Goal: Transaction & Acquisition: Subscribe to service/newsletter

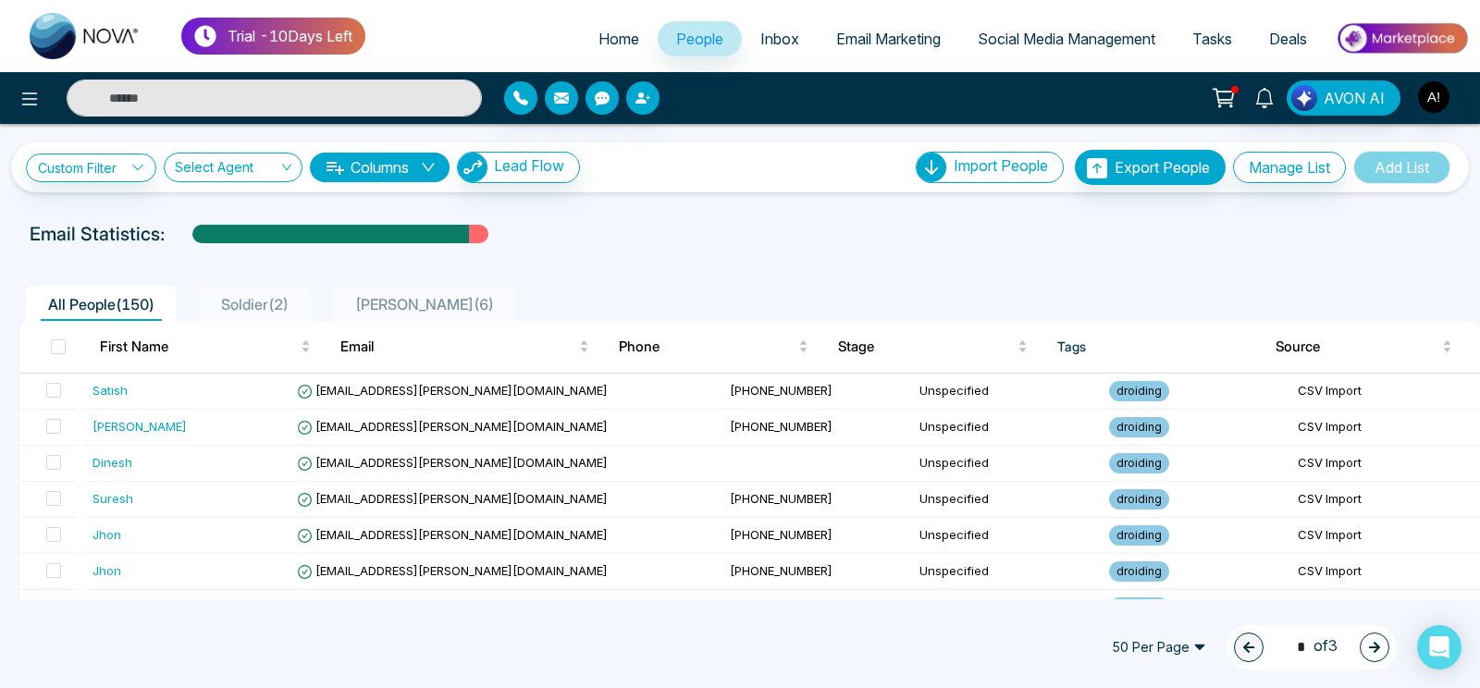
click at [604, 40] on span "Home" at bounding box center [619, 39] width 41 height 19
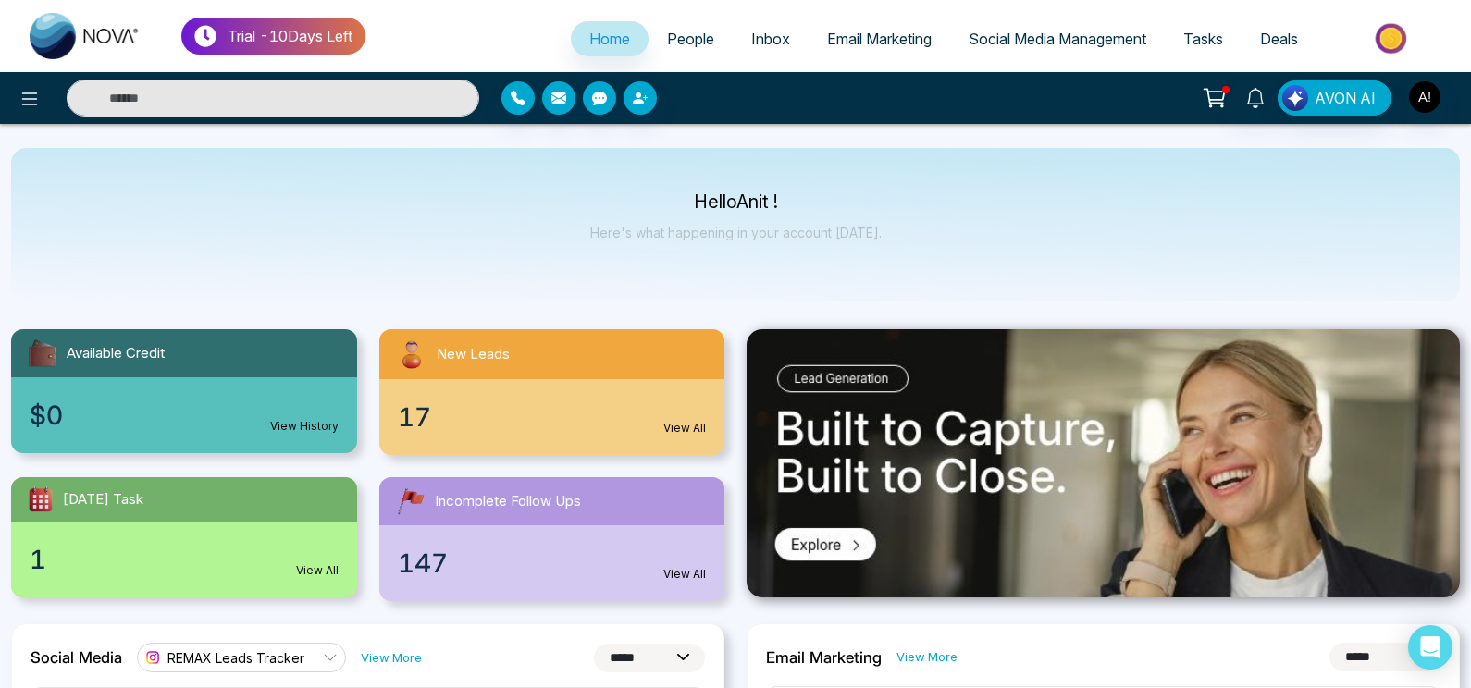
select select "*"
click at [12, 91] on div at bounding box center [245, 98] width 490 height 37
click at [36, 95] on icon at bounding box center [30, 99] width 22 height 22
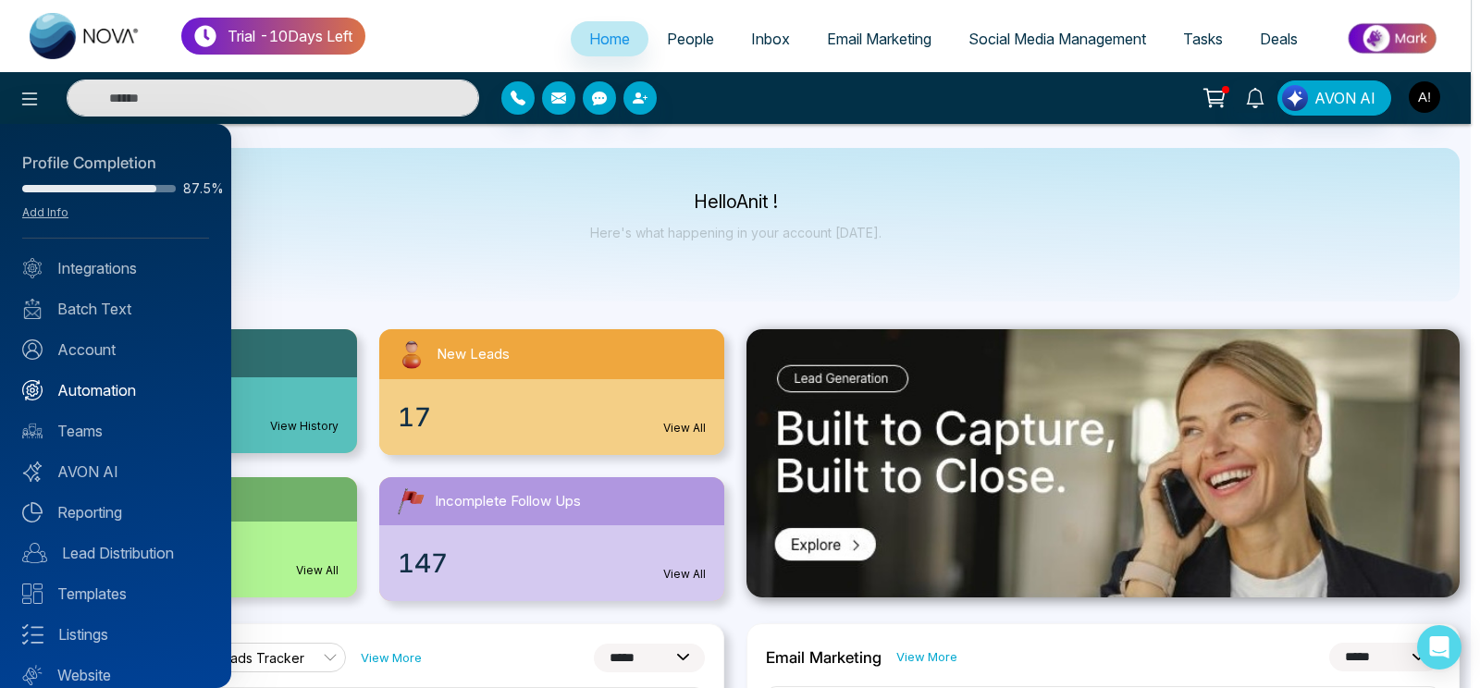
click at [95, 391] on link "Automation" at bounding box center [115, 390] width 187 height 22
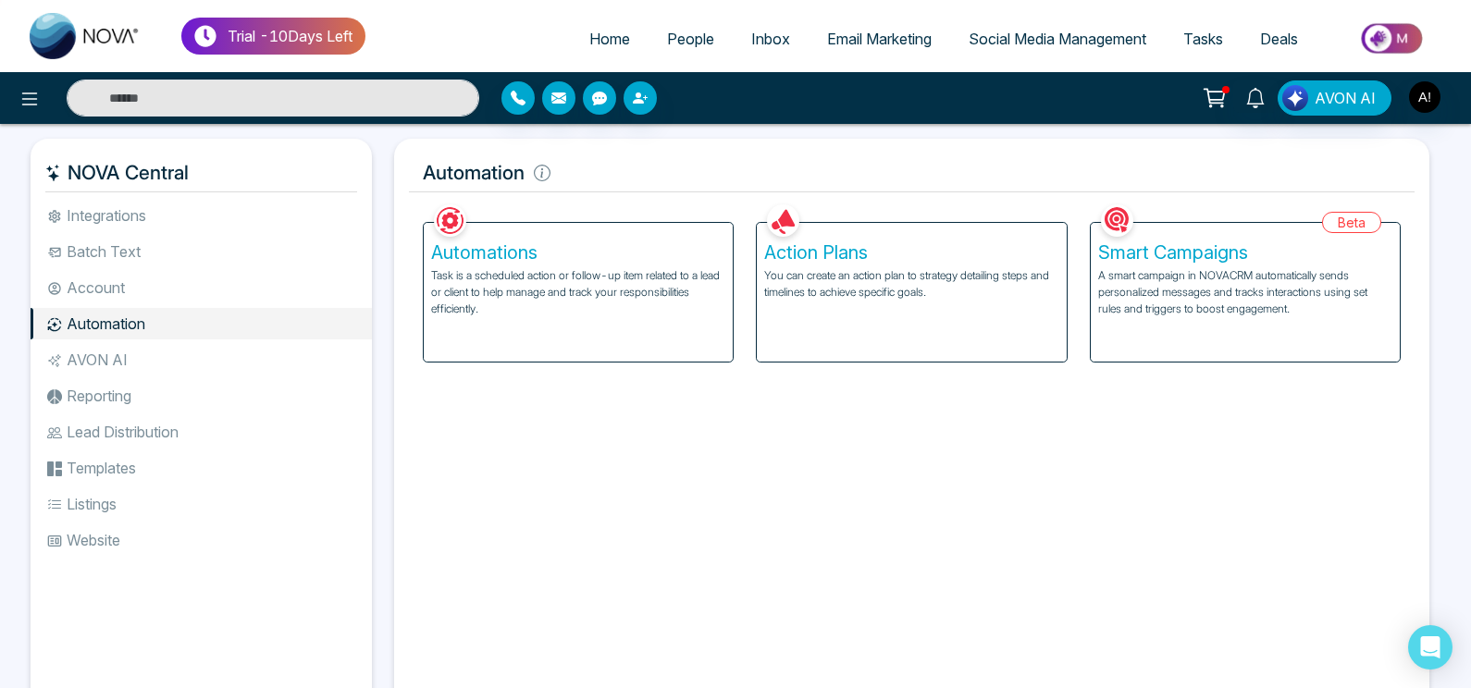
click at [544, 284] on p "Task is a scheduled action or follow-up item related to a lead or client to hel…" at bounding box center [578, 292] width 294 height 50
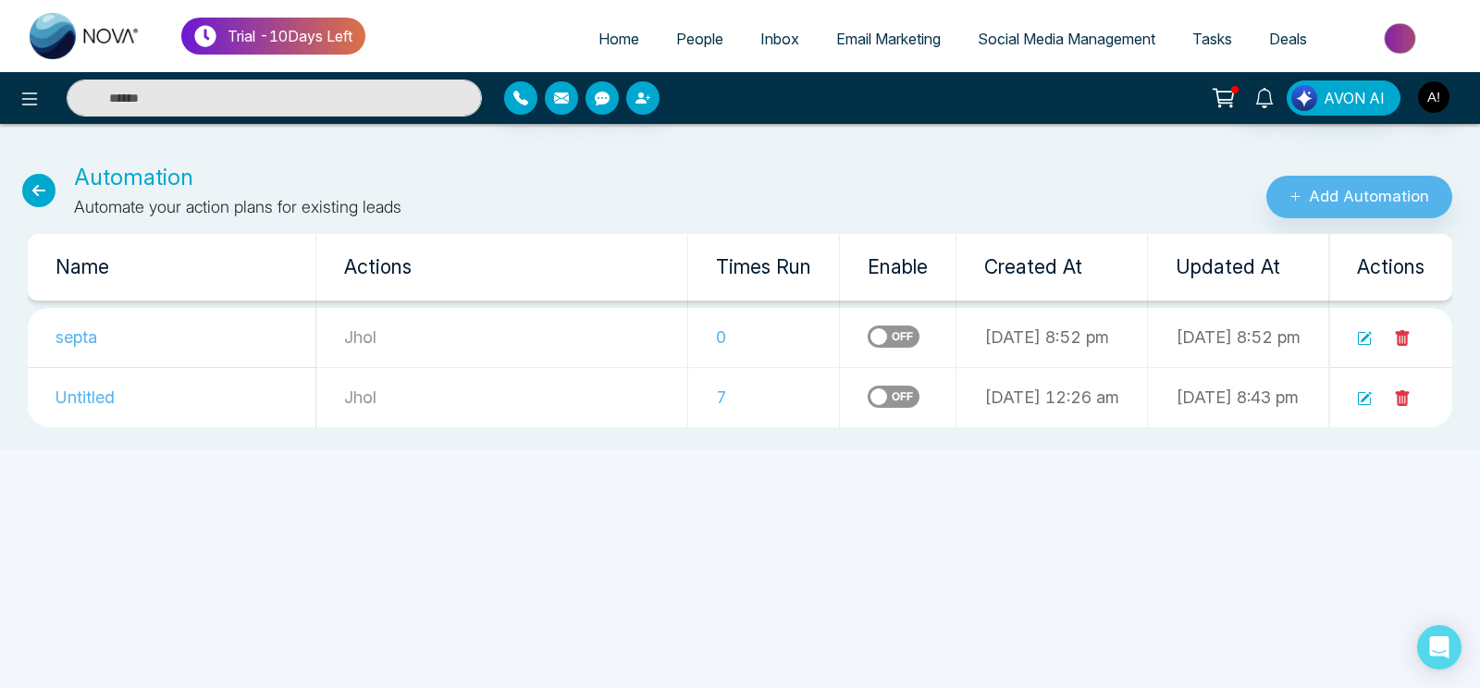
click at [1368, 343] on icon at bounding box center [1364, 338] width 15 height 15
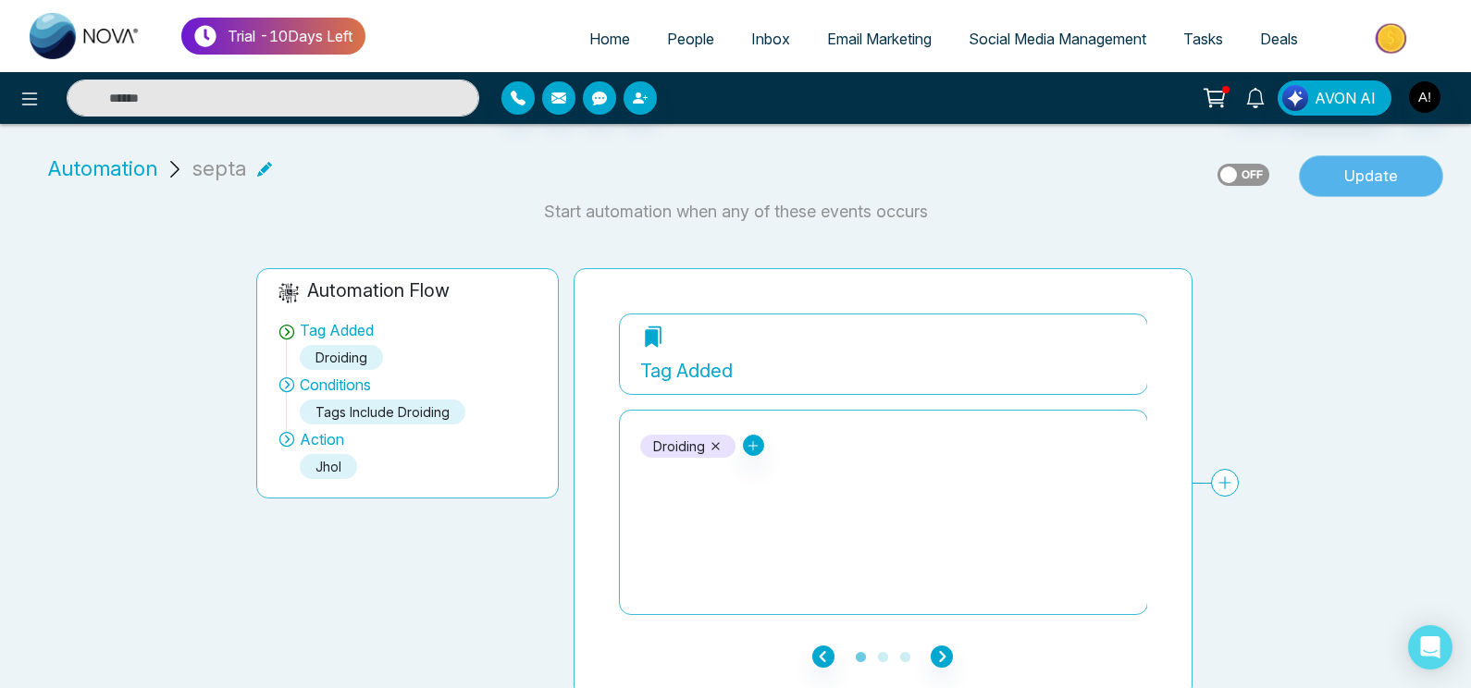
click at [1395, 174] on button "Update" at bounding box center [1371, 176] width 144 height 43
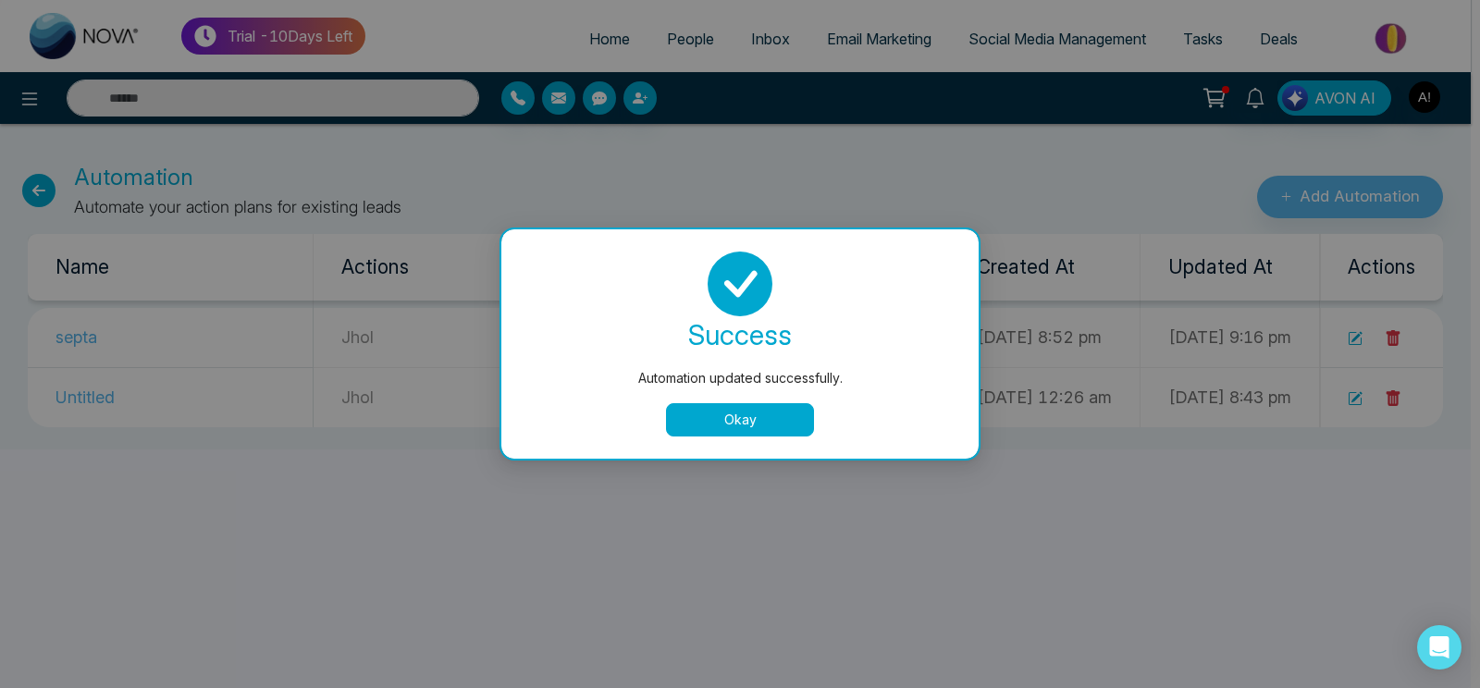
click at [792, 431] on button "Okay" at bounding box center [740, 419] width 148 height 33
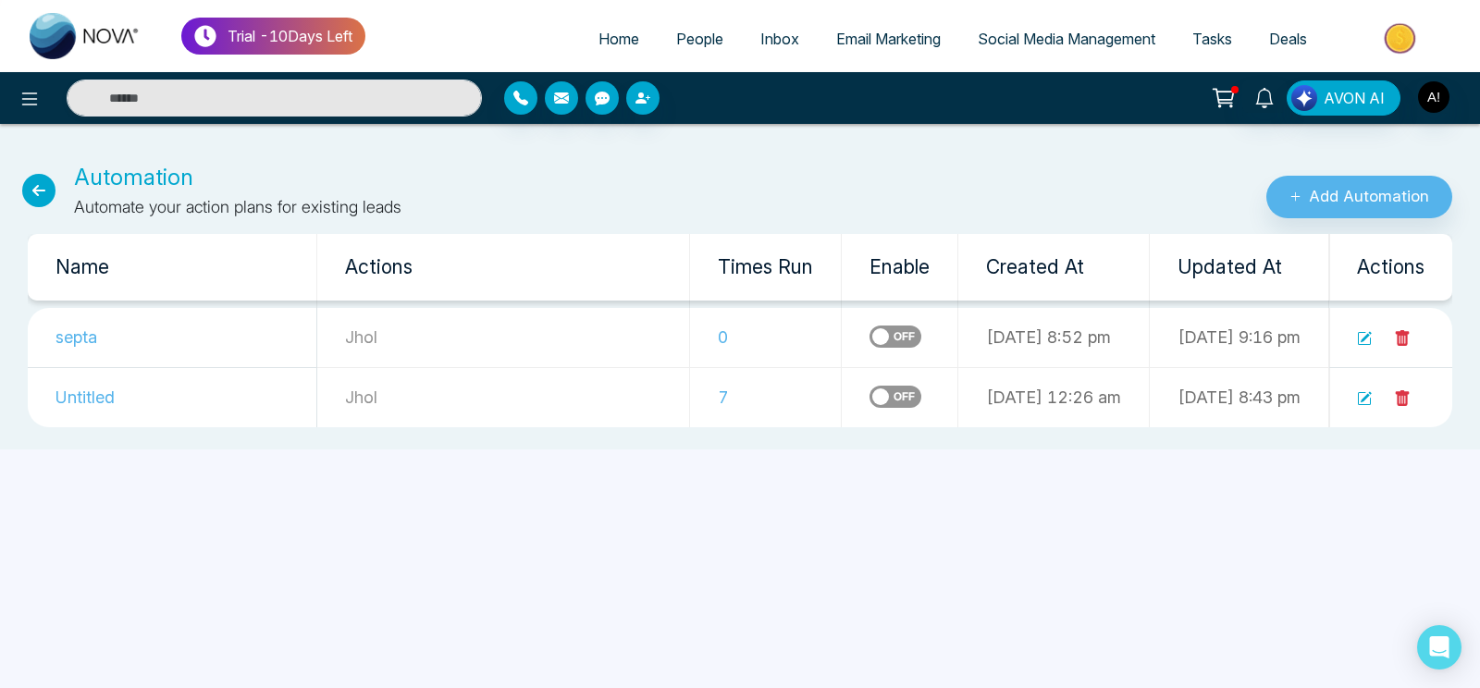
click at [1364, 336] on icon at bounding box center [1364, 338] width 15 height 15
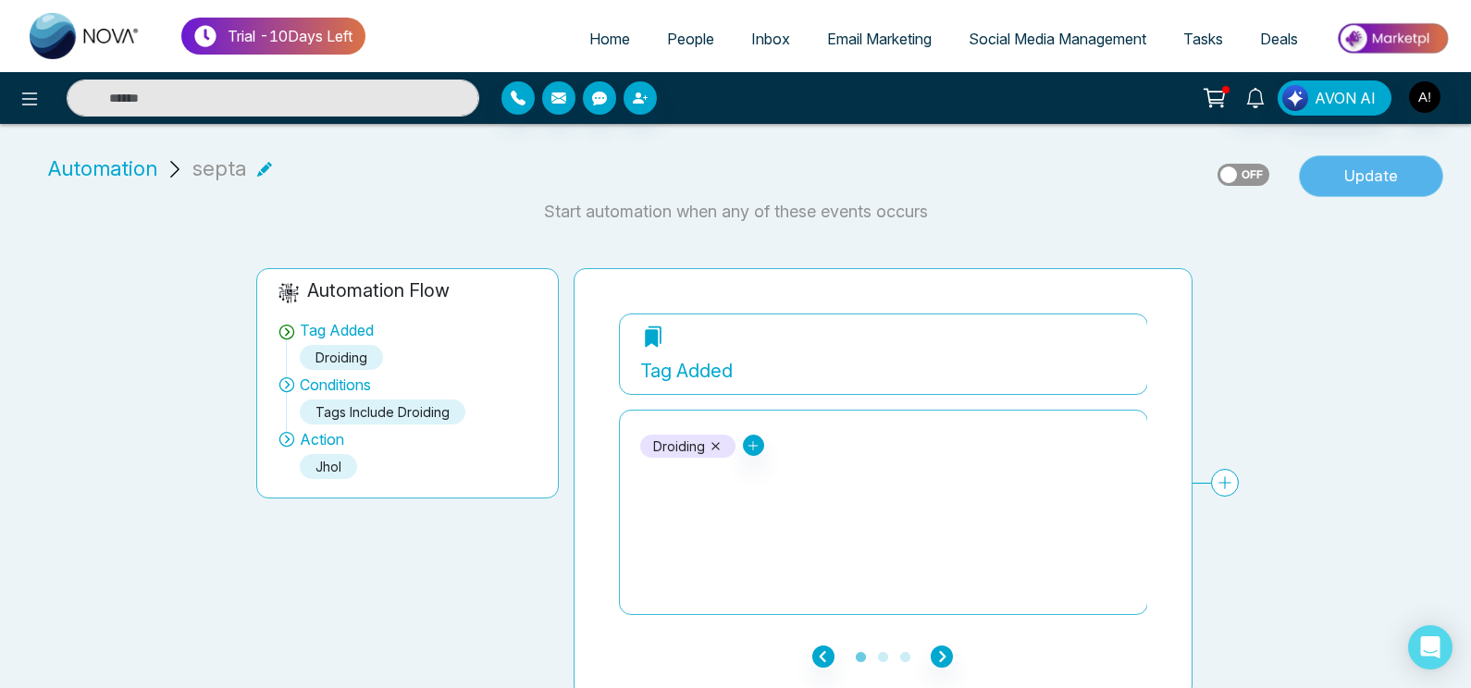
click at [1390, 171] on button "Update" at bounding box center [1371, 176] width 144 height 43
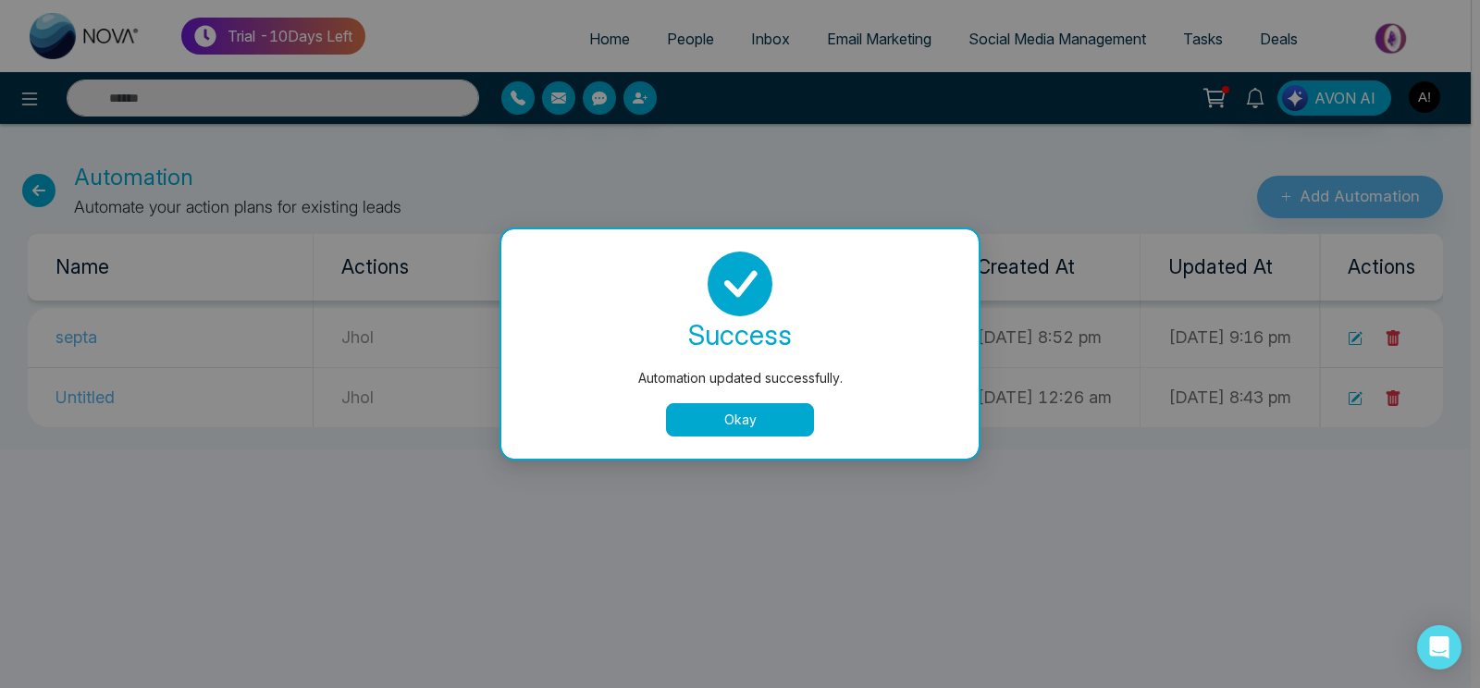
click at [747, 423] on button "Okay" at bounding box center [740, 419] width 148 height 33
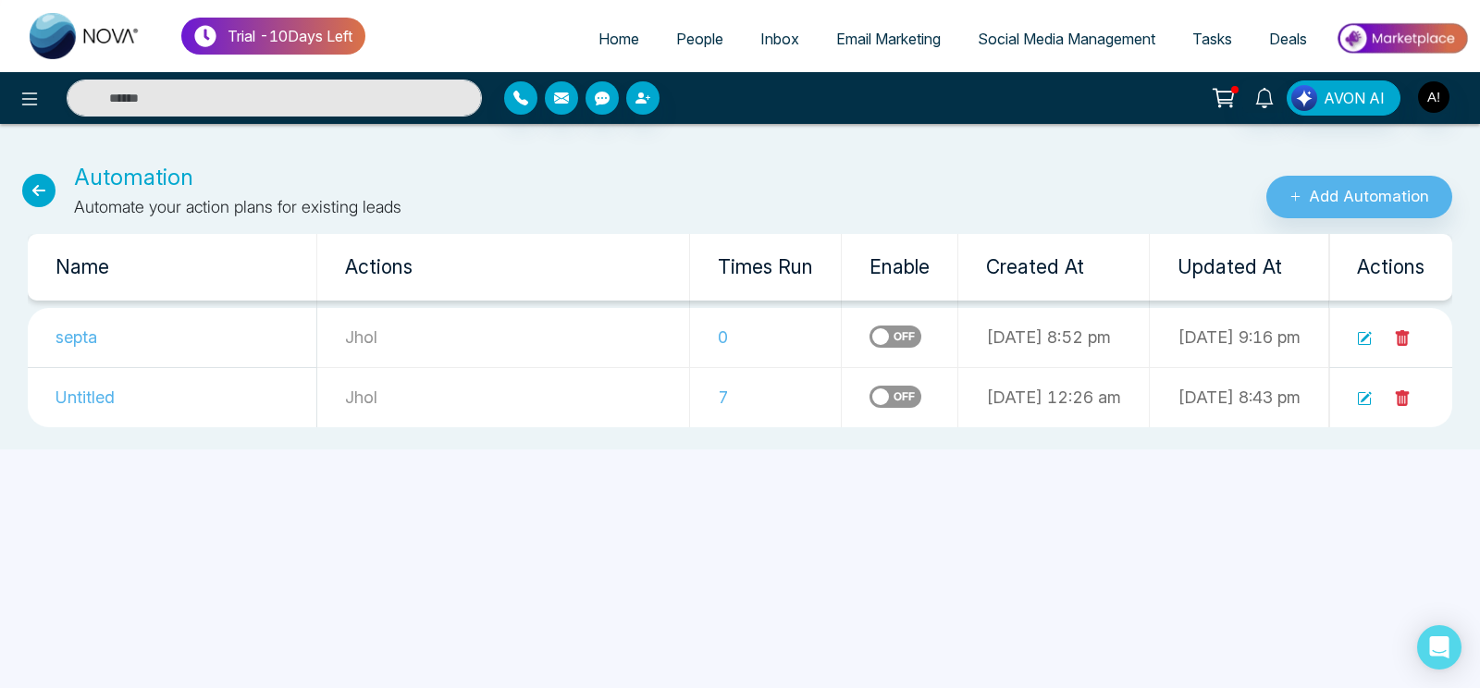
click at [870, 338] on label at bounding box center [896, 337] width 52 height 22
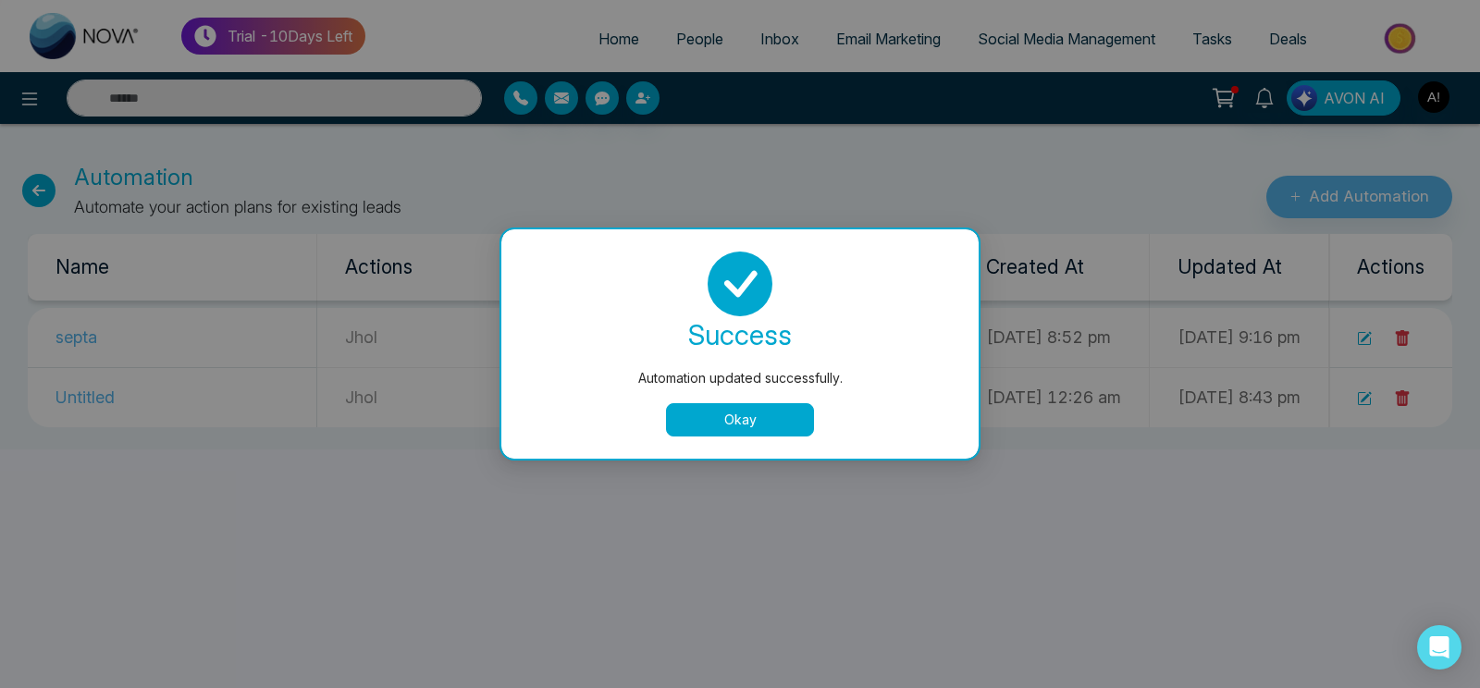
click at [774, 418] on button "Okay" at bounding box center [740, 419] width 148 height 33
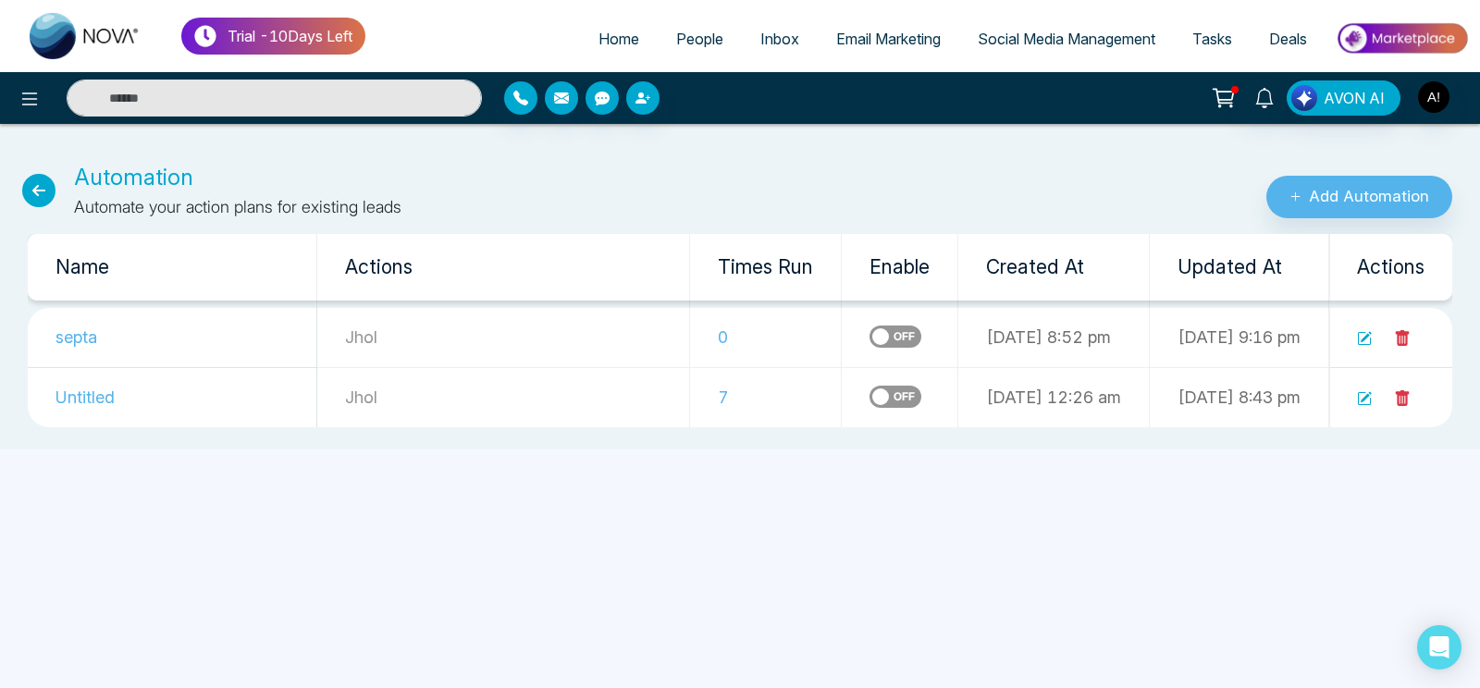
click at [39, 192] on icon at bounding box center [38, 190] width 33 height 33
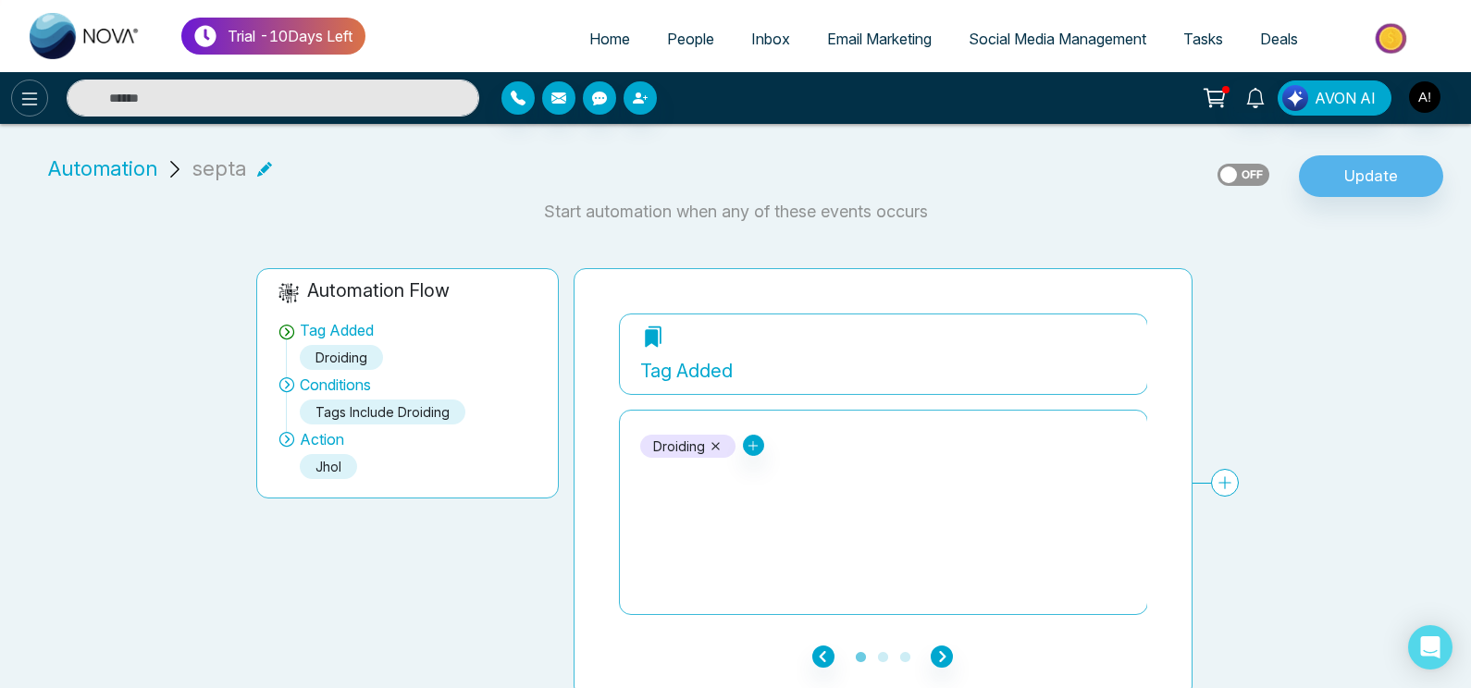
click at [19, 98] on icon at bounding box center [30, 99] width 22 height 22
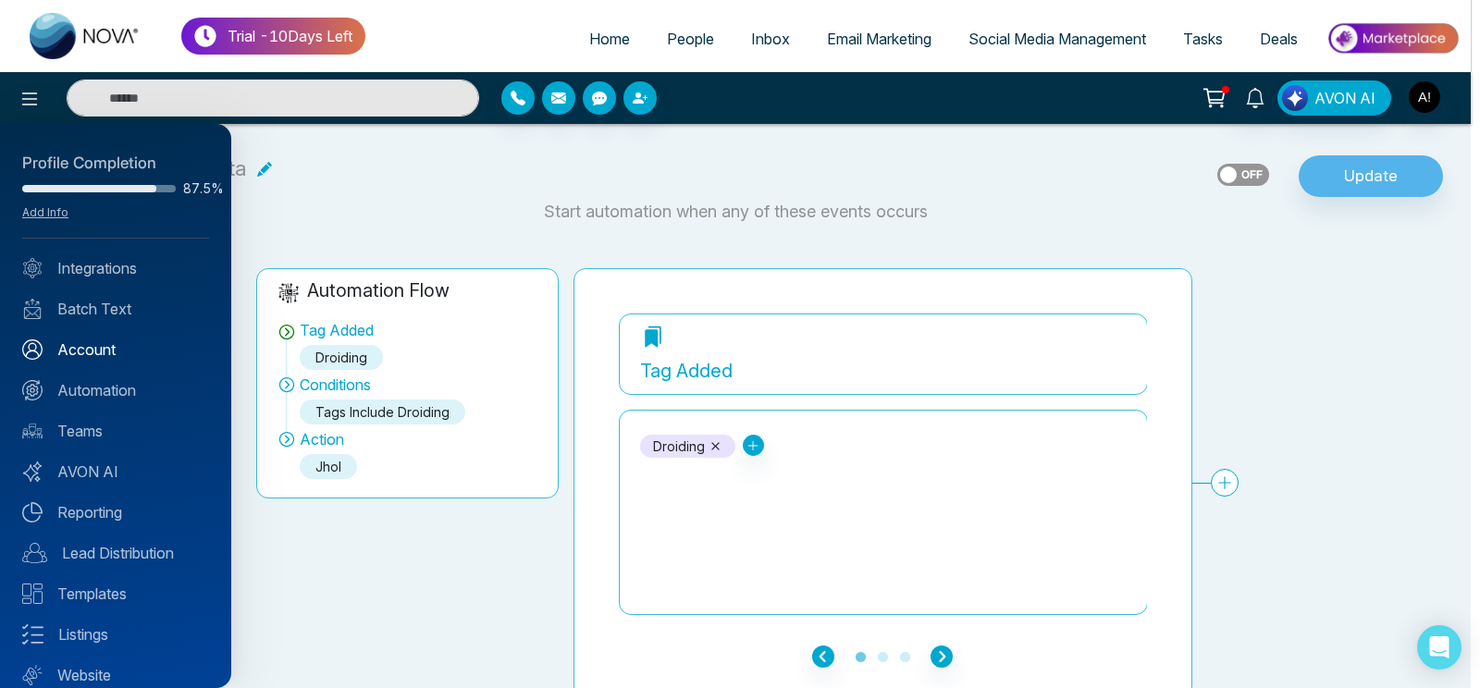
click at [105, 341] on link "Account" at bounding box center [115, 350] width 187 height 22
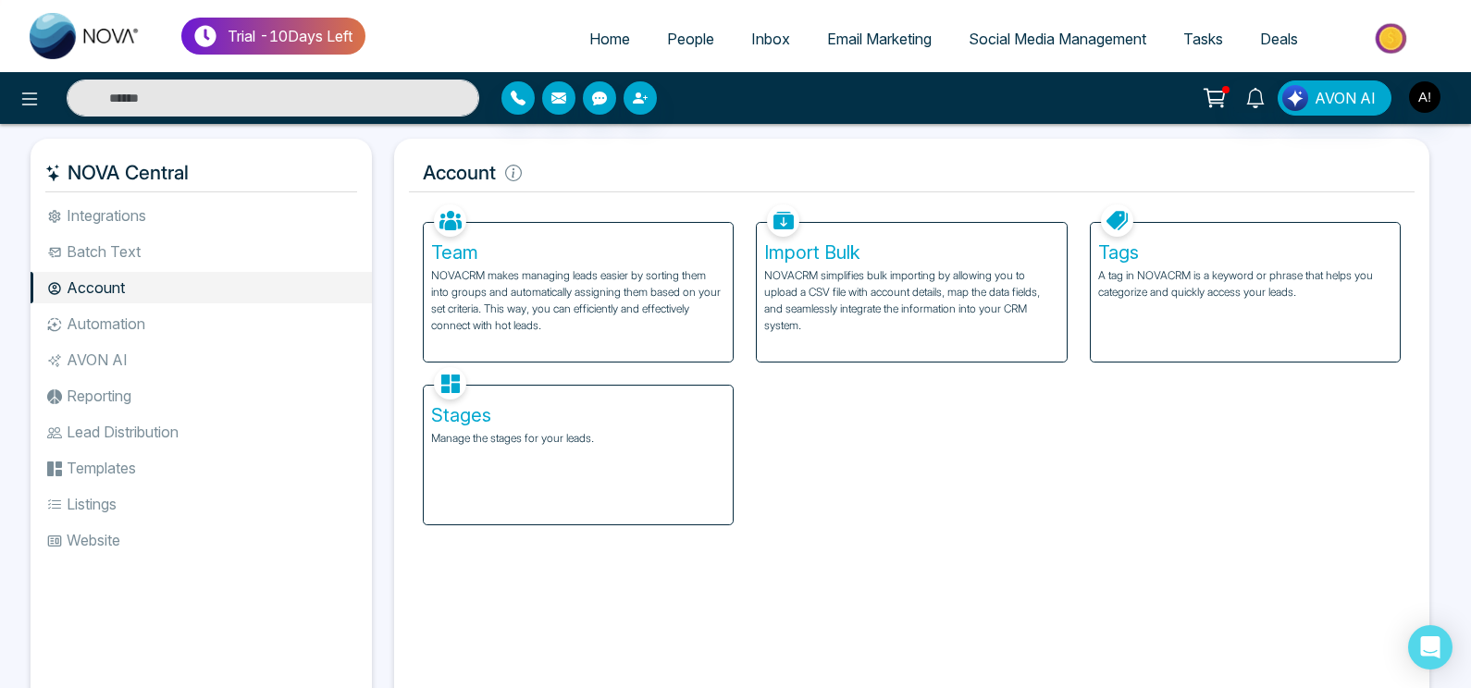
click at [1181, 265] on div "Tags A tag in NOVACRM is a keyword or phrase that helps you categorize and quic…" at bounding box center [1245, 292] width 309 height 139
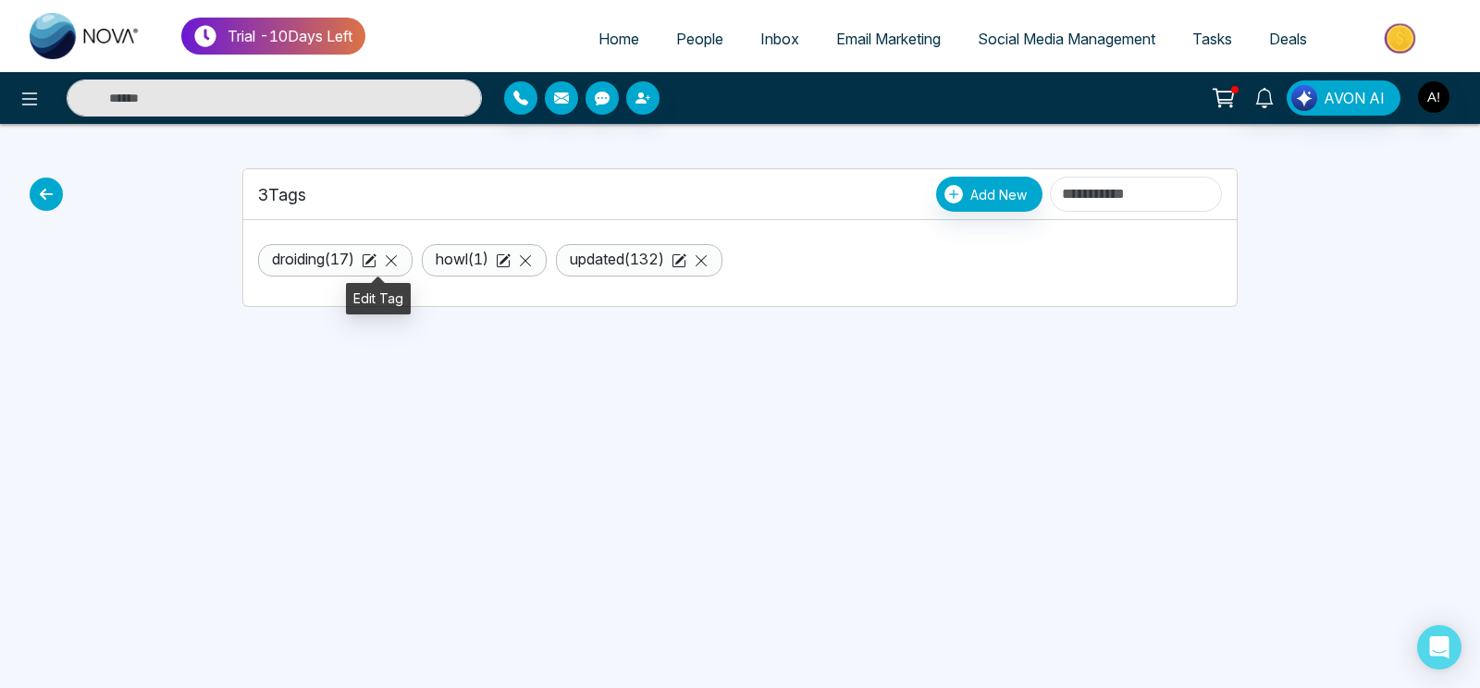
click at [377, 257] on icon at bounding box center [369, 261] width 15 height 15
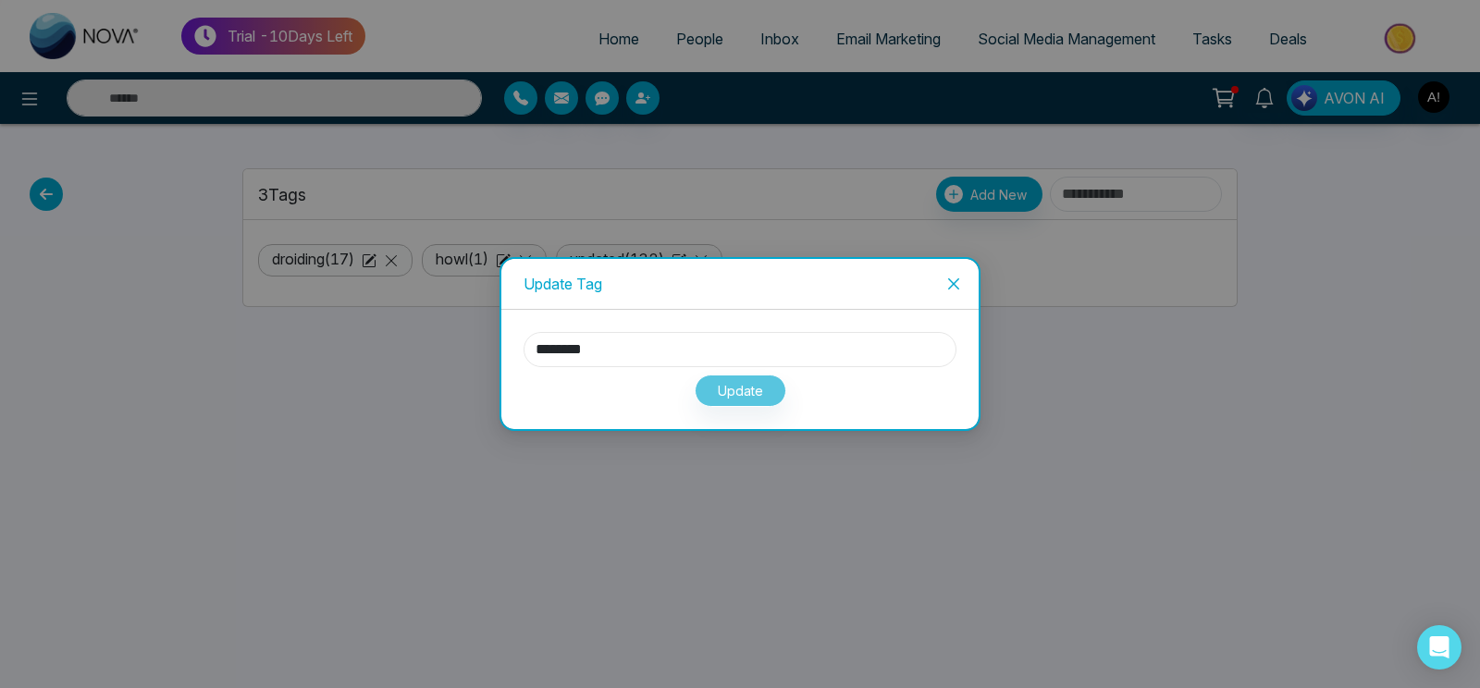
click at [669, 365] on input "********" at bounding box center [740, 349] width 433 height 35
type input "*****"
click at [749, 402] on button "Update" at bounding box center [741, 391] width 92 height 32
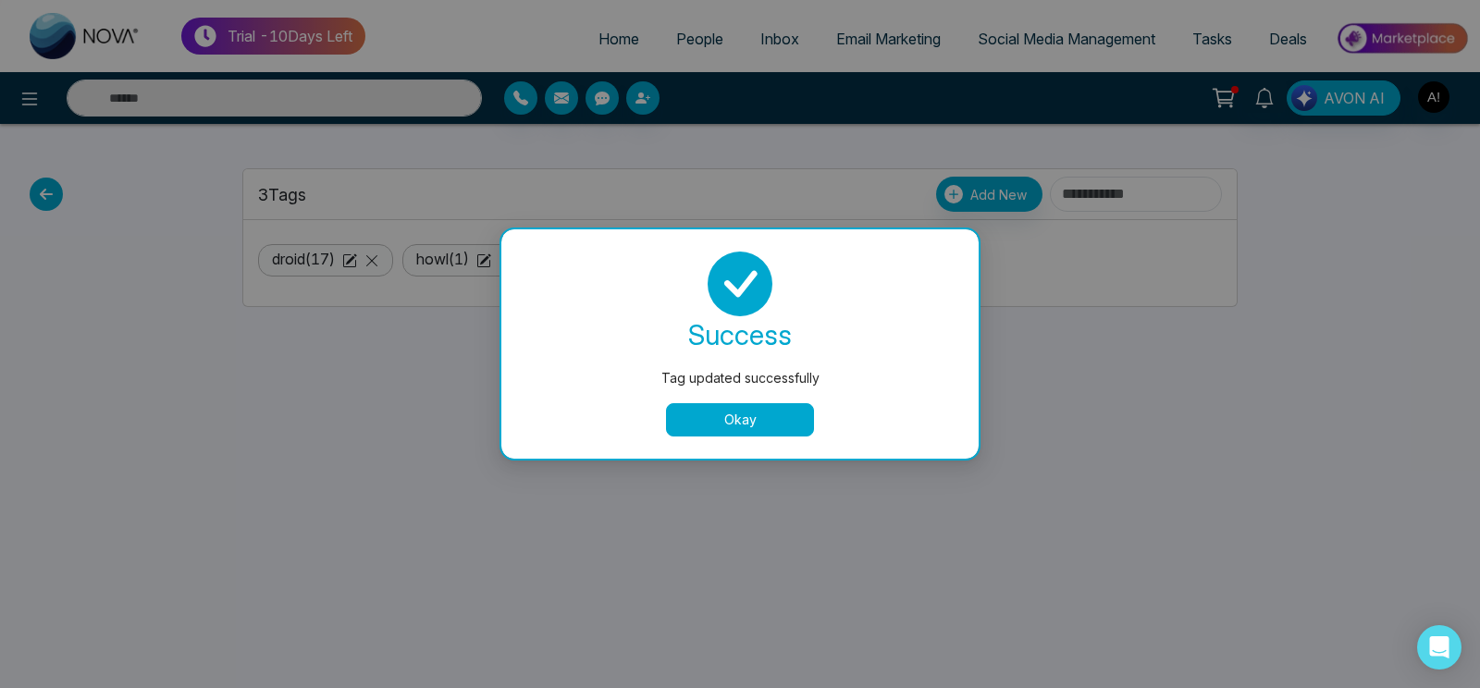
click at [766, 427] on button "Okay" at bounding box center [740, 419] width 148 height 33
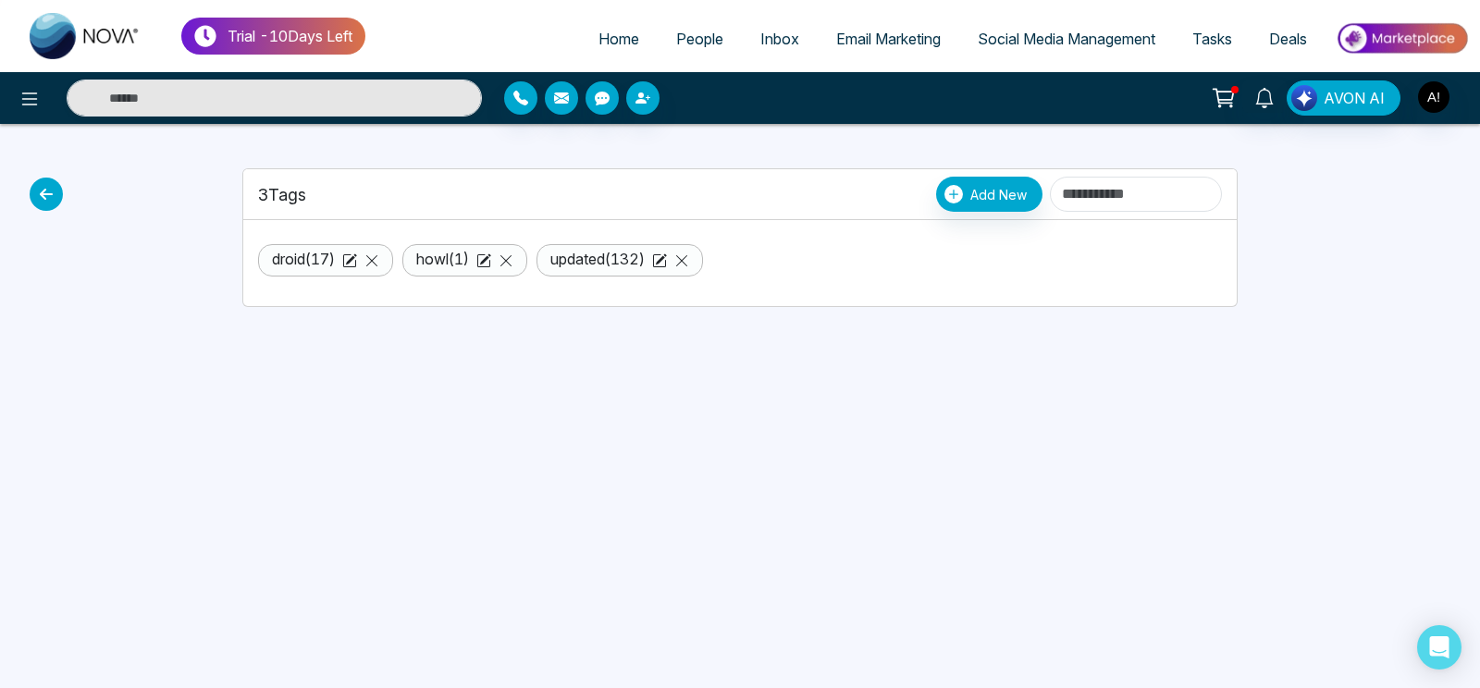
click at [689, 41] on span "People" at bounding box center [699, 39] width 47 height 19
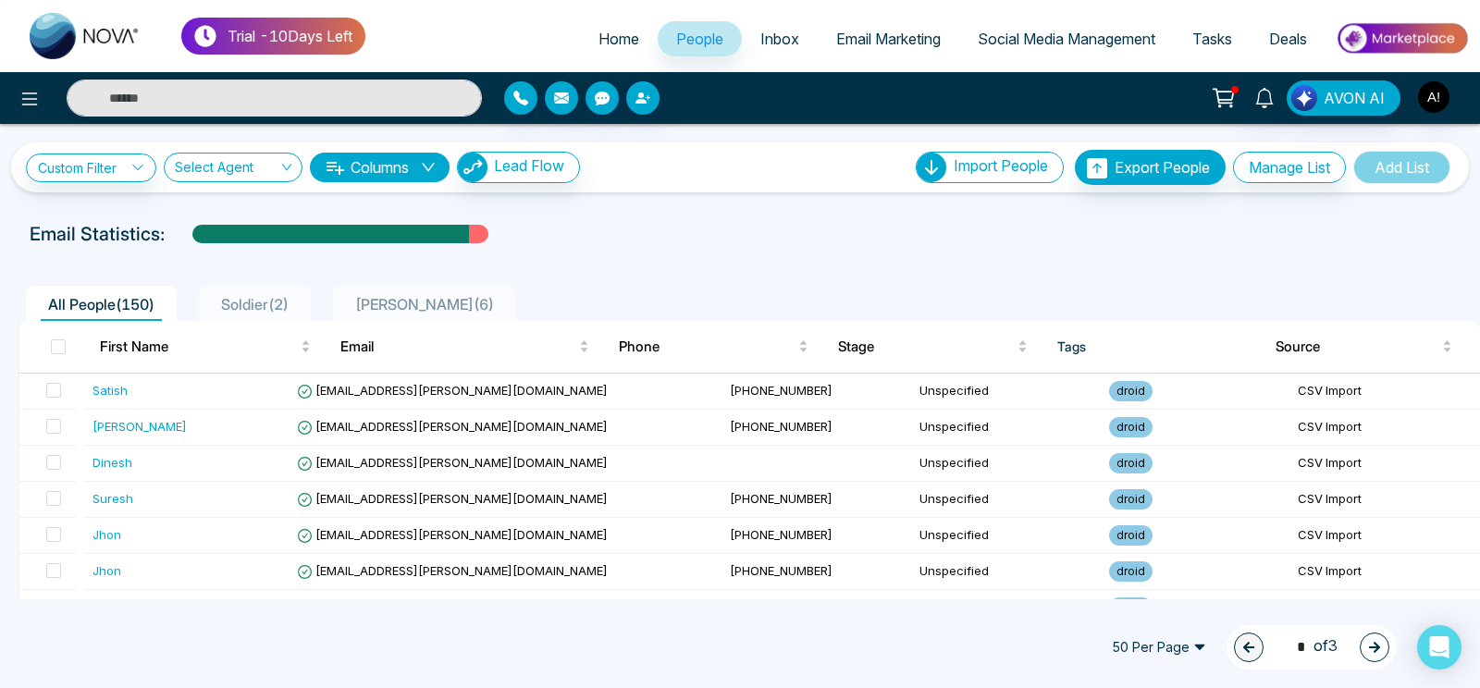
click at [296, 300] on span "Soldier ( 2 )" at bounding box center [255, 304] width 82 height 19
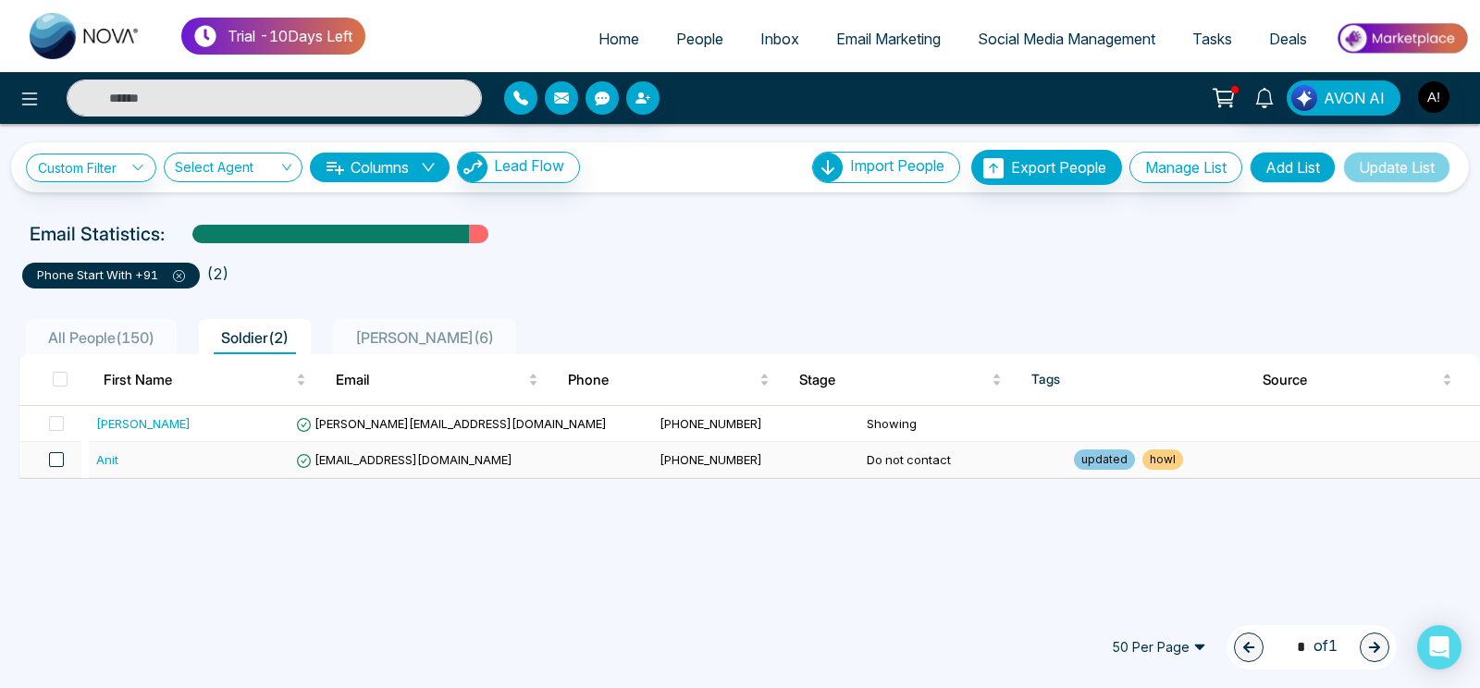
click at [63, 458] on span at bounding box center [56, 459] width 15 height 15
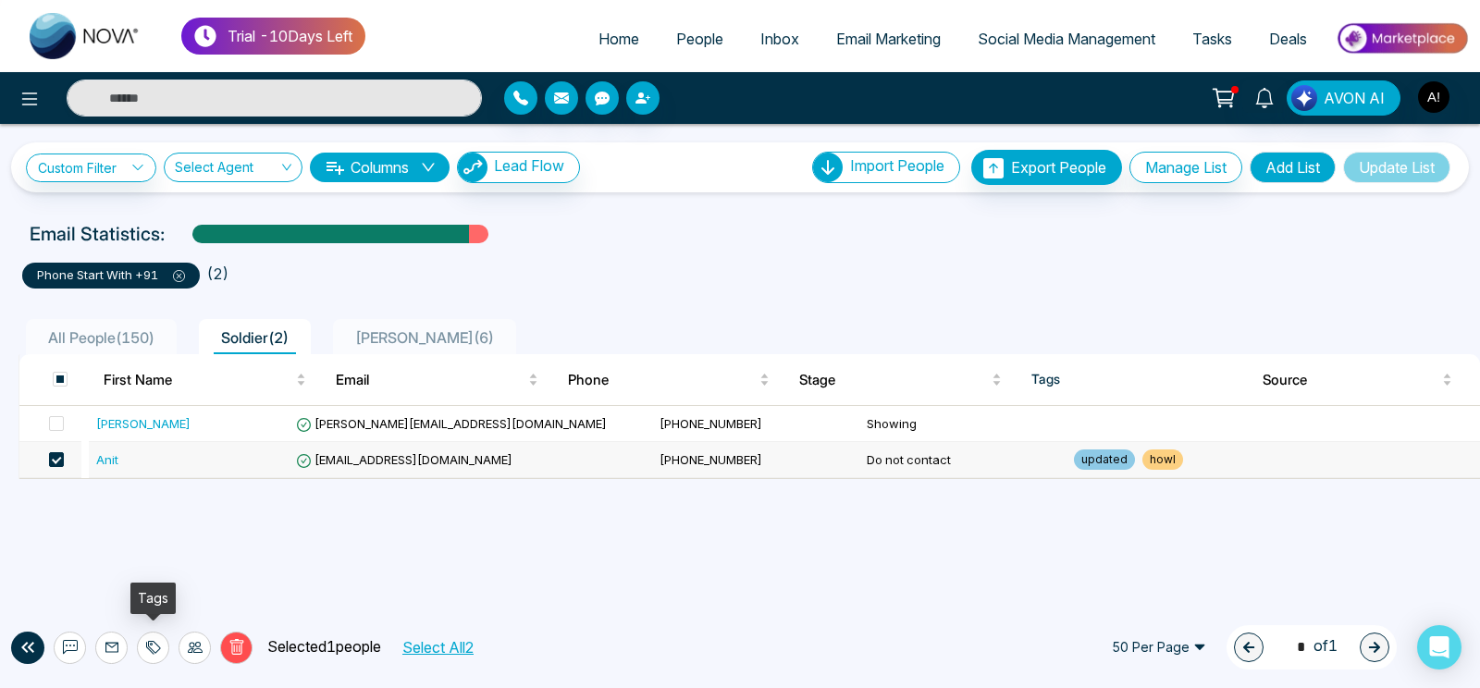
click at [151, 646] on icon at bounding box center [150, 648] width 8 height 13
click at [136, 569] on link "Add Tags" at bounding box center [106, 577] width 59 height 16
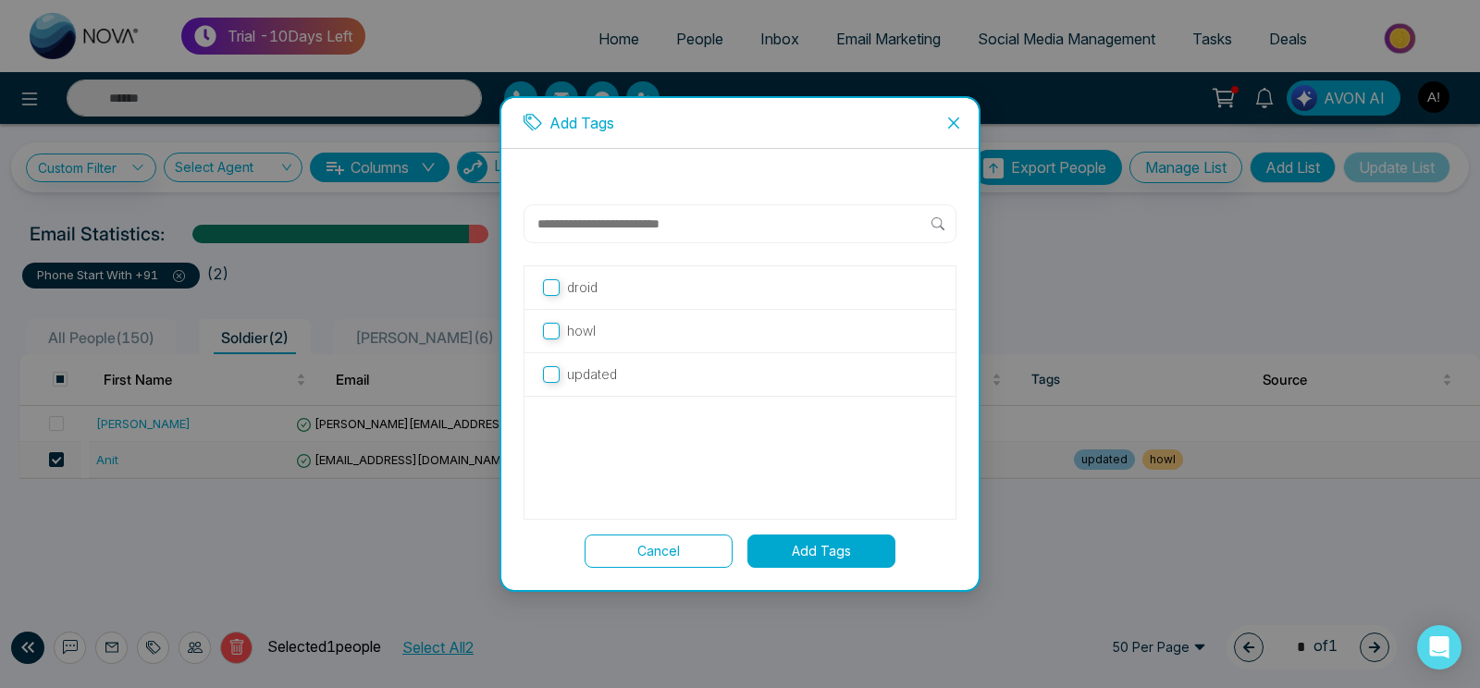
click at [639, 285] on label "droid" at bounding box center [740, 288] width 394 height 20
click at [813, 545] on button "Add Tags" at bounding box center [822, 551] width 148 height 33
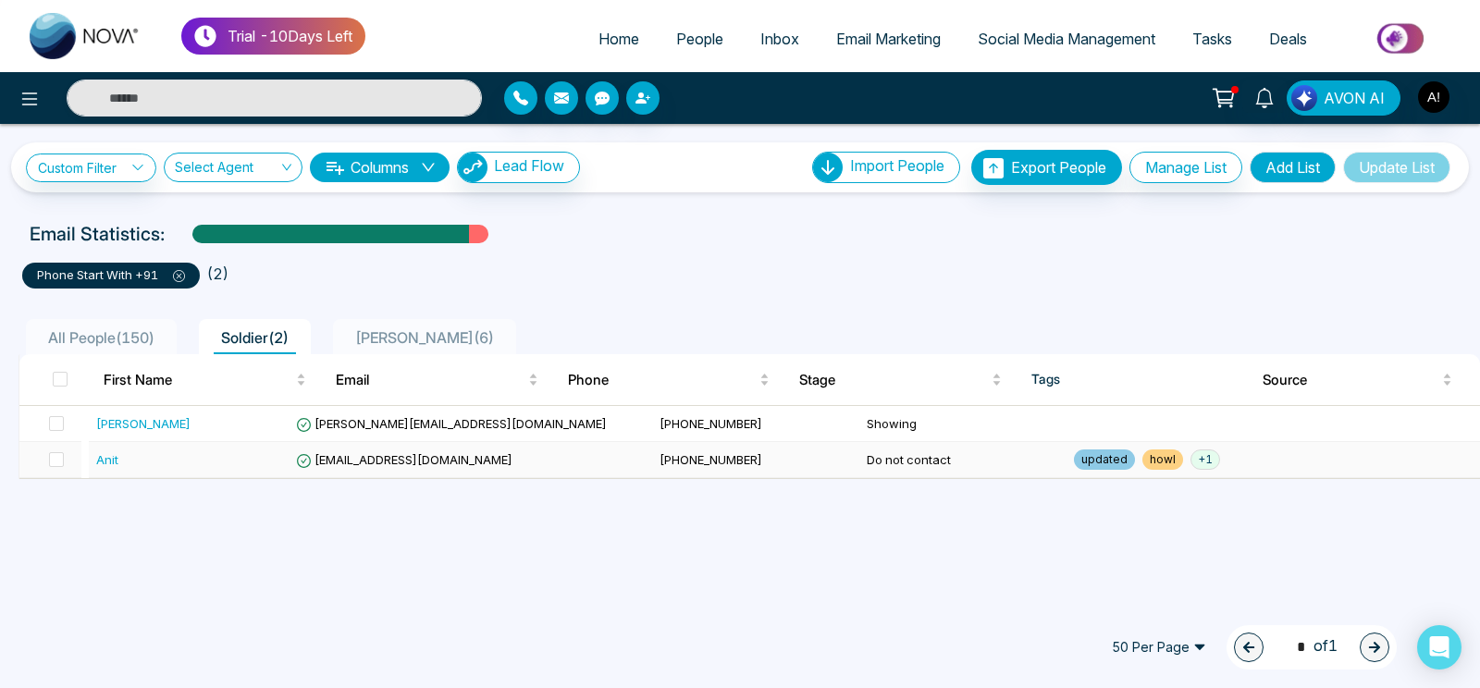
click at [1191, 456] on span "+ 1" at bounding box center [1206, 460] width 30 height 20
click at [37, 96] on icon at bounding box center [30, 99] width 22 height 22
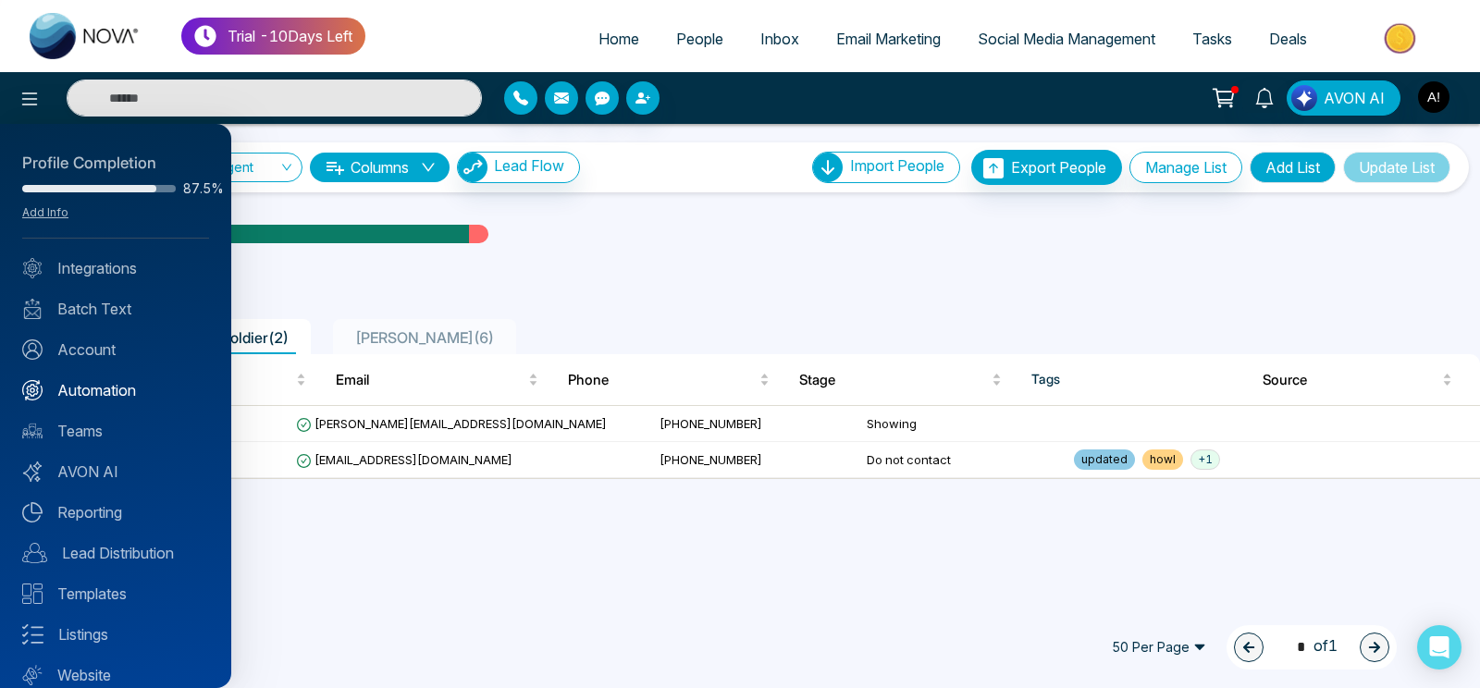
click at [136, 381] on link "Automation" at bounding box center [115, 390] width 187 height 22
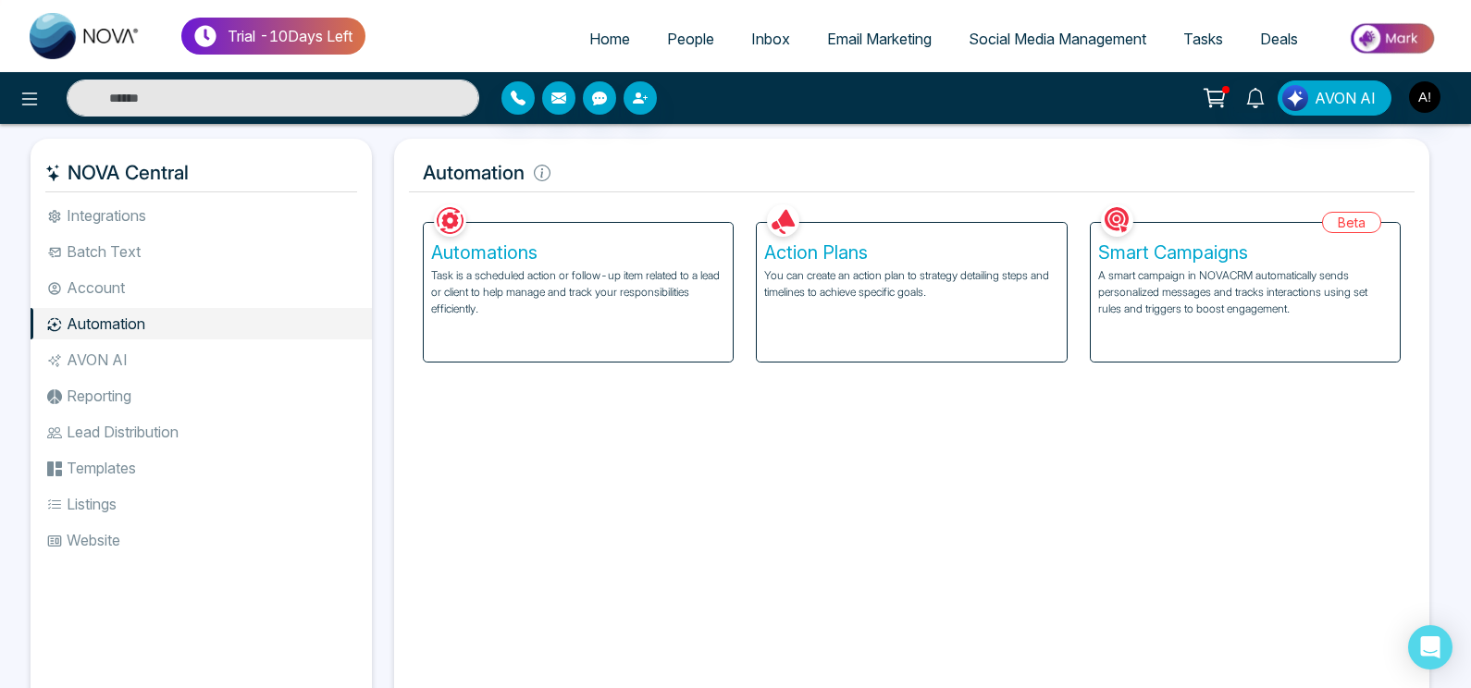
click at [1145, 317] on div "Smart Campaigns A smart campaign in NOVACRM automatically sends personalized me…" at bounding box center [1245, 292] width 309 height 139
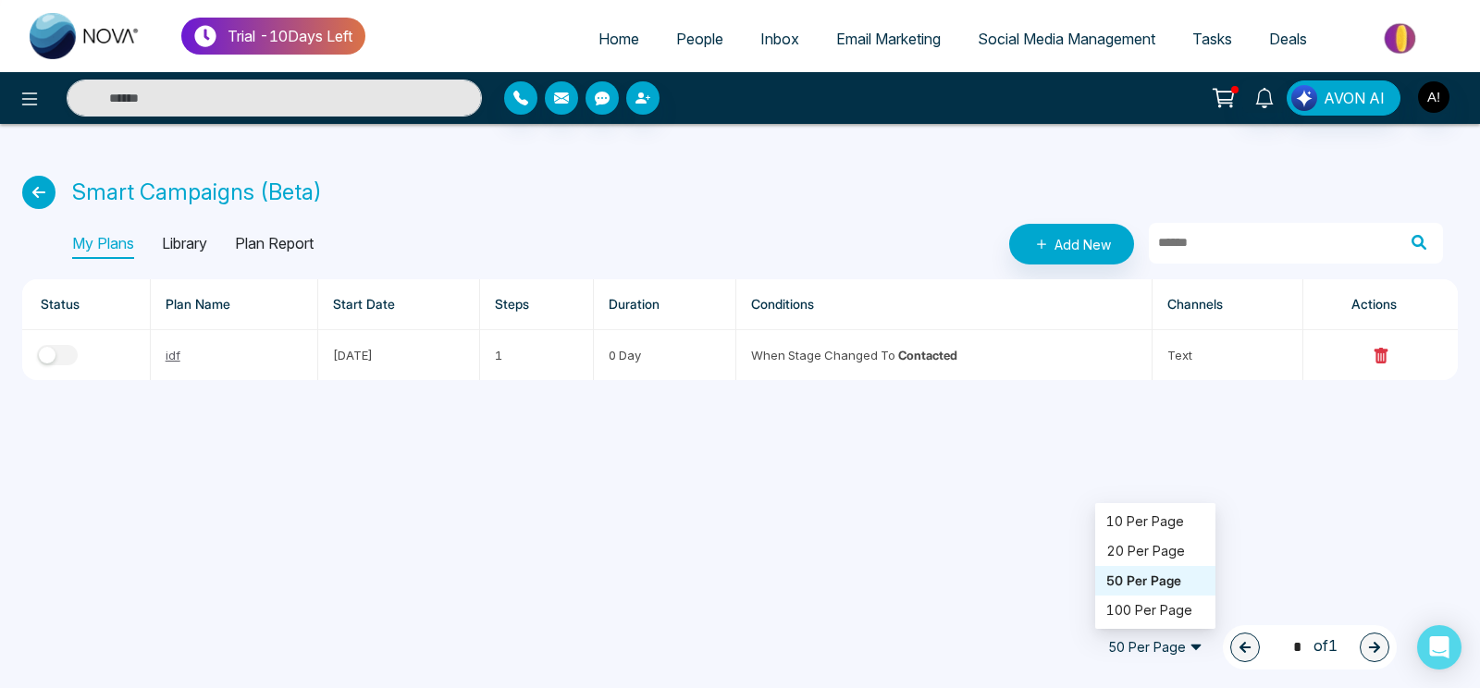
click at [1146, 655] on span "50 Per Page" at bounding box center [1155, 648] width 120 height 30
click at [1152, 613] on div "100 Per Page" at bounding box center [1156, 610] width 98 height 20
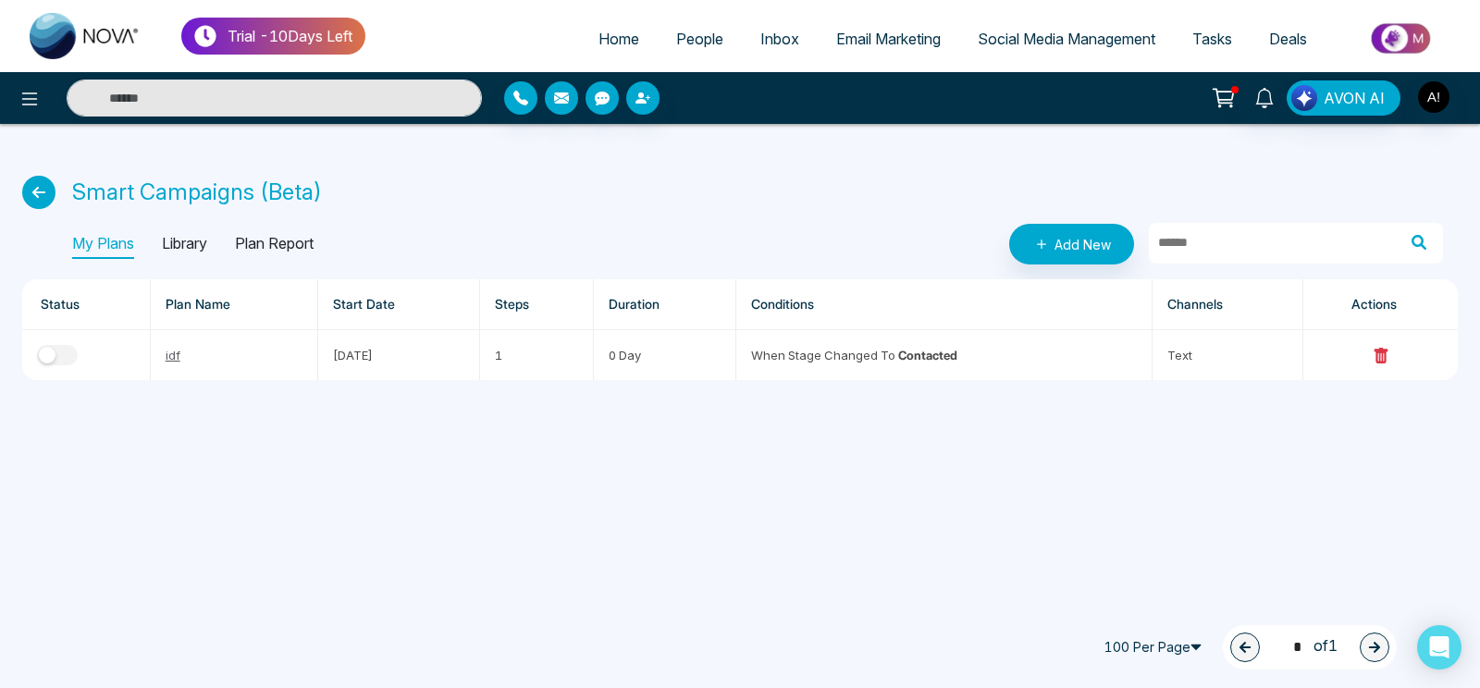
click at [1266, 294] on th "Channels" at bounding box center [1228, 304] width 151 height 51
click at [1256, 246] on input "text" at bounding box center [1272, 243] width 246 height 41
type input "*"
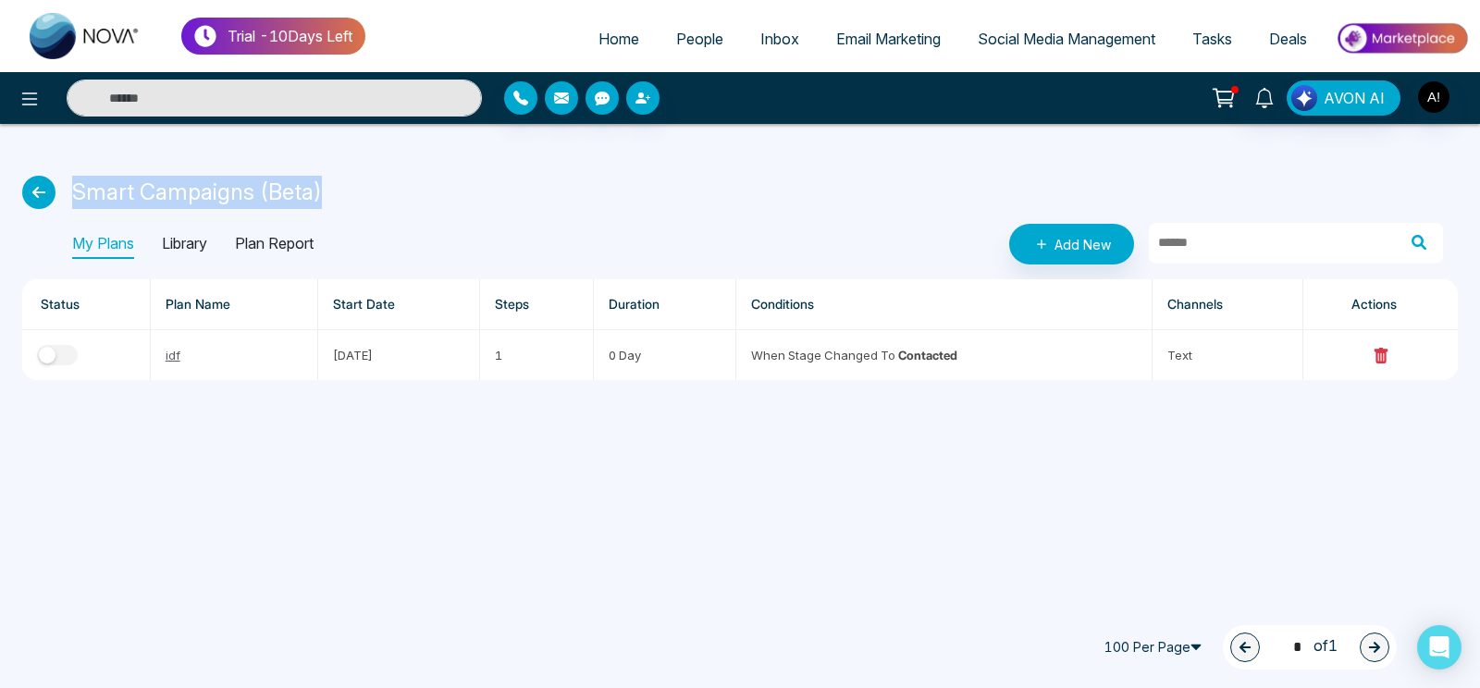
drag, startPoint x: 77, startPoint y: 191, endPoint x: 342, endPoint y: 201, distance: 265.7
click at [342, 201] on div "Smart Campaigns (Beta)" at bounding box center [740, 192] width 1436 height 33
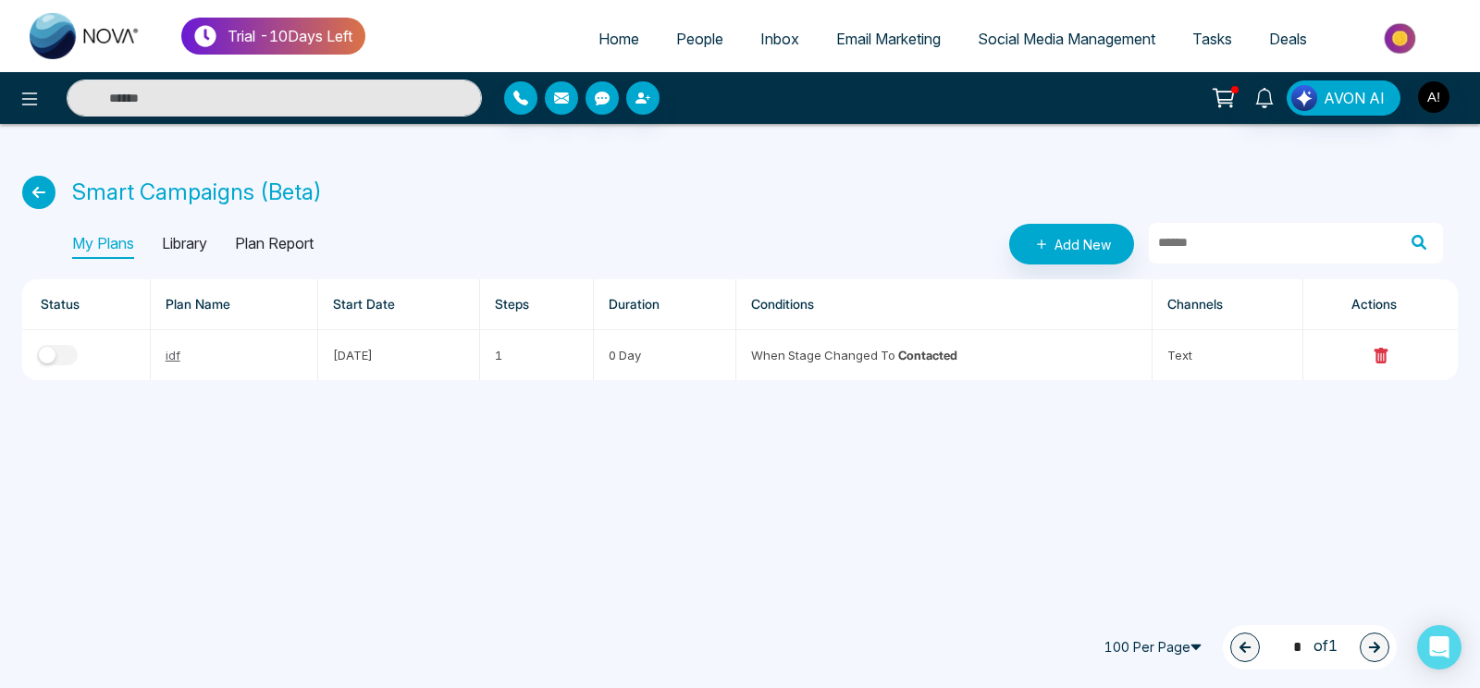
click at [342, 201] on div "Smart Campaigns (Beta)" at bounding box center [740, 192] width 1436 height 33
click at [288, 239] on p "Plan Report" at bounding box center [274, 244] width 79 height 30
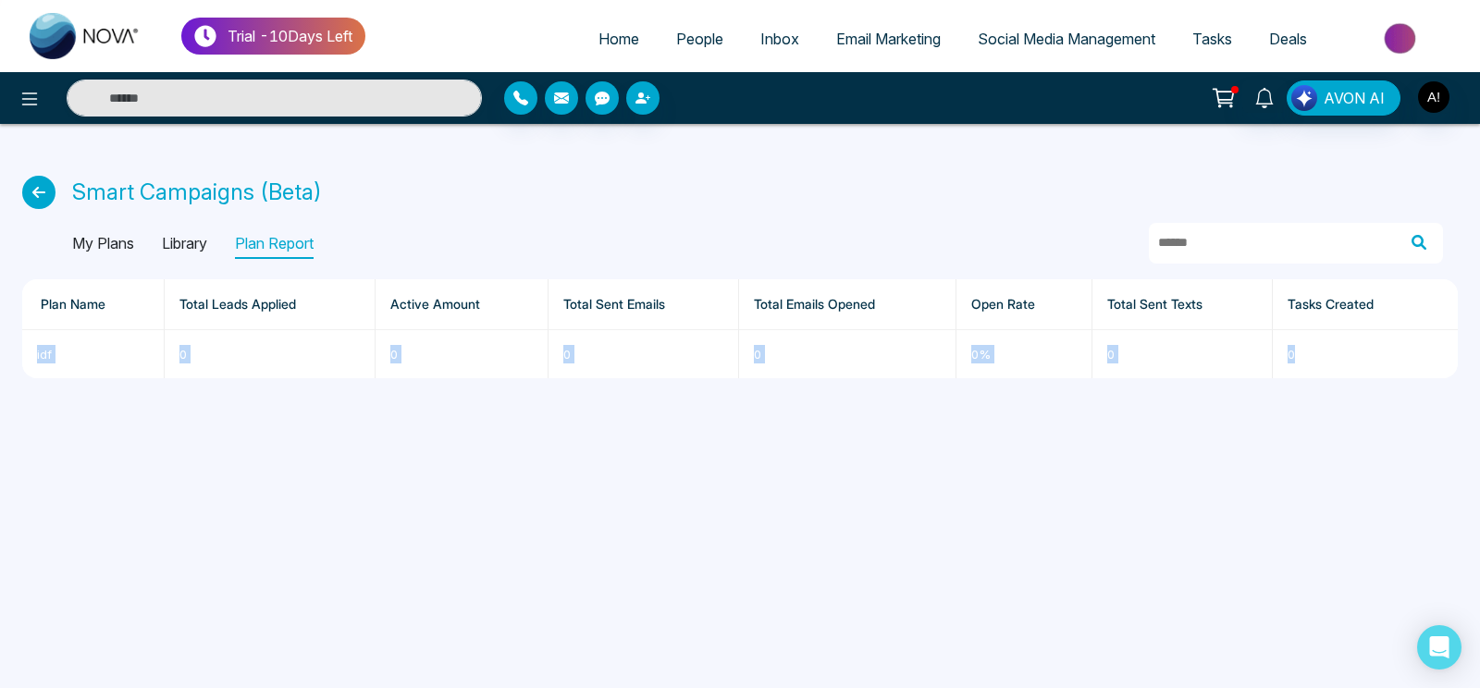
drag, startPoint x: 3, startPoint y: 354, endPoint x: 1049, endPoint y: 479, distance: 1053.9
click at [1049, 479] on div "Trial - 10 Days Left Home People Inbox Email Marketing Social Media Management …" at bounding box center [740, 344] width 1480 height 688
click at [1383, 390] on div "Smart Campaigns (Beta) My Plans Library Plan Report Plan Name Total Leads Appli…" at bounding box center [740, 262] width 1480 height 277
drag, startPoint x: 1318, startPoint y: 359, endPoint x: 904, endPoint y: 388, distance: 414.6
click at [904, 378] on div "Plan Name Total Leads Applied Active Amount Total Sent Emails Total Emails Open…" at bounding box center [740, 328] width 1436 height 99
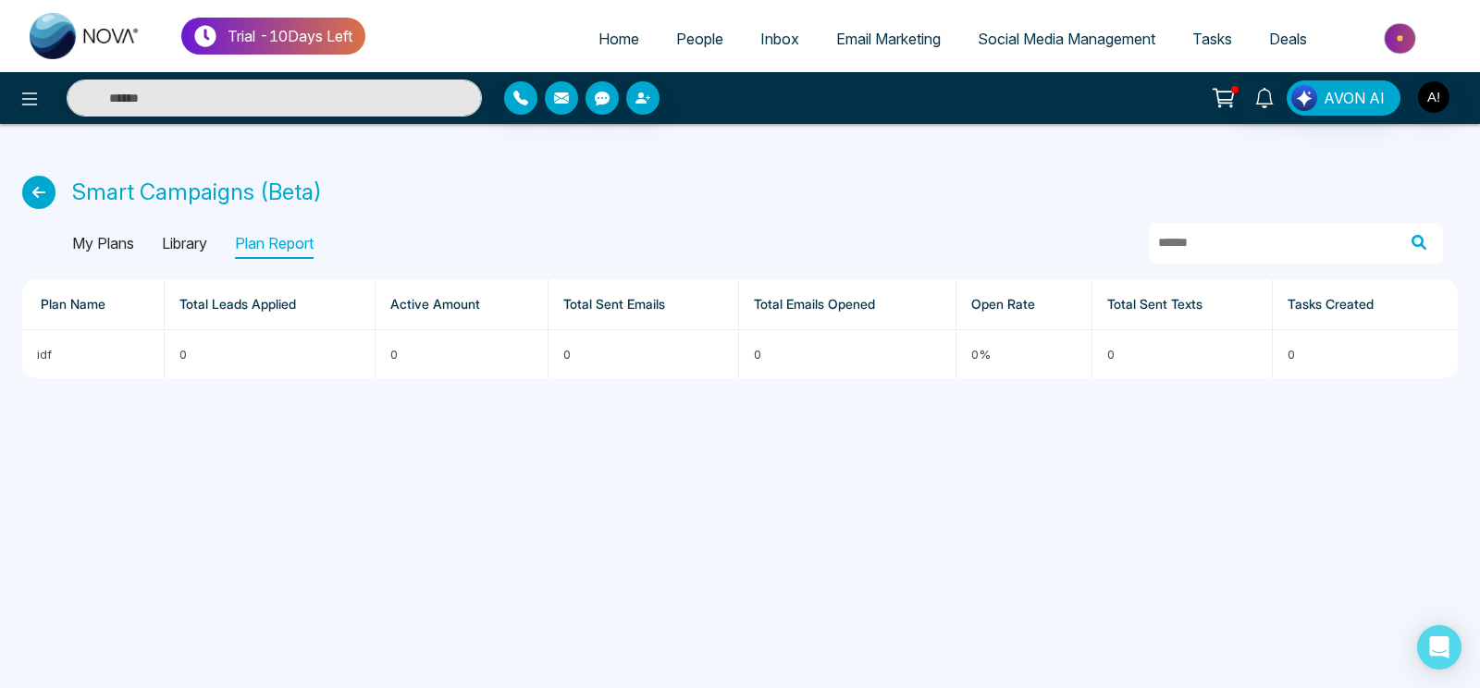
click at [88, 234] on p "My Plans" at bounding box center [103, 244] width 62 height 30
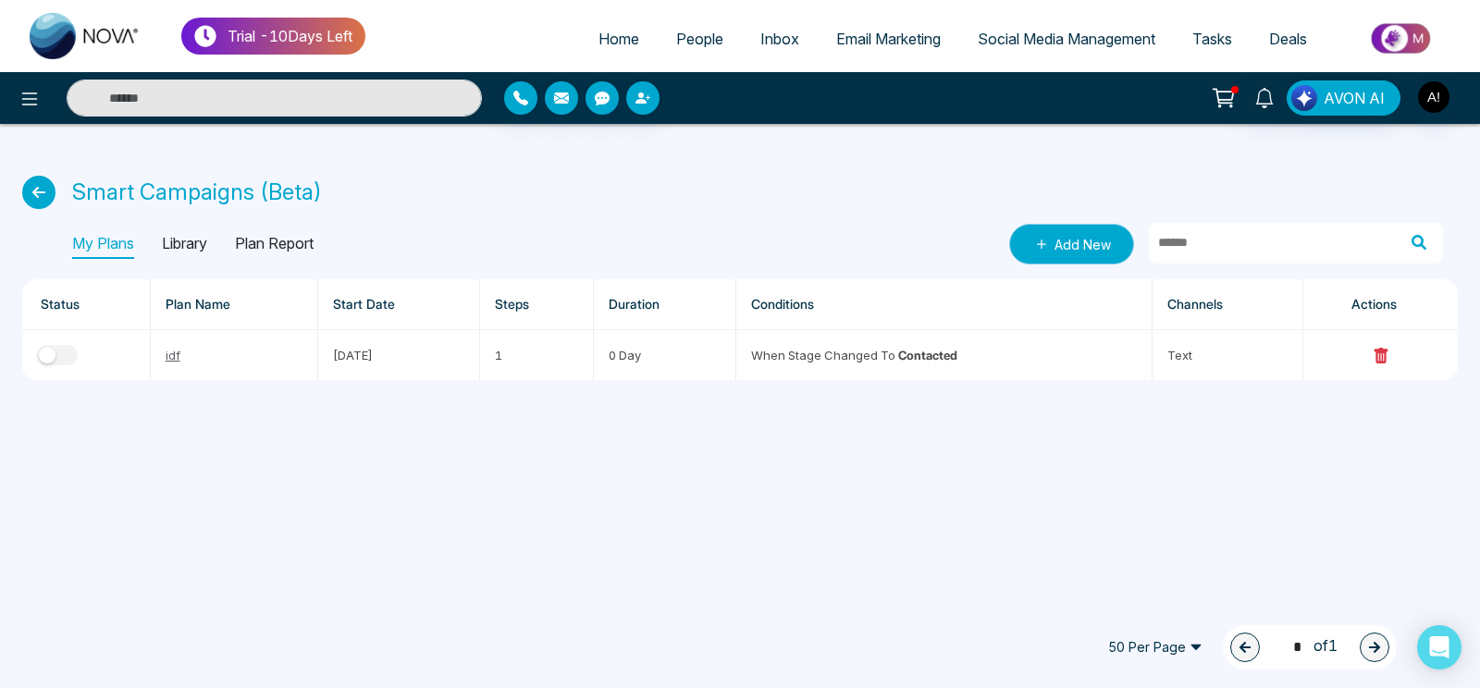
click at [1074, 246] on link "Add New" at bounding box center [1071, 244] width 125 height 41
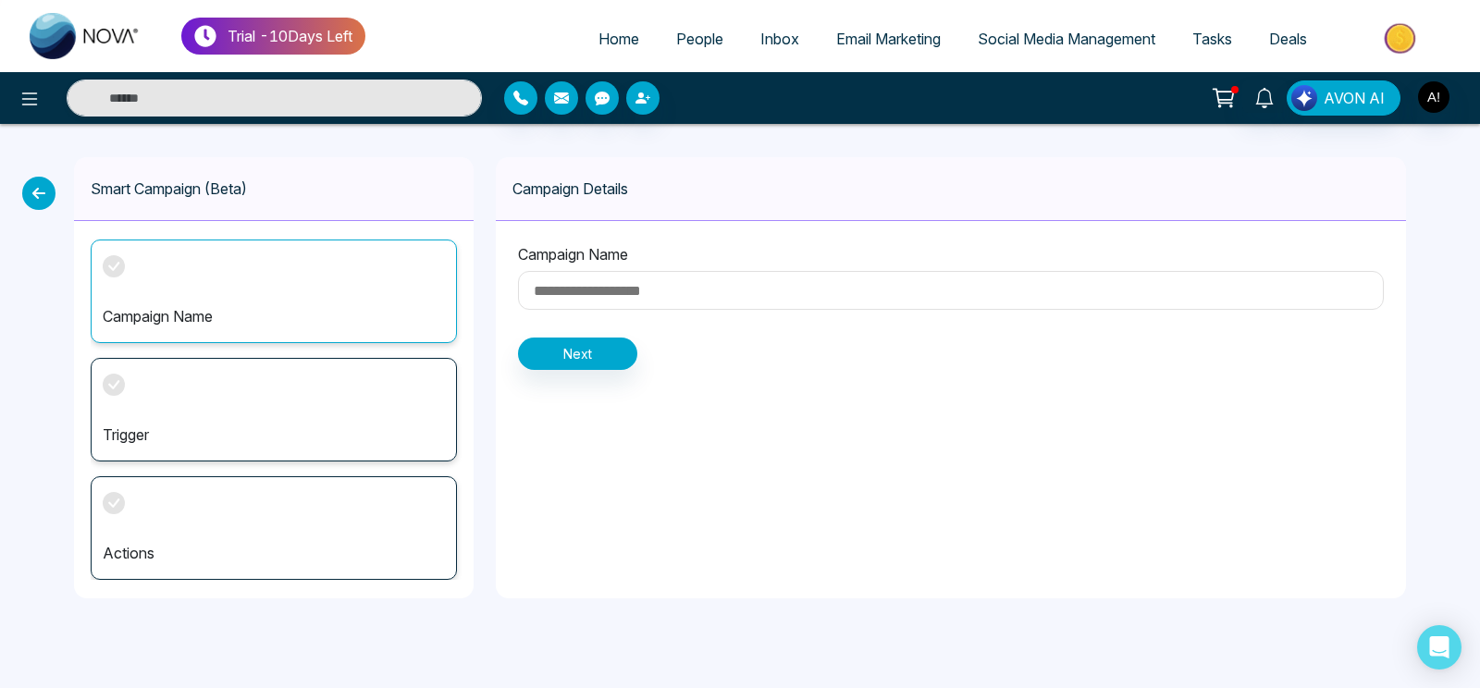
click at [642, 292] on input at bounding box center [951, 290] width 866 height 39
type input "***"
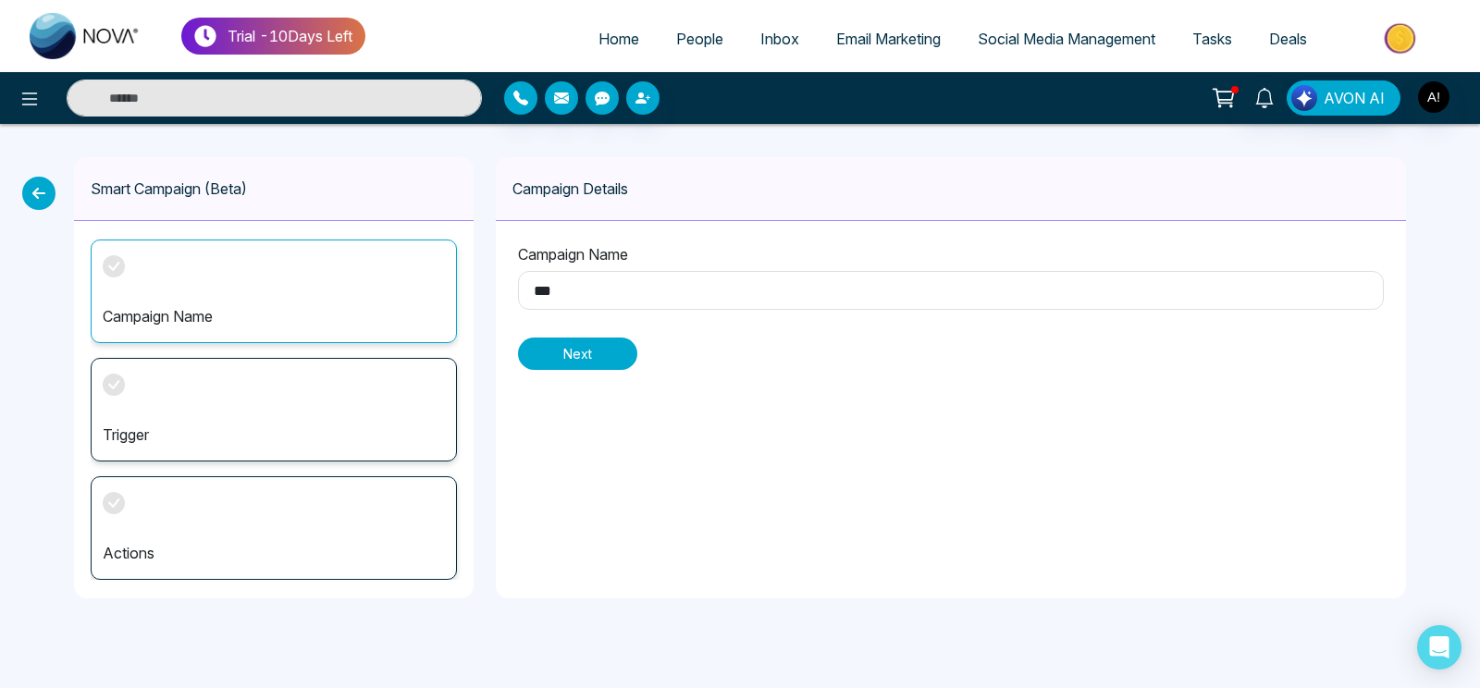
click at [597, 344] on button "Next" at bounding box center [577, 354] width 119 height 32
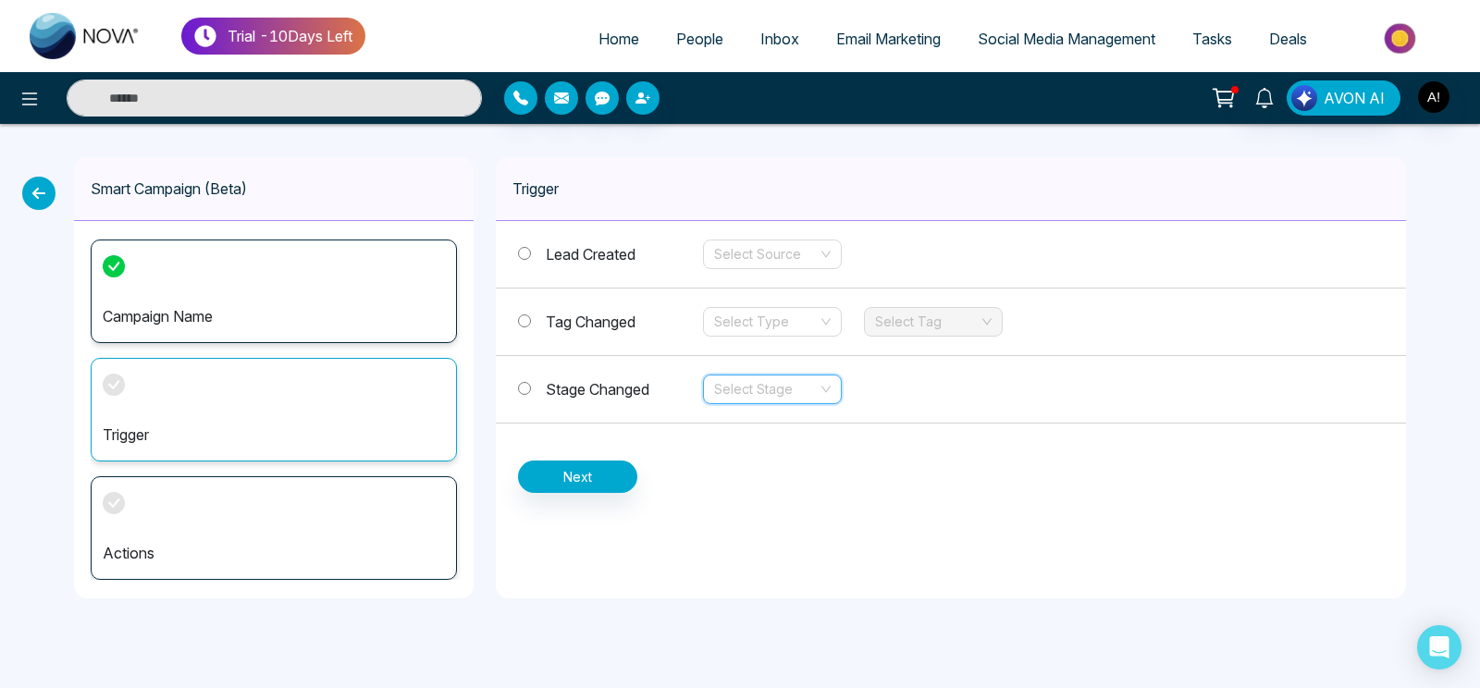
click at [759, 390] on input "search" at bounding box center [766, 390] width 104 height 28
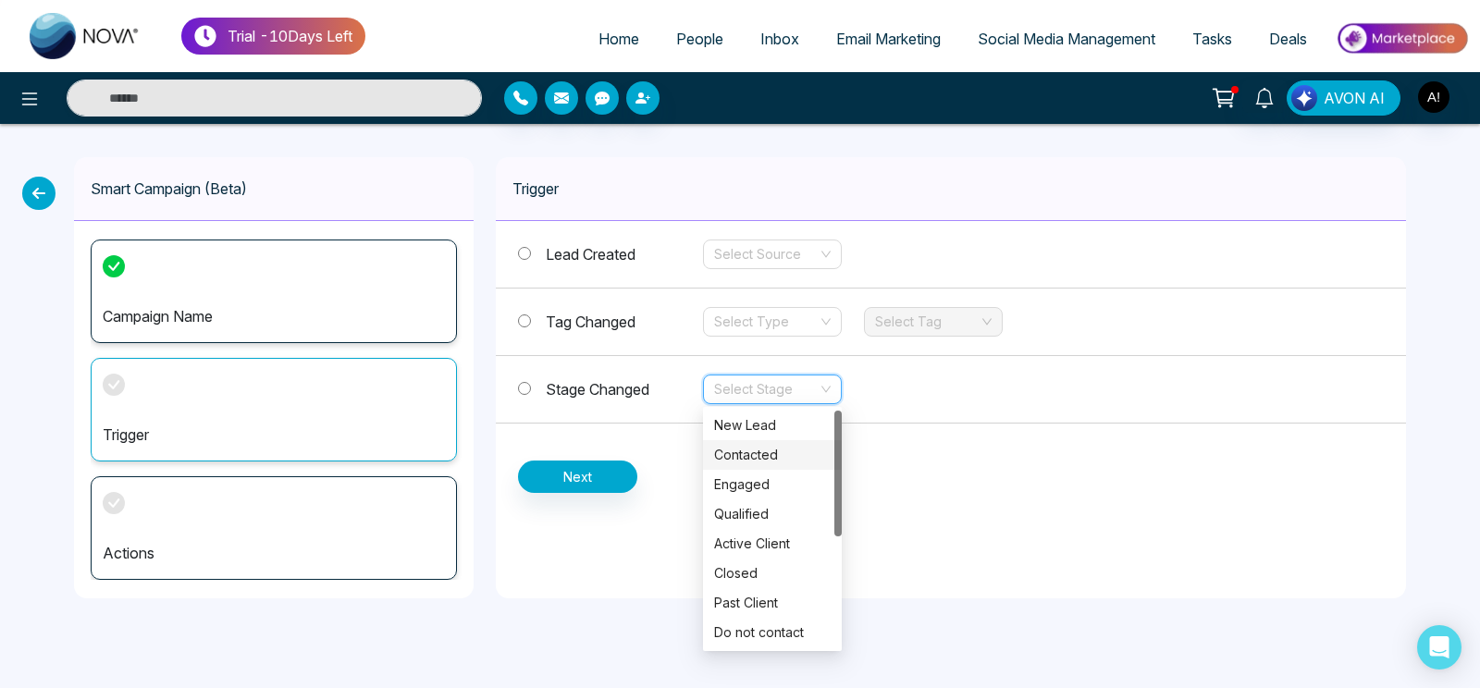
click at [761, 448] on div "Contacted" at bounding box center [772, 455] width 117 height 20
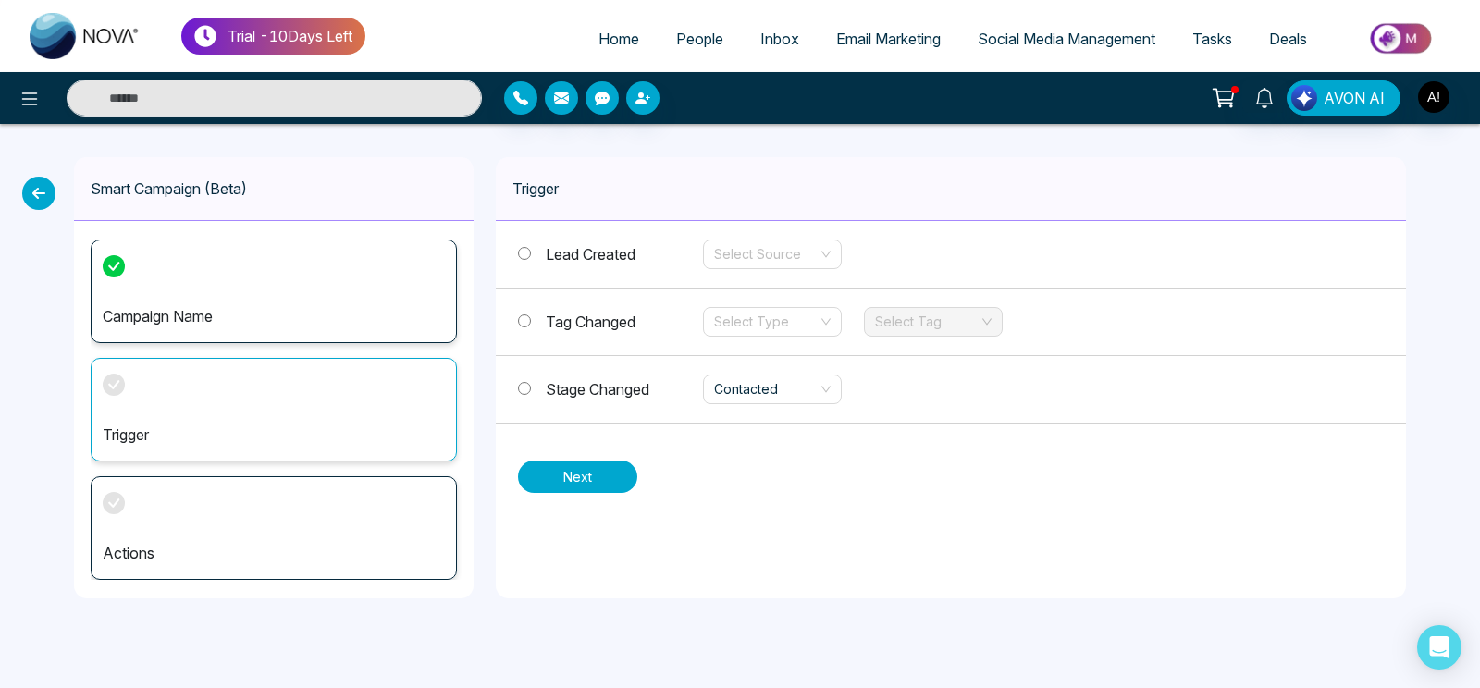
click at [543, 479] on button "Next" at bounding box center [577, 477] width 119 height 32
click at [544, 383] on label "Stage Changed" at bounding box center [610, 389] width 185 height 22
click at [632, 464] on div "Lead Created Select Source Tag Changed Select Type Select Tag Stage Changed Con…" at bounding box center [951, 357] width 910 height 272
click at [616, 465] on button "Next" at bounding box center [577, 477] width 119 height 32
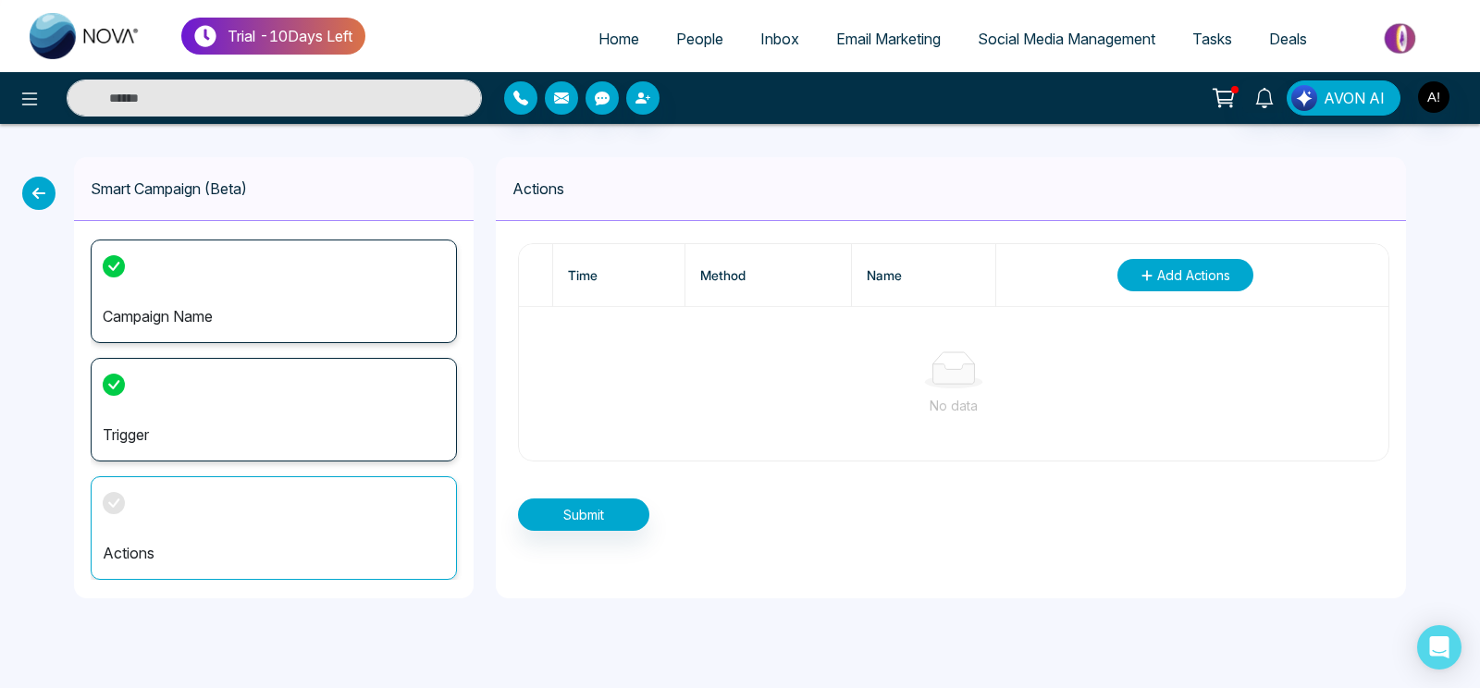
click at [1215, 264] on button "Add Actions" at bounding box center [1186, 275] width 136 height 32
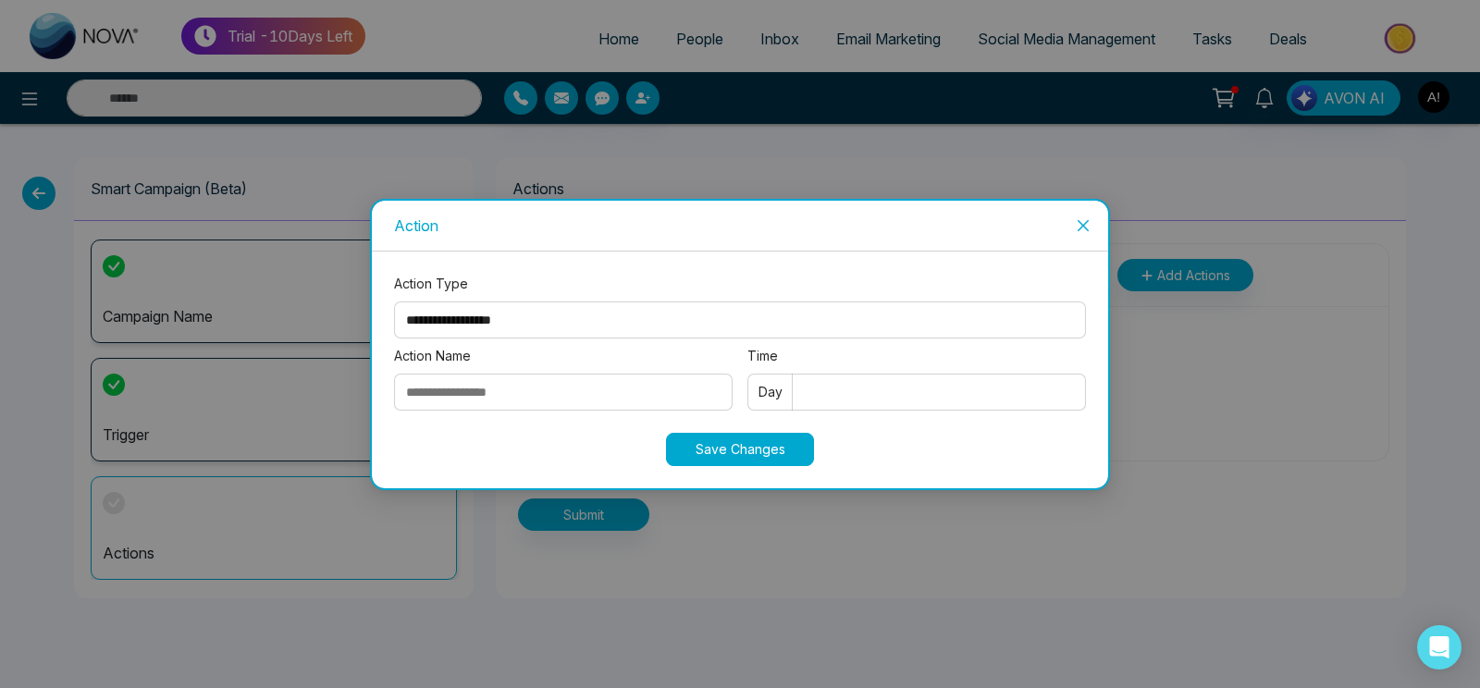
click at [394, 302] on select "**********" at bounding box center [740, 320] width 692 height 37
click at [576, 317] on select "**********" at bounding box center [740, 320] width 692 height 37
click at [394, 302] on select "**********" at bounding box center [740, 320] width 692 height 37
select select "****"
click option "****" at bounding box center [0, 0] width 0 height 0
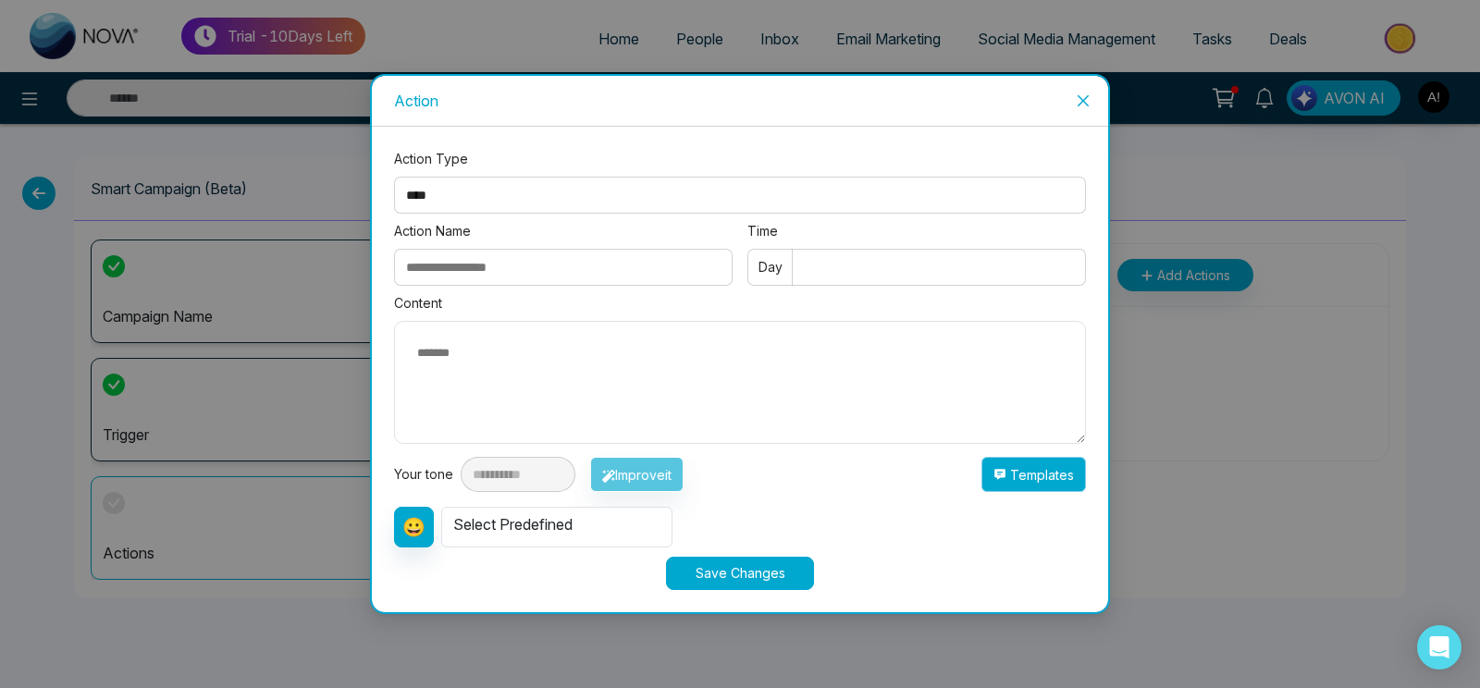
click at [1055, 472] on button "Templates" at bounding box center [1034, 474] width 105 height 35
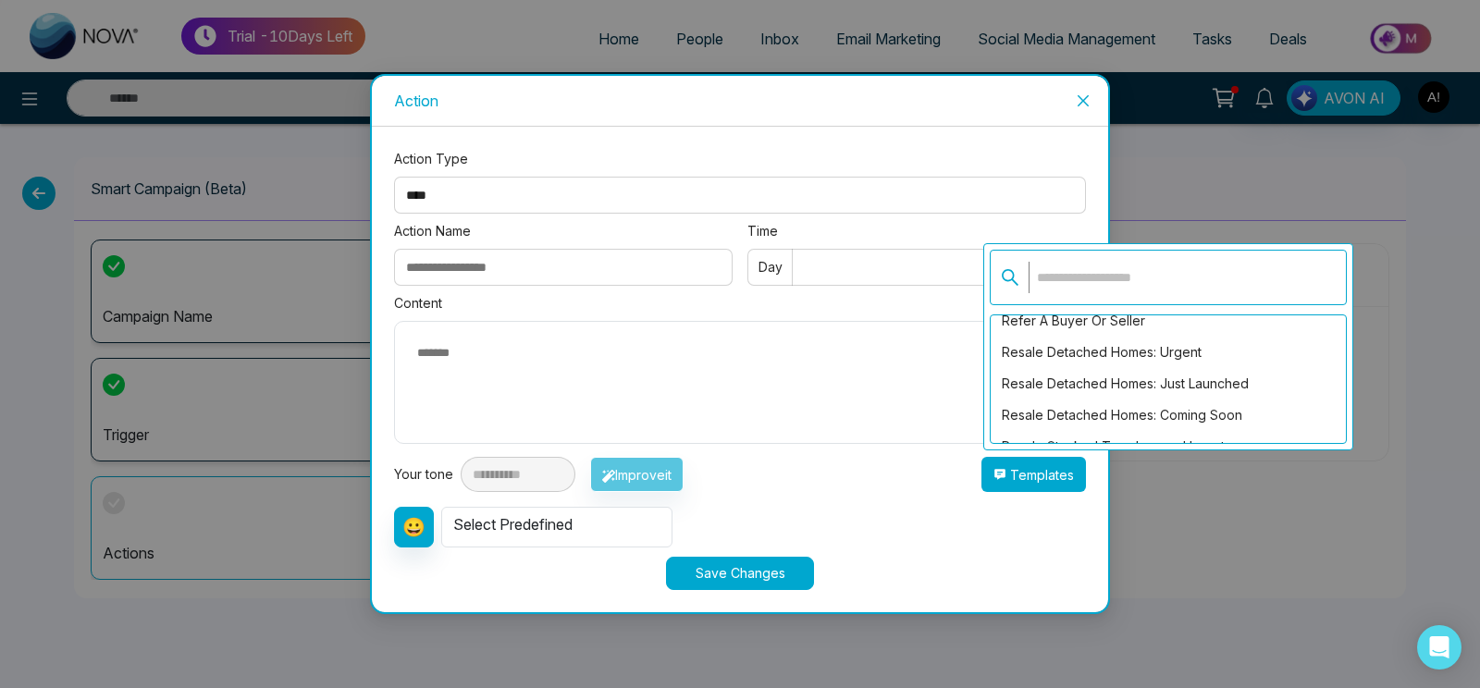
scroll to position [318, 0]
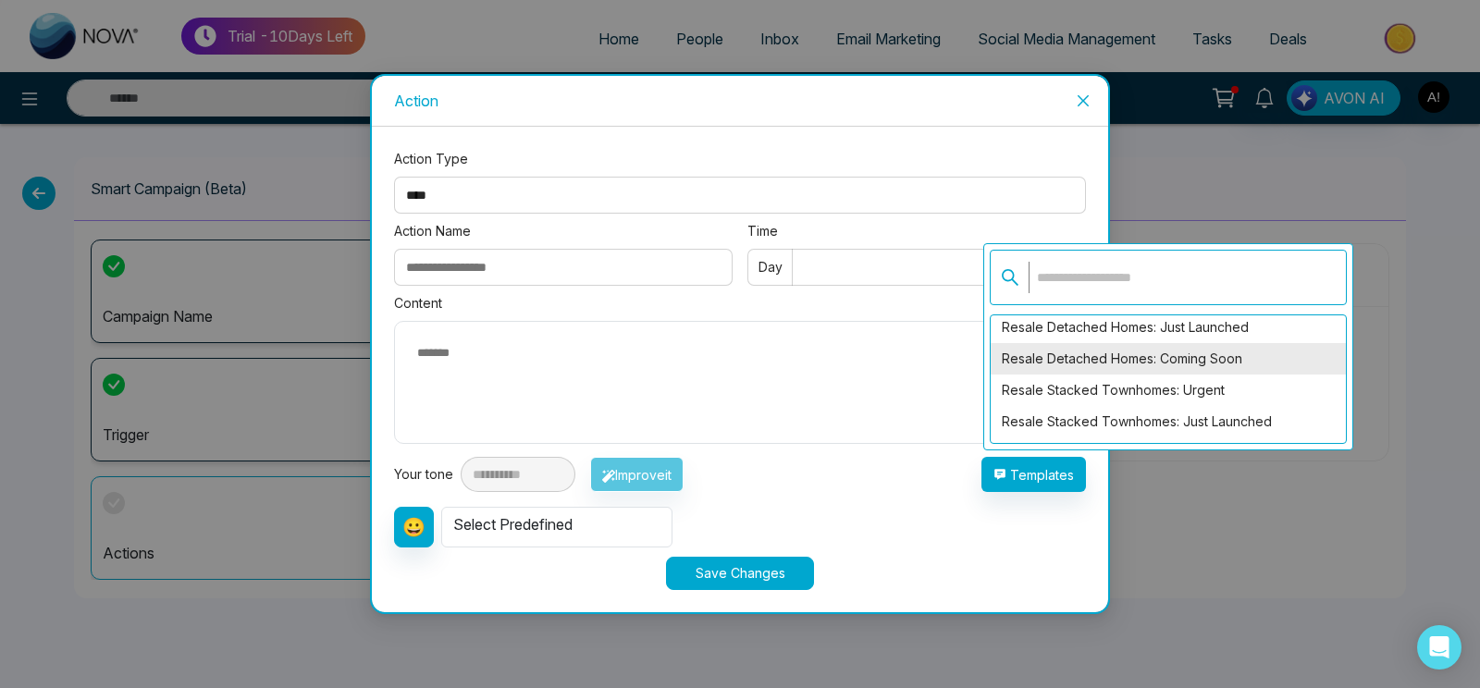
click at [1117, 365] on div "Resale Detached Homes: Coming Soon" at bounding box center [1168, 358] width 355 height 31
type textarea "**********"
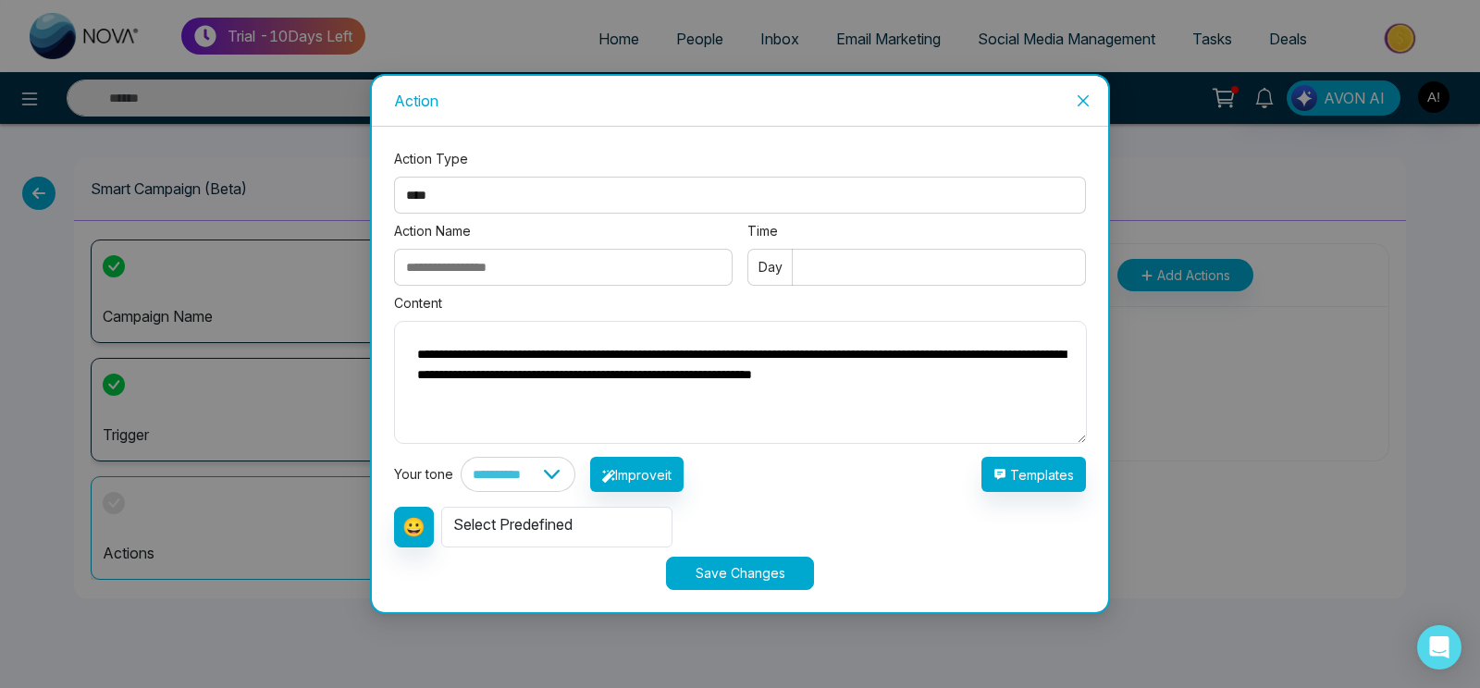
click at [619, 250] on div "Action Name" at bounding box center [563, 257] width 339 height 72
click at [552, 255] on input "Action Name" at bounding box center [563, 267] width 339 height 37
click at [521, 264] on input "Action Name" at bounding box center [563, 267] width 339 height 37
type input "***"
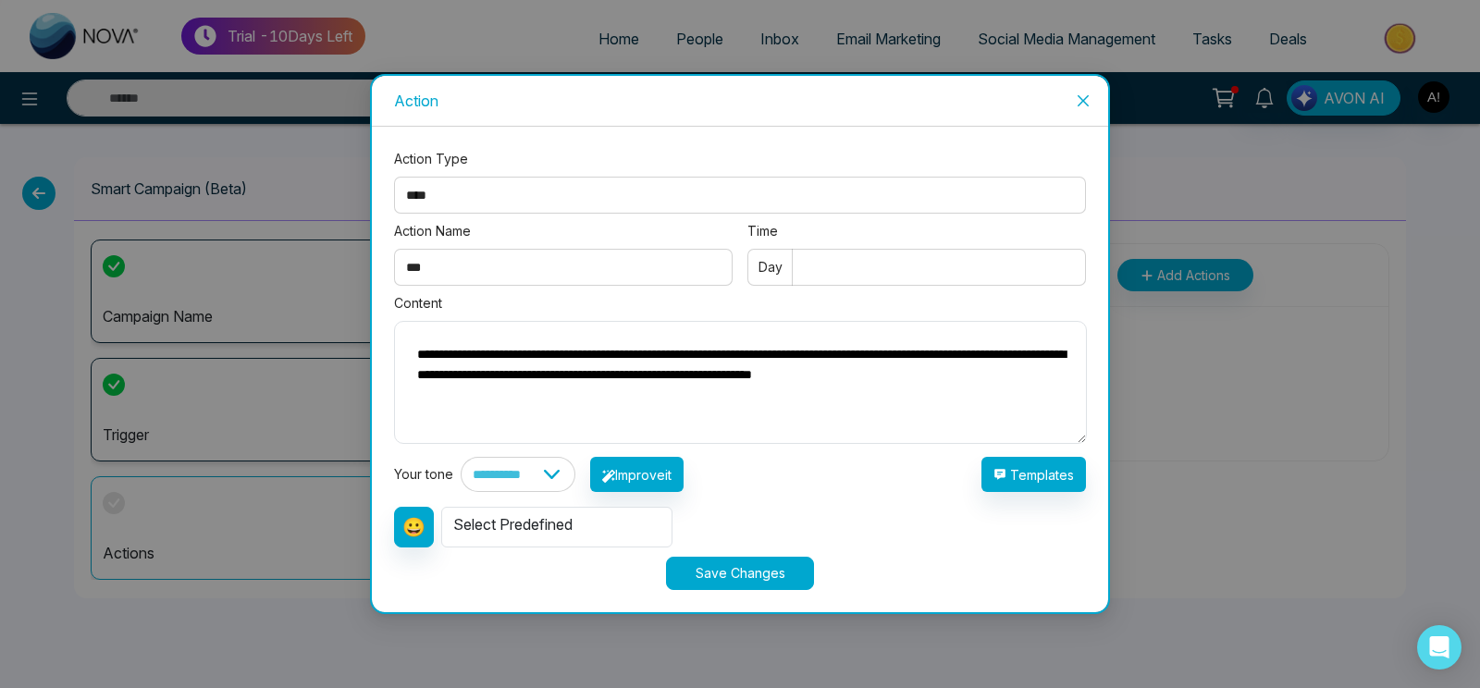
click at [842, 285] on input "Time" at bounding box center [917, 267] width 339 height 37
type input "*"
click at [690, 581] on button "Save Changes" at bounding box center [740, 573] width 148 height 33
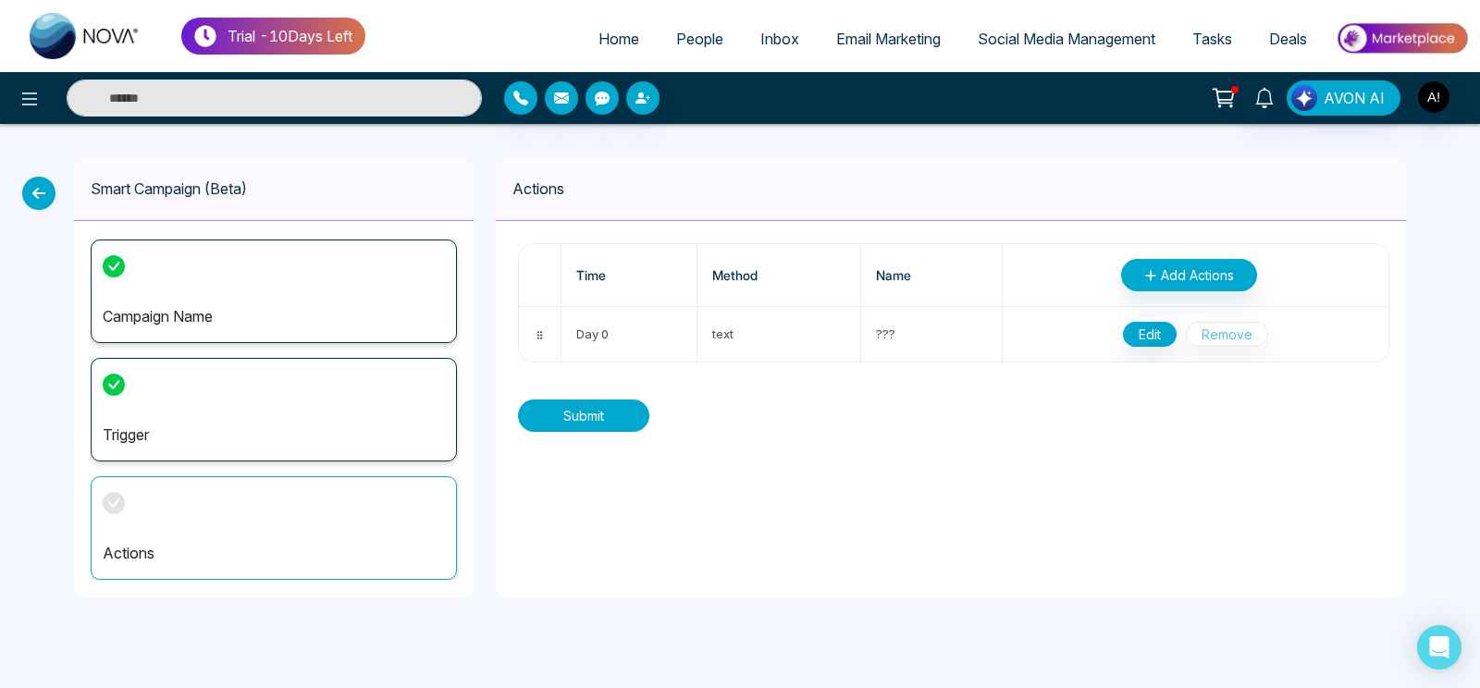
click at [612, 412] on button "Submit" at bounding box center [583, 416] width 131 height 32
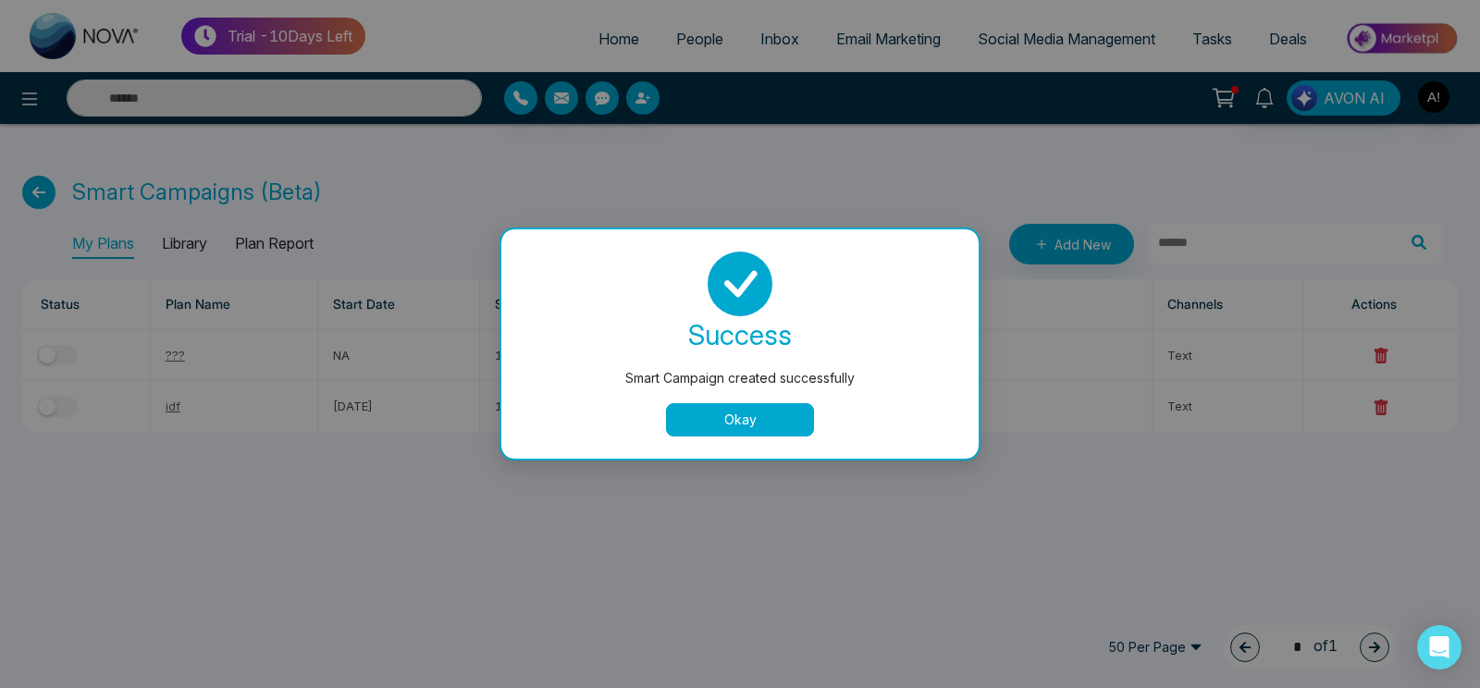
click at [763, 419] on button "Okay" at bounding box center [740, 419] width 148 height 33
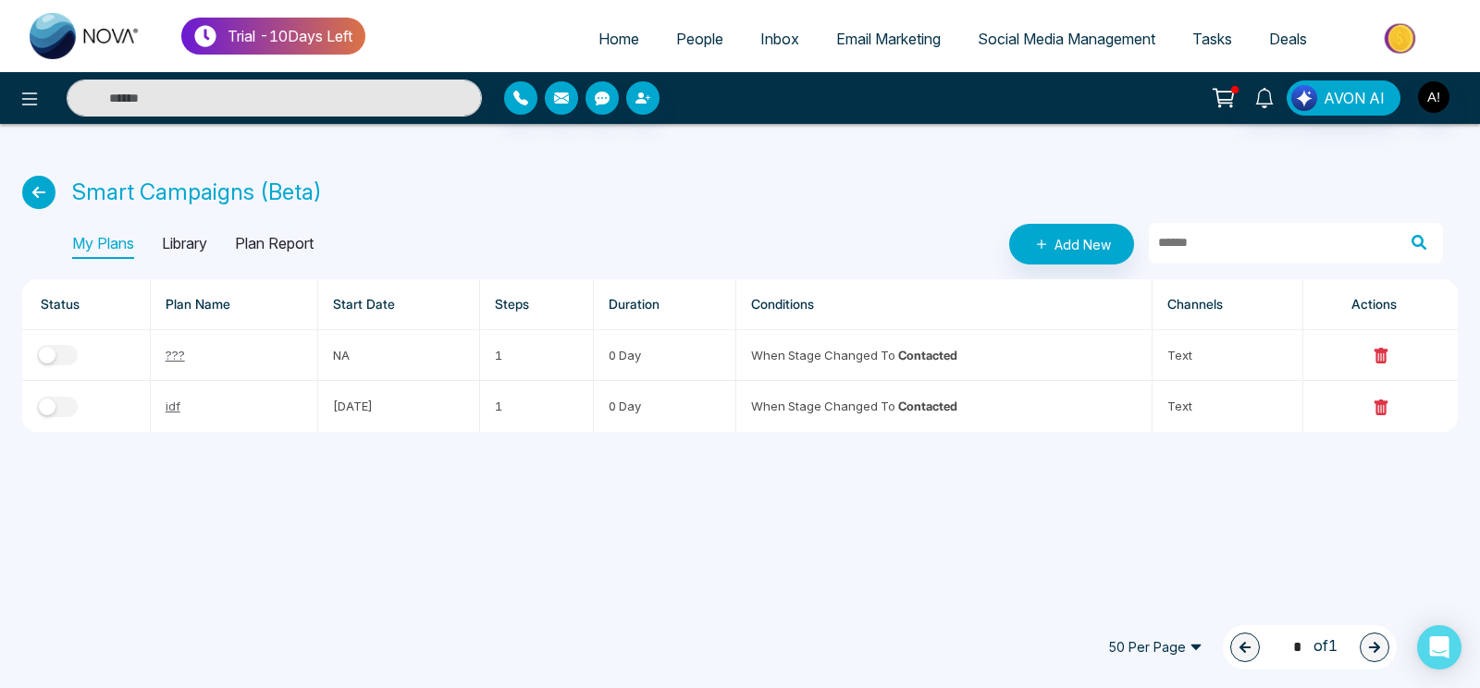
click at [202, 239] on p "Library" at bounding box center [184, 244] width 45 height 30
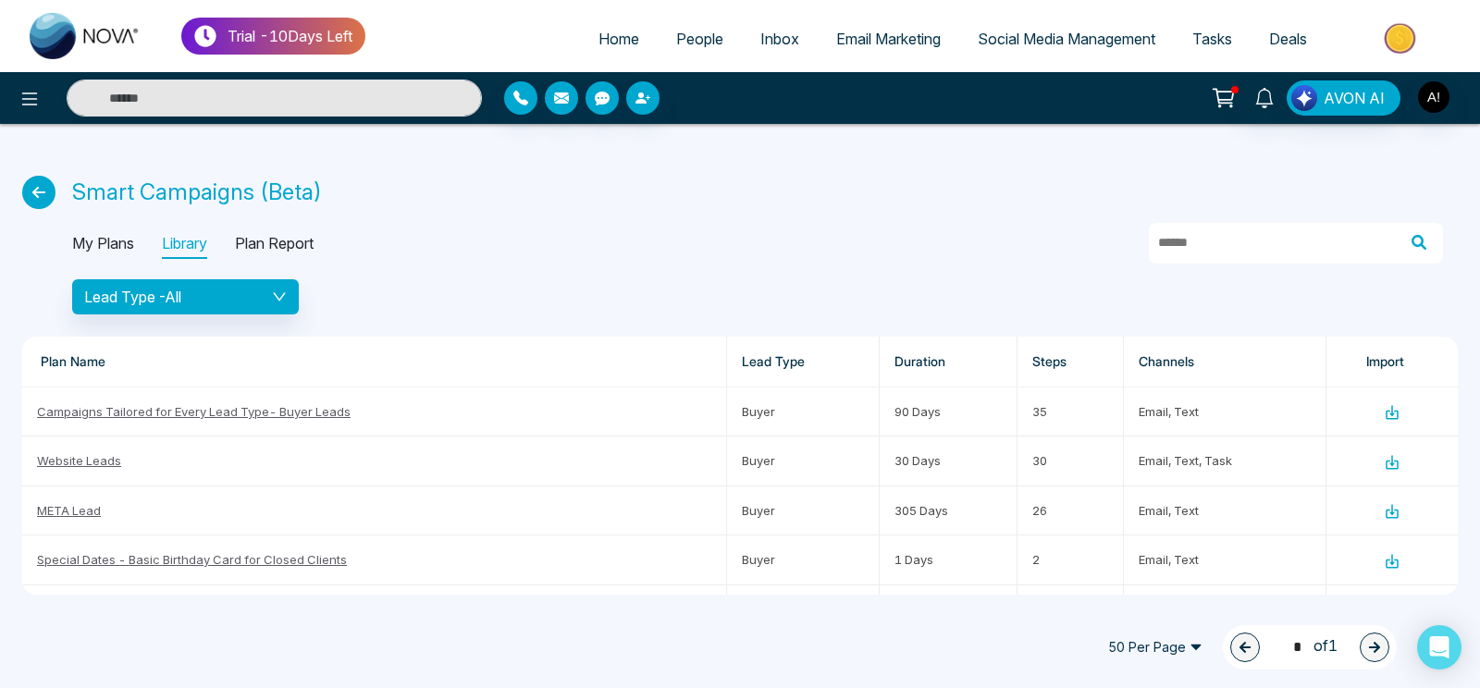
click at [266, 237] on p "Plan Report" at bounding box center [274, 244] width 79 height 30
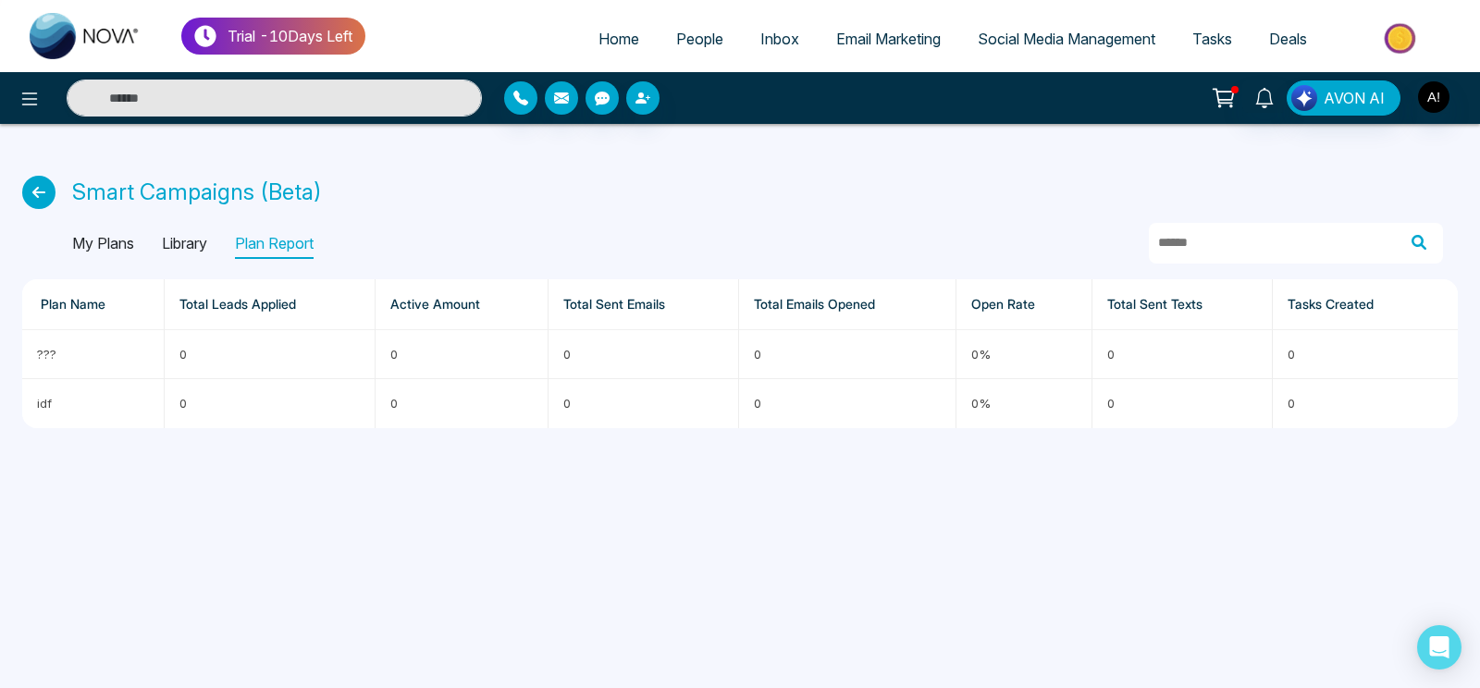
click at [206, 239] on p "Library" at bounding box center [184, 244] width 45 height 30
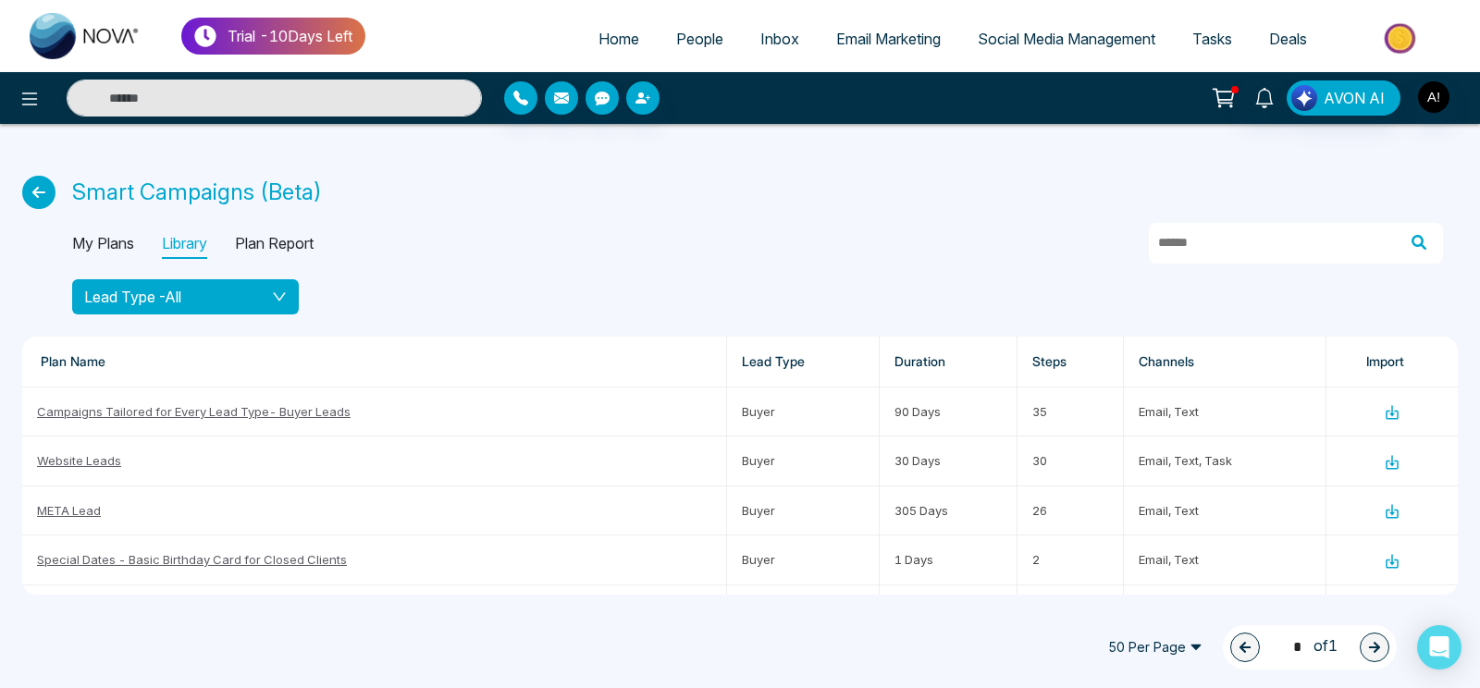
click at [216, 296] on div "Lead Type - All" at bounding box center [185, 297] width 203 height 22
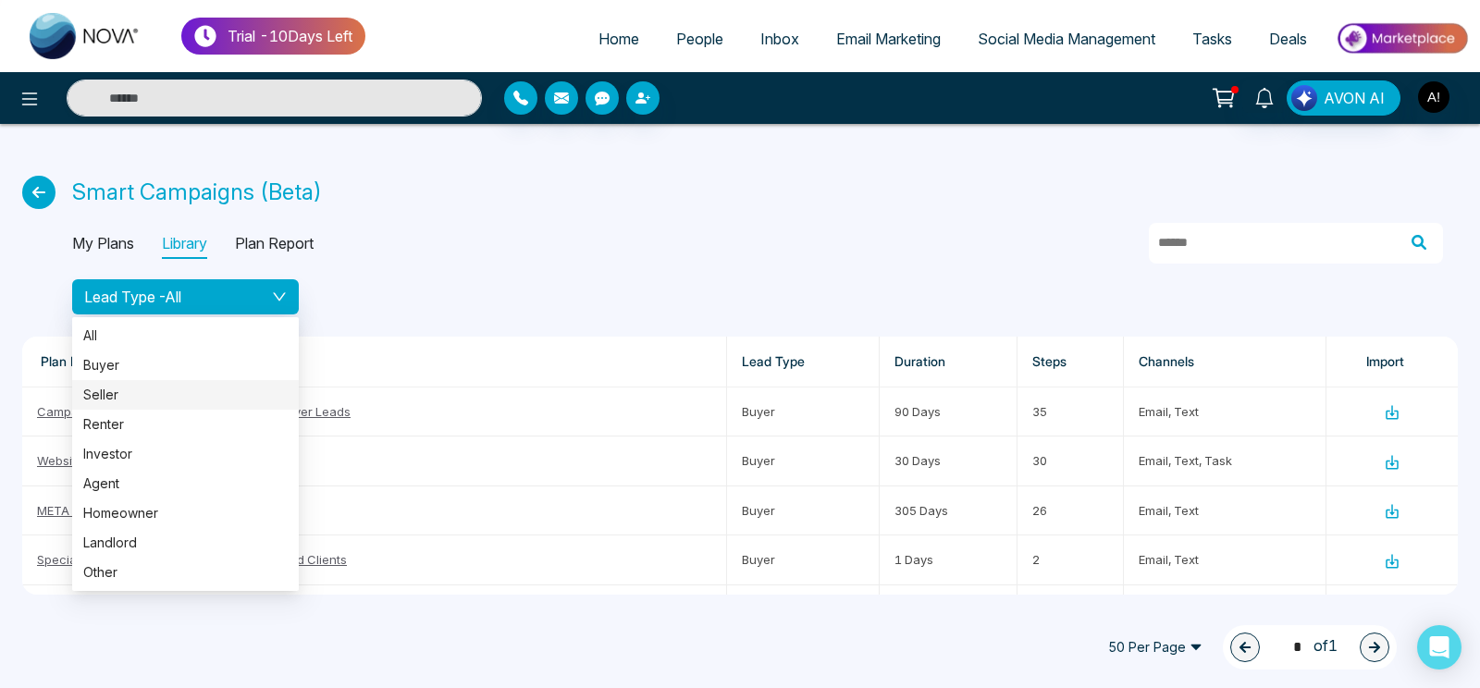
click at [192, 404] on span "Seller" at bounding box center [185, 395] width 204 height 20
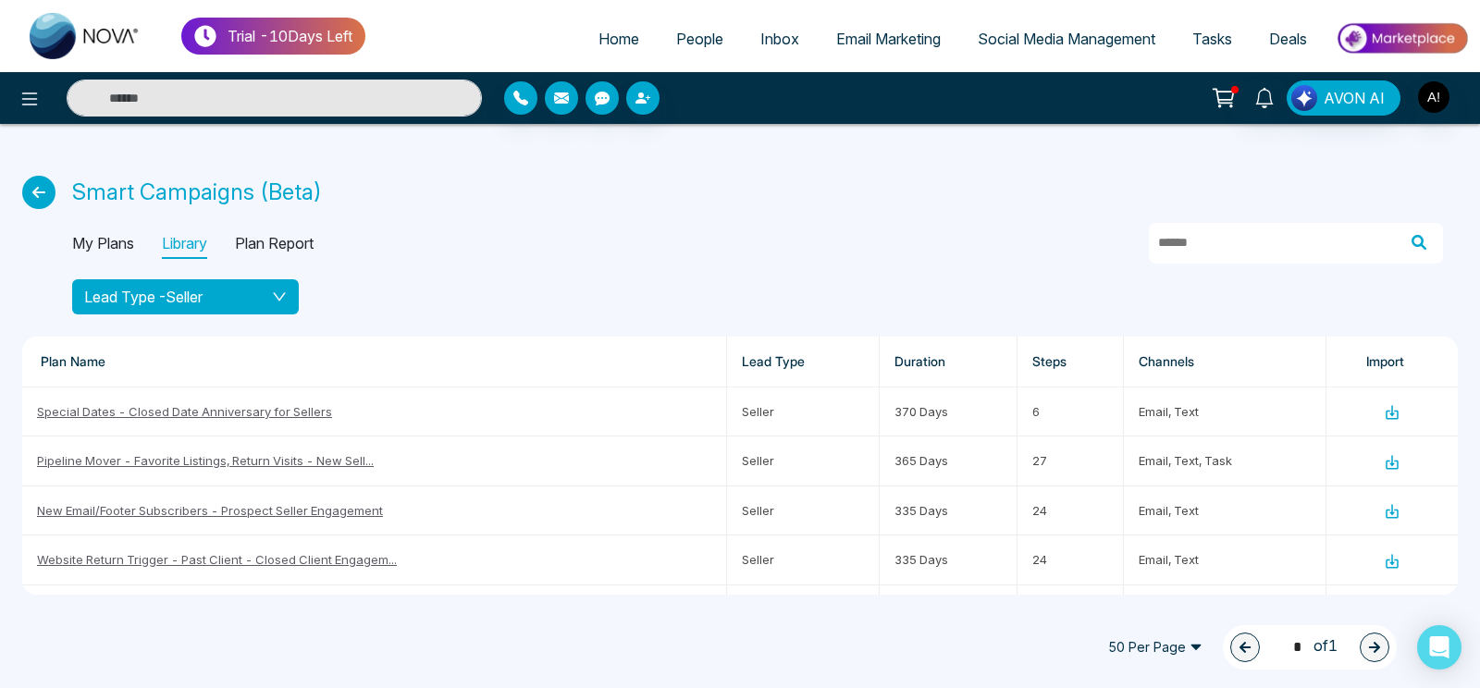
click at [257, 304] on div "Lead Type - Seller" at bounding box center [185, 297] width 203 height 22
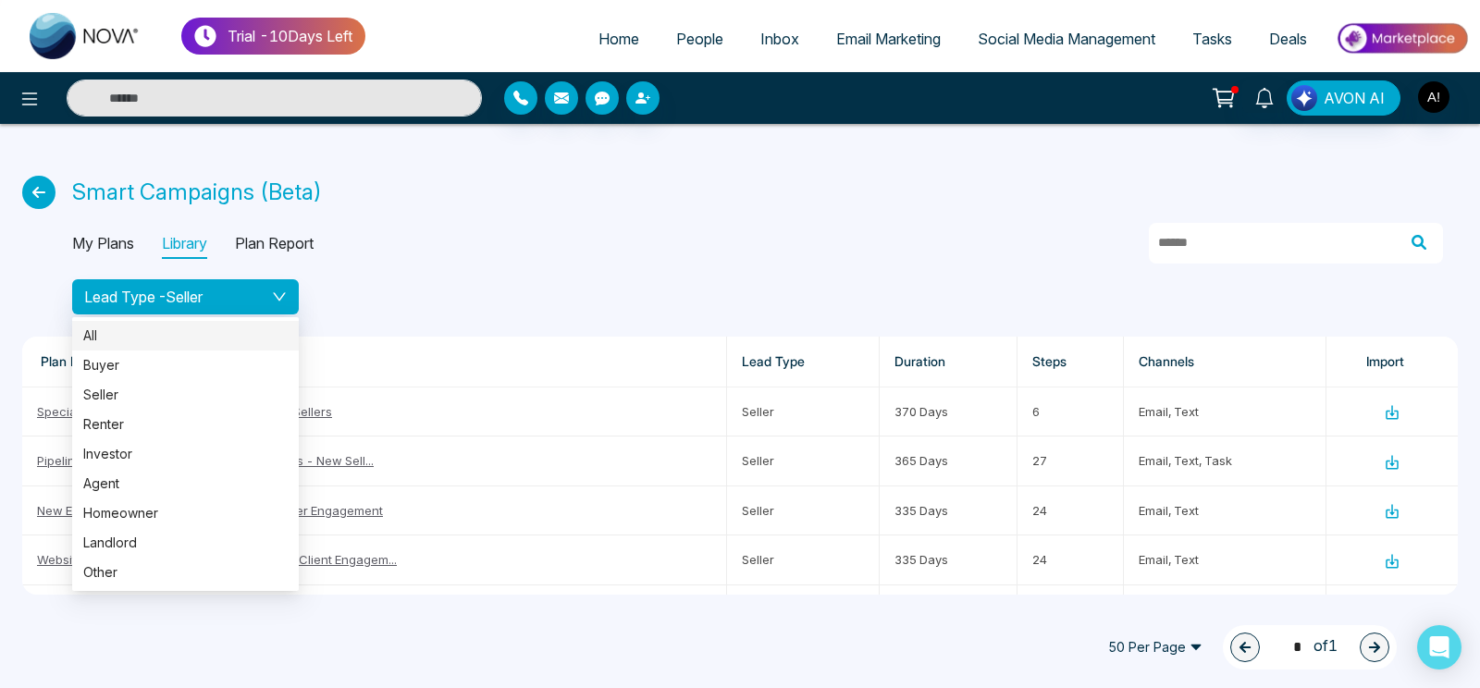
click at [214, 329] on span "All" at bounding box center [185, 336] width 204 height 20
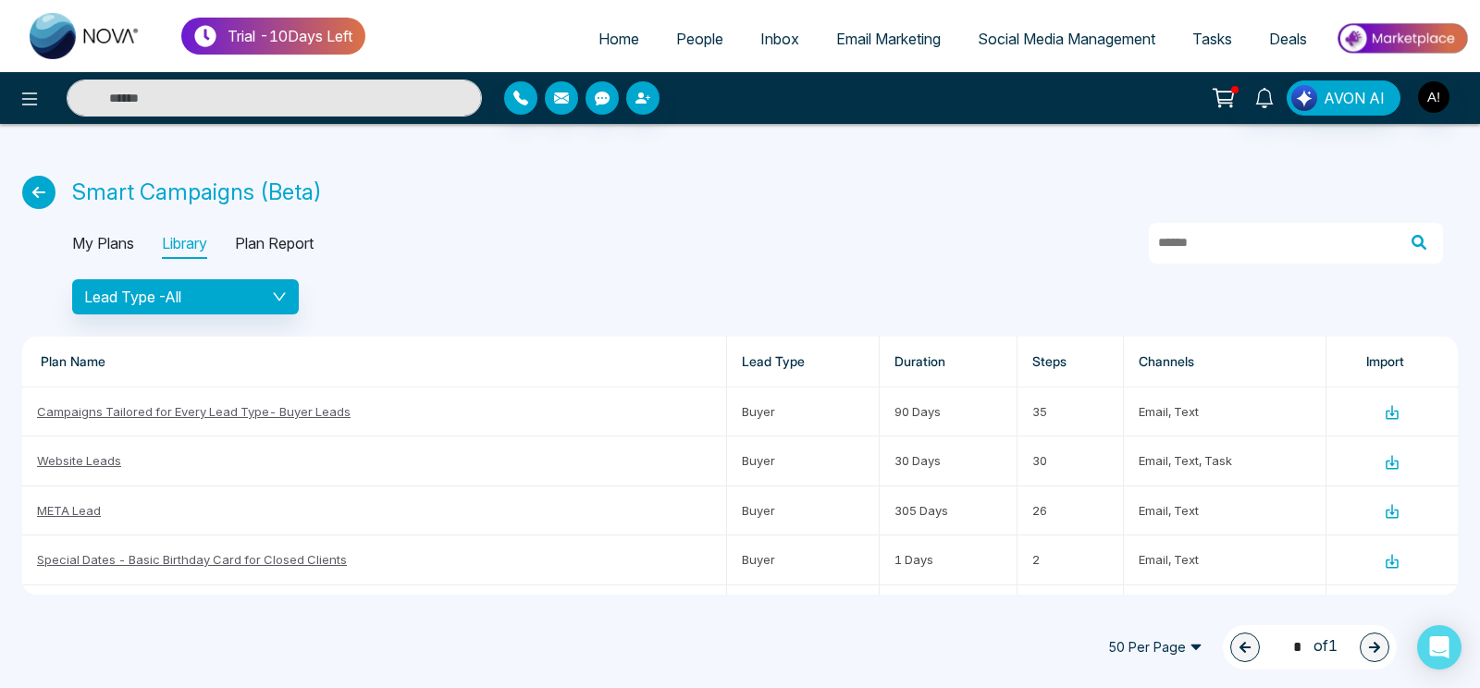
click at [113, 255] on p "My Plans" at bounding box center [103, 244] width 62 height 30
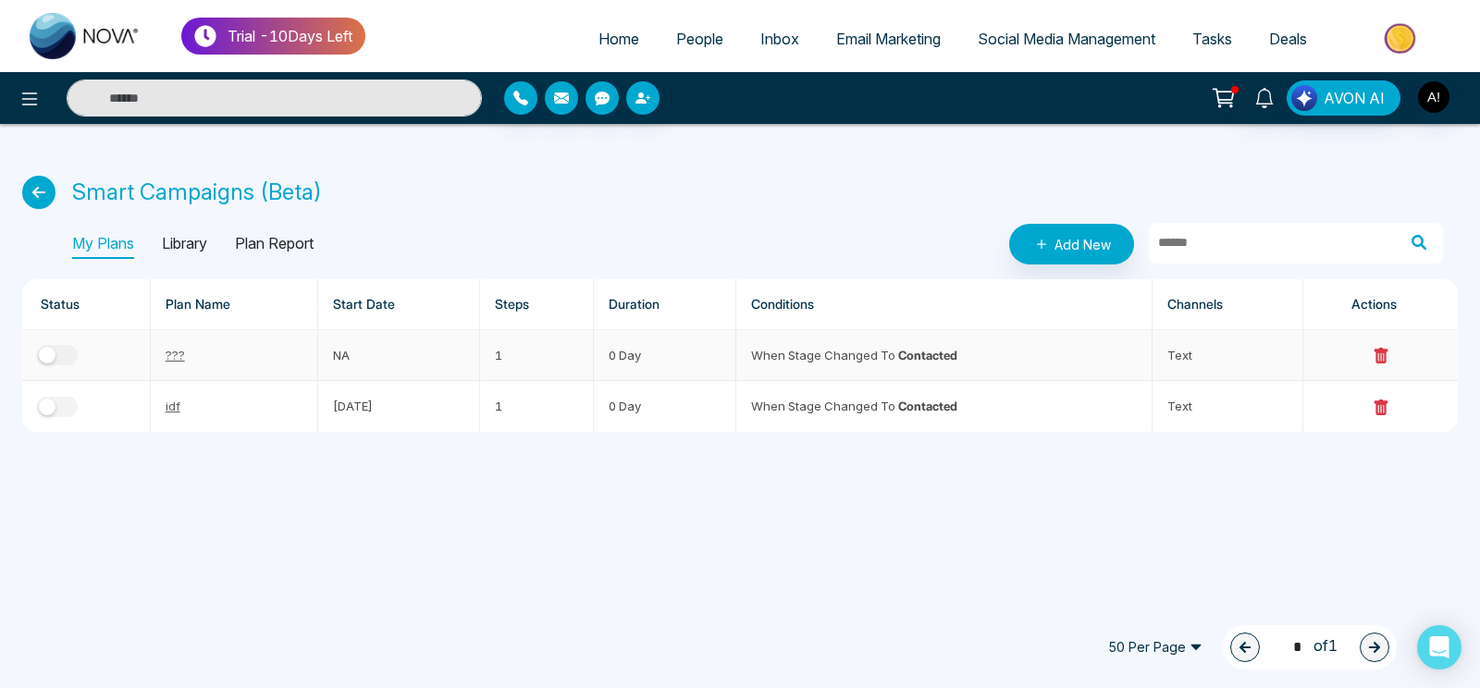
click at [173, 353] on link "???" at bounding box center [175, 355] width 19 height 15
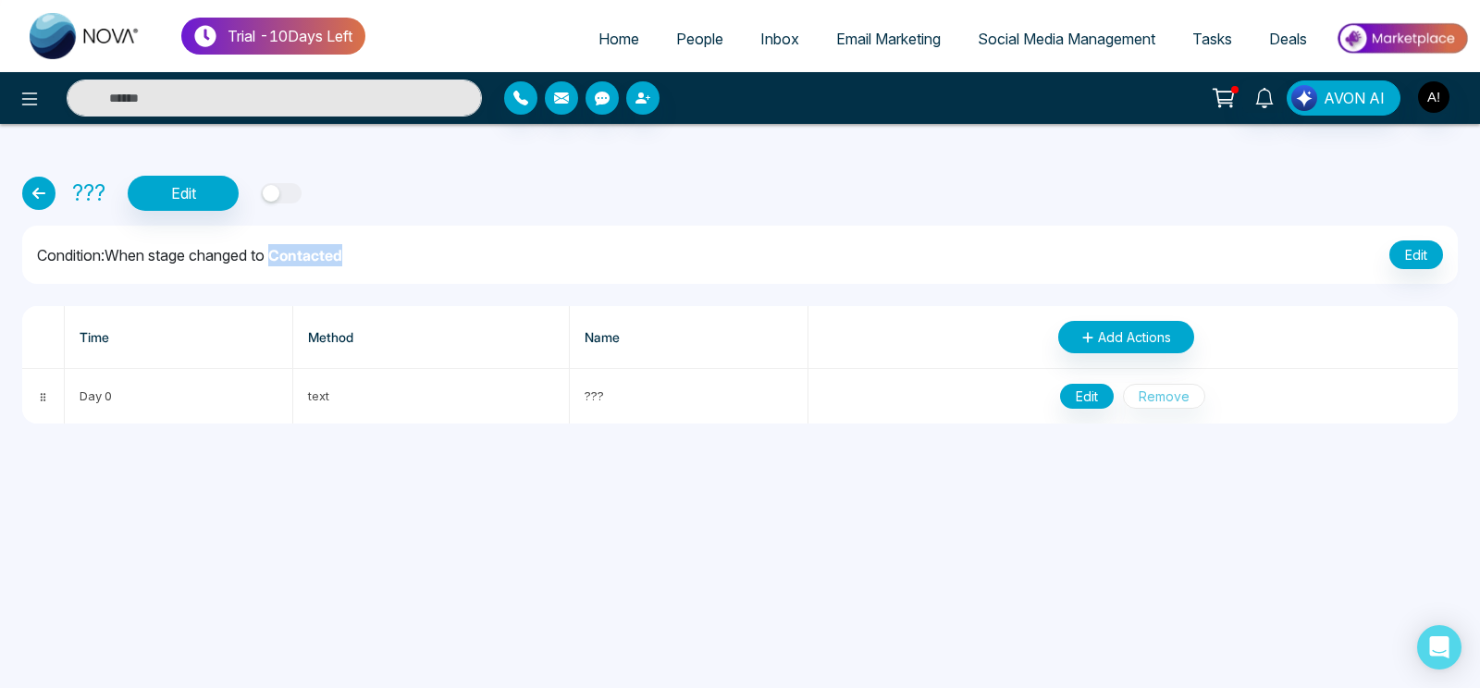
drag, startPoint x: 280, startPoint y: 252, endPoint x: 509, endPoint y: 253, distance: 228.5
click at [509, 253] on div "Condition: When stage changed to Contacted Edit" at bounding box center [740, 255] width 1436 height 58
click at [28, 204] on icon at bounding box center [38, 193] width 33 height 33
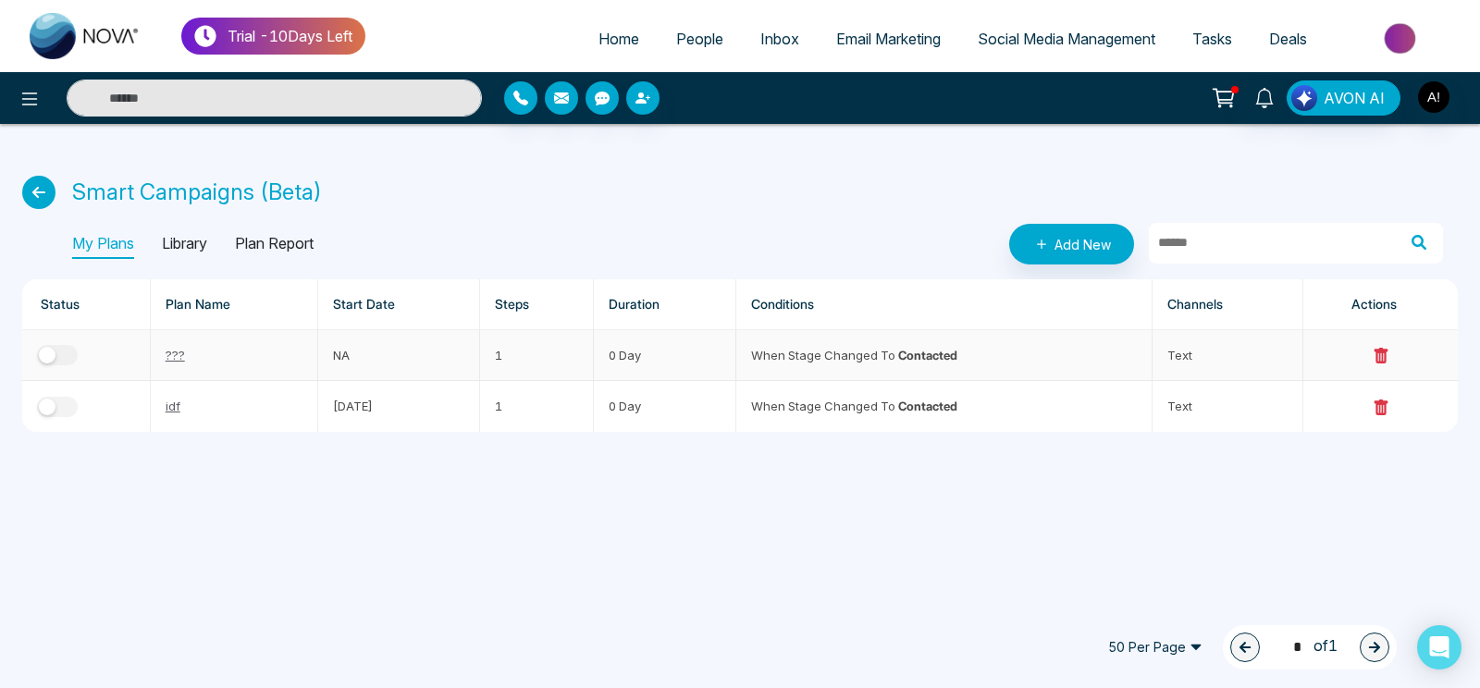
click at [179, 357] on link "???" at bounding box center [175, 355] width 19 height 15
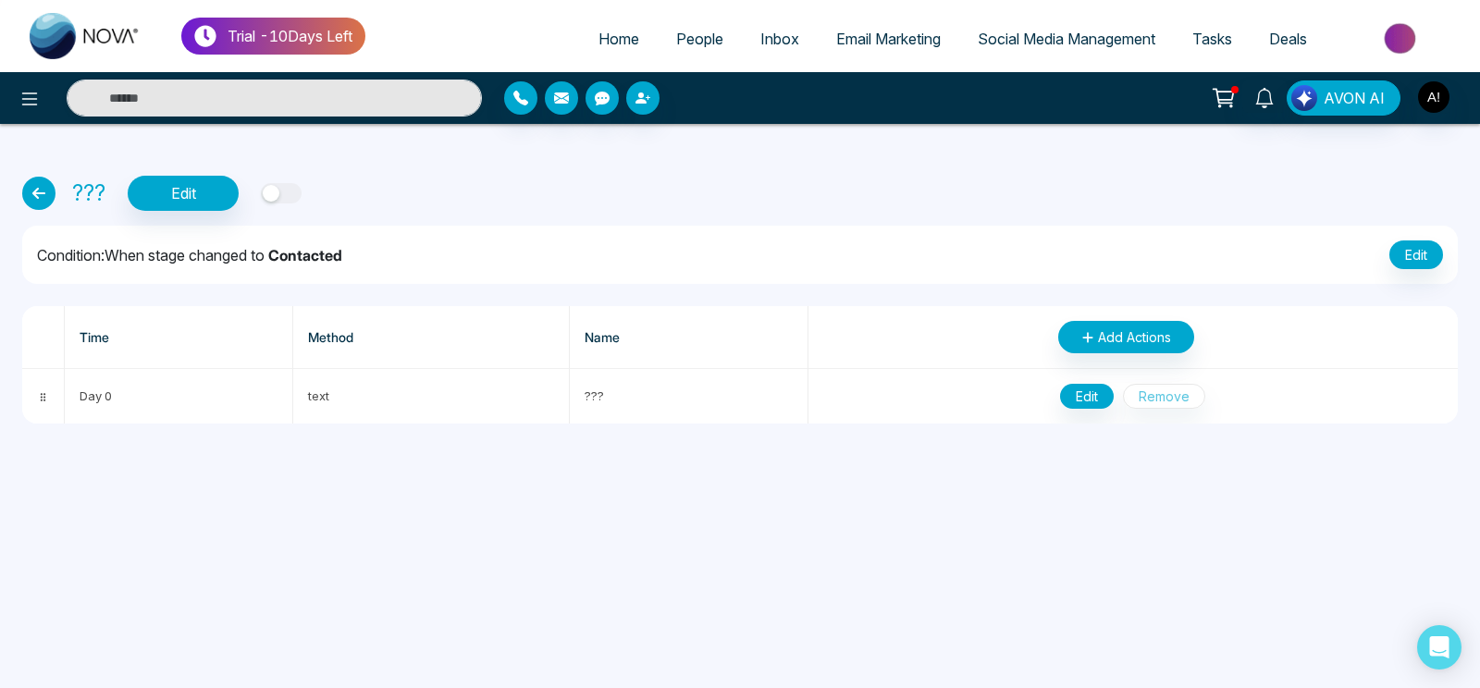
click at [277, 197] on div "button" at bounding box center [271, 193] width 17 height 17
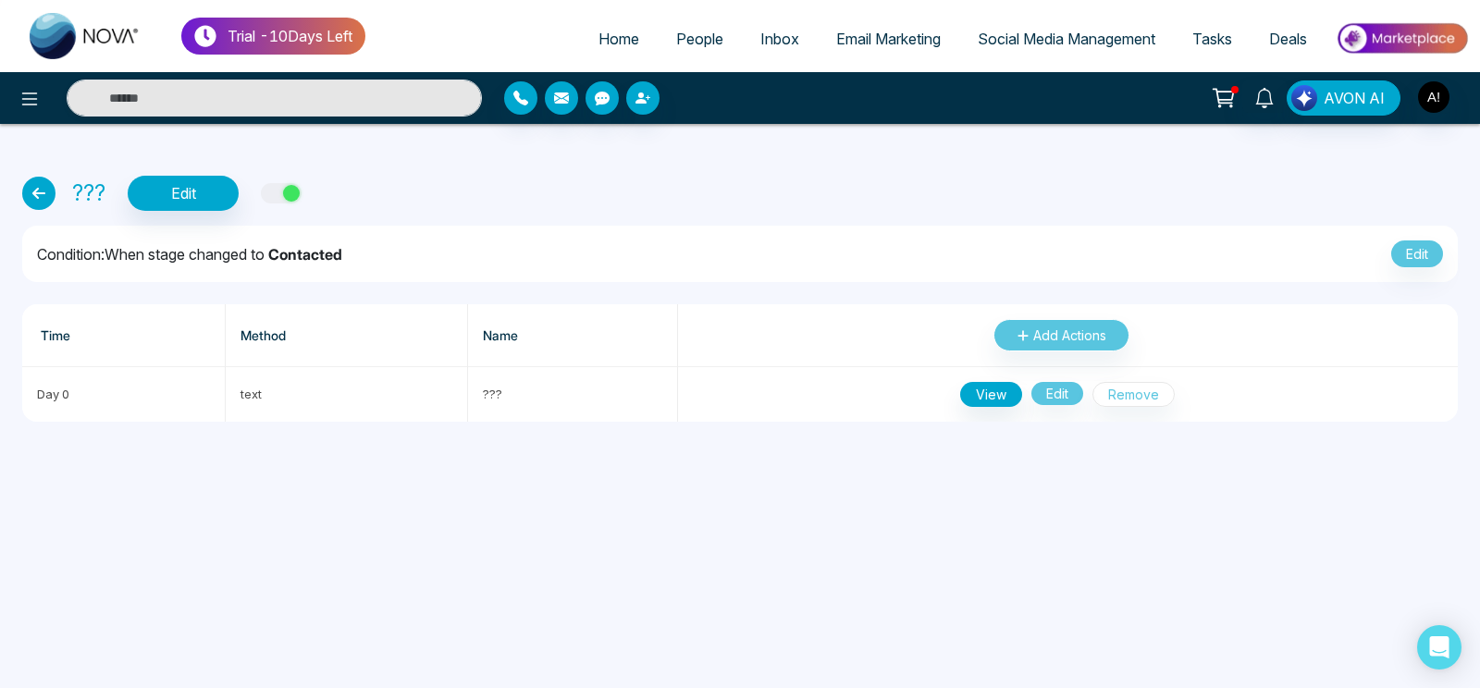
click at [44, 188] on icon at bounding box center [38, 193] width 33 height 33
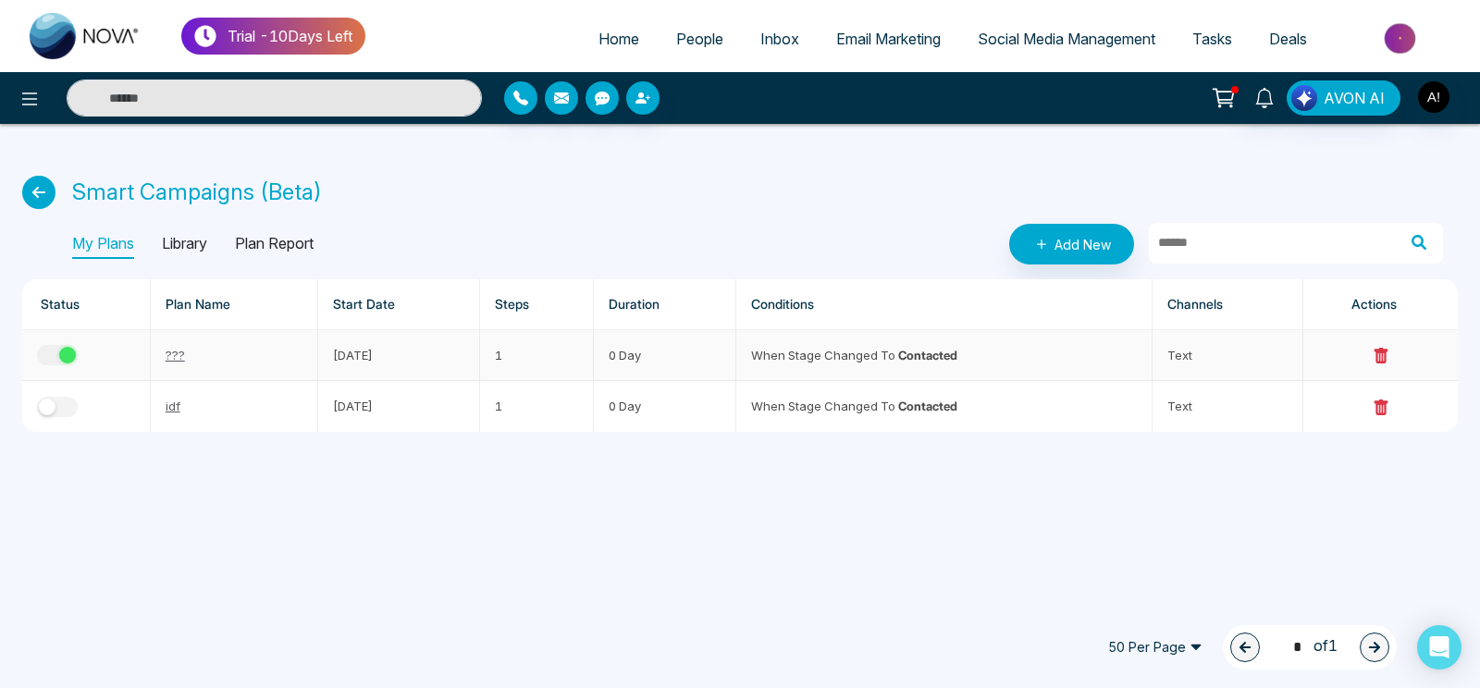
click at [58, 353] on button "button" at bounding box center [57, 355] width 41 height 20
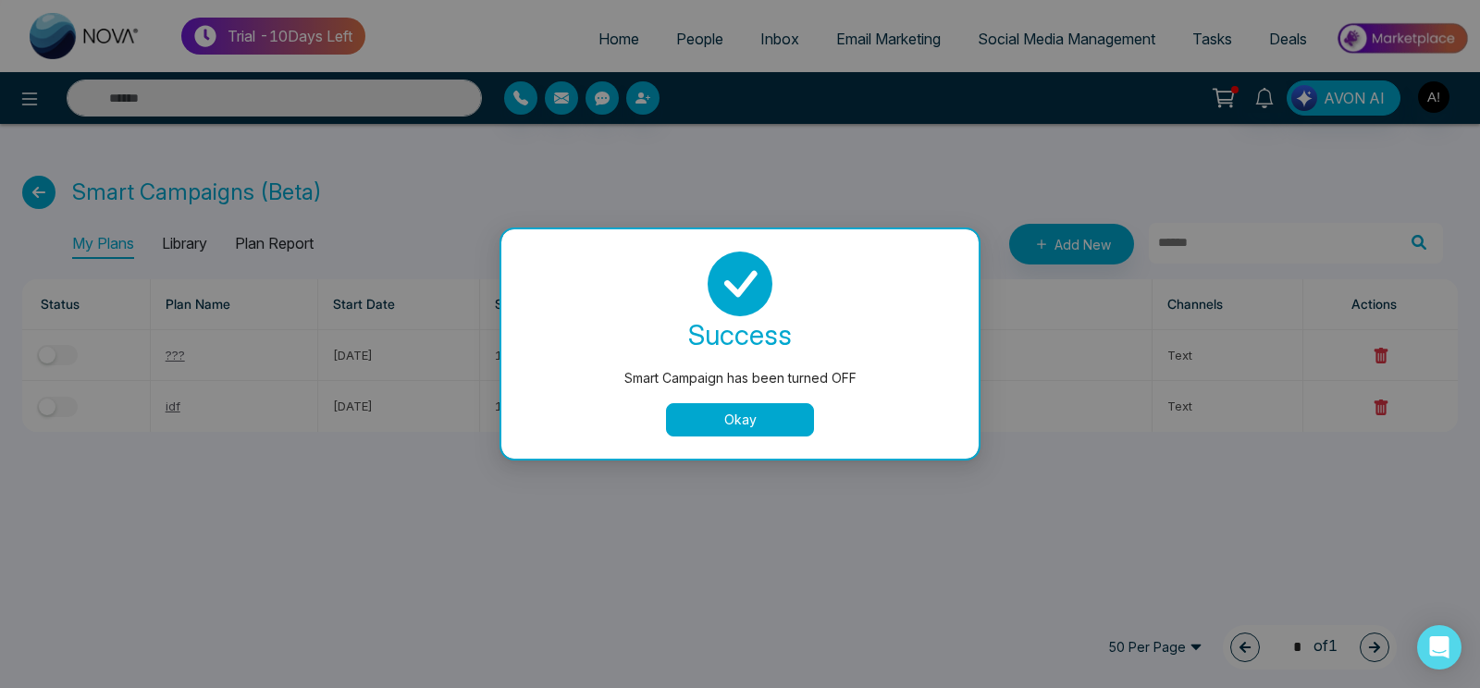
click at [760, 415] on button "Okay" at bounding box center [740, 419] width 148 height 33
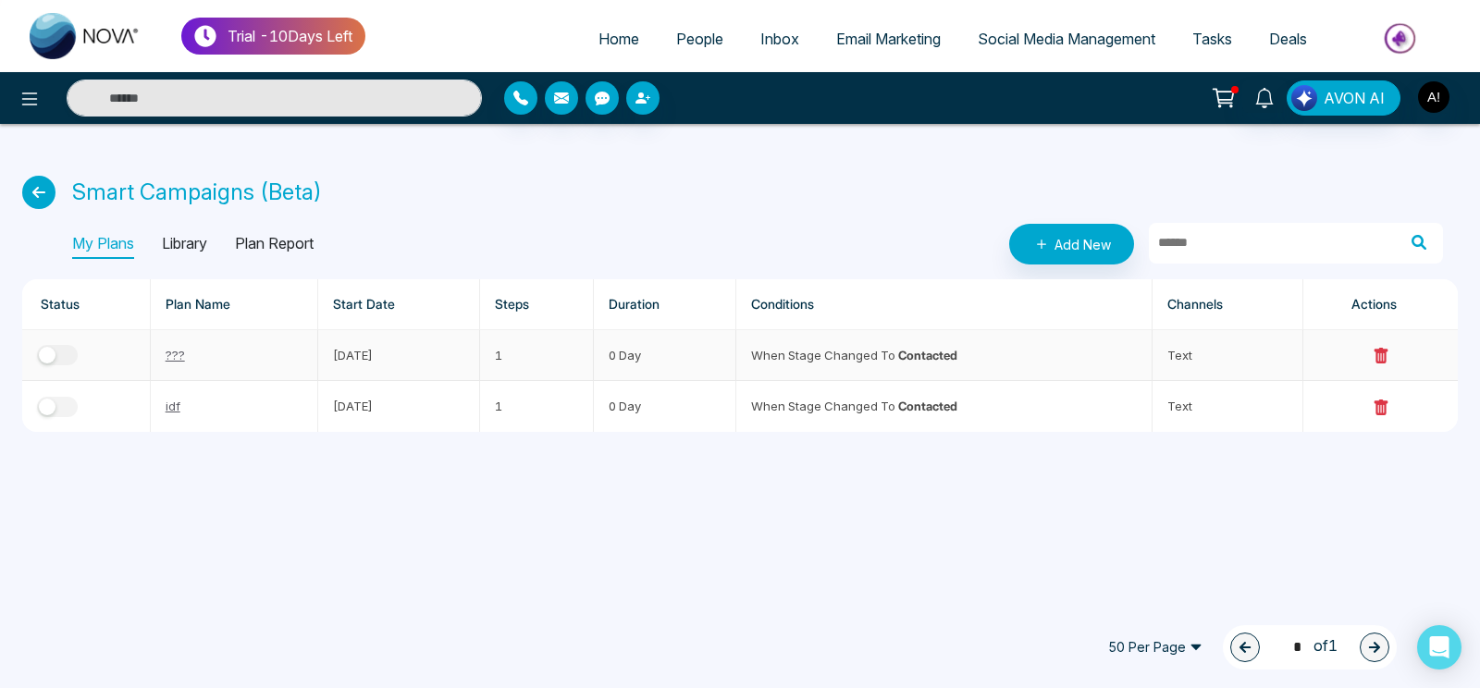
click at [64, 350] on button "button" at bounding box center [57, 355] width 41 height 20
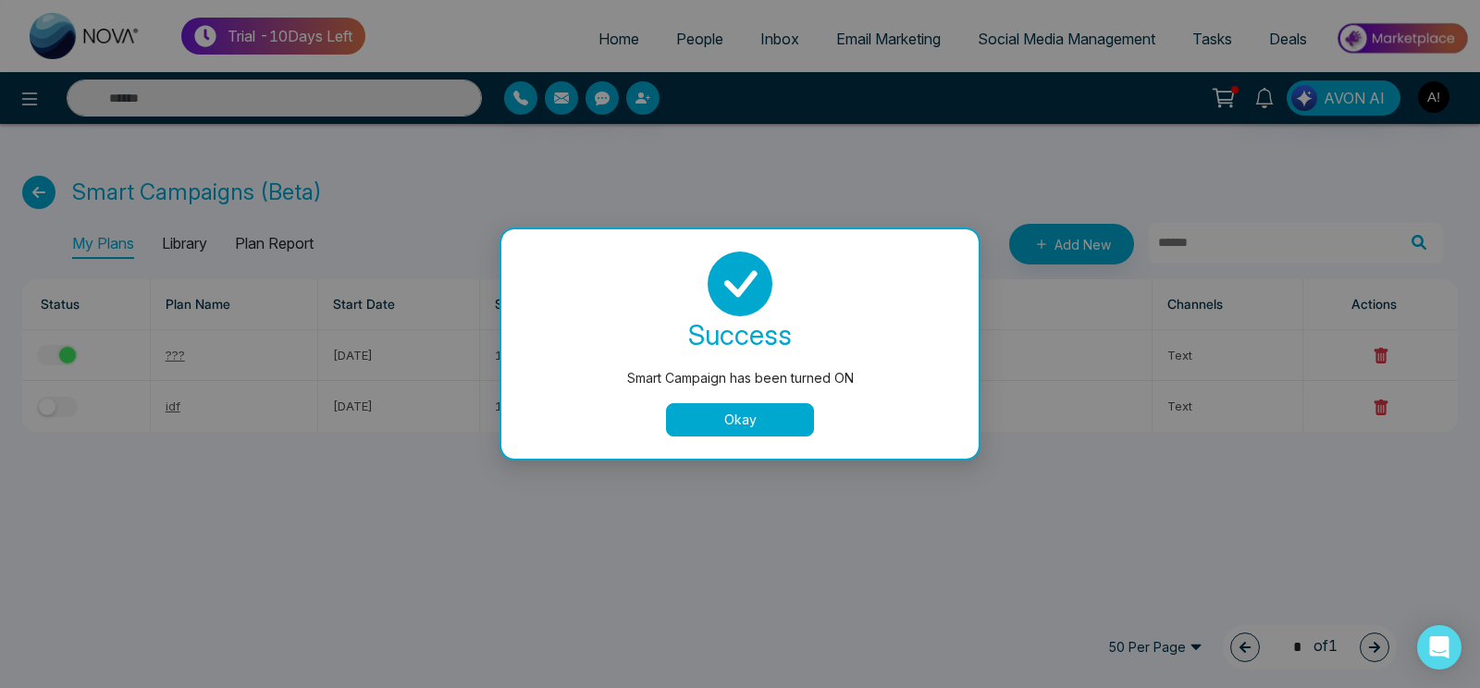
click at [712, 412] on button "Okay" at bounding box center [740, 419] width 148 height 33
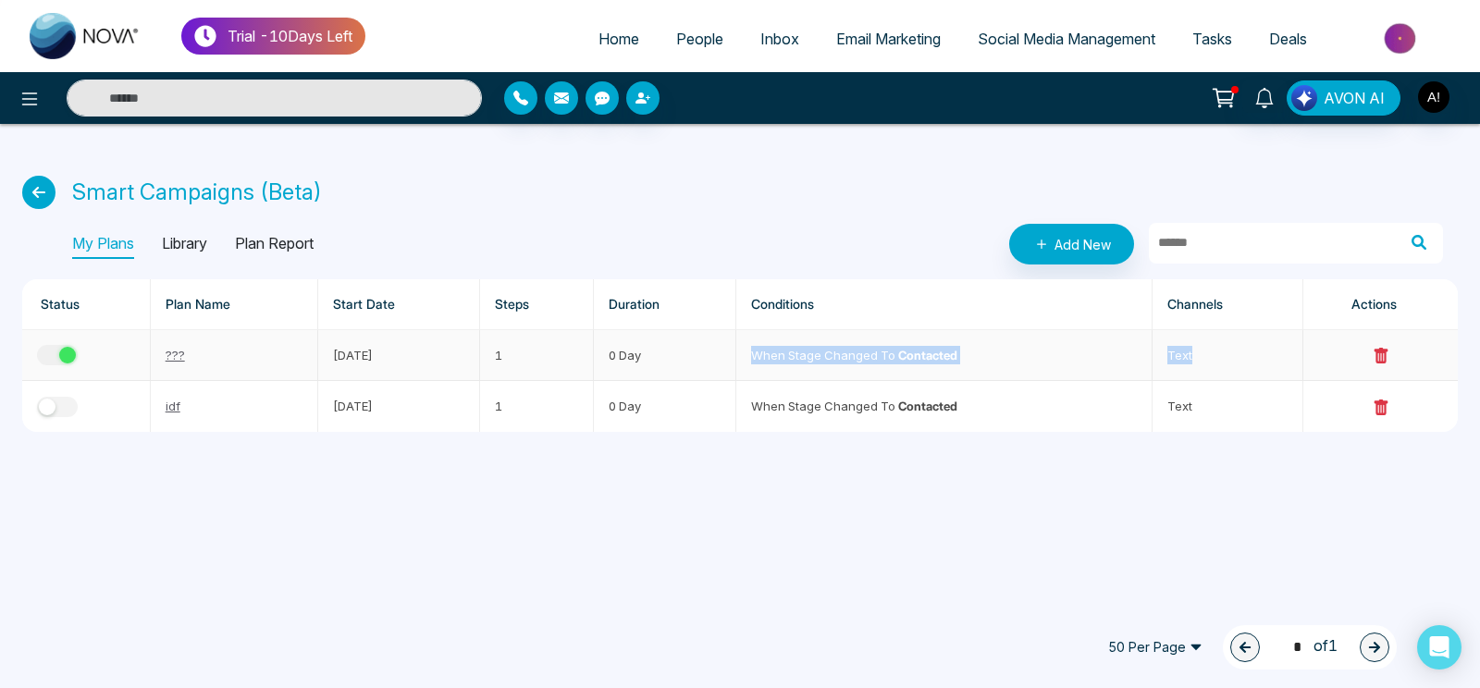
drag, startPoint x: 745, startPoint y: 341, endPoint x: 1298, endPoint y: 359, distance: 553.6
click at [1298, 359] on tr "??? [DATE] 1 0 Day When stage changed to Contacted text" at bounding box center [740, 355] width 1436 height 51
click at [683, 43] on span "People" at bounding box center [699, 39] width 47 height 19
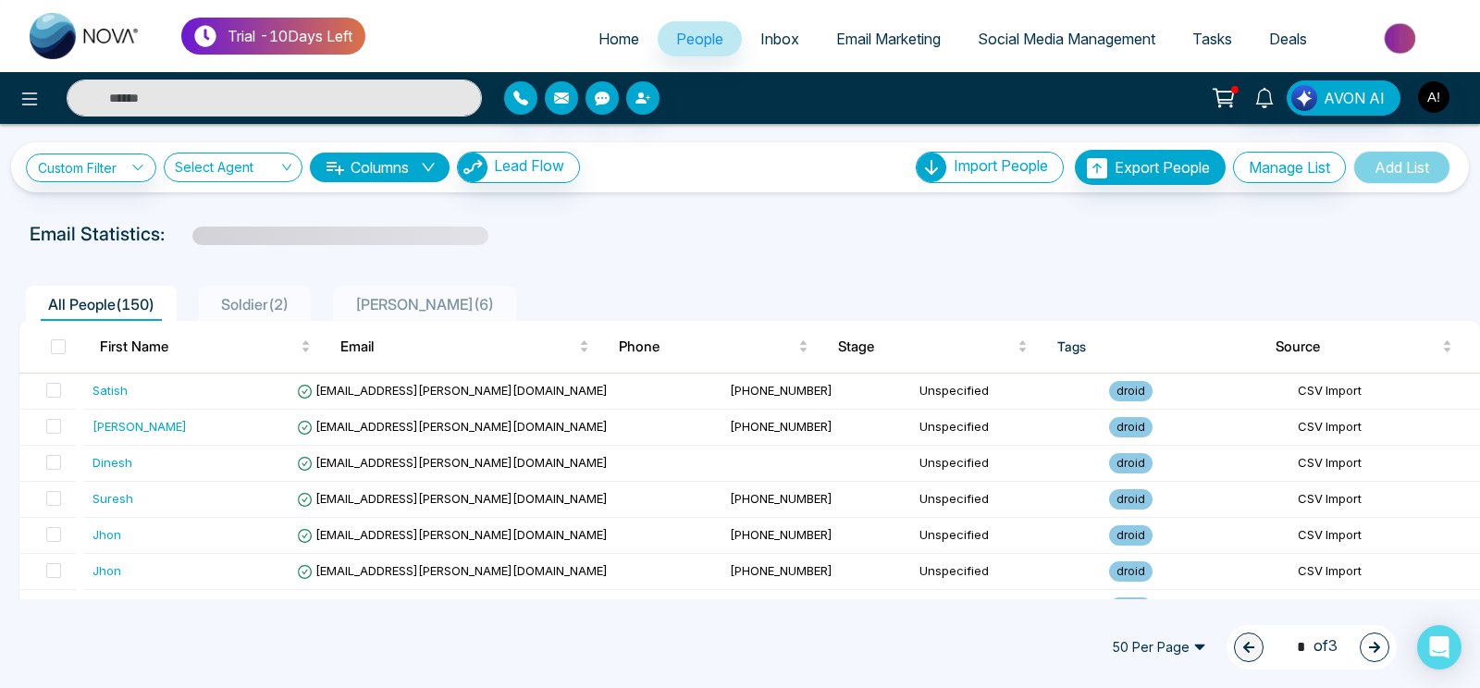
click at [271, 303] on span "Soldier ( 2 )" at bounding box center [255, 304] width 82 height 19
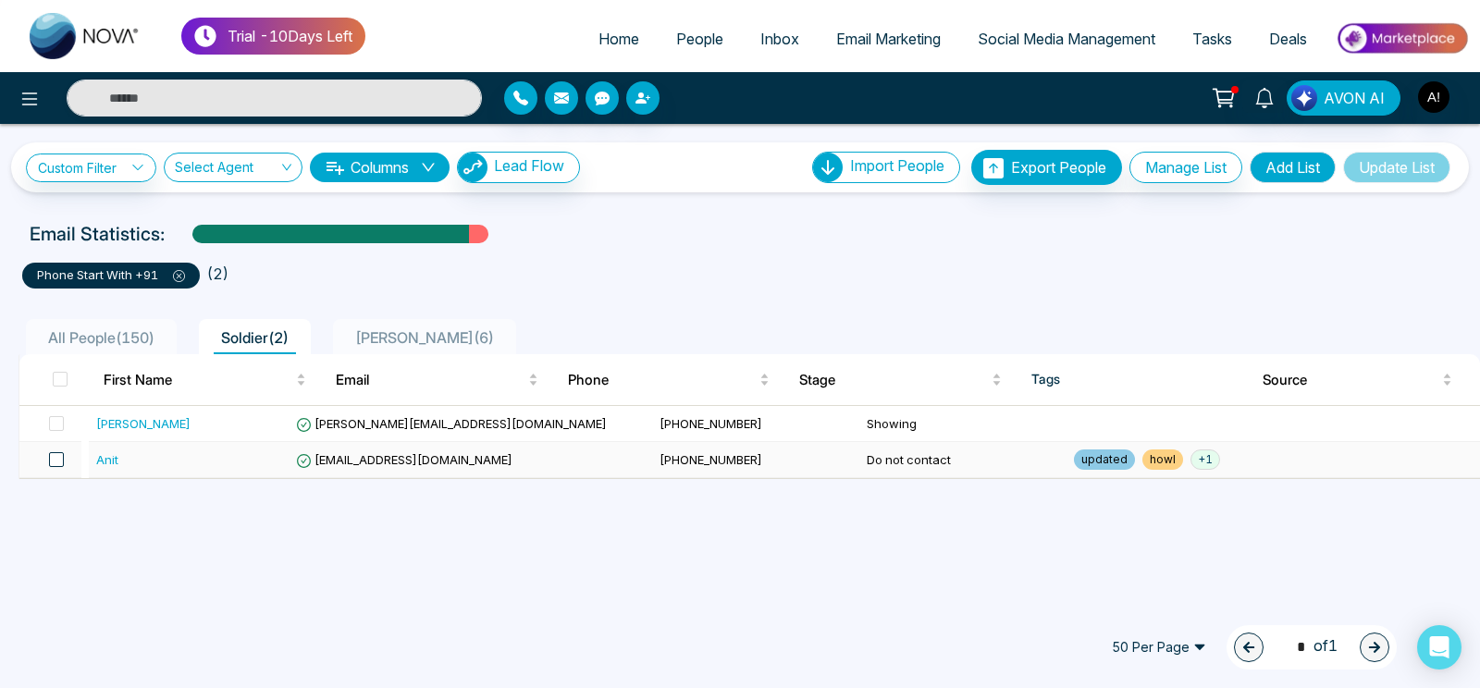
click at [56, 452] on span at bounding box center [56, 459] width 15 height 15
click at [211, 650] on div "Delete Selected 1 people Select All 2" at bounding box center [321, 648] width 555 height 32
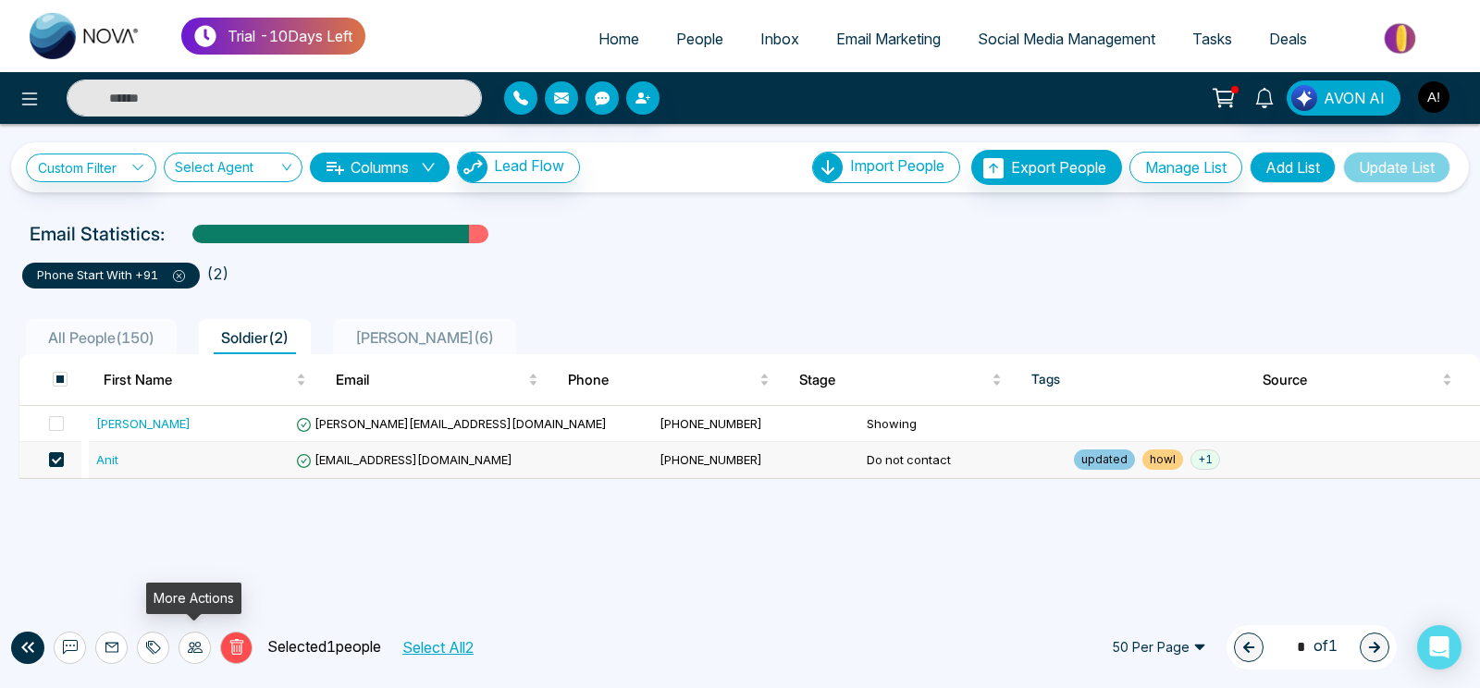
click at [201, 646] on icon at bounding box center [195, 647] width 15 height 15
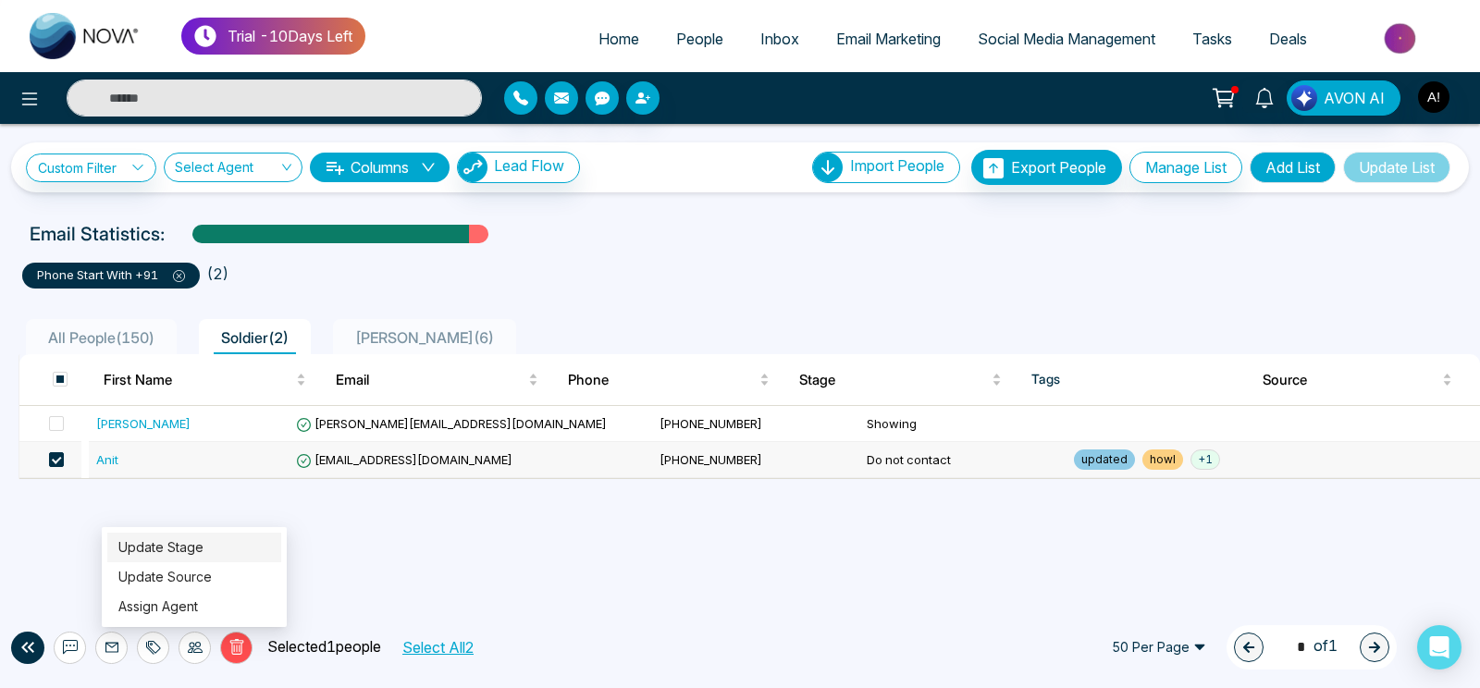
click at [204, 555] on link "Update Stage" at bounding box center [160, 547] width 85 height 16
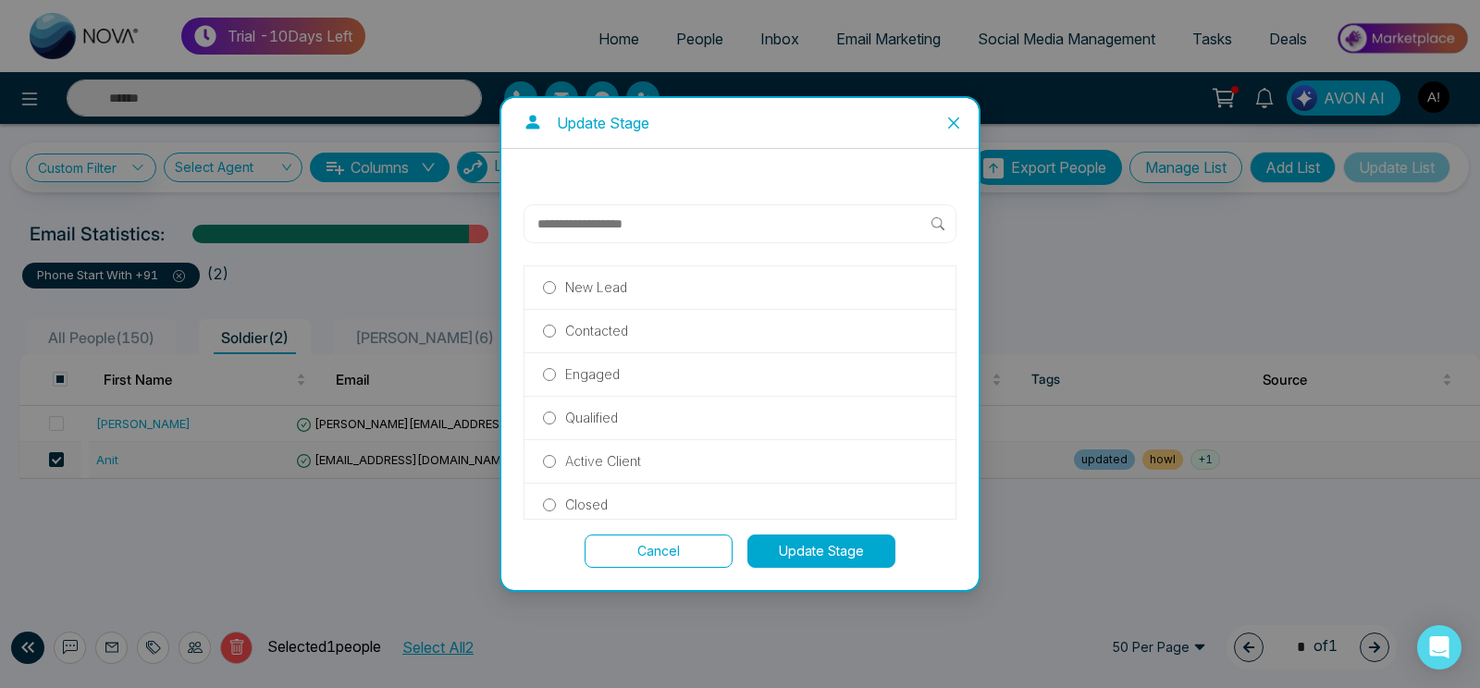
click at [634, 336] on label "Contacted" at bounding box center [740, 331] width 394 height 20
click at [814, 551] on button "Update Stage" at bounding box center [822, 551] width 148 height 33
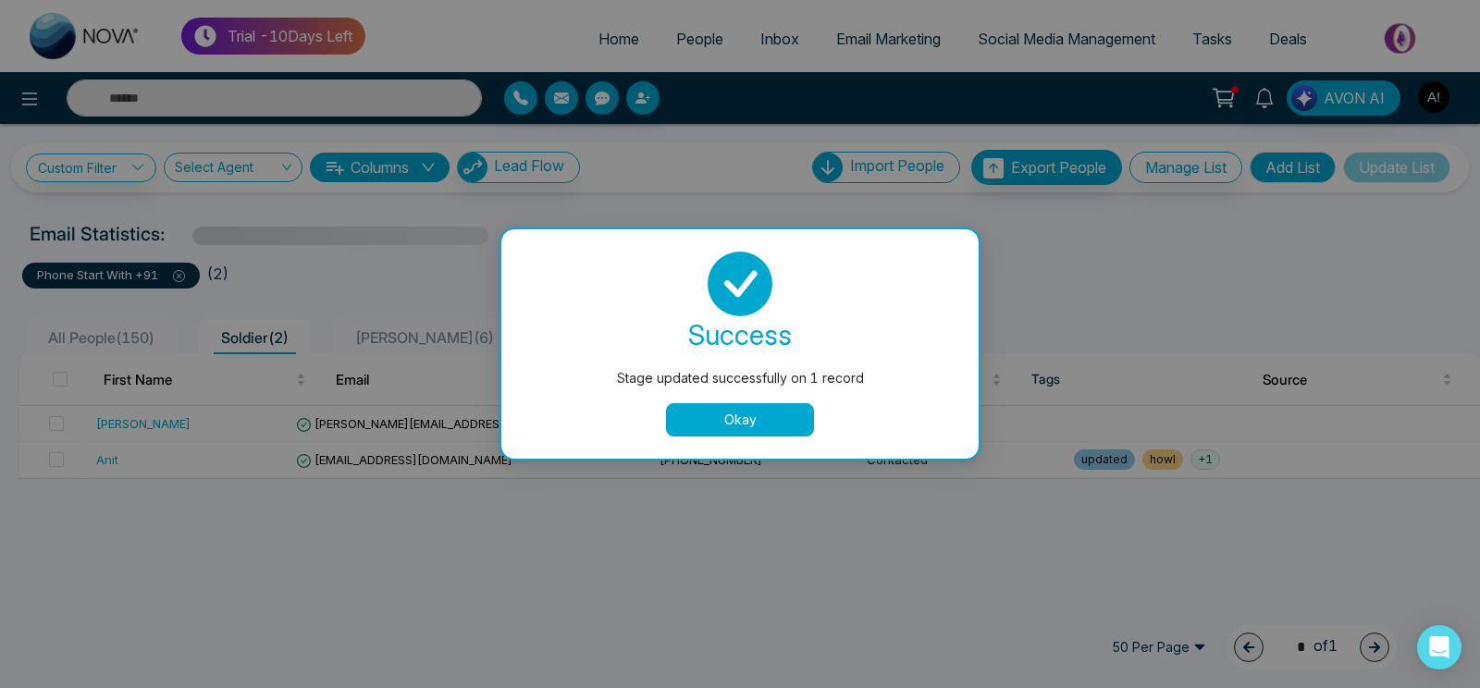
click at [772, 430] on button "Okay" at bounding box center [740, 419] width 148 height 33
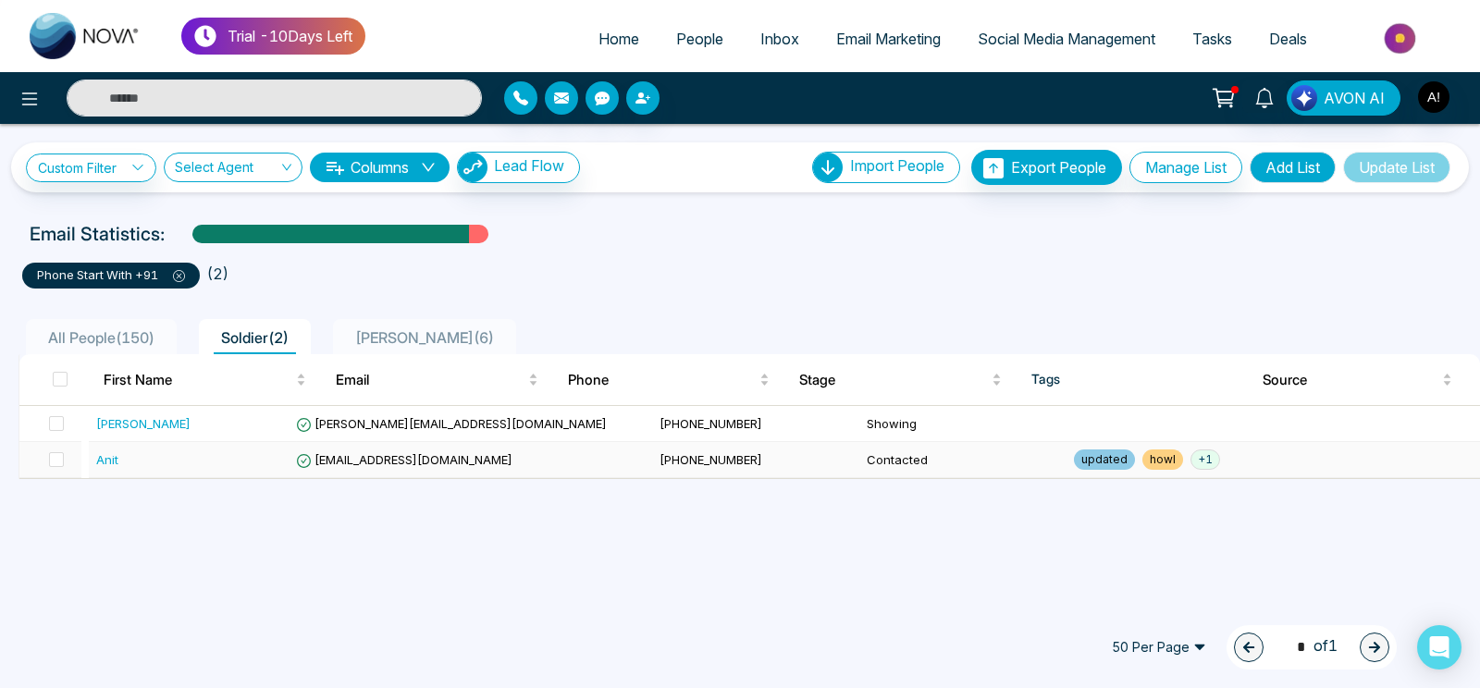
click at [744, 462] on td "[PHONE_NUMBER]" at bounding box center [755, 460] width 207 height 36
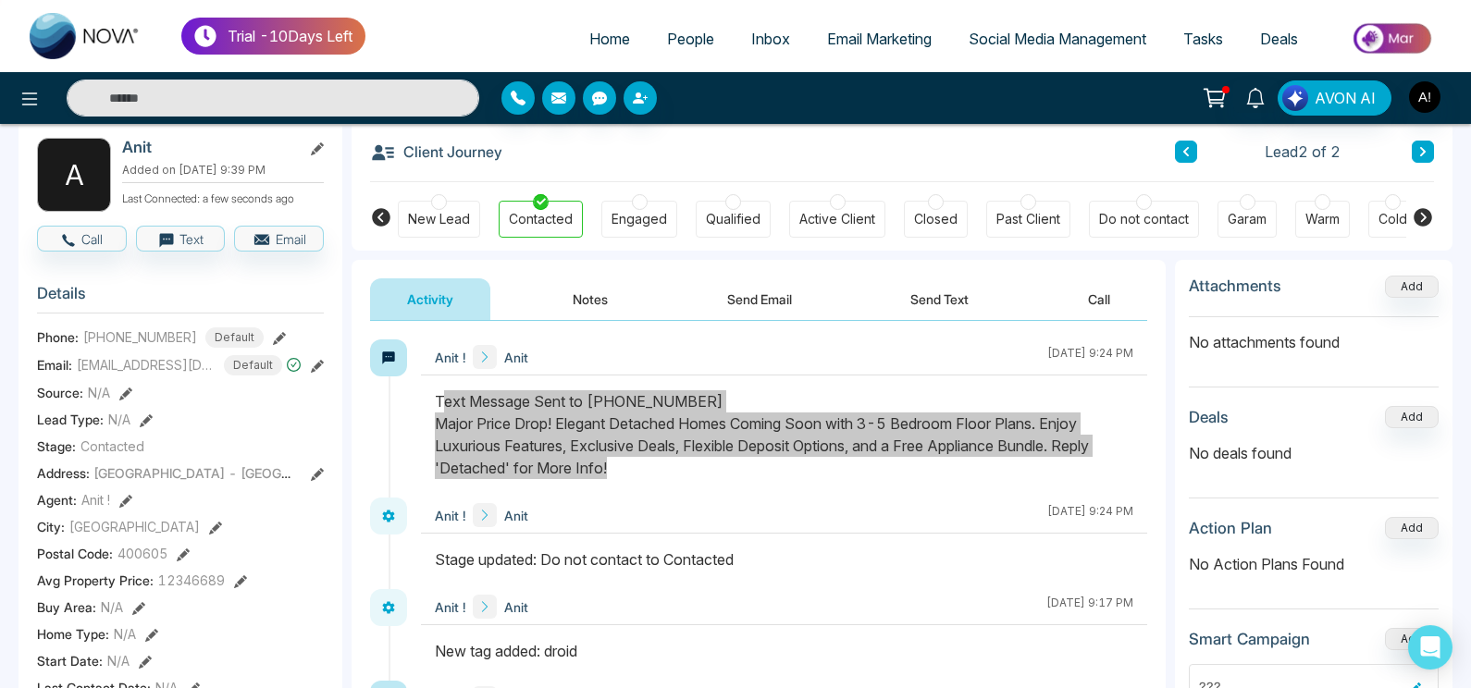
drag, startPoint x: 443, startPoint y: 388, endPoint x: 625, endPoint y: 467, distance: 198.9
click at [625, 467] on div "Anit ! Anit [DATE] 9:24 PM" at bounding box center [784, 419] width 726 height 158
click at [625, 467] on div "Text Message Sent to [PHONE_NUMBER] Major Price Drop! Elegant Detached Homes Co…" at bounding box center [784, 434] width 699 height 89
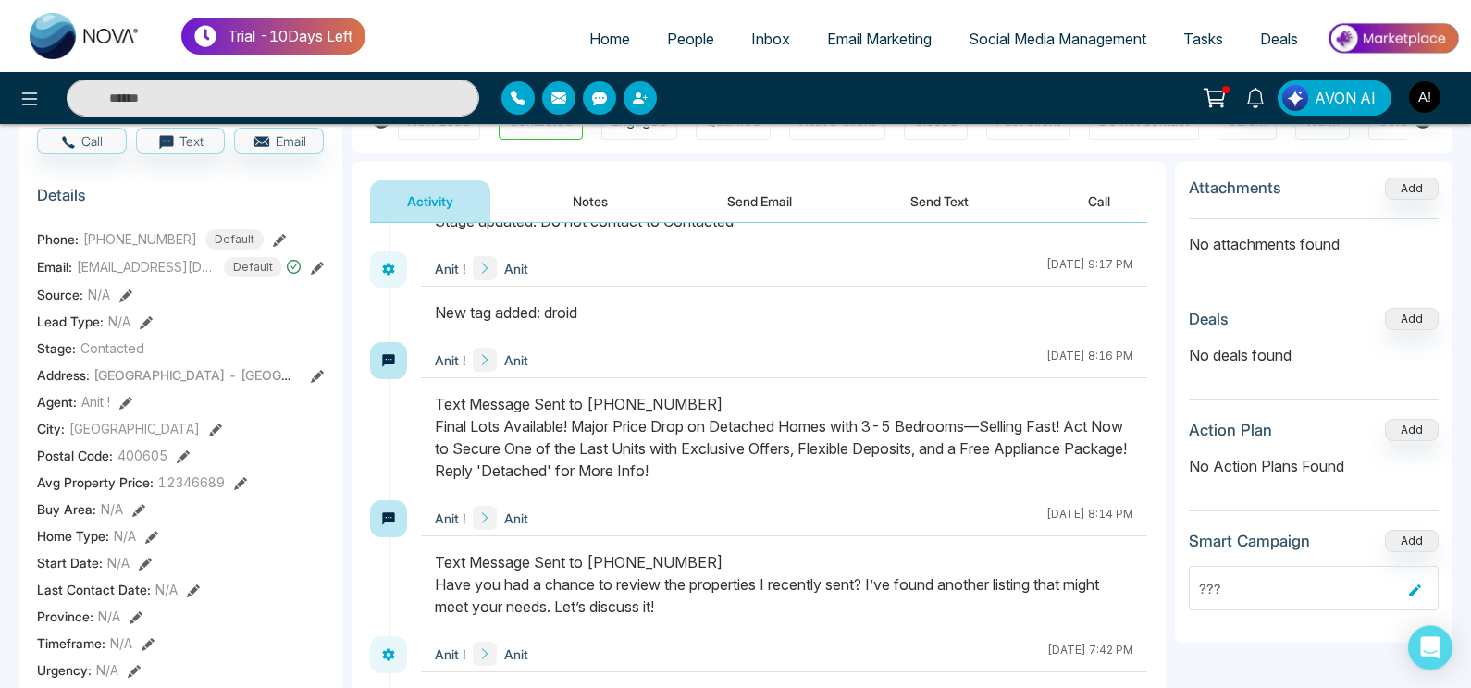
scroll to position [190, 0]
drag, startPoint x: 425, startPoint y: 316, endPoint x: 674, endPoint y: 289, distance: 250.4
click at [674, 288] on div "Anit ! Anit [DATE] 9:17 PM" at bounding box center [784, 298] width 726 height 92
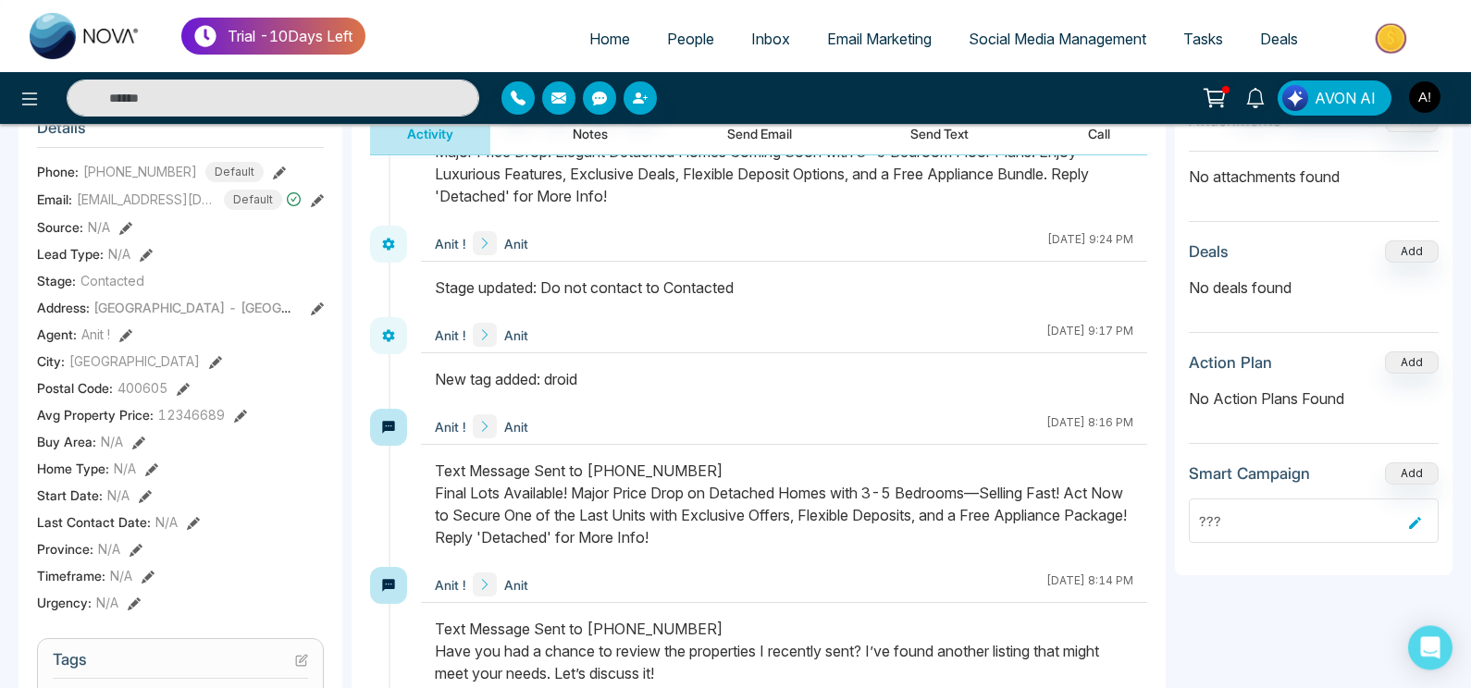
scroll to position [63, 0]
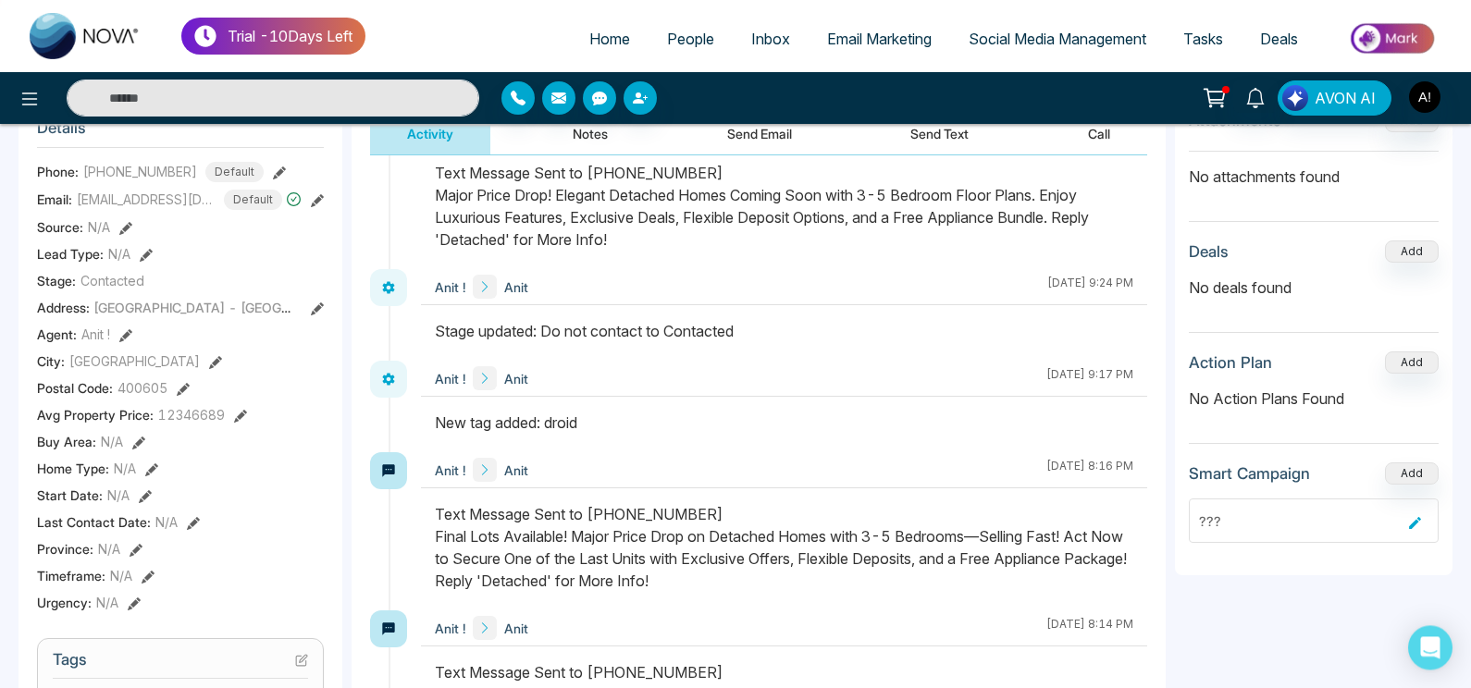
drag, startPoint x: 404, startPoint y: 415, endPoint x: 667, endPoint y: 401, distance: 263.1
click at [667, 401] on div "Anit ! Anit [DATE] 9:17 PM" at bounding box center [758, 407] width 777 height 92
click at [662, 443] on div at bounding box center [784, 432] width 726 height 41
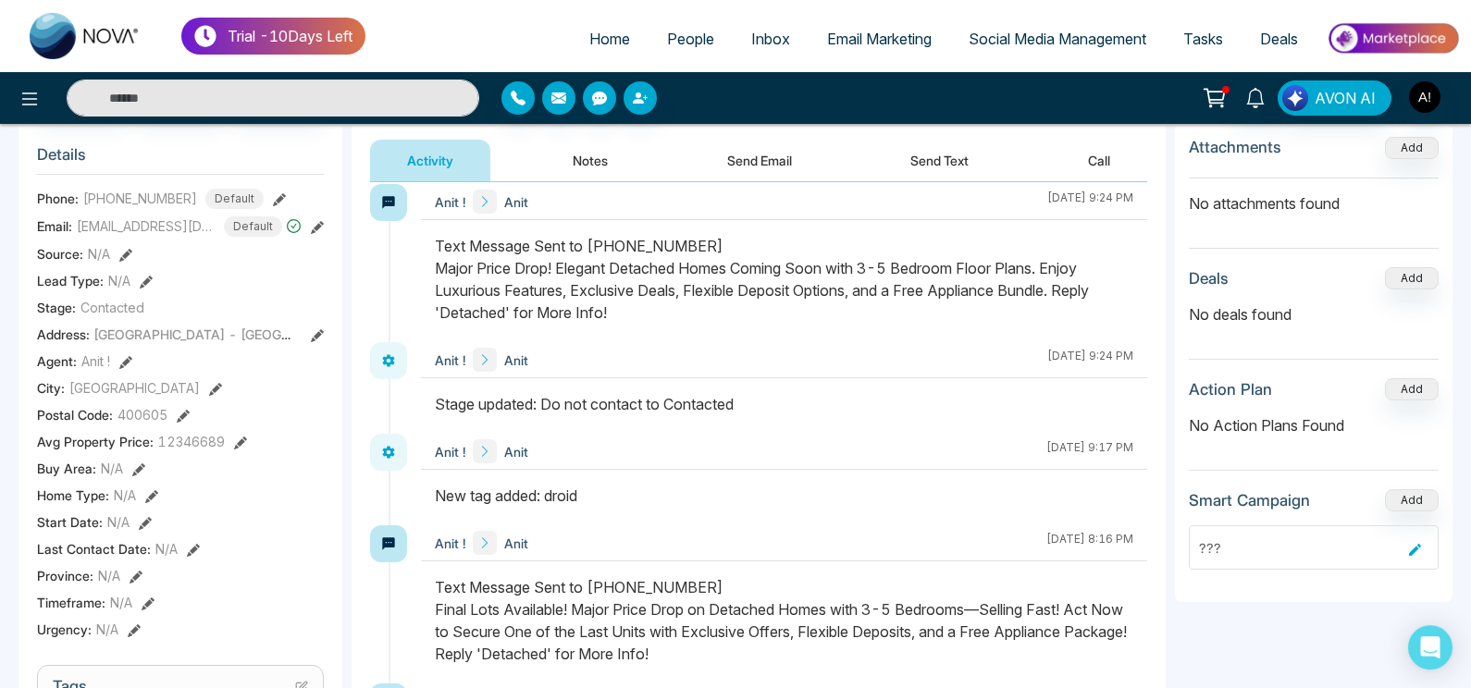
scroll to position [15, 0]
drag, startPoint x: 427, startPoint y: 422, endPoint x: 822, endPoint y: 421, distance: 395.1
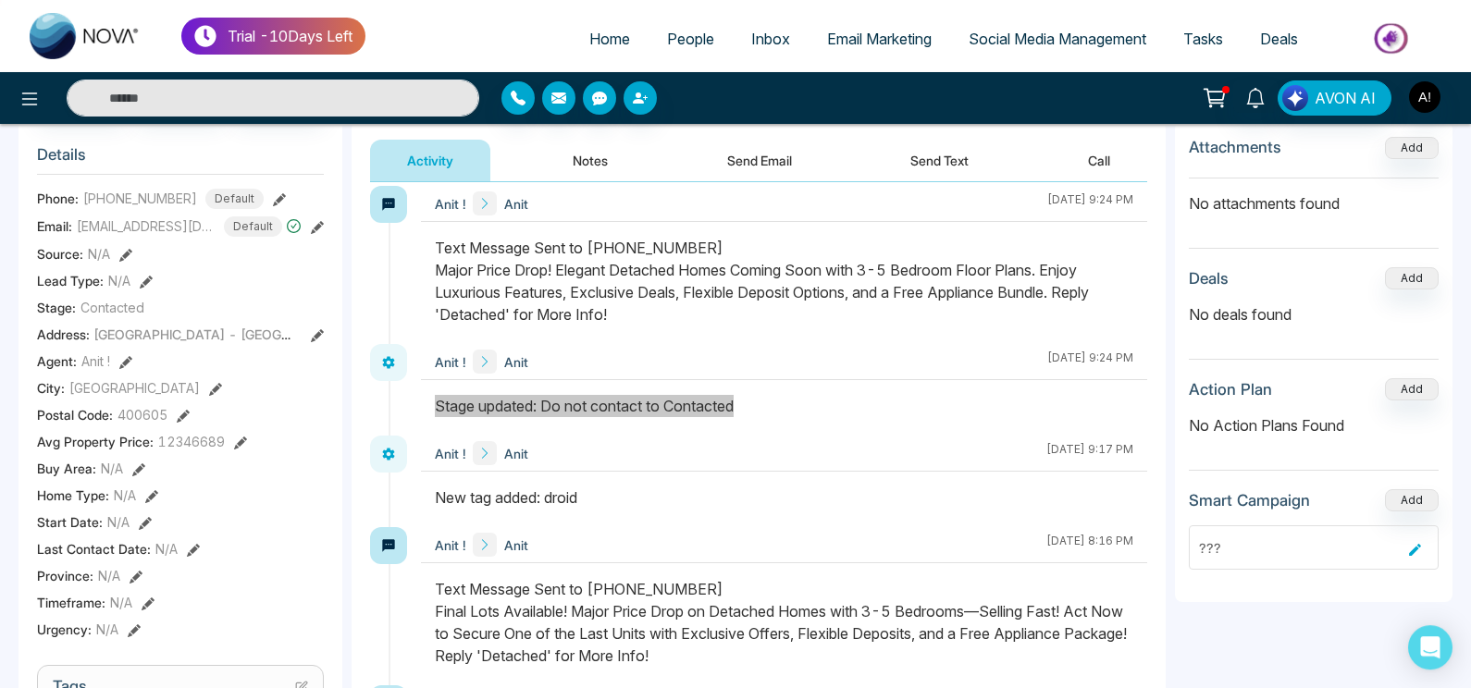
click at [822, 421] on div at bounding box center [784, 415] width 726 height 41
click at [498, 505] on div "New tag added: droid" at bounding box center [784, 498] width 699 height 22
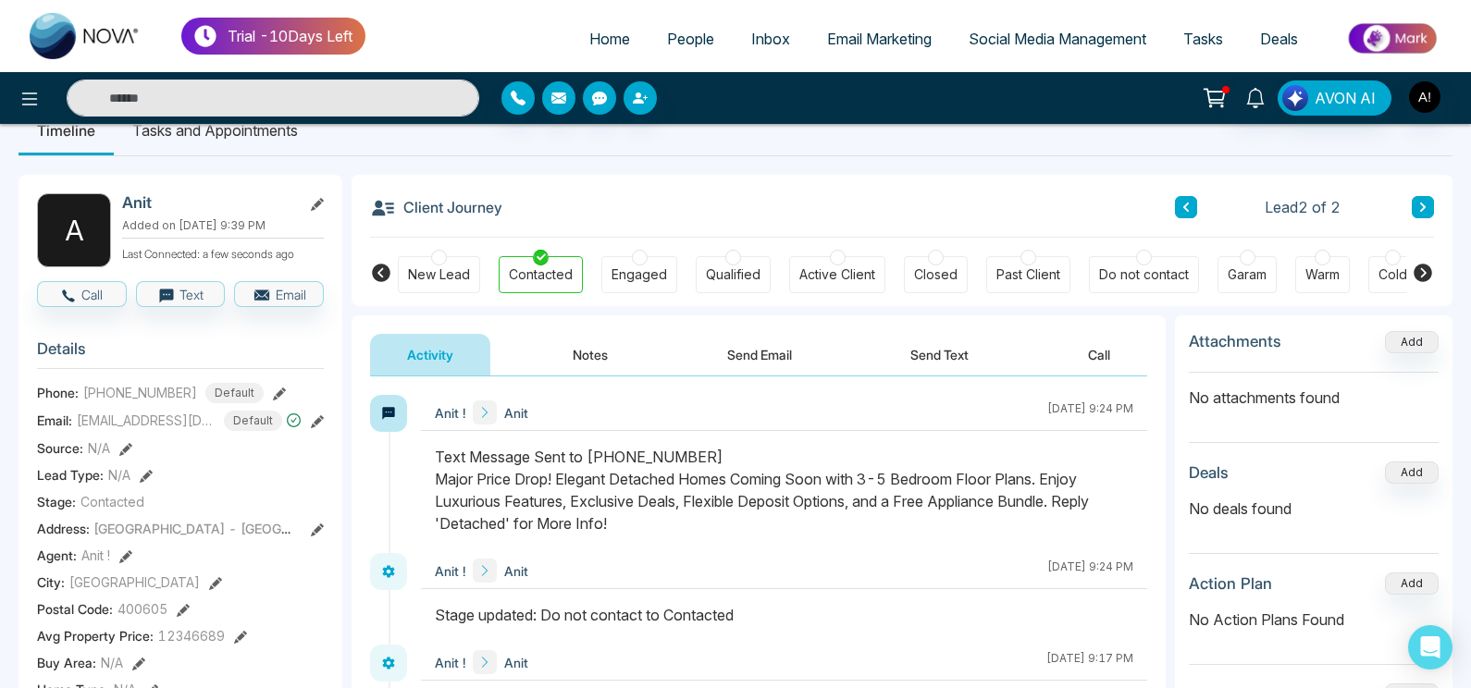
scroll to position [32, 0]
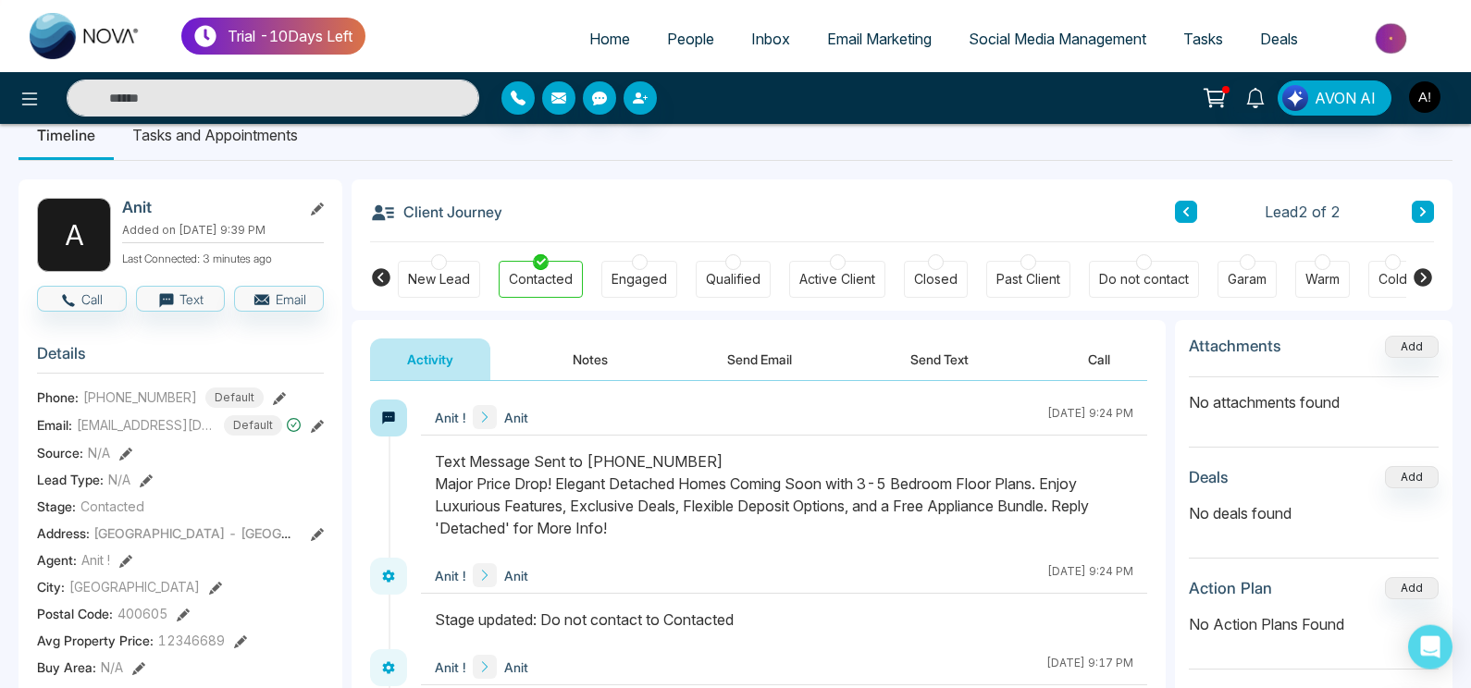
click at [1145, 194] on div "Client Journey Lead 2 of 2" at bounding box center [902, 210] width 1064 height 63
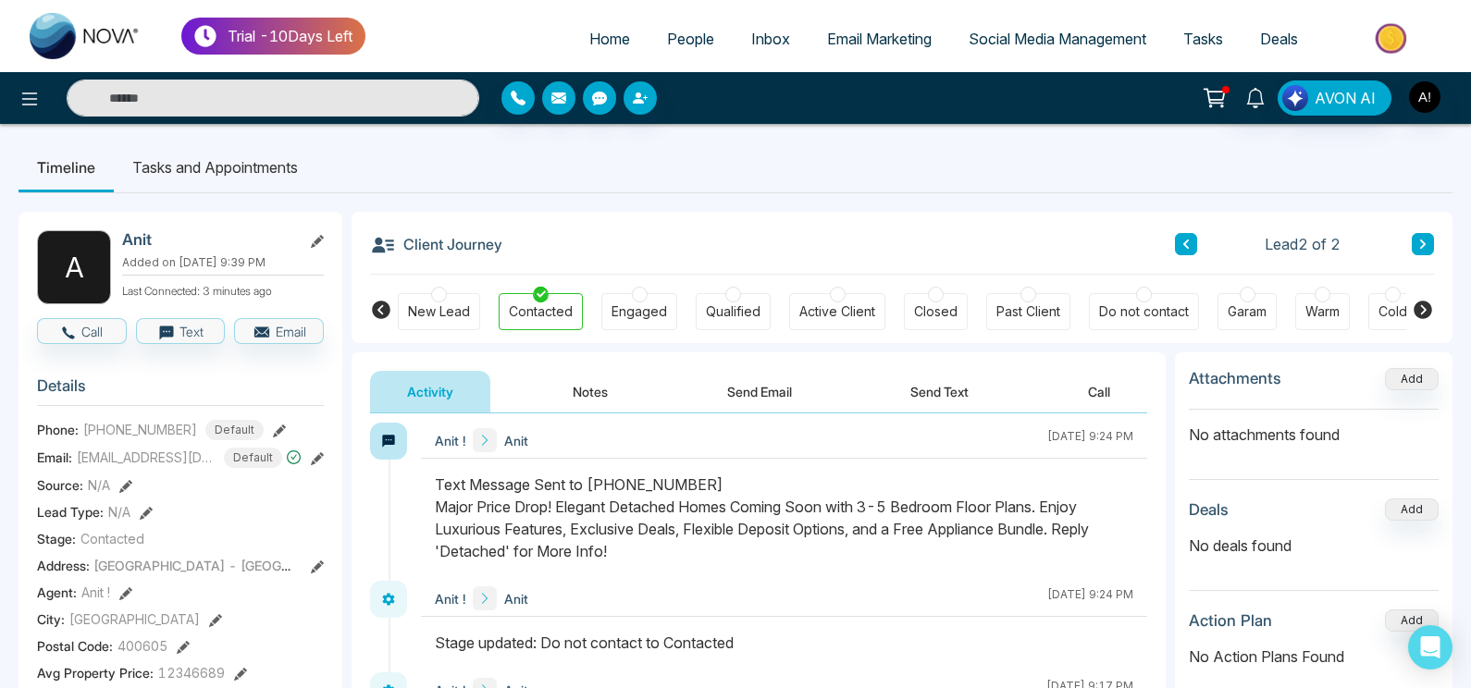
scroll to position [0, 0]
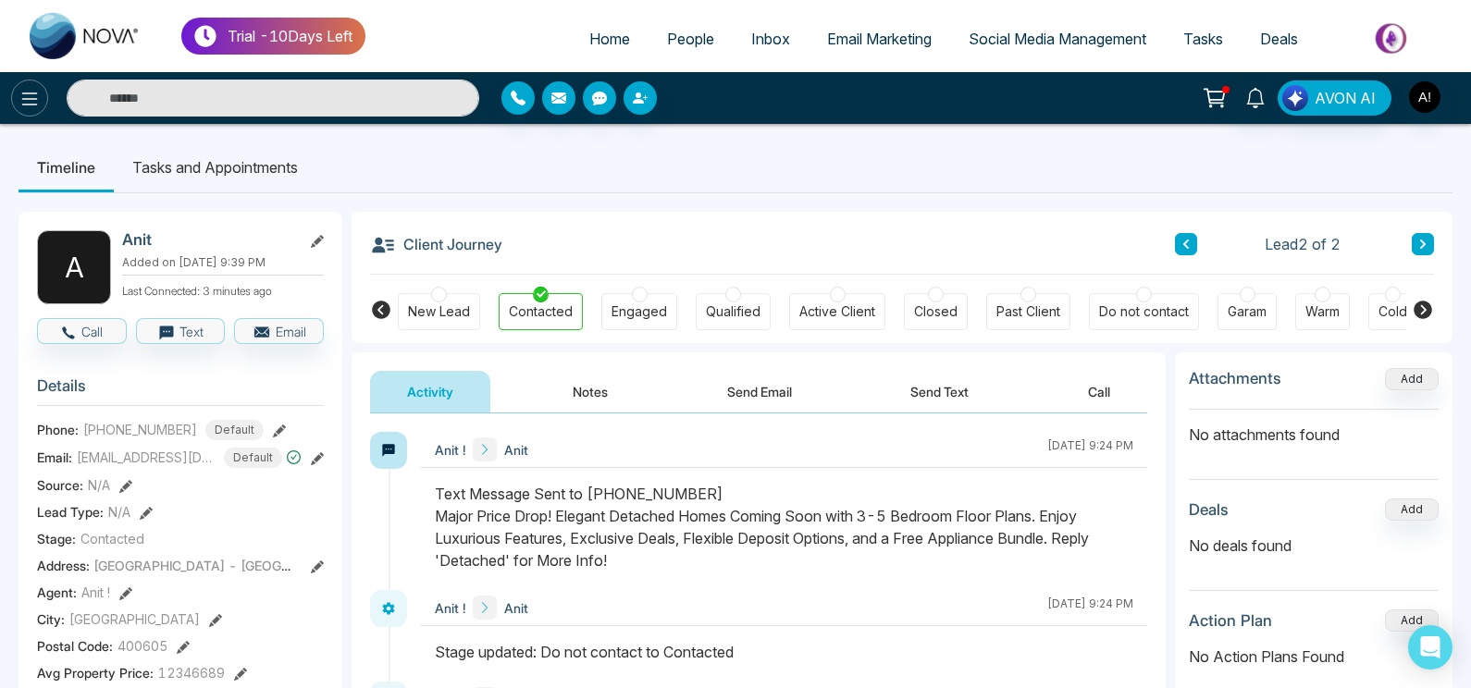
click at [23, 81] on button at bounding box center [29, 98] width 37 height 37
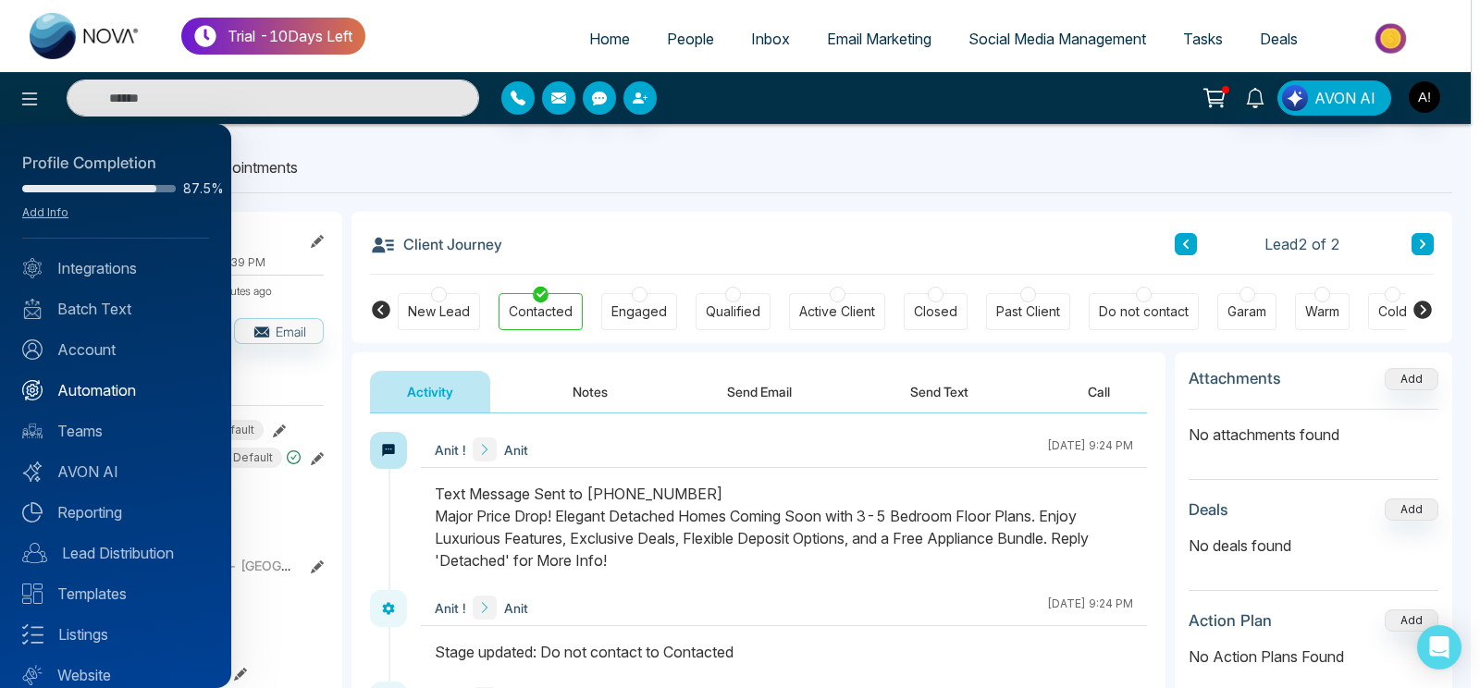
click at [109, 388] on link "Automation" at bounding box center [115, 390] width 187 height 22
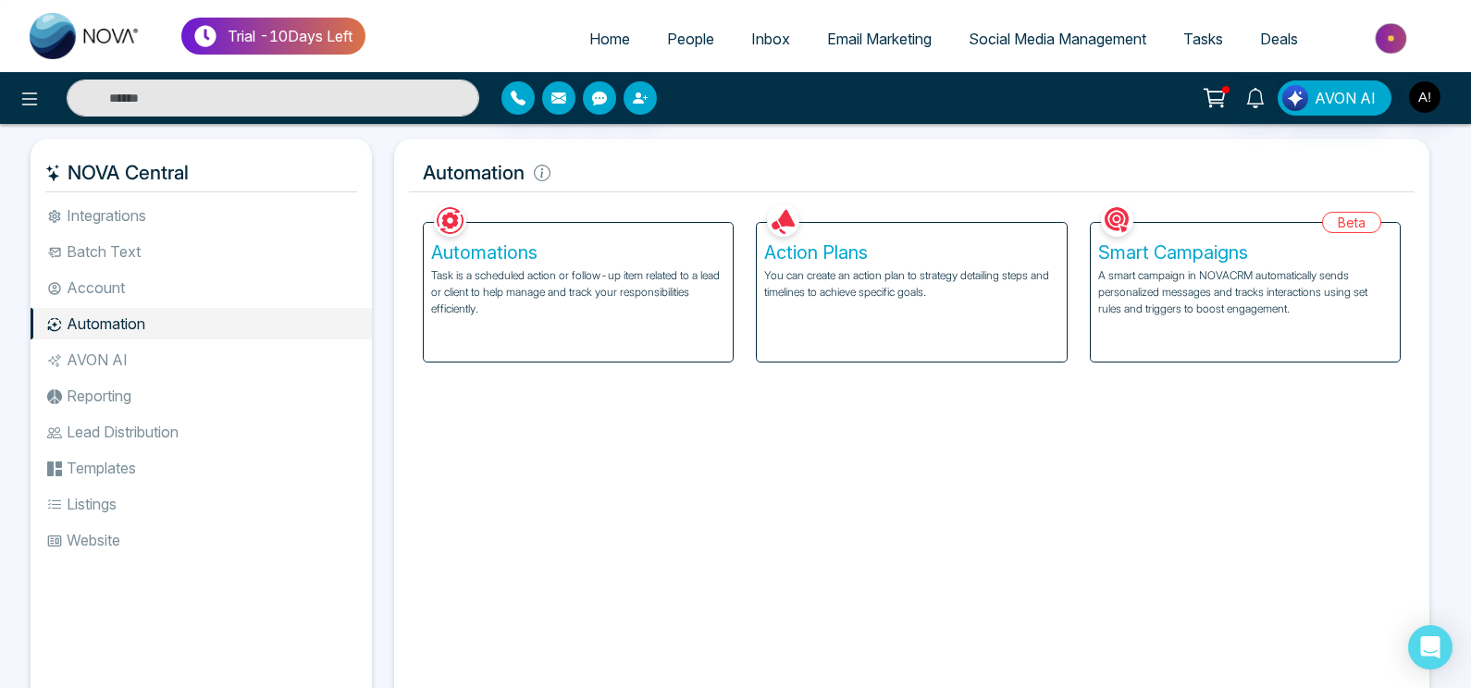
click at [648, 318] on div "Automations Task is a scheduled action or follow-up item related to a lead or c…" at bounding box center [578, 292] width 309 height 139
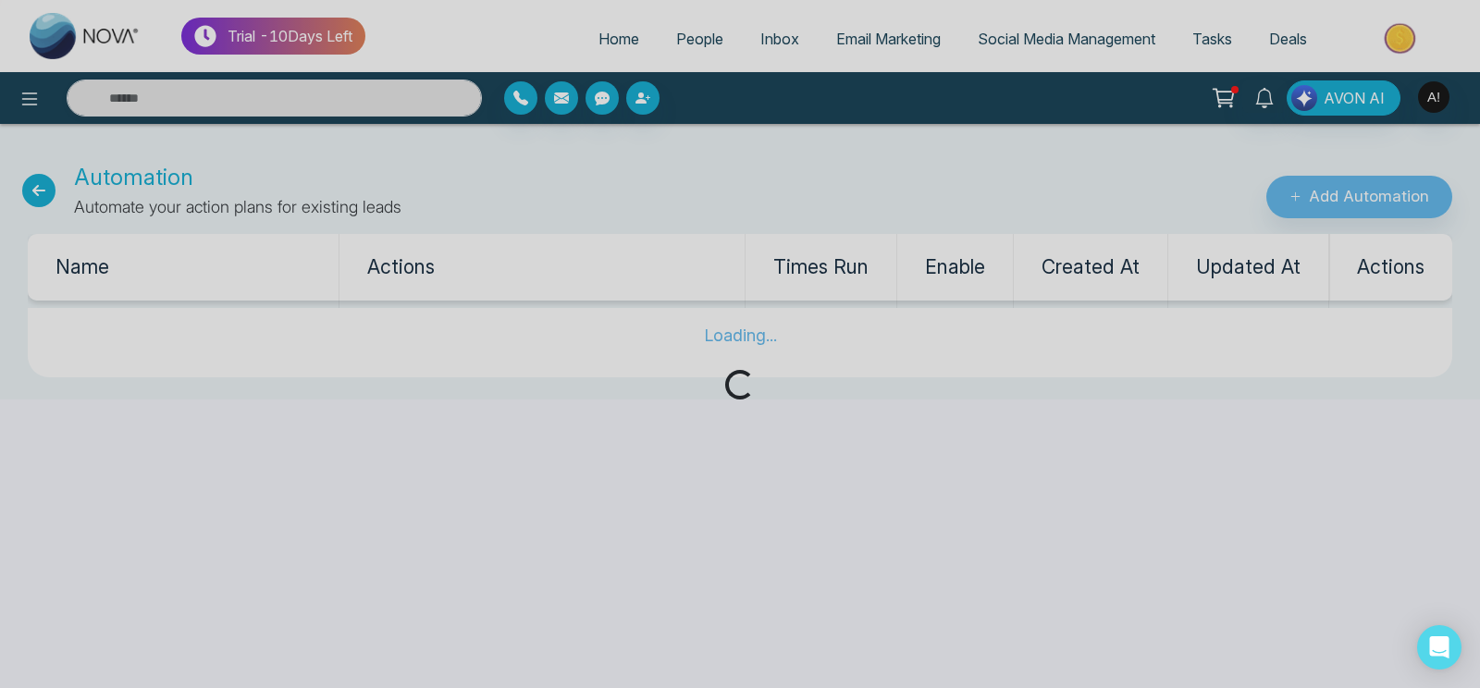
click at [648, 318] on div "Loading..." at bounding box center [740, 344] width 1480 height 688
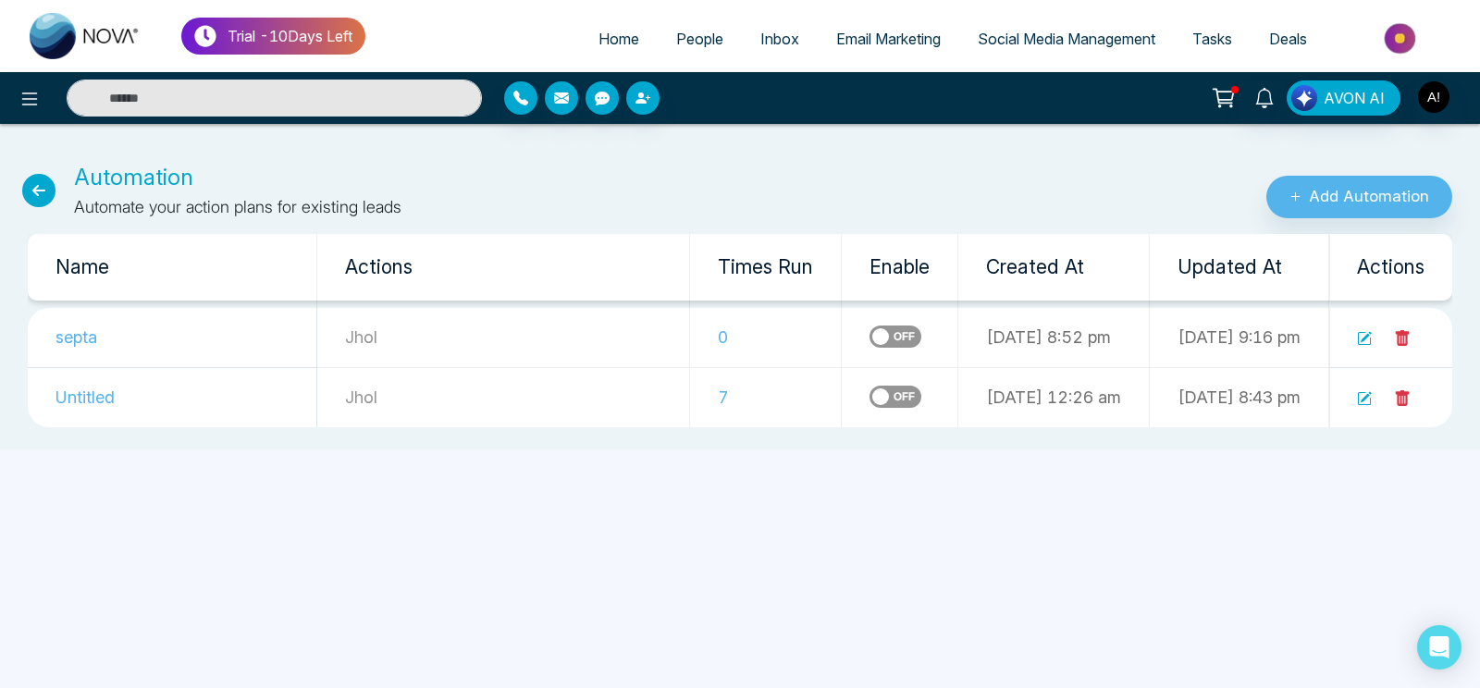
click at [1364, 329] on link at bounding box center [1364, 337] width 15 height 19
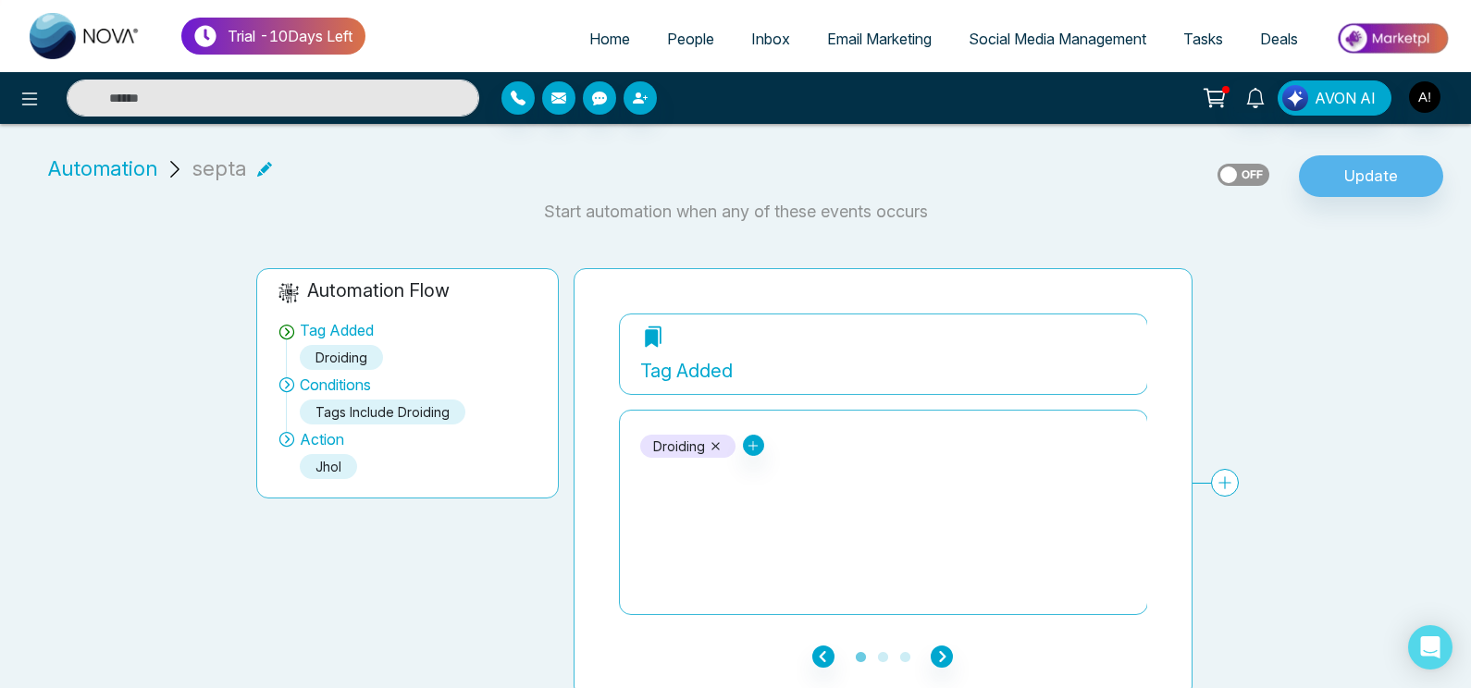
scroll to position [8, 0]
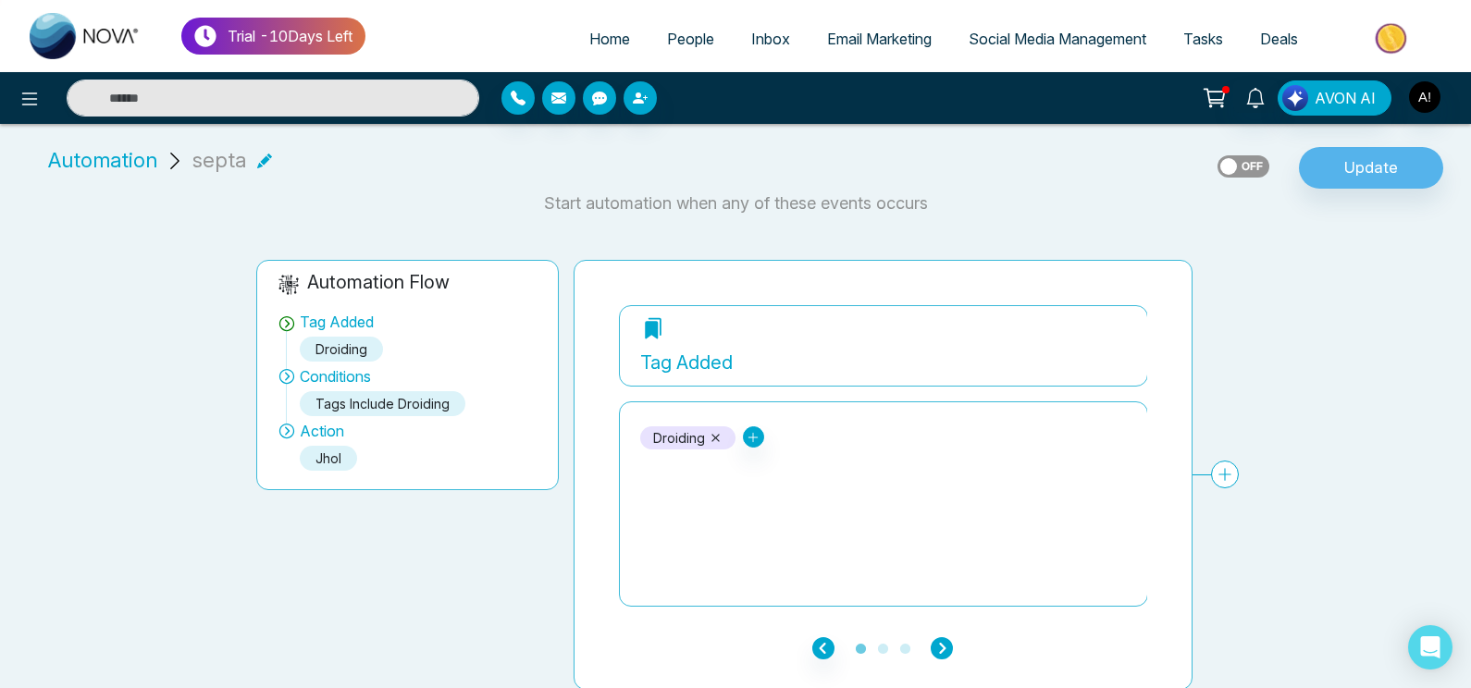
click at [947, 644] on icon "button" at bounding box center [942, 648] width 22 height 22
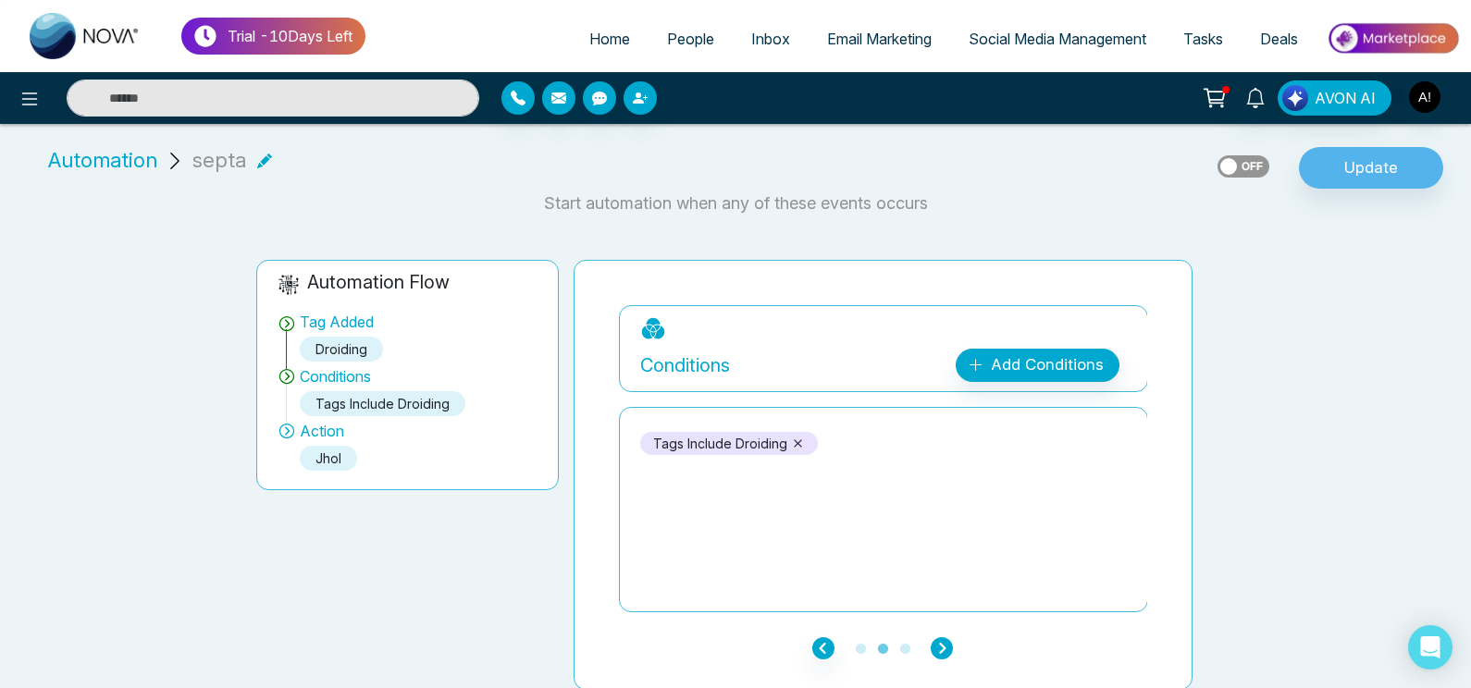
click at [947, 644] on icon "button" at bounding box center [942, 648] width 22 height 22
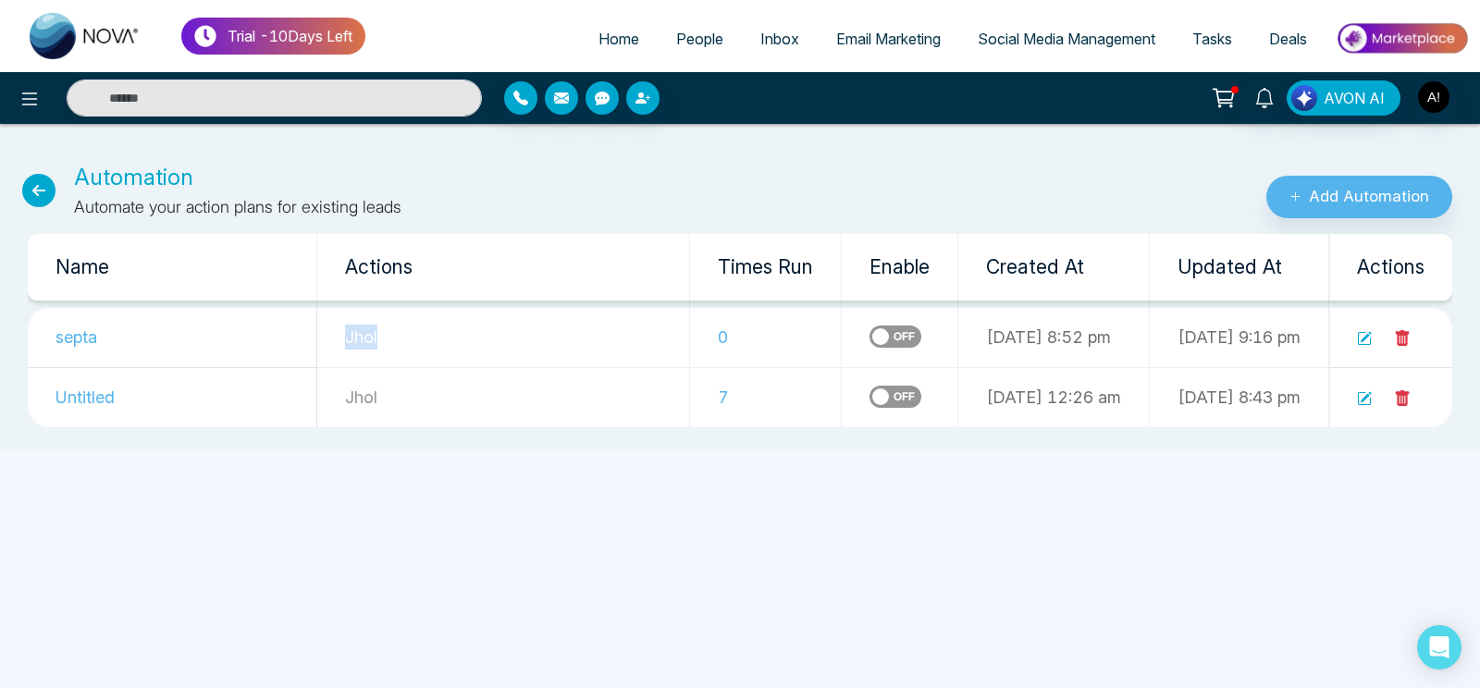
drag, startPoint x: 279, startPoint y: 333, endPoint x: 431, endPoint y: 347, distance: 152.4
click at [431, 347] on td "Jhol" at bounding box center [503, 338] width 373 height 60
click at [431, 347] on p "Jhol" at bounding box center [503, 337] width 316 height 25
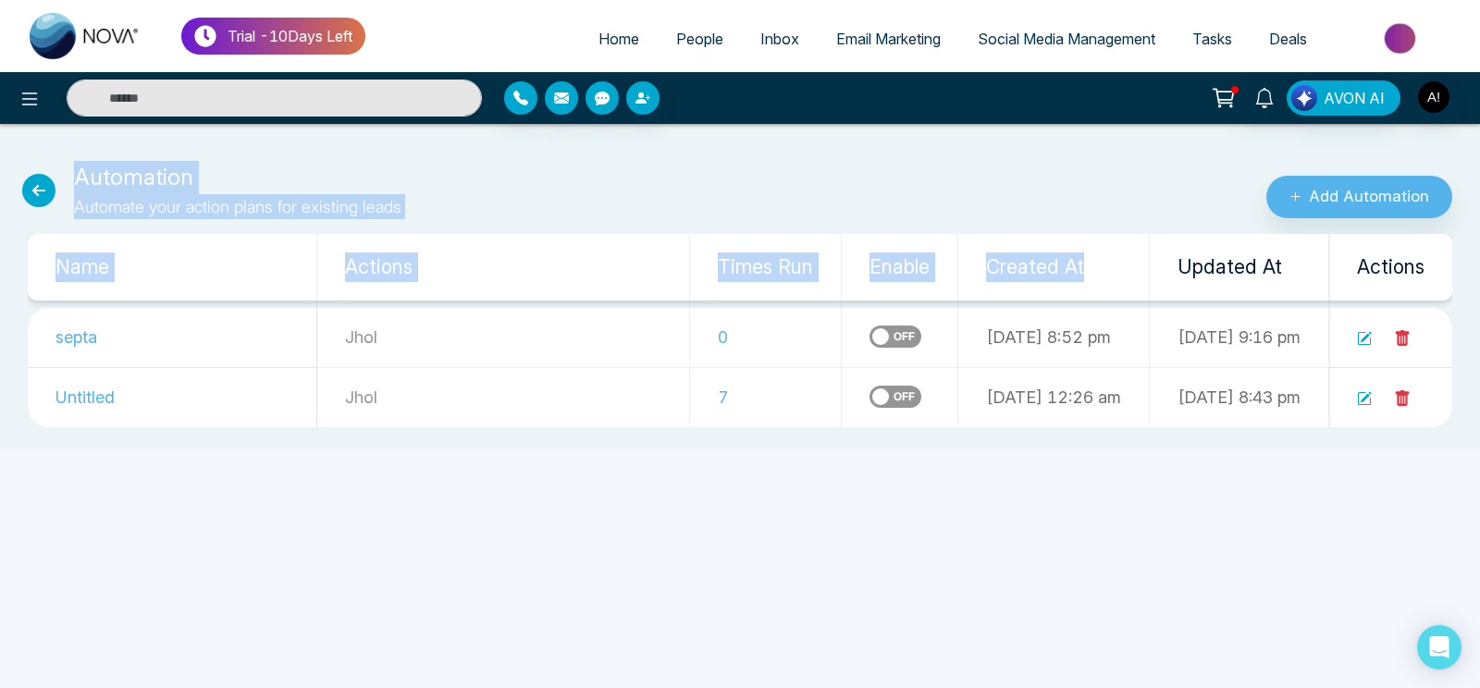
drag, startPoint x: 1159, startPoint y: 203, endPoint x: 881, endPoint y: 247, distance: 282.0
click at [881, 247] on div "Automation Automate your action plans for existing leads Add Automation Name Ac…" at bounding box center [740, 294] width 1480 height 311
click at [711, 243] on th "Times Run" at bounding box center [766, 267] width 152 height 67
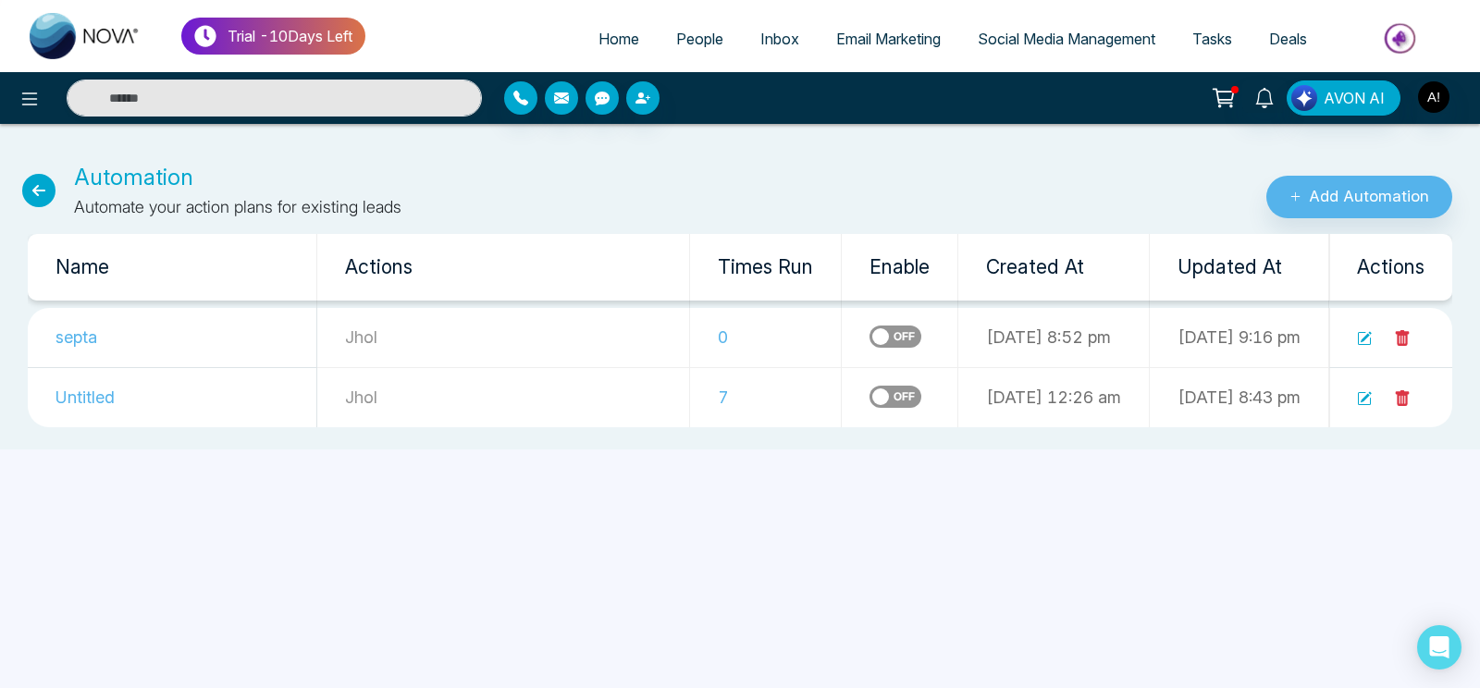
click at [34, 183] on icon at bounding box center [38, 190] width 33 height 33
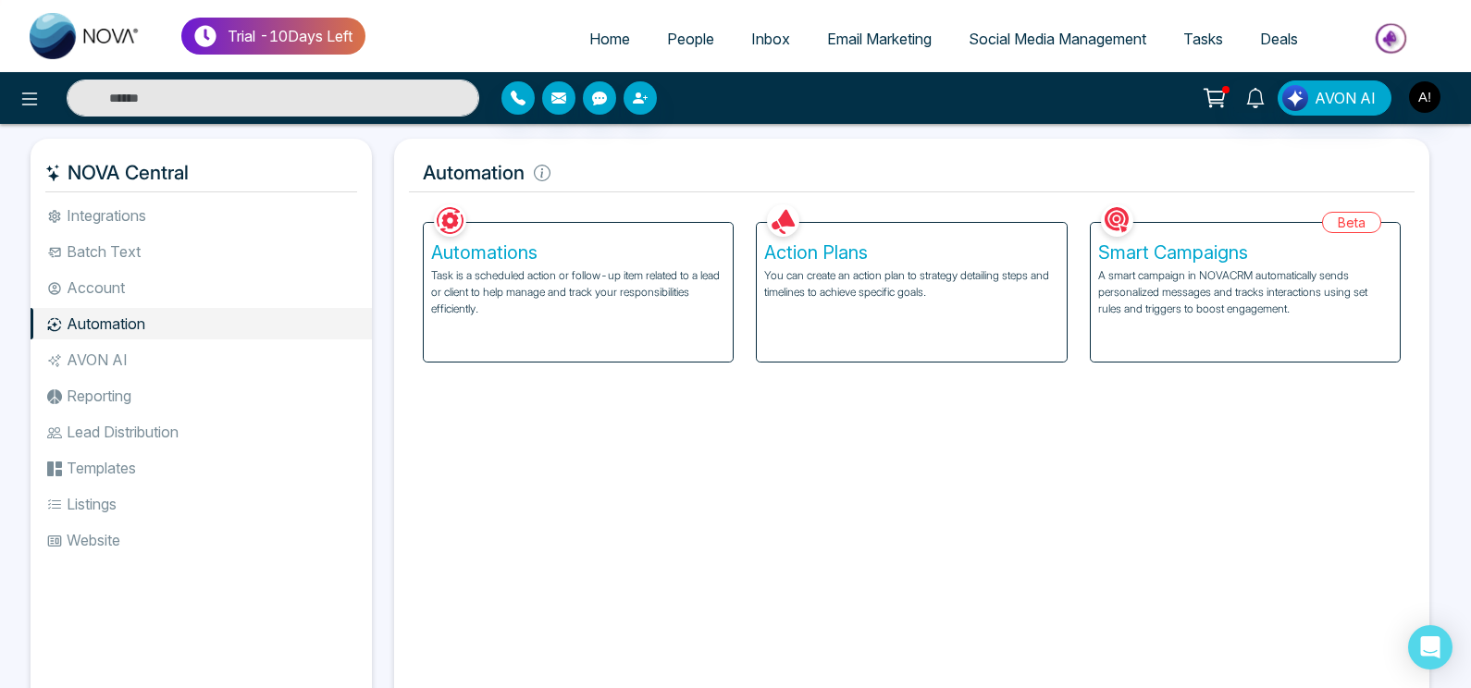
click at [808, 323] on div "Action Plans You can create an action plan to strategy detailing steps and time…" at bounding box center [911, 292] width 309 height 139
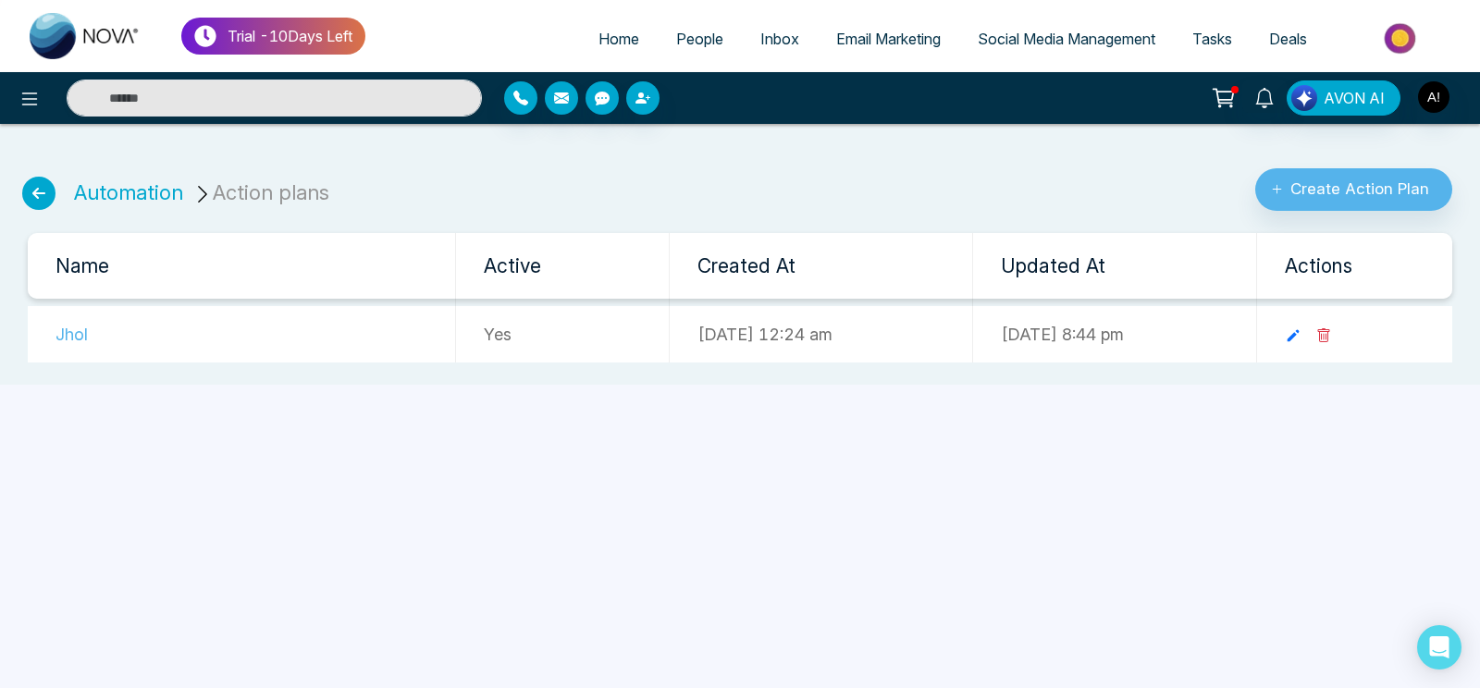
click at [34, 186] on icon at bounding box center [38, 193] width 33 height 33
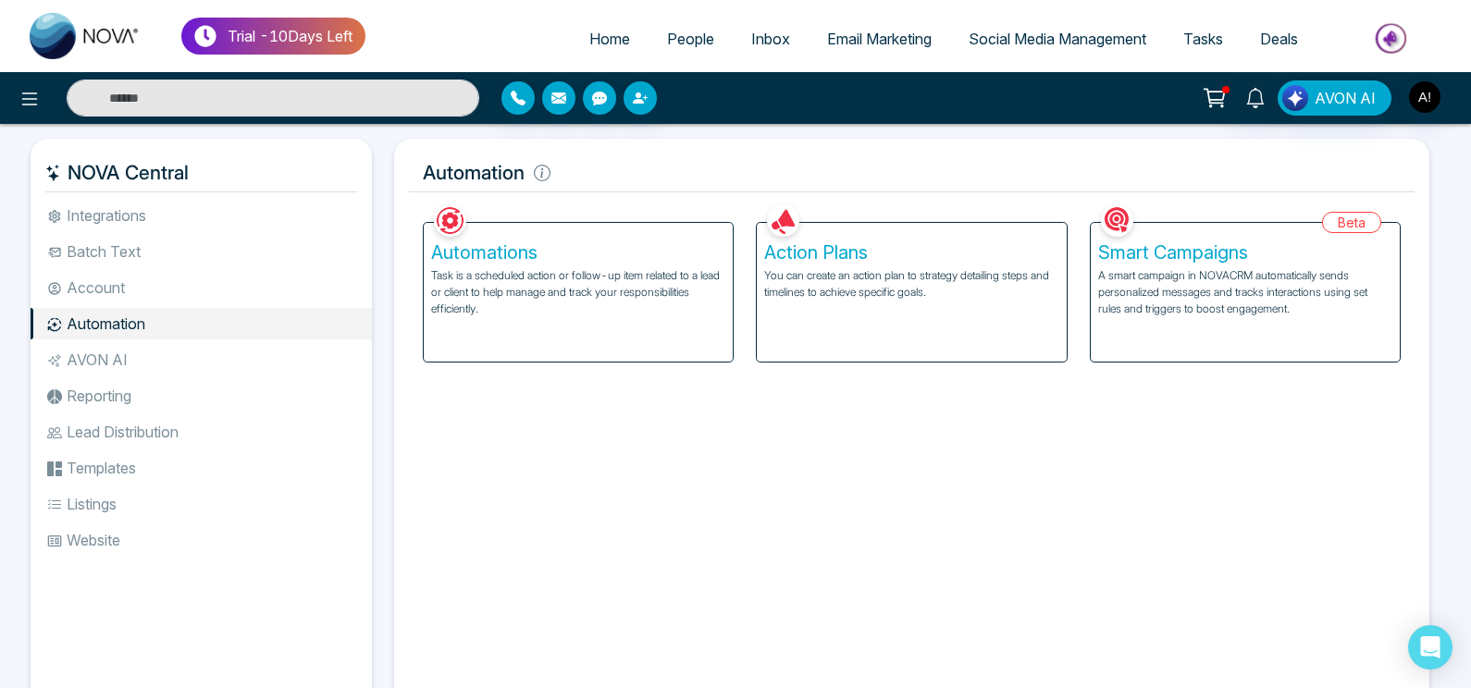
click at [606, 341] on div "Automations Task is a scheduled action or follow-up item related to a lead or c…" at bounding box center [578, 292] width 309 height 139
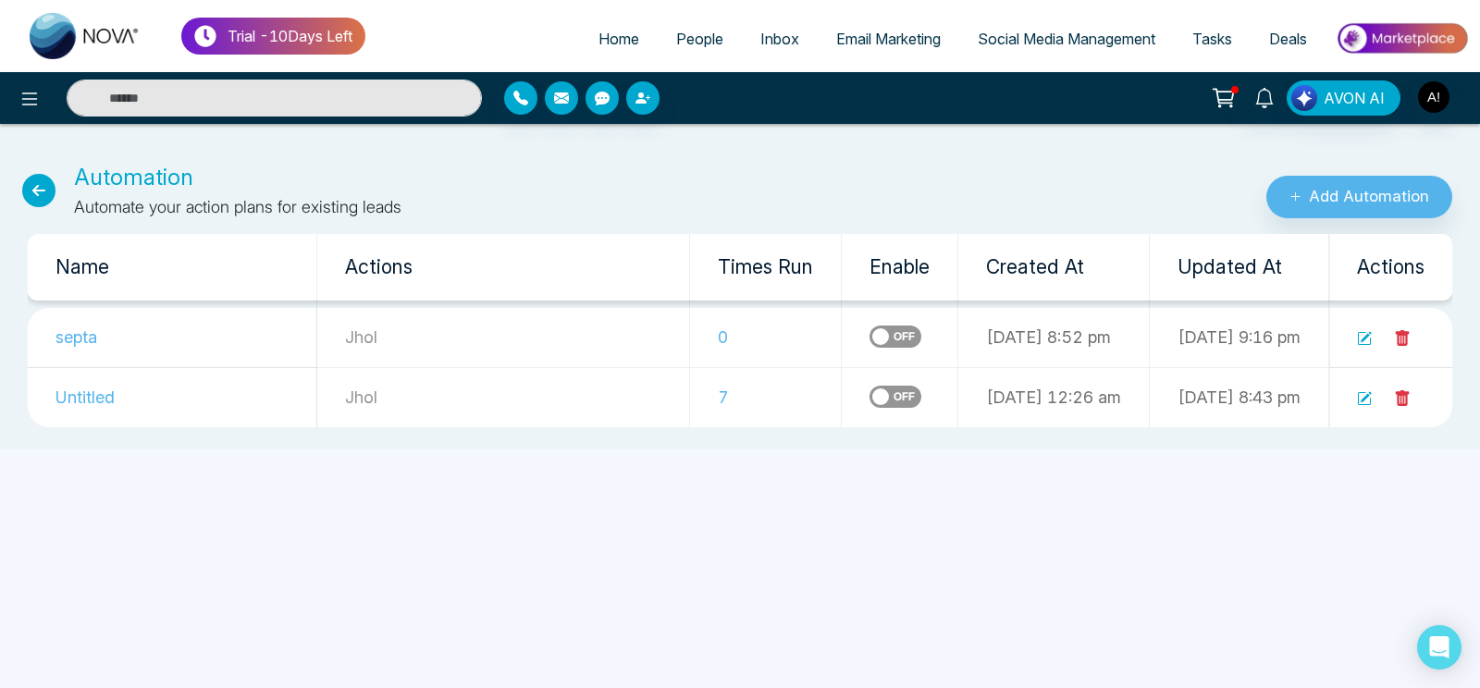
click at [870, 327] on label at bounding box center [896, 337] width 52 height 22
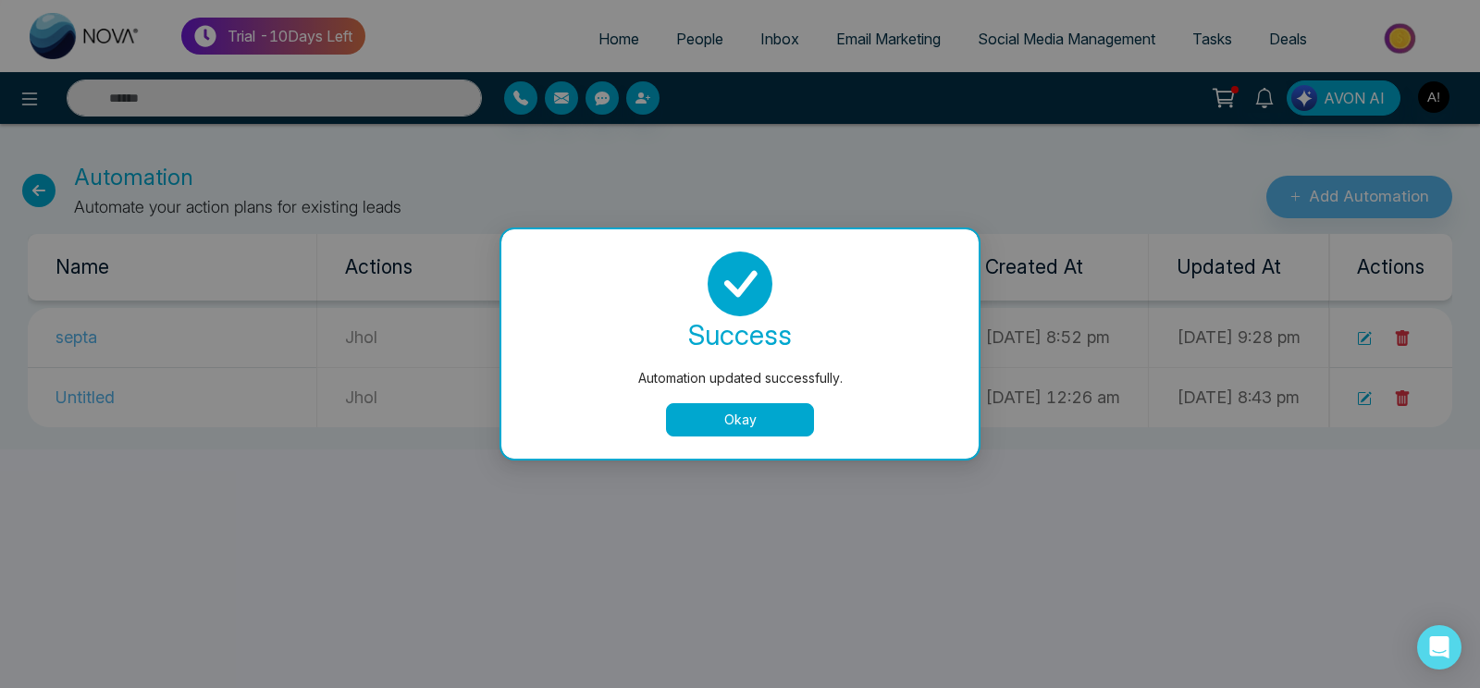
click at [748, 440] on div "success Automation updated successfully. Okay" at bounding box center [739, 343] width 477 height 229
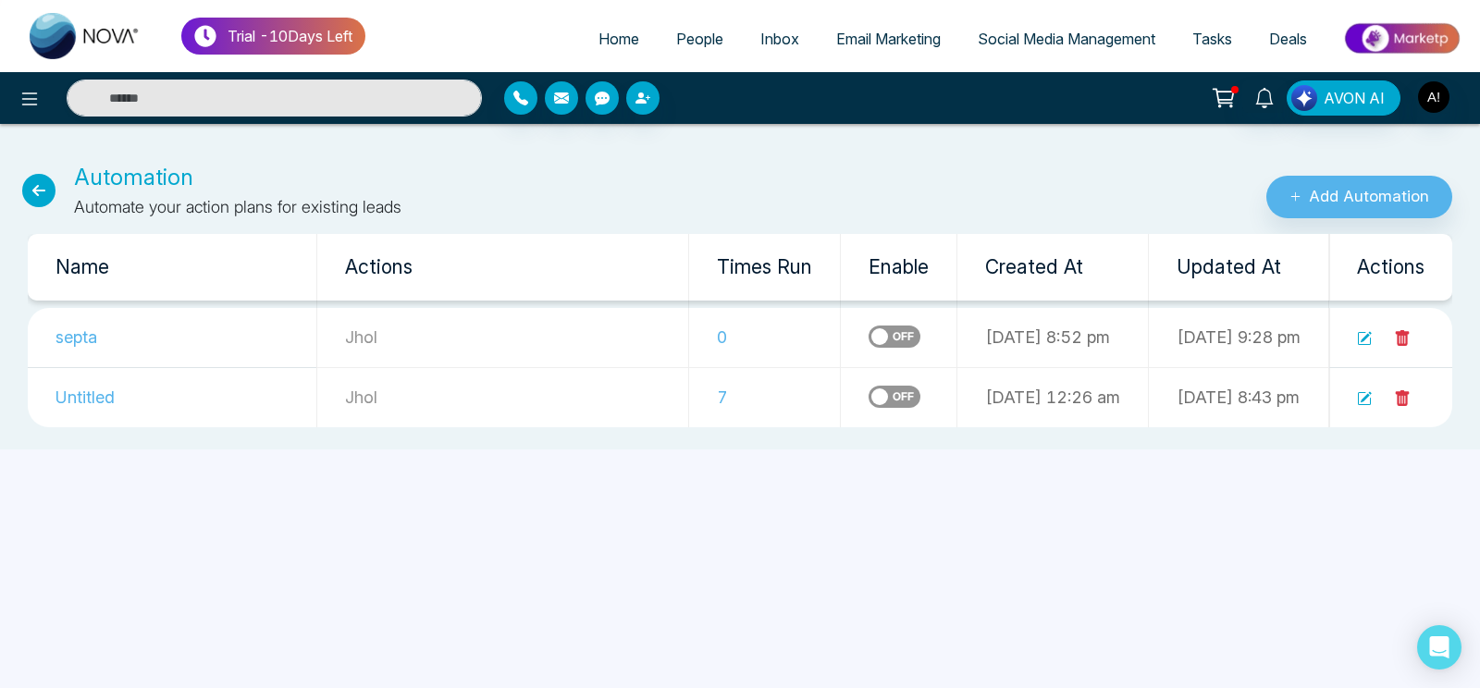
click at [48, 190] on icon at bounding box center [38, 190] width 33 height 33
click at [35, 191] on icon at bounding box center [38, 190] width 33 height 33
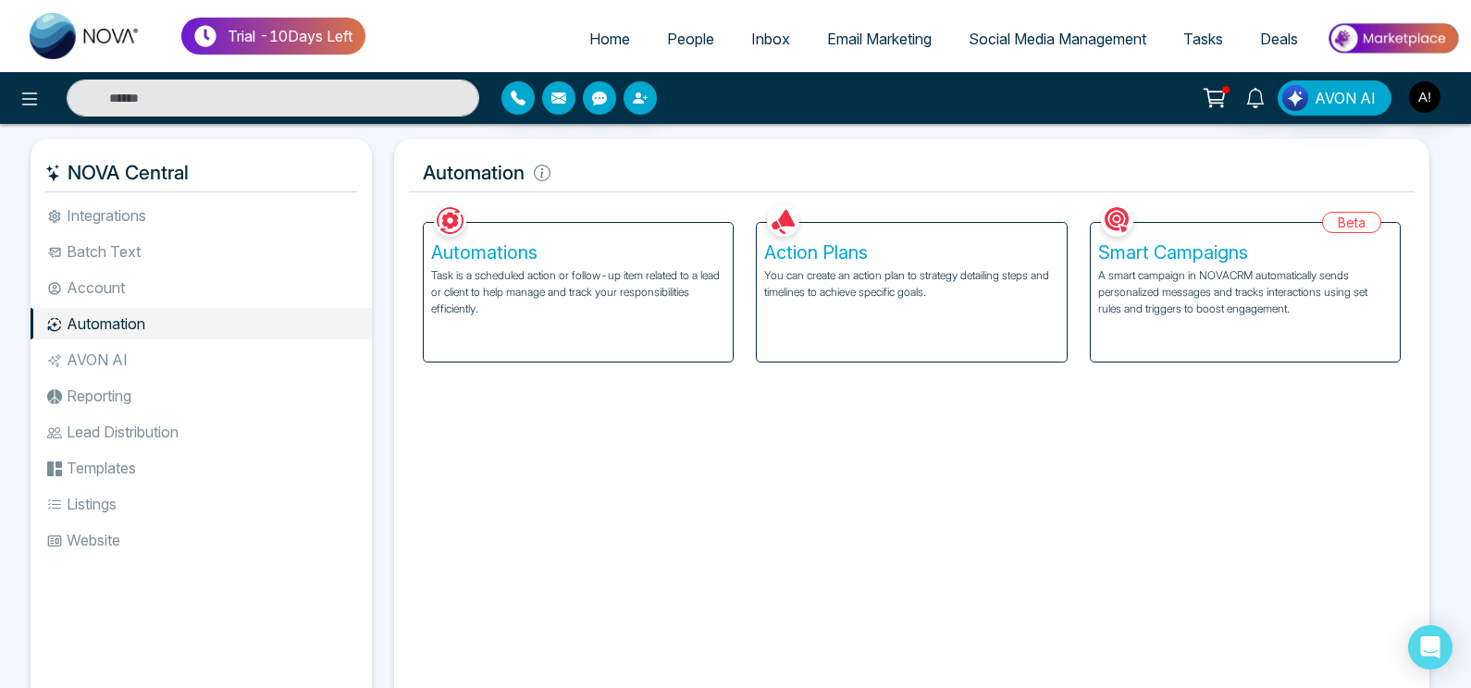
click at [201, 254] on li "Batch Text" at bounding box center [201, 251] width 341 height 31
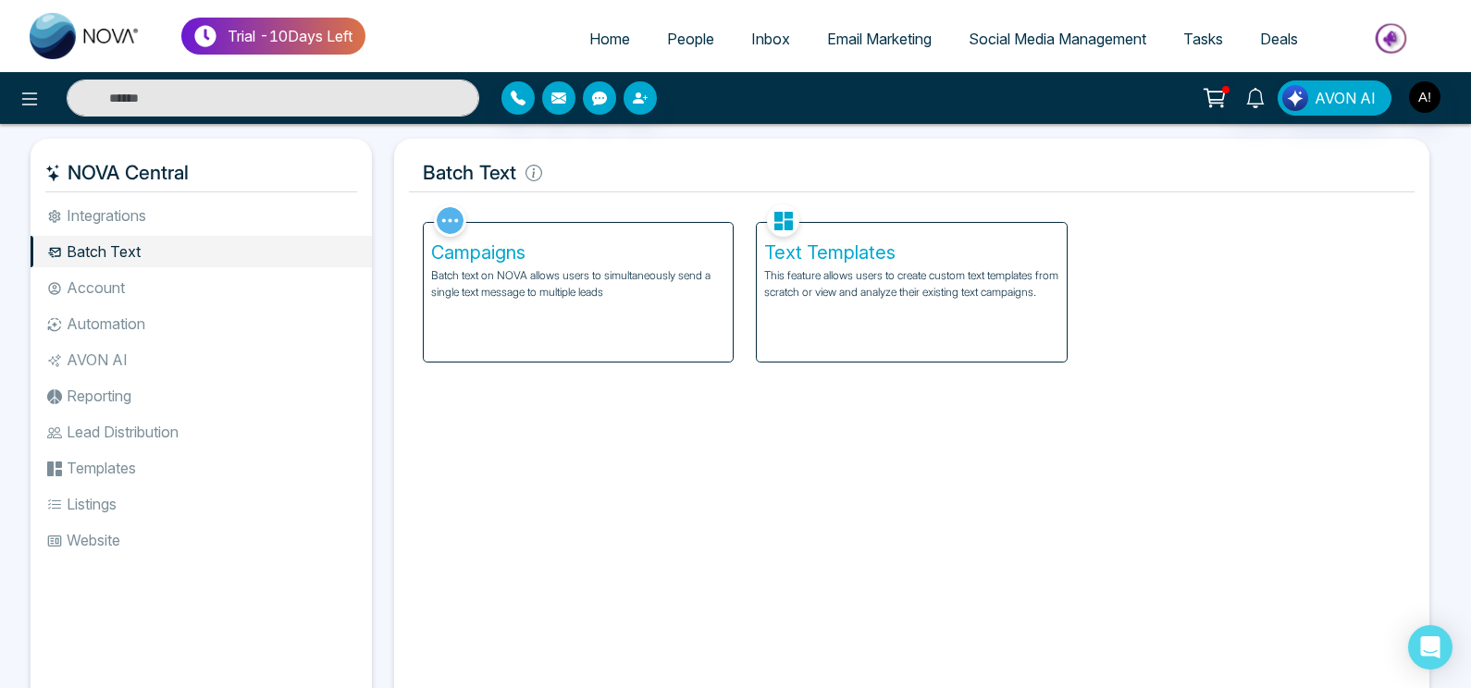
click at [661, 320] on div "Campaigns Batch text on NOVA allows users to simultaneously send a single text …" at bounding box center [578, 292] width 309 height 139
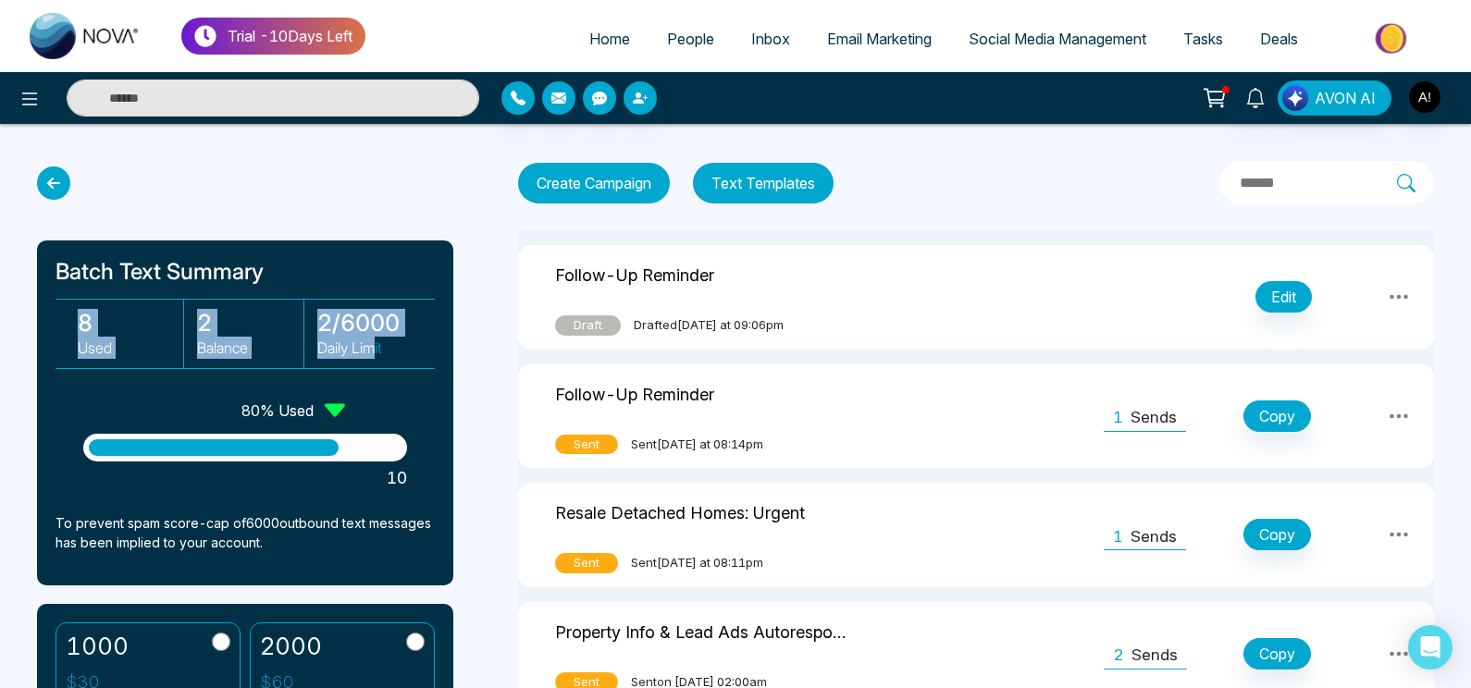
drag, startPoint x: 64, startPoint y: 333, endPoint x: 383, endPoint y: 340, distance: 319.3
click at [383, 340] on div "8 Used 2 Balance 2 / 6000 Daily Limit" at bounding box center [245, 334] width 379 height 70
click at [383, 340] on p "Daily Limit" at bounding box center [370, 348] width 106 height 22
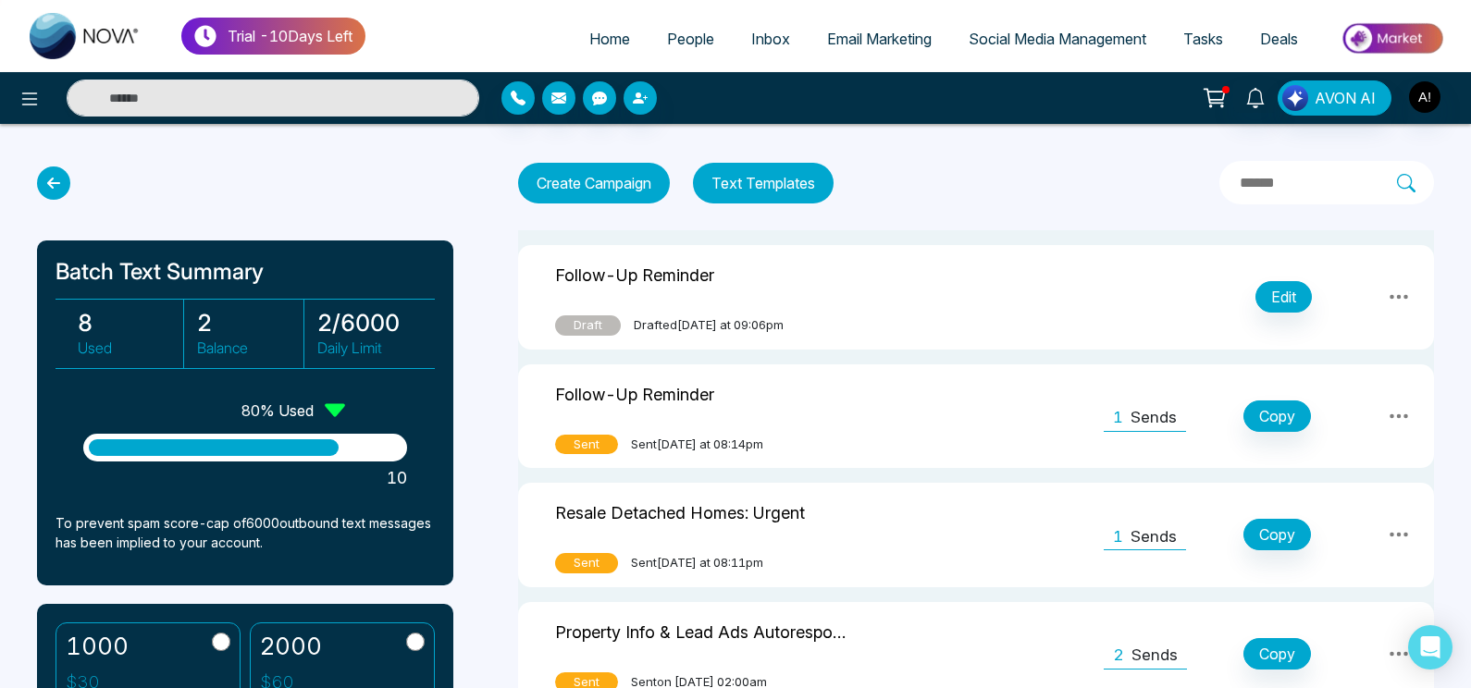
click at [558, 30] on ul "Home People Inbox Email Marketing Social Media Management Tasks Deals" at bounding box center [912, 40] width 1095 height 51
click at [598, 36] on span "Home" at bounding box center [609, 39] width 41 height 19
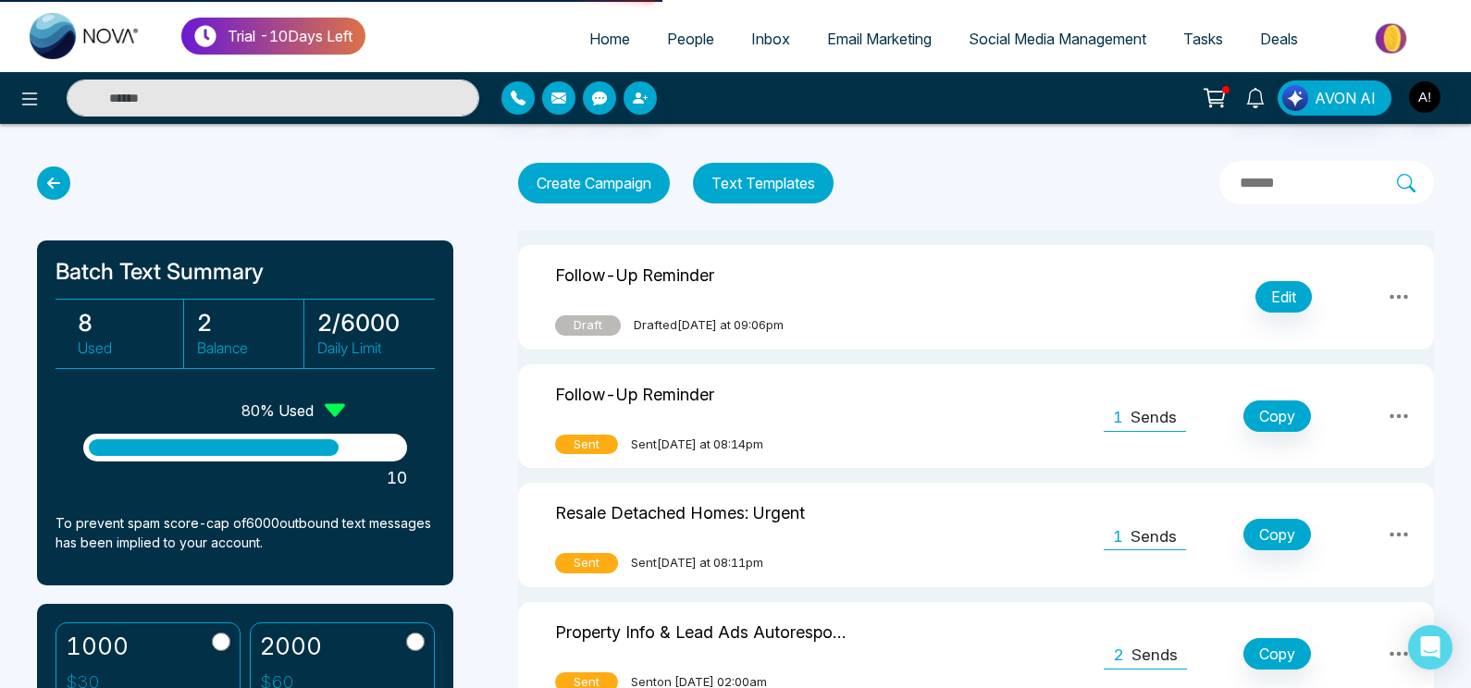
select select "*"
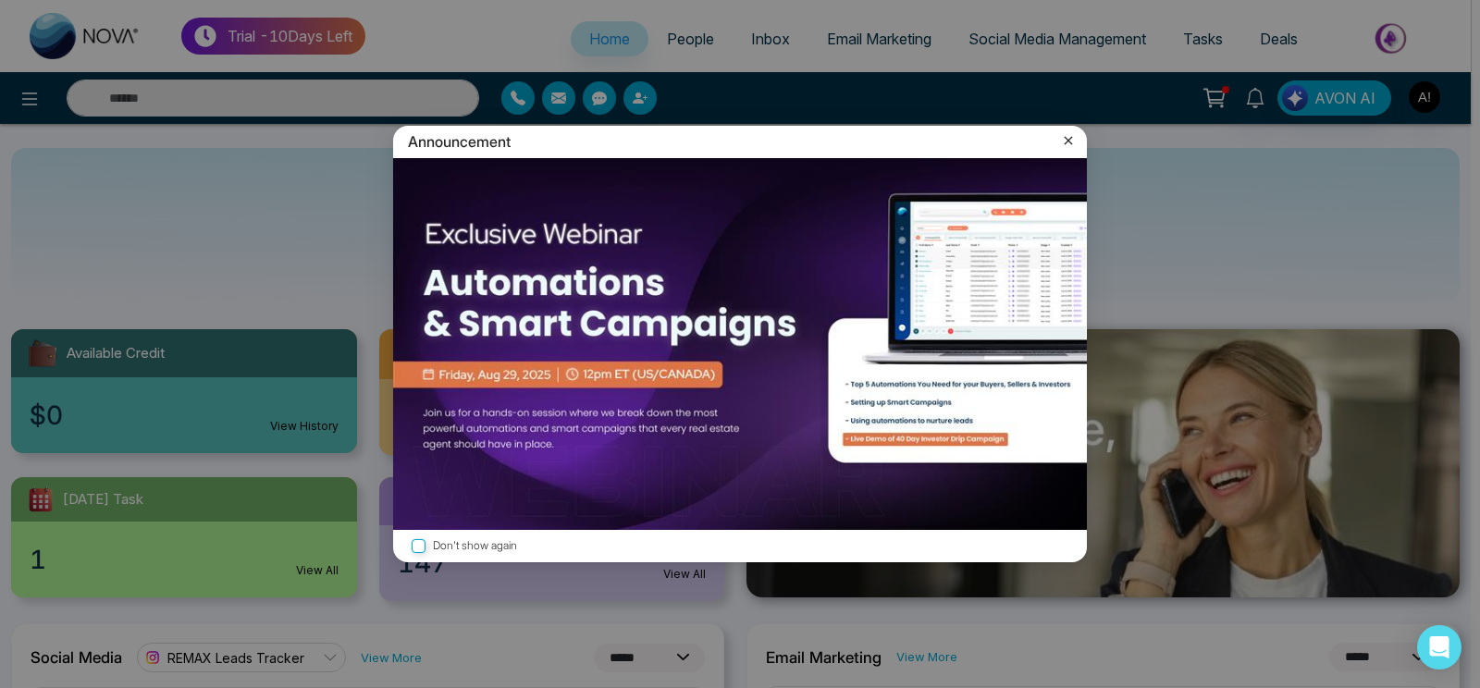
click at [1069, 138] on icon at bounding box center [1068, 140] width 19 height 19
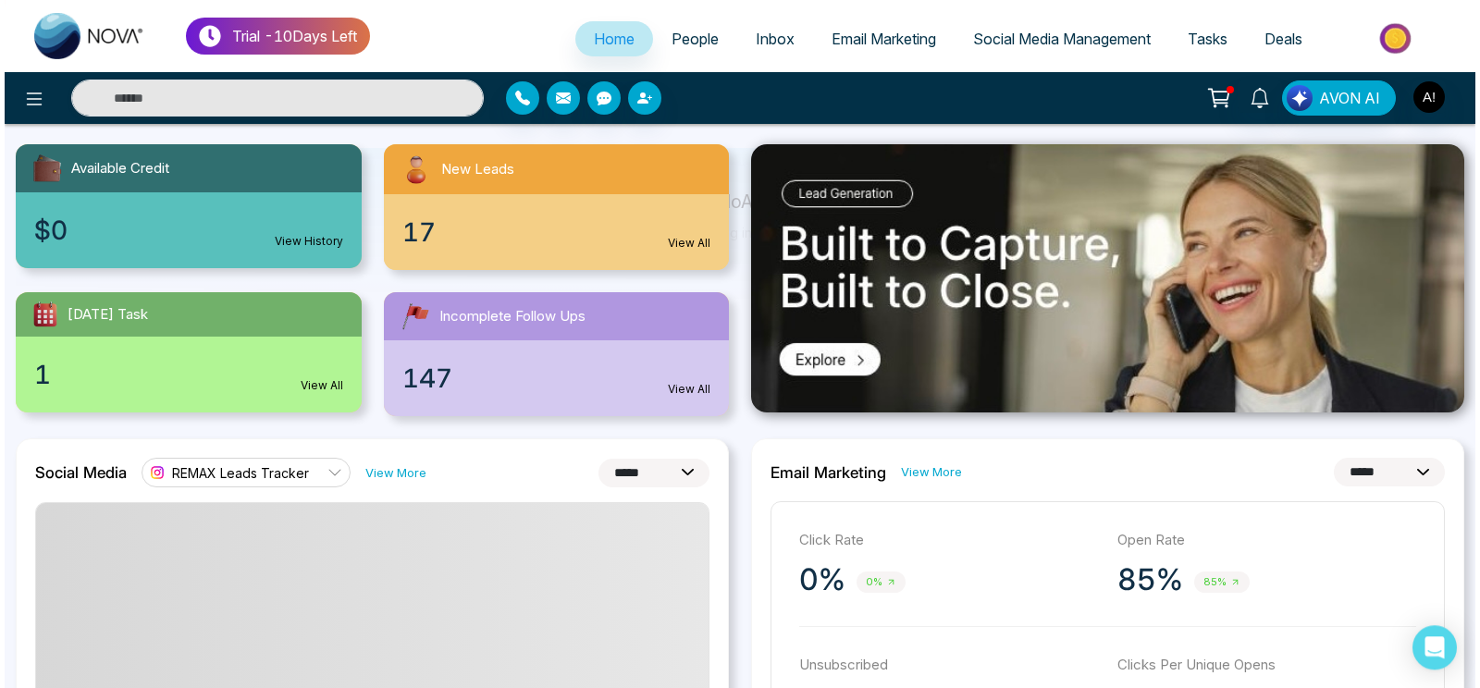
scroll to position [86, 0]
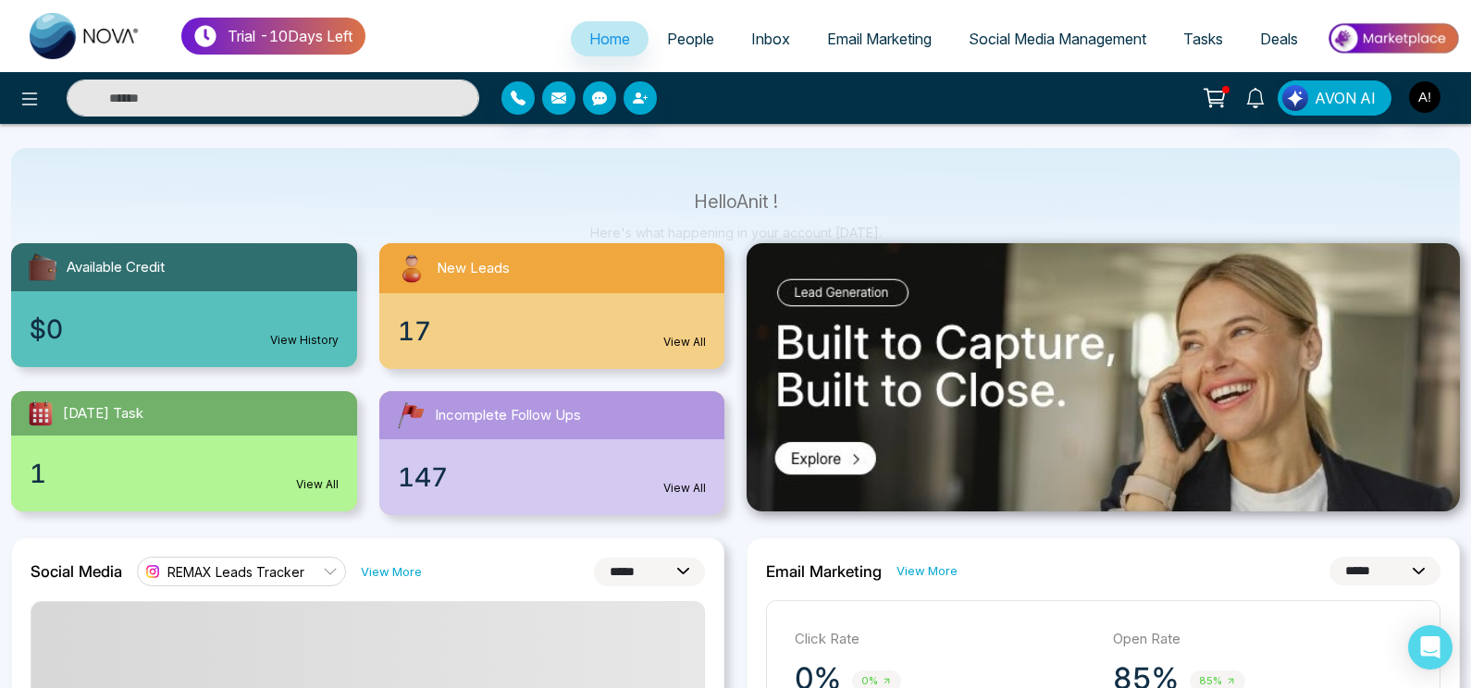
click at [0, 94] on div at bounding box center [245, 98] width 490 height 37
click at [44, 95] on button at bounding box center [29, 98] width 37 height 37
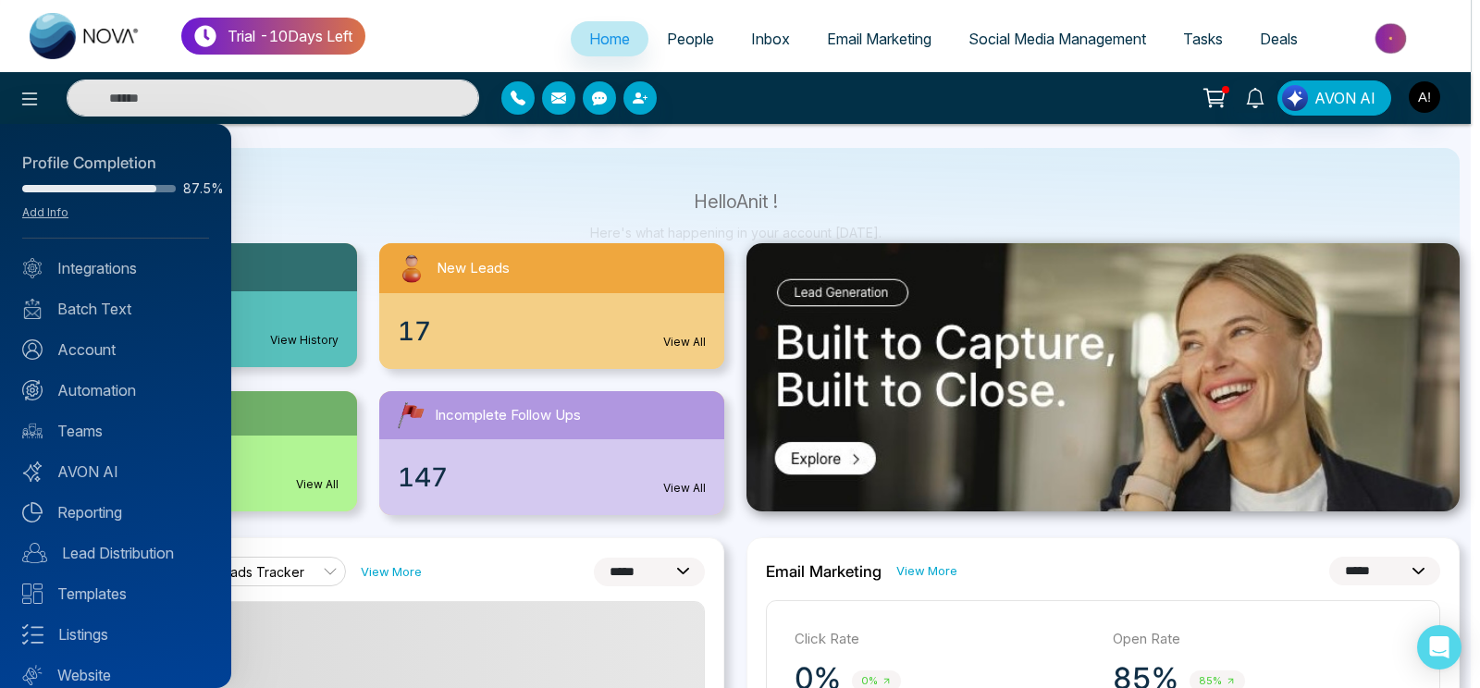
click at [91, 296] on div "Profile Completion 87.5% Add Info Integrations Batch Text Account Automation Te…" at bounding box center [115, 406] width 231 height 564
click at [95, 357] on link "Account" at bounding box center [115, 350] width 187 height 22
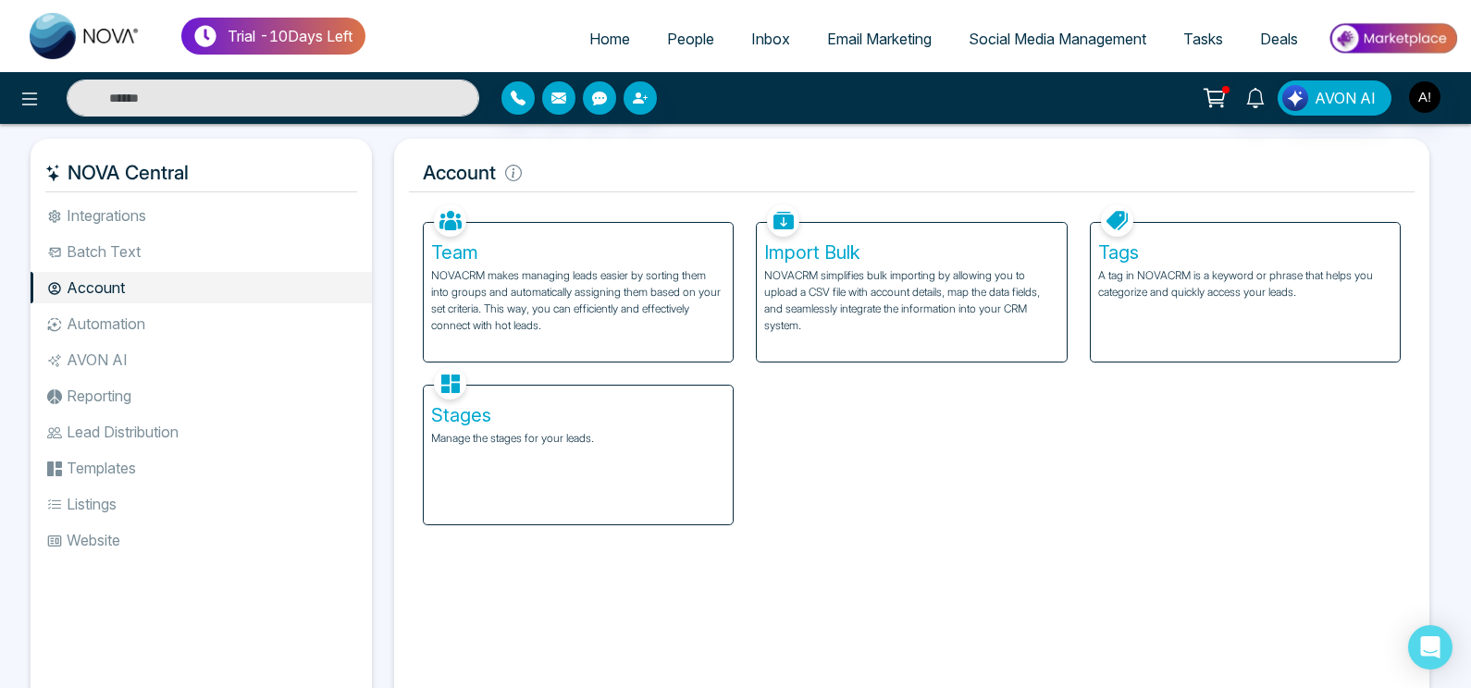
click at [166, 308] on ul "Integrations Batch Text Account Automation AVON AI Reporting Lead Distribution …" at bounding box center [201, 441] width 341 height 482
click at [179, 337] on li "Automation" at bounding box center [201, 323] width 341 height 31
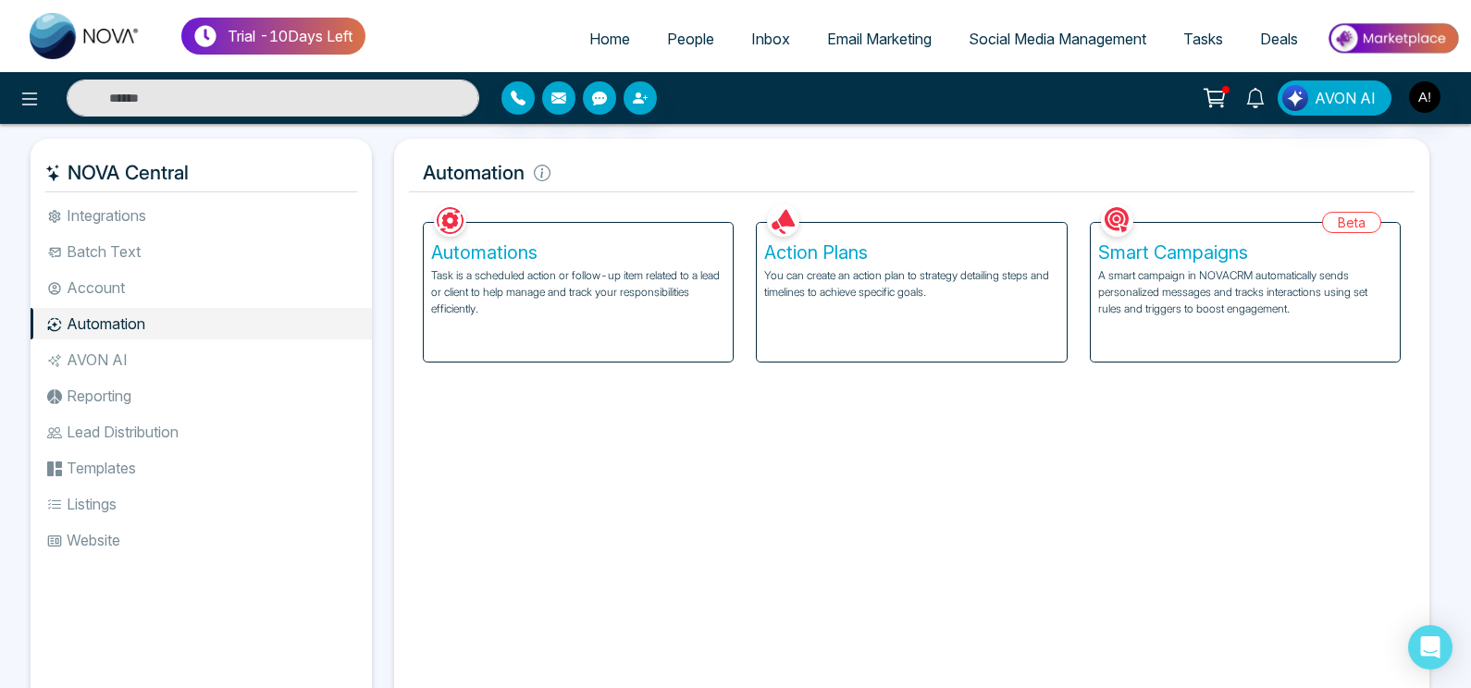
click at [175, 374] on li "AVON AI" at bounding box center [201, 359] width 341 height 31
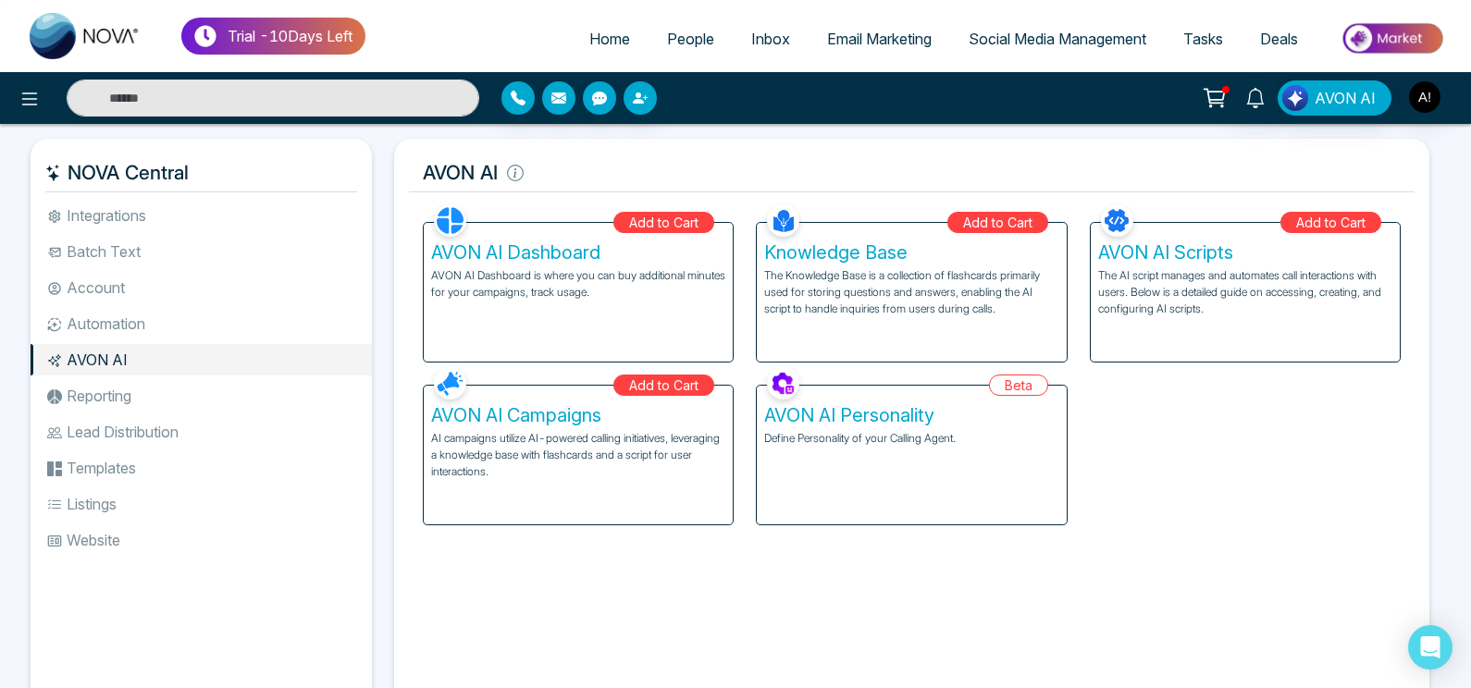
click at [835, 485] on div "AVON AI Personality Define Personality of your Calling Agent." at bounding box center [911, 455] width 309 height 139
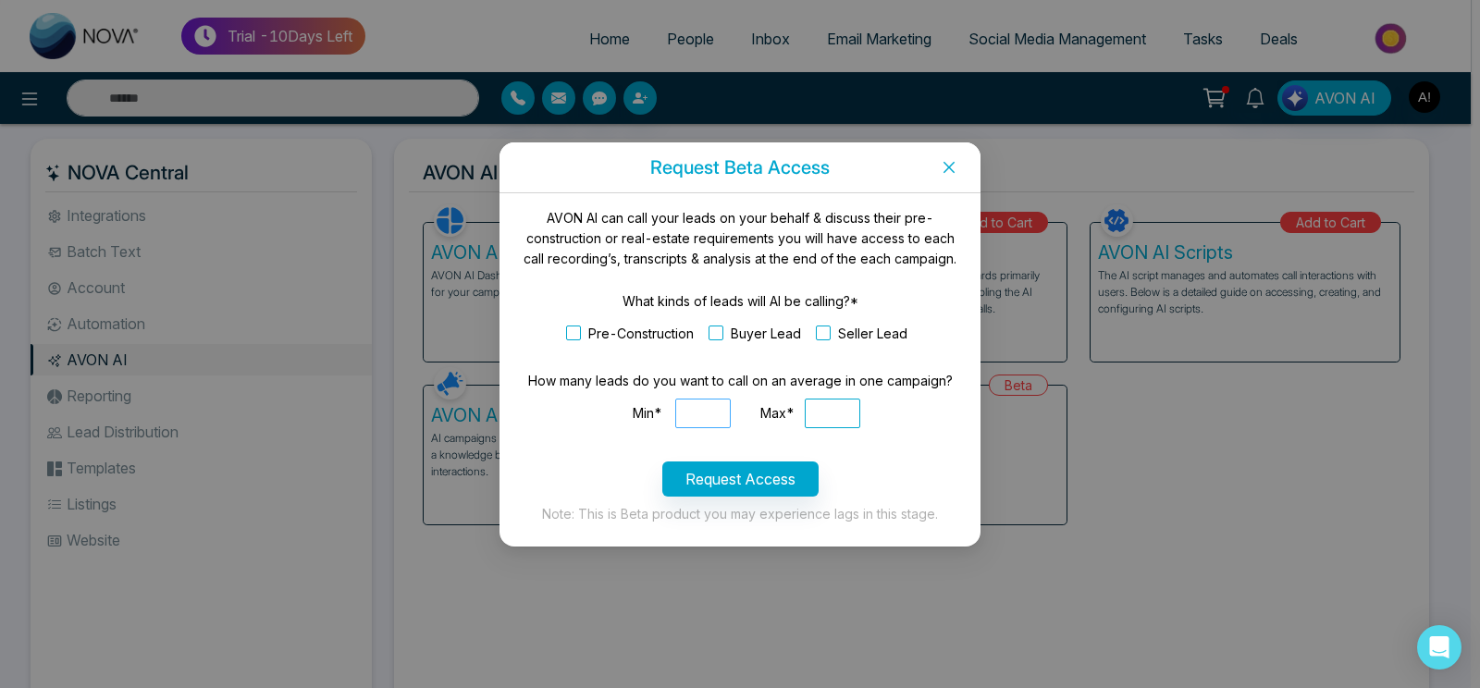
drag, startPoint x: 734, startPoint y: 401, endPoint x: 712, endPoint y: 401, distance: 22.2
click at [712, 401] on div at bounding box center [707, 414] width 65 height 30
click at [712, 401] on input "Min*" at bounding box center [703, 414] width 56 height 30
type input "***"
click at [827, 408] on input "Max*" at bounding box center [833, 414] width 56 height 30
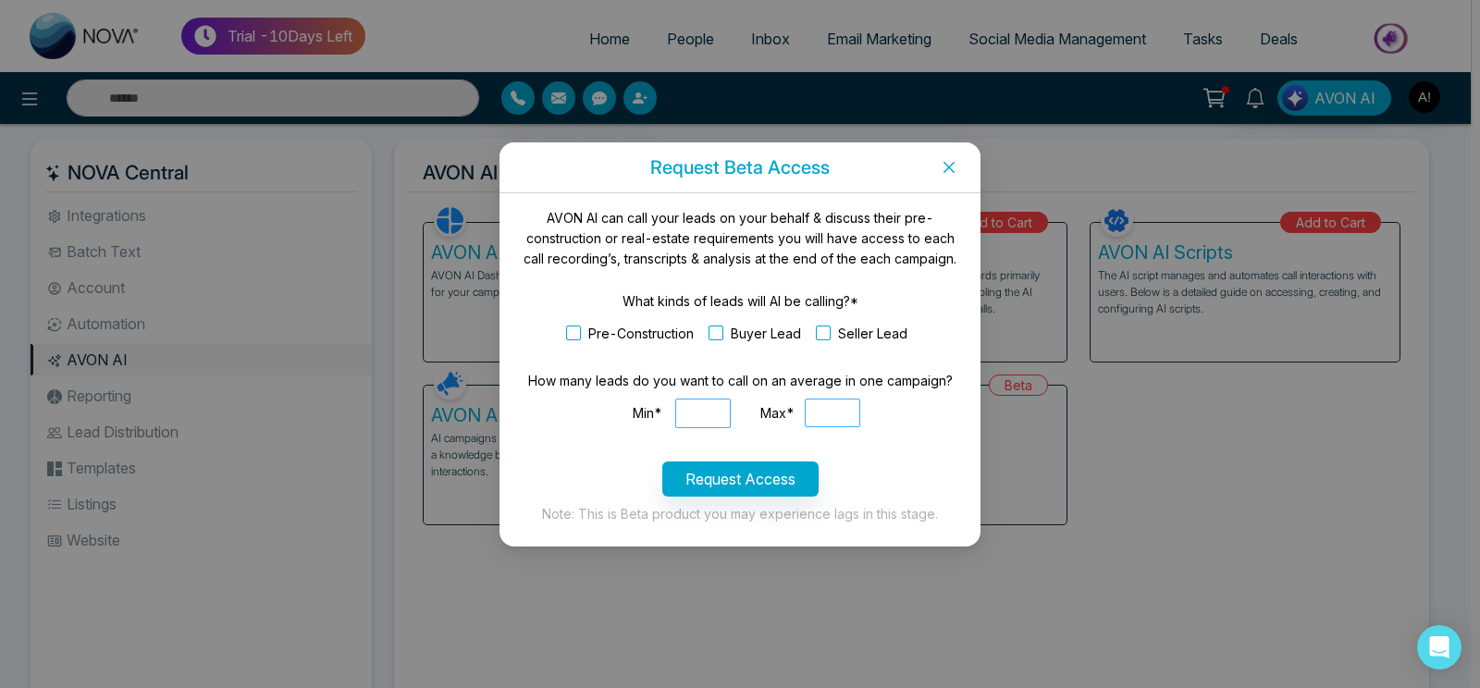
type input "****"
click at [706, 406] on input "***" at bounding box center [703, 414] width 56 height 30
click at [683, 415] on input "***" at bounding box center [703, 414] width 56 height 30
type input "****"
click at [914, 445] on form "What kinds of leads will AI be calling?* Pre-Construction Buyer Lead Seller Lea…" at bounding box center [740, 393] width 437 height 205
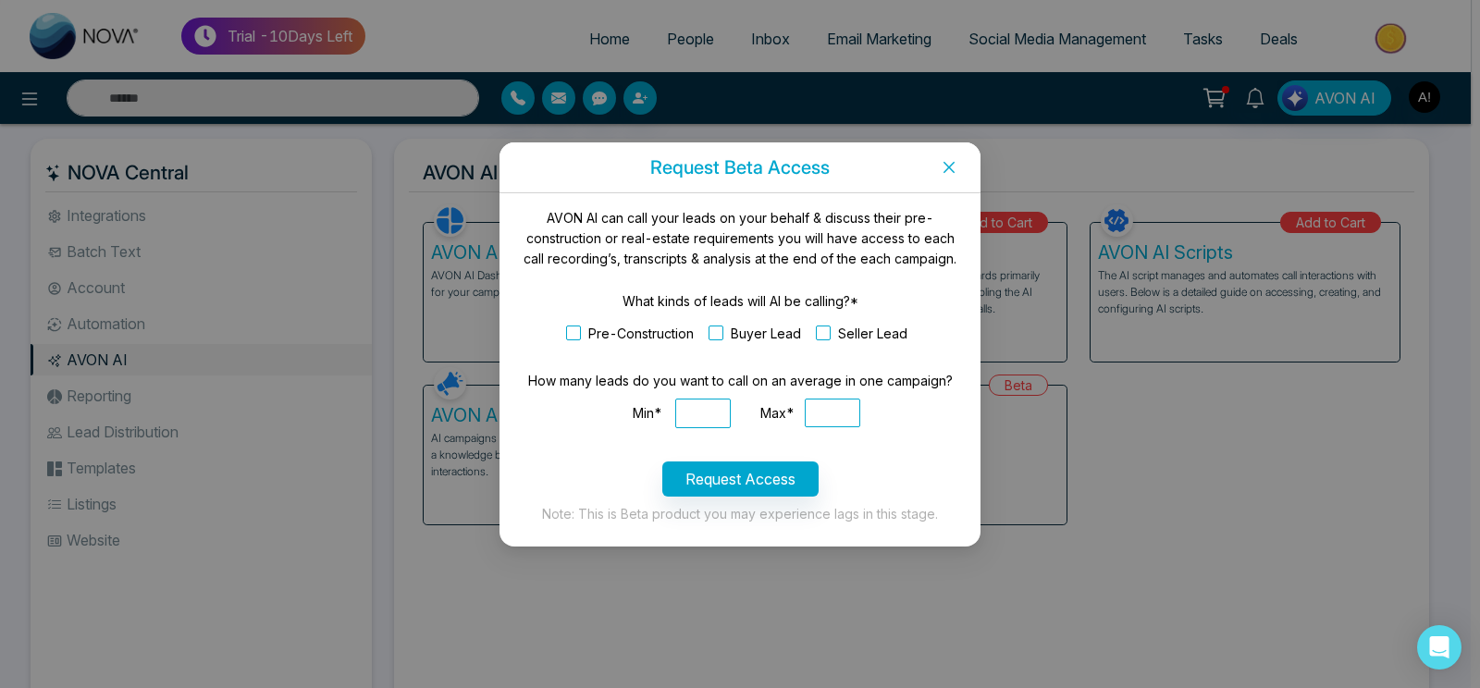
click at [835, 434] on div "Min* **** Max* ****" at bounding box center [740, 419] width 437 height 41
drag, startPoint x: 692, startPoint y: 416, endPoint x: 754, endPoint y: 409, distance: 62.4
click at [731, 409] on input "****" at bounding box center [703, 414] width 56 height 30
drag, startPoint x: 822, startPoint y: 418, endPoint x: 897, endPoint y: 422, distance: 75.0
click at [860, 422] on input "****" at bounding box center [833, 414] width 56 height 30
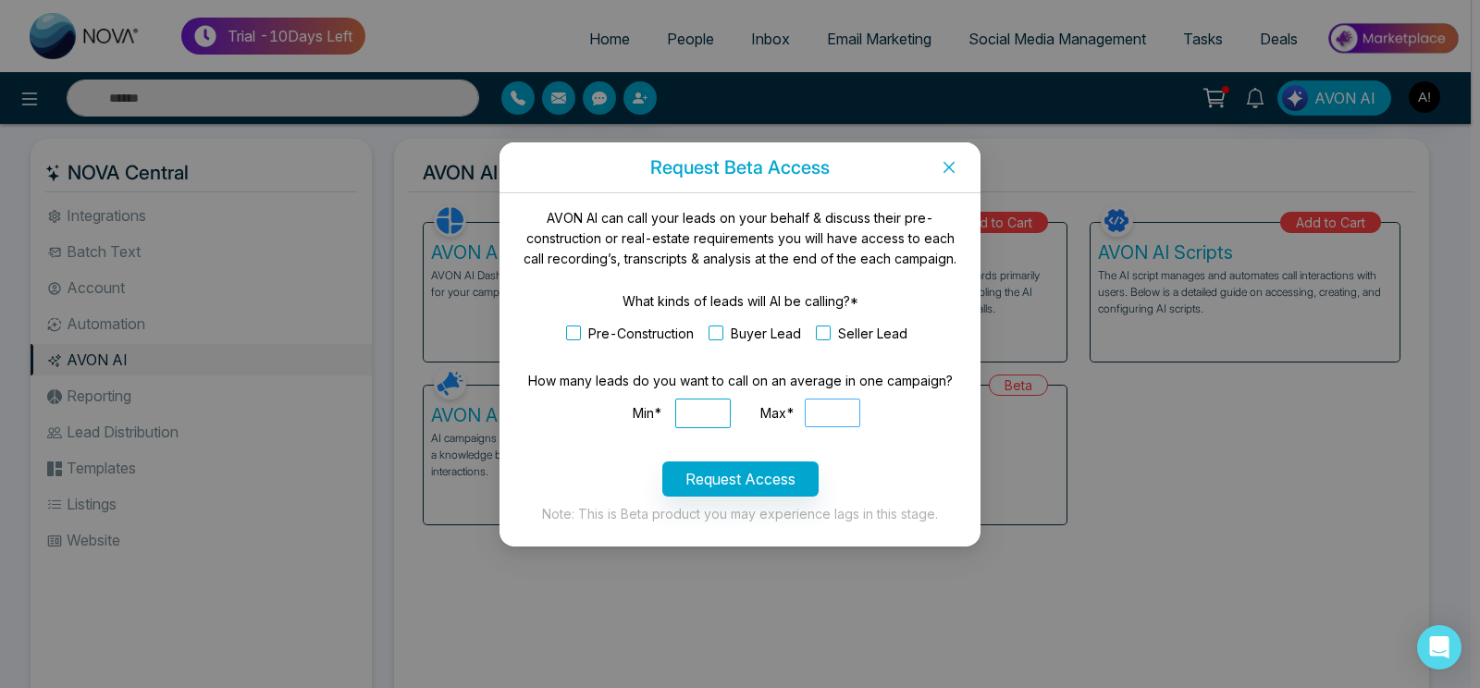
click at [897, 422] on div "Min* **** Max* ****" at bounding box center [740, 419] width 437 height 41
drag, startPoint x: 811, startPoint y: 414, endPoint x: 881, endPoint y: 409, distance: 70.5
click at [881, 409] on div "Min* **** Max* ****" at bounding box center [740, 419] width 437 height 41
click at [693, 413] on input "****" at bounding box center [703, 414] width 56 height 30
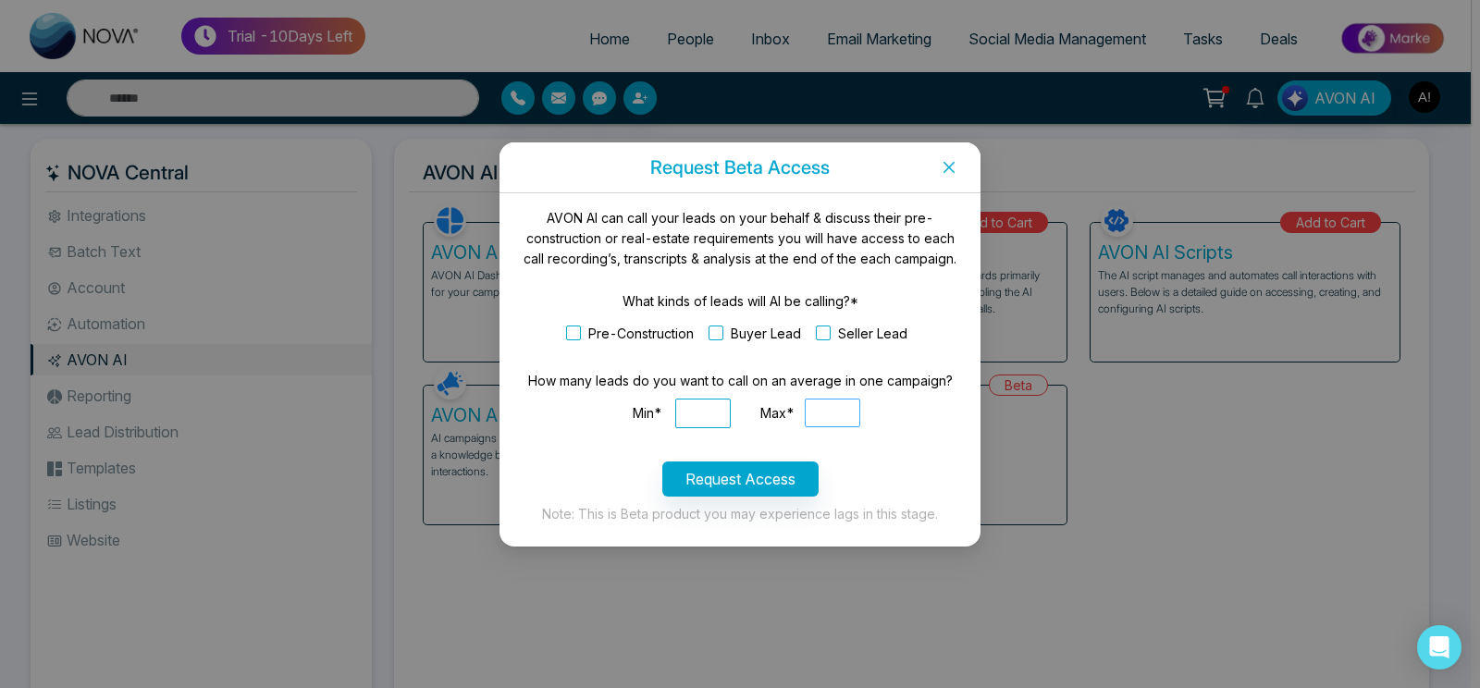
click at [817, 414] on input "****" at bounding box center [833, 414] width 56 height 30
click at [856, 410] on input "****" at bounding box center [833, 414] width 56 height 30
type input "****"
click at [699, 410] on input "****" at bounding box center [703, 414] width 56 height 30
type input "***"
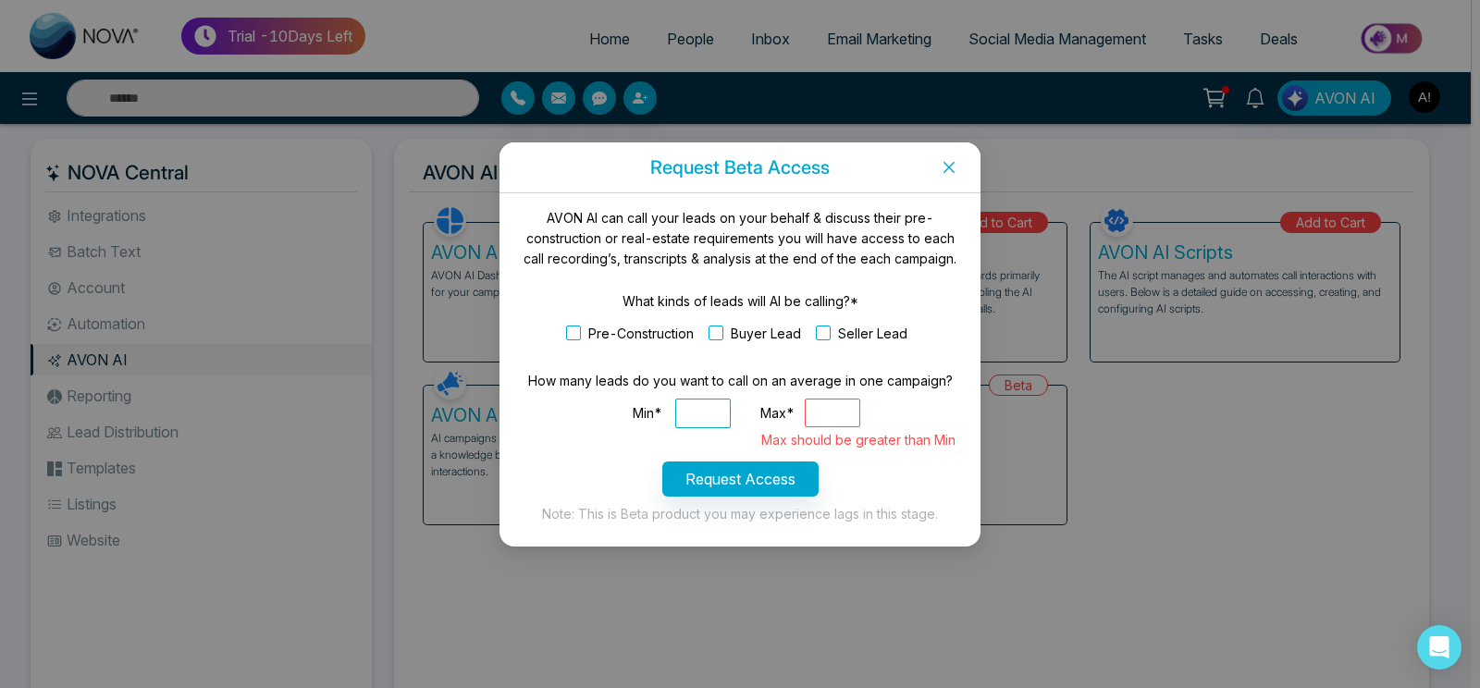
click at [864, 410] on div "Min* *** Max* **** Max should be greater than Min" at bounding box center [740, 419] width 437 height 41
click at [832, 407] on input "****" at bounding box center [833, 414] width 56 height 30
click at [828, 410] on input "****" at bounding box center [833, 414] width 56 height 30
type input "****"
click at [687, 413] on input "***" at bounding box center [703, 414] width 56 height 30
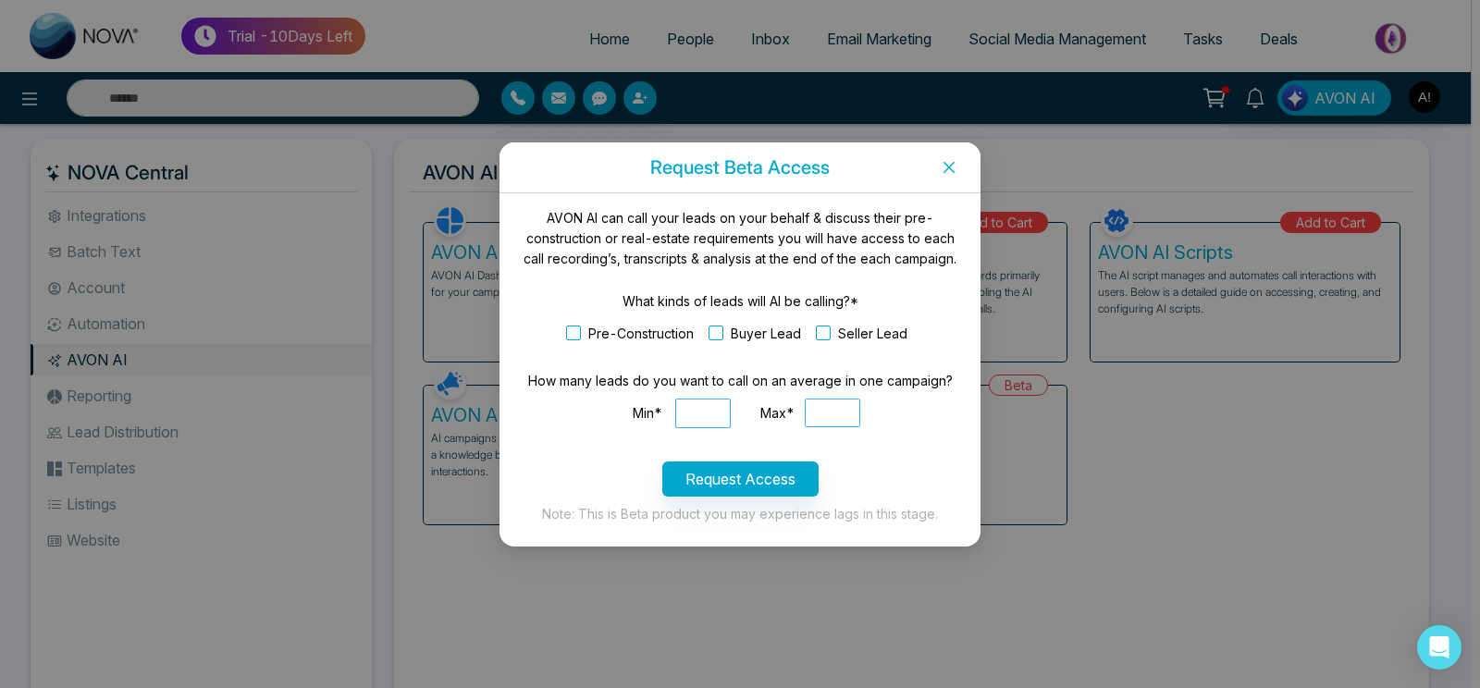
type input "****"
click at [833, 418] on input "****" at bounding box center [833, 414] width 56 height 30
click at [849, 422] on input "***" at bounding box center [833, 414] width 56 height 30
type input "****"
drag, startPoint x: 729, startPoint y: 411, endPoint x: 636, endPoint y: 410, distance: 93.5
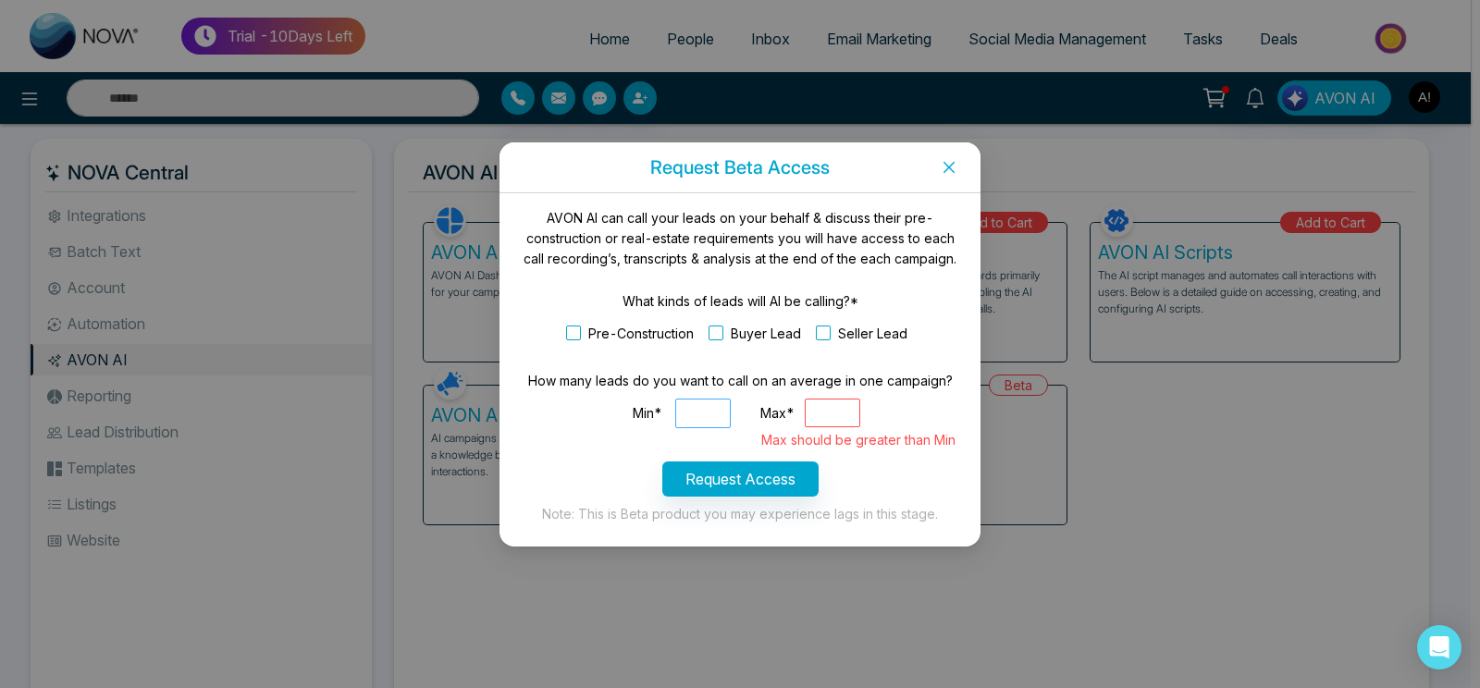
click at [636, 410] on div "Min* ****" at bounding box center [680, 414] width 120 height 30
drag, startPoint x: 857, startPoint y: 411, endPoint x: 775, endPoint y: 410, distance: 81.4
click at [775, 410] on div "Max* **** Max should be greater than Min" at bounding box center [804, 419] width 111 height 41
click at [945, 157] on span "Close" at bounding box center [949, 167] width 63 height 50
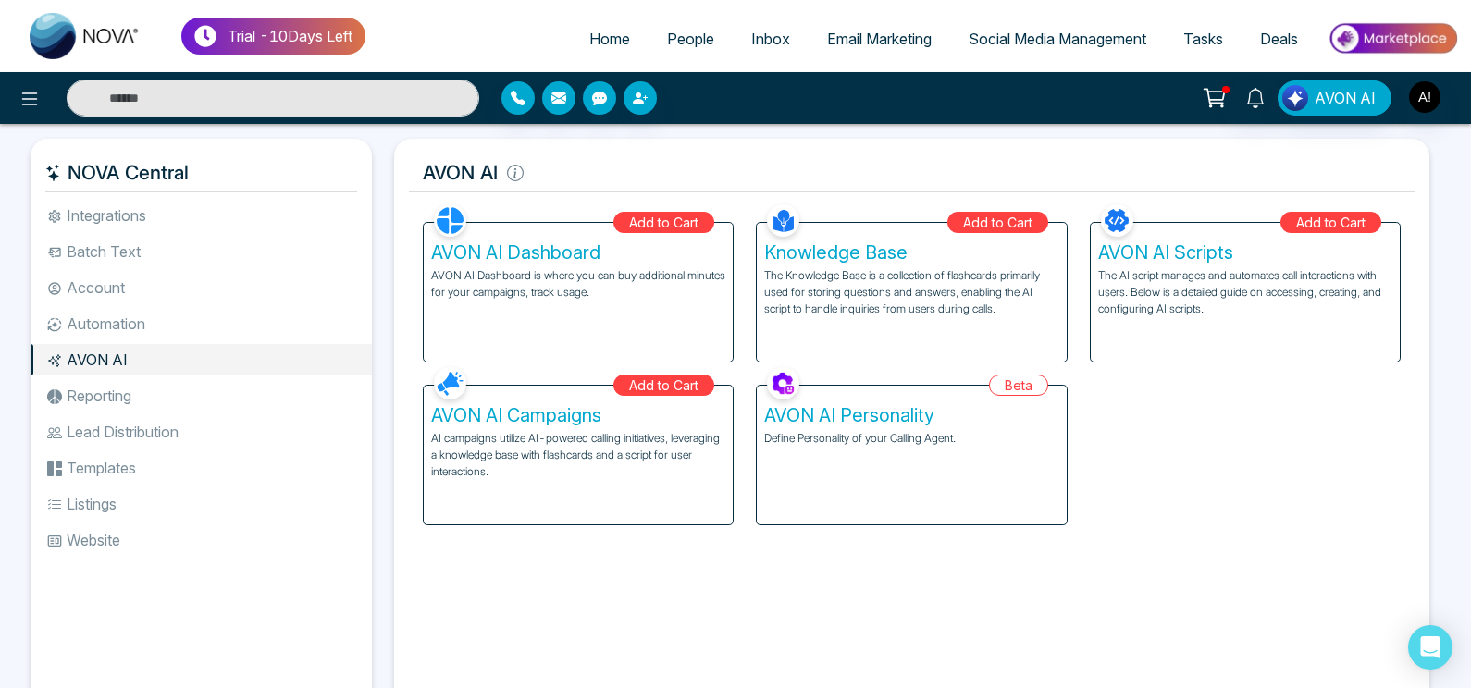
click at [891, 463] on div "AVON AI Personality Define Personality of your Calling Agent." at bounding box center [911, 455] width 309 height 139
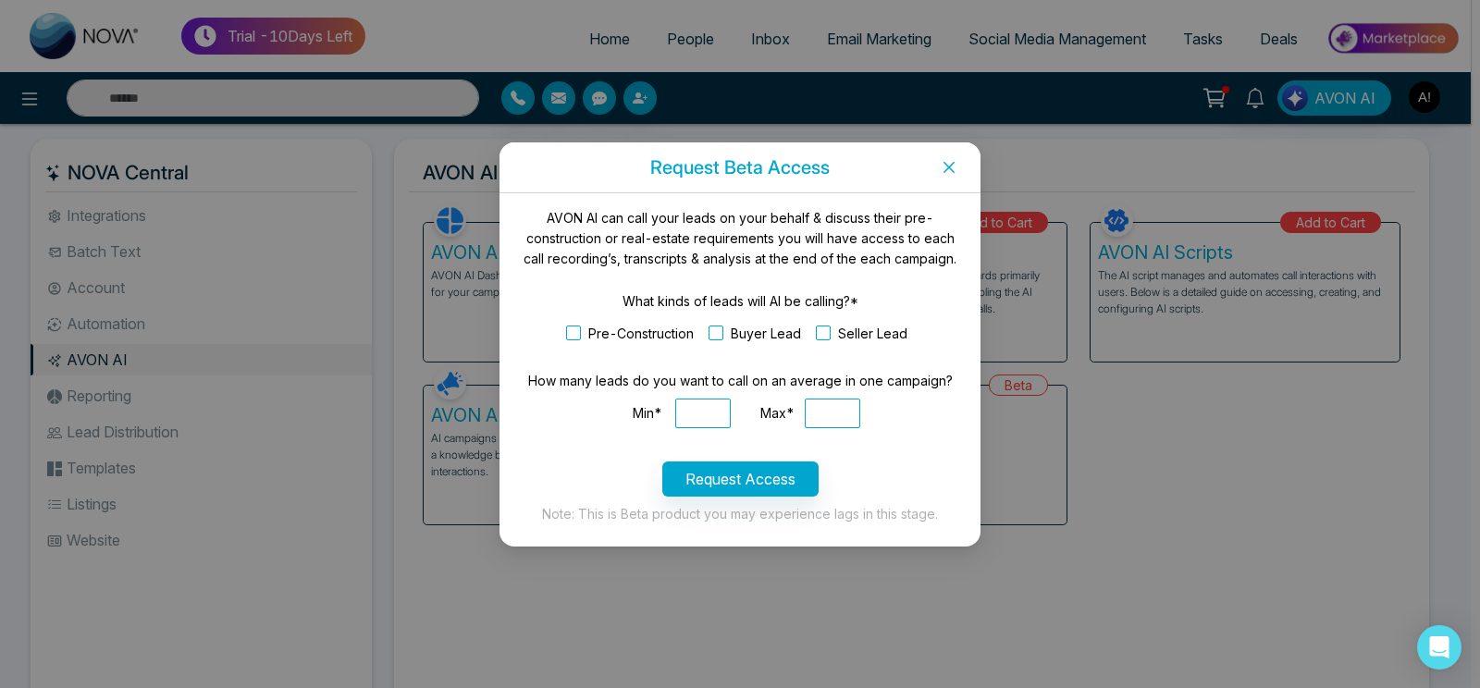
click at [936, 168] on span "Close" at bounding box center [949, 167] width 63 height 50
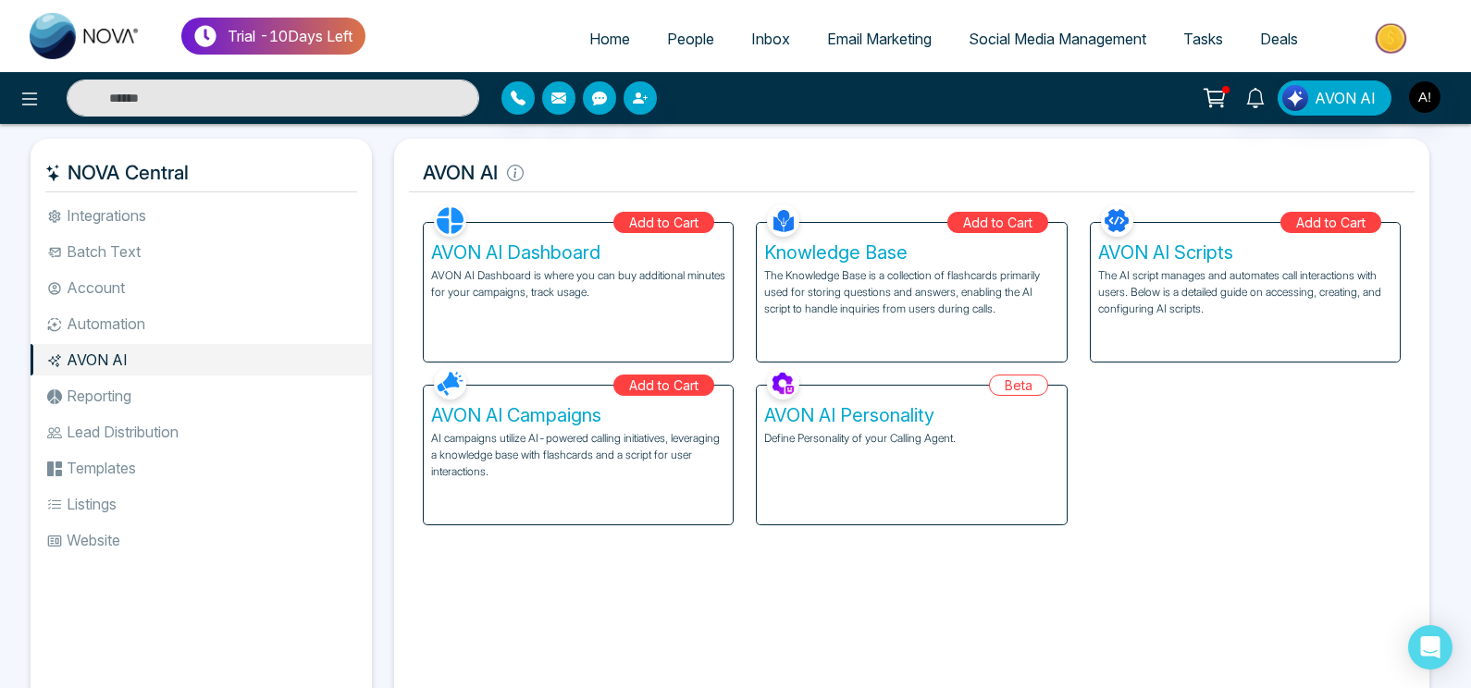
click at [193, 396] on li "Reporting" at bounding box center [201, 395] width 341 height 31
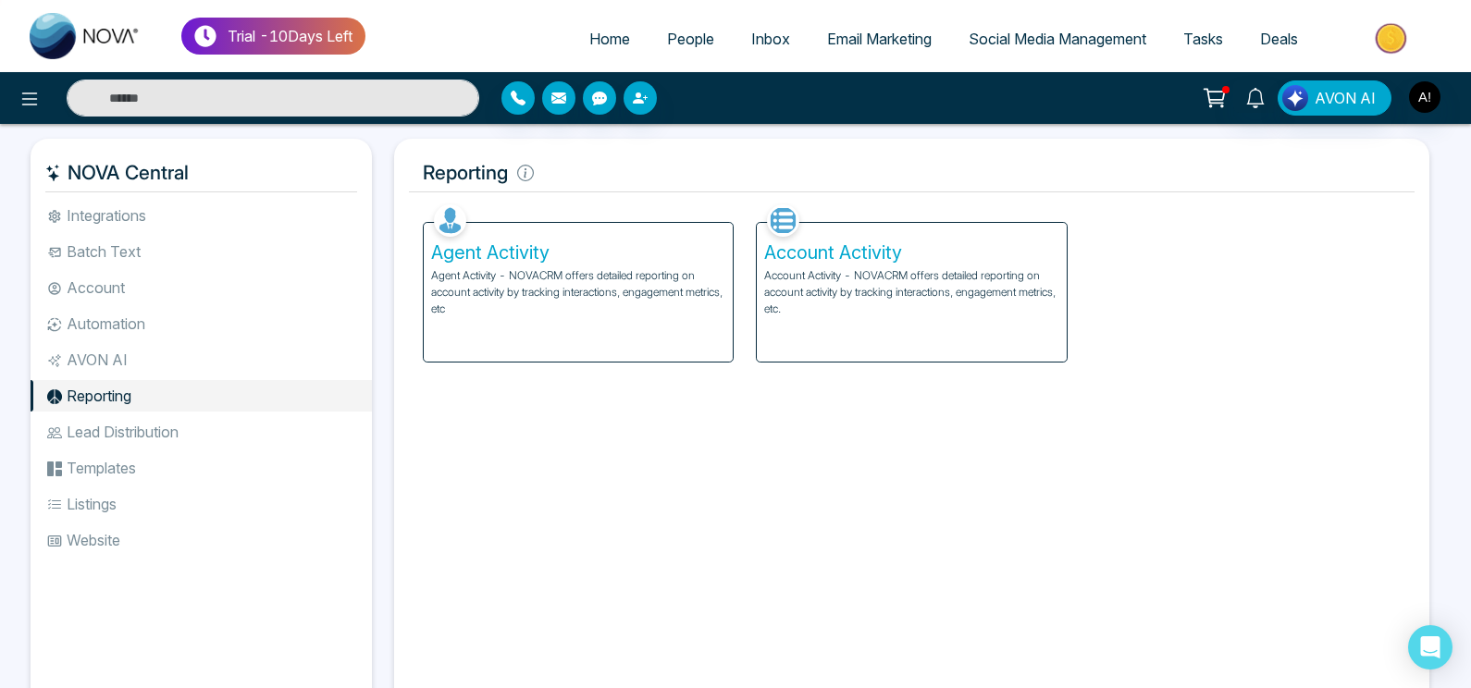
click at [580, 334] on div "Agent Activity Agent Activity - NOVACRM offers detailed reporting on account ac…" at bounding box center [578, 292] width 309 height 139
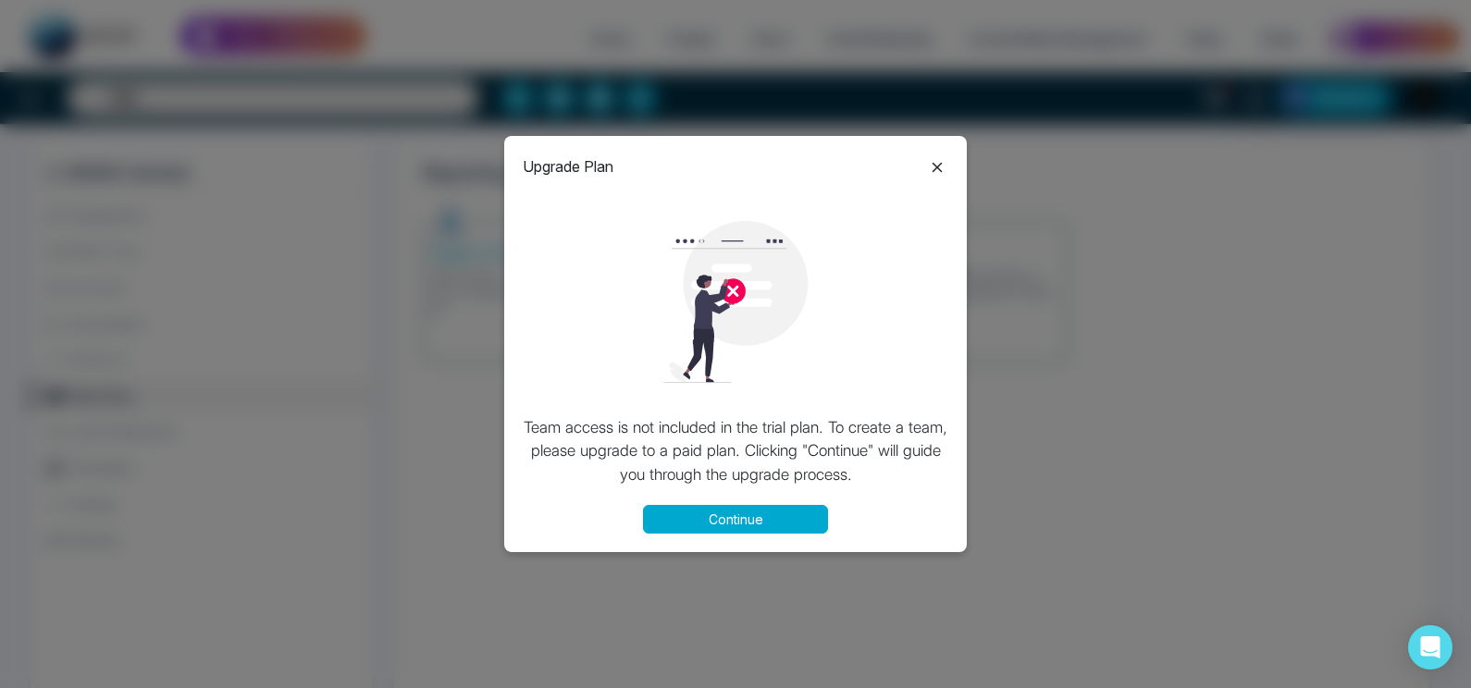
click at [940, 167] on icon at bounding box center [937, 167] width 22 height 22
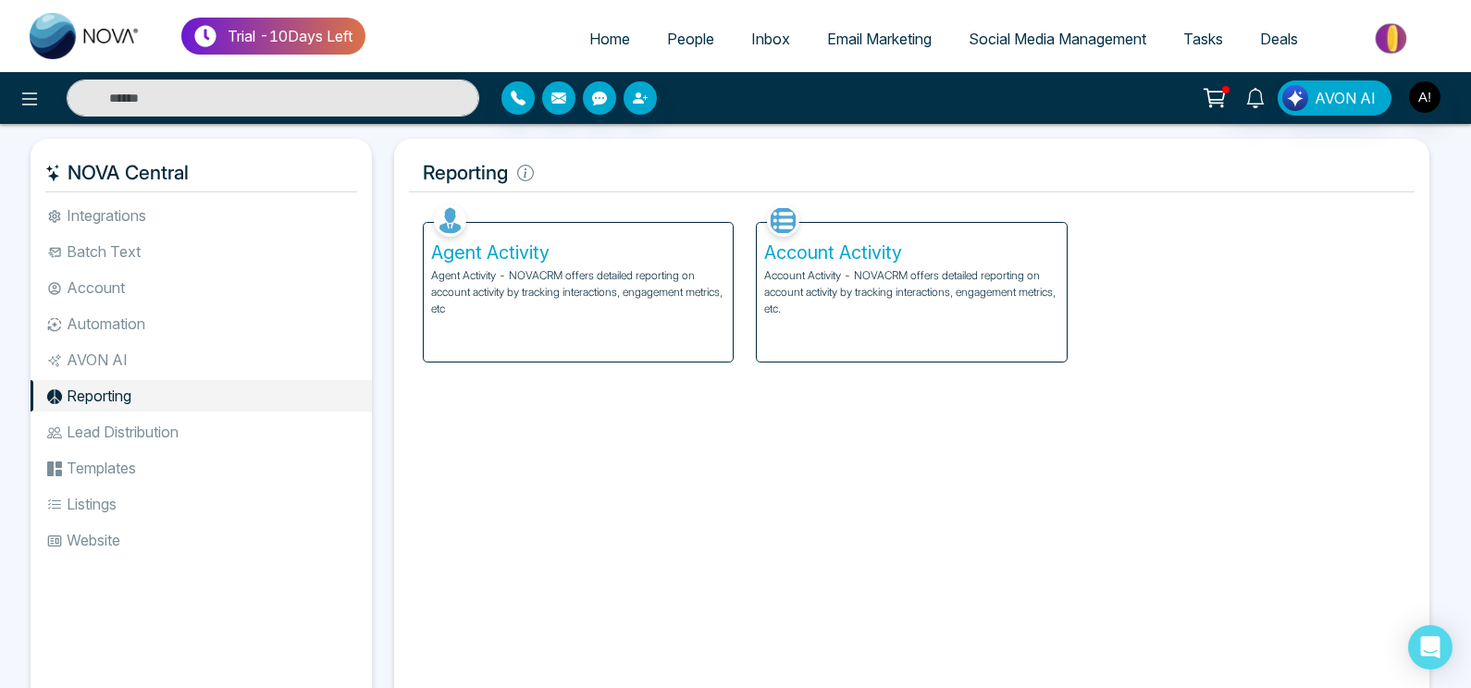
click at [914, 262] on h5 "Account Activity" at bounding box center [911, 252] width 294 height 22
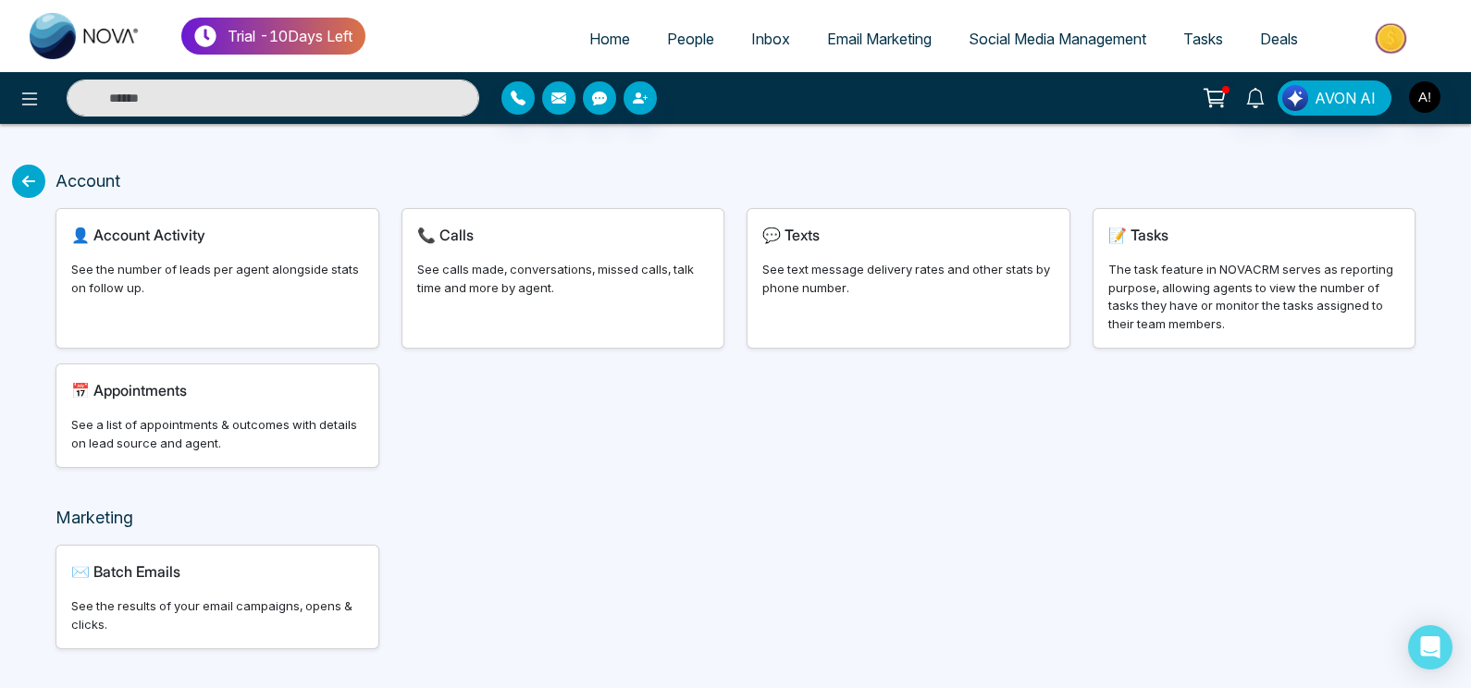
click at [210, 274] on div "See the number of leads per agent alongside stats on follow up." at bounding box center [217, 279] width 292 height 36
select select "***"
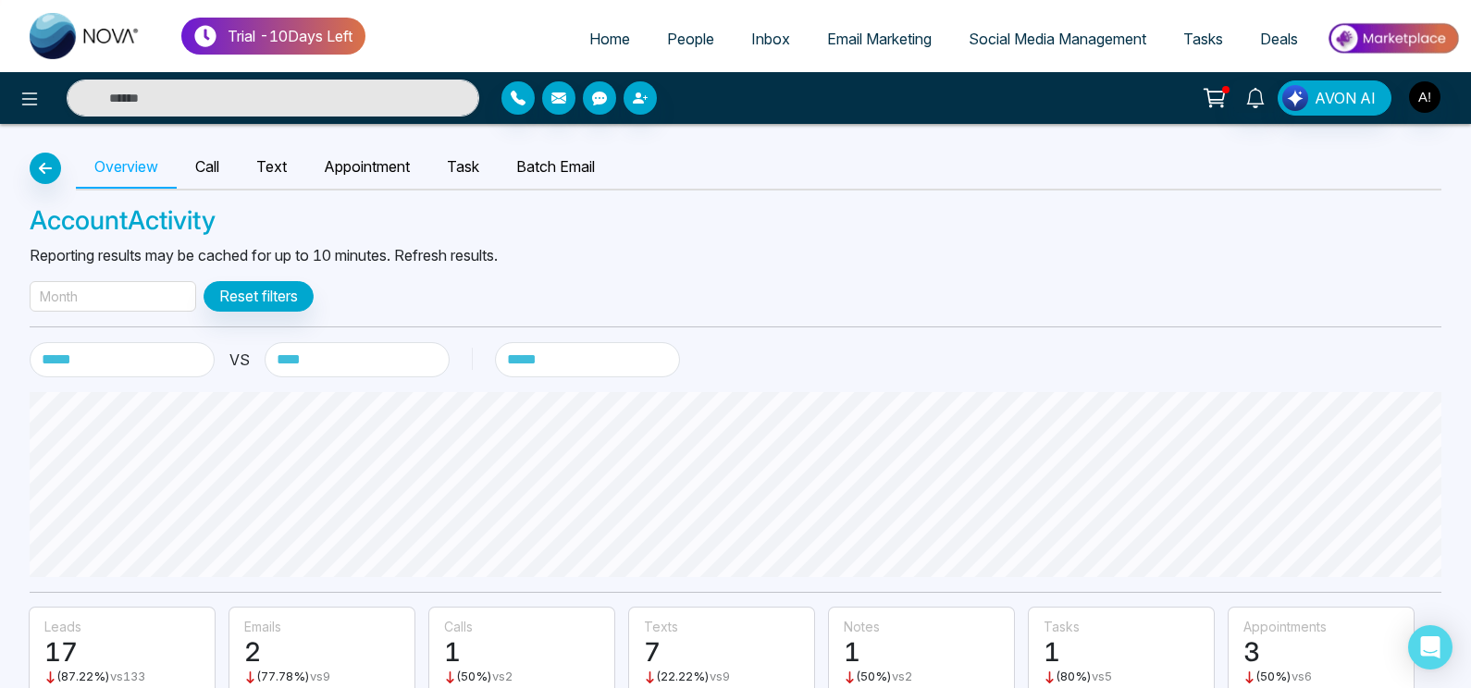
click at [135, 295] on div "Month" at bounding box center [113, 296] width 167 height 31
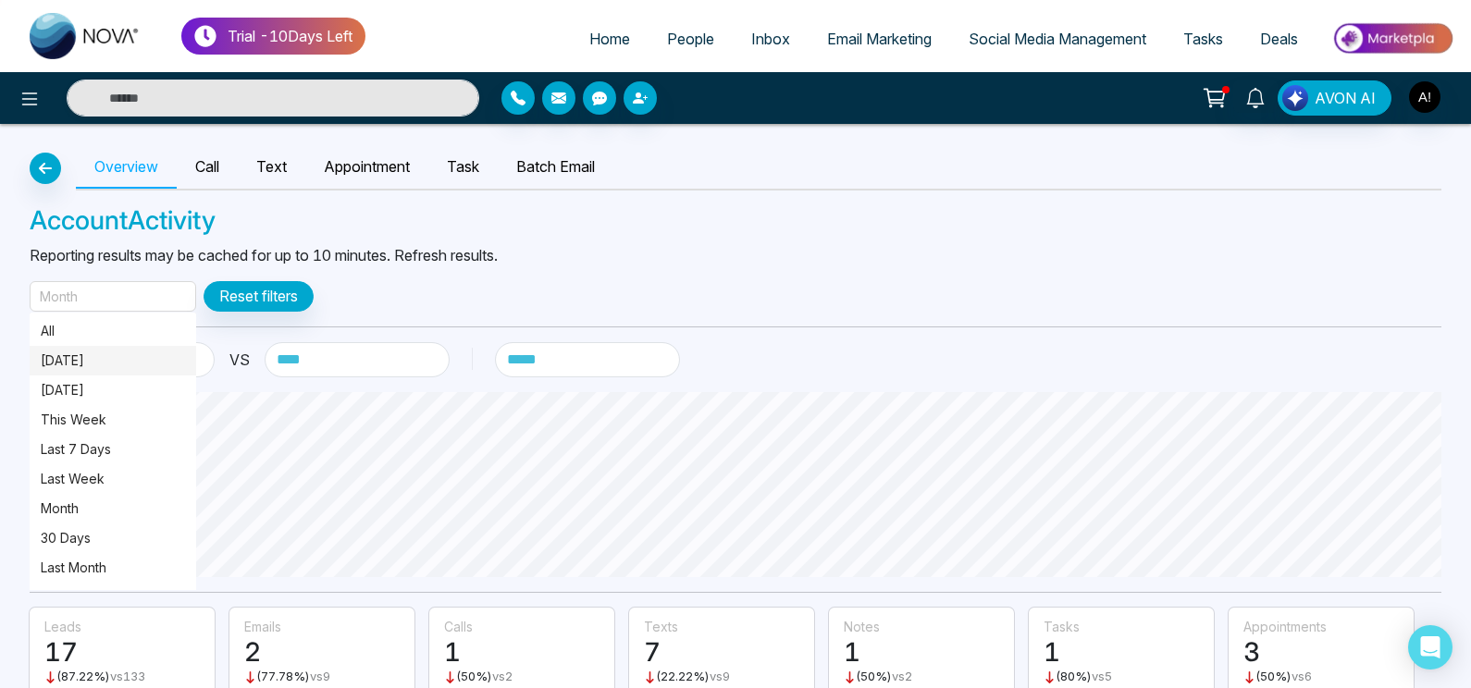
click at [145, 365] on p "[DATE]" at bounding box center [113, 361] width 144 height 20
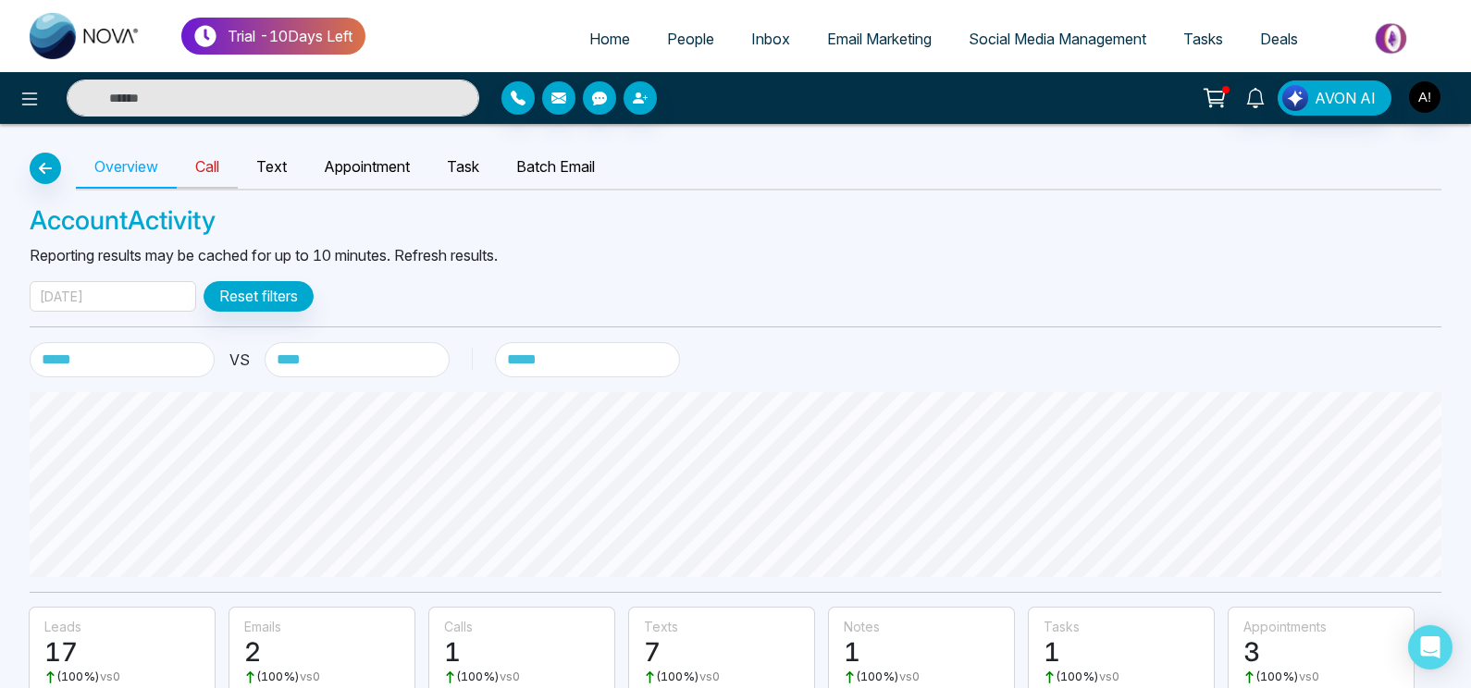
click at [219, 166] on link "Call" at bounding box center [207, 167] width 61 height 43
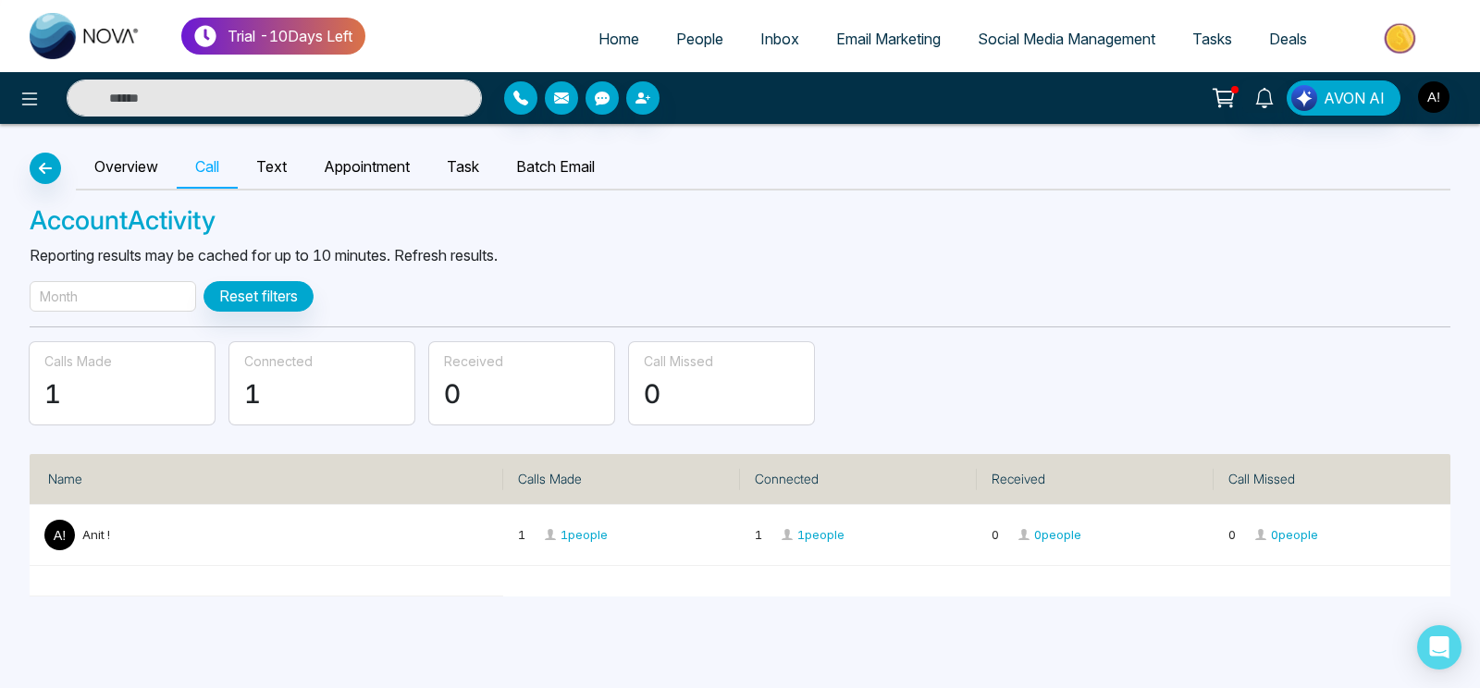
click at [144, 288] on div "Month" at bounding box center [113, 296] width 167 height 31
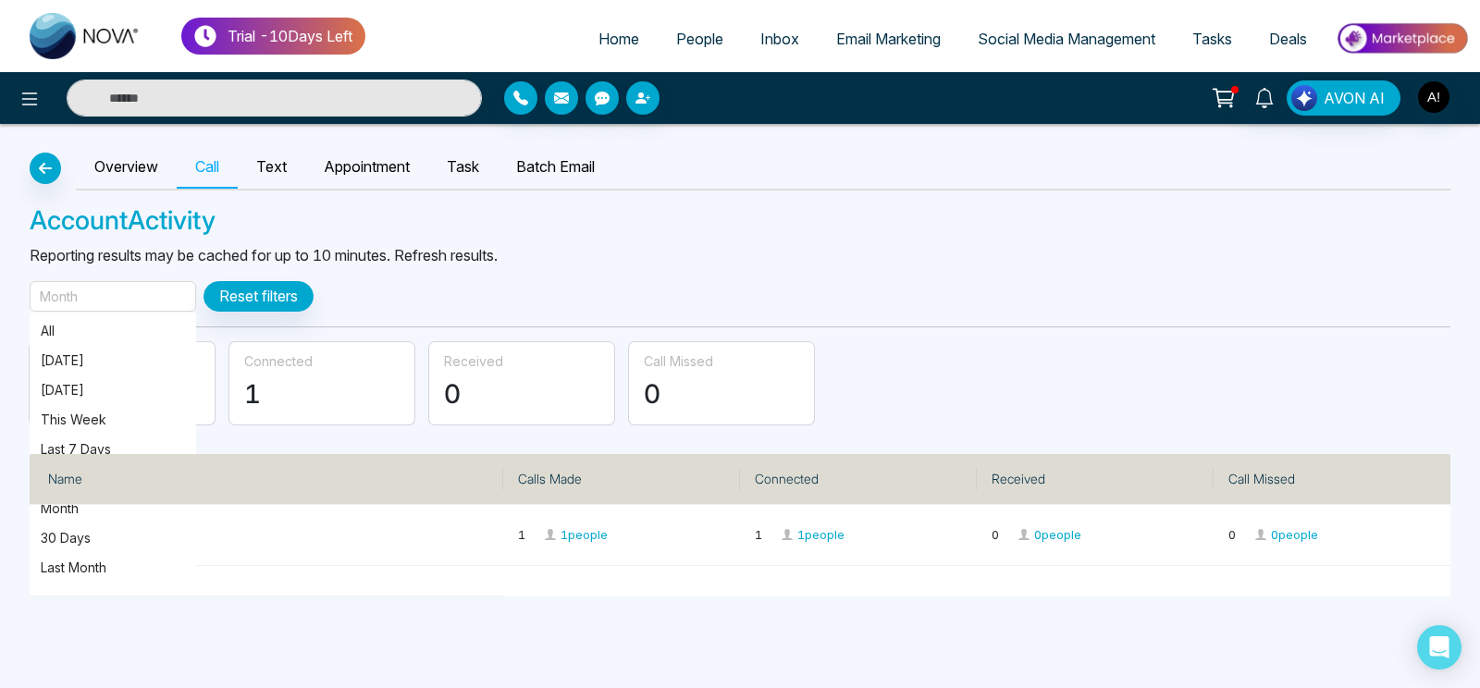
click at [144, 288] on div "Month" at bounding box center [113, 296] width 167 height 31
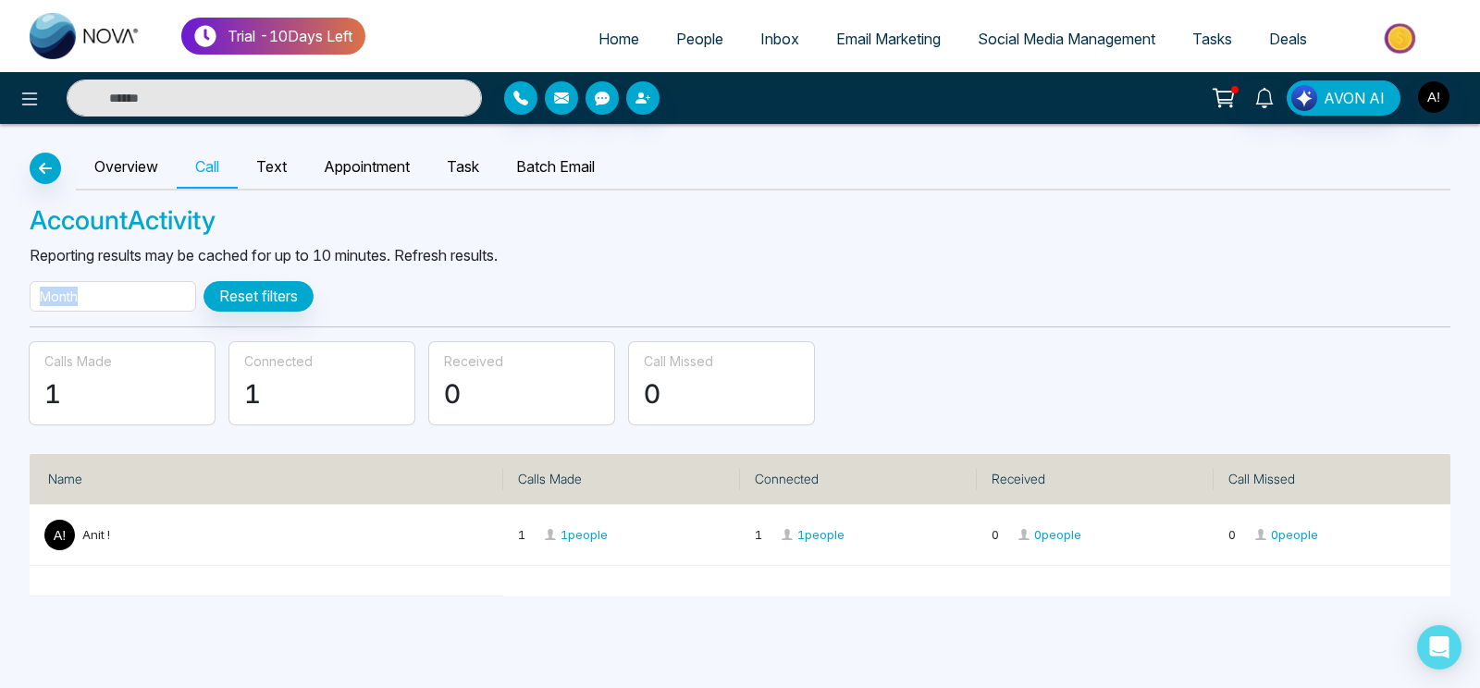
click at [144, 288] on div "Month" at bounding box center [113, 296] width 167 height 31
click at [276, 176] on link "Text" at bounding box center [272, 167] width 68 height 43
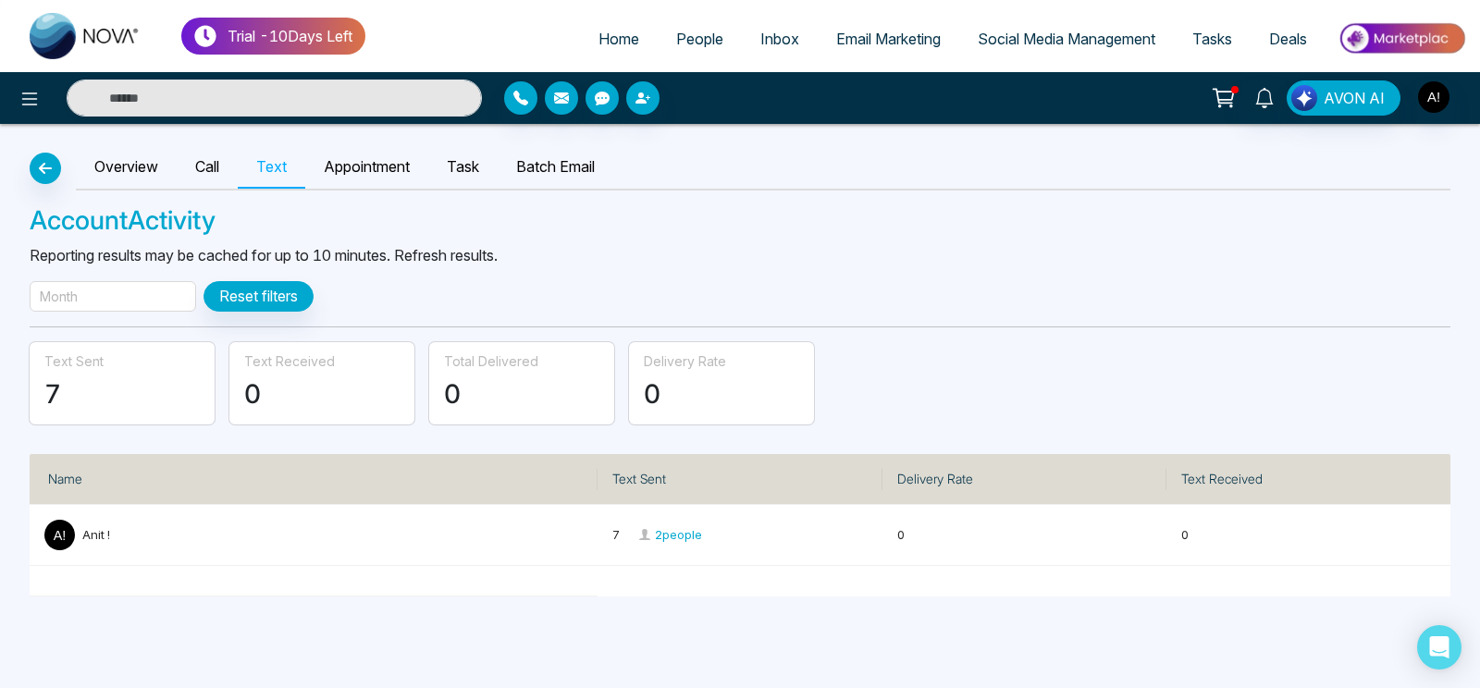
click at [119, 302] on div "Month" at bounding box center [113, 296] width 167 height 31
click at [357, 167] on link "Appointment" at bounding box center [366, 167] width 123 height 43
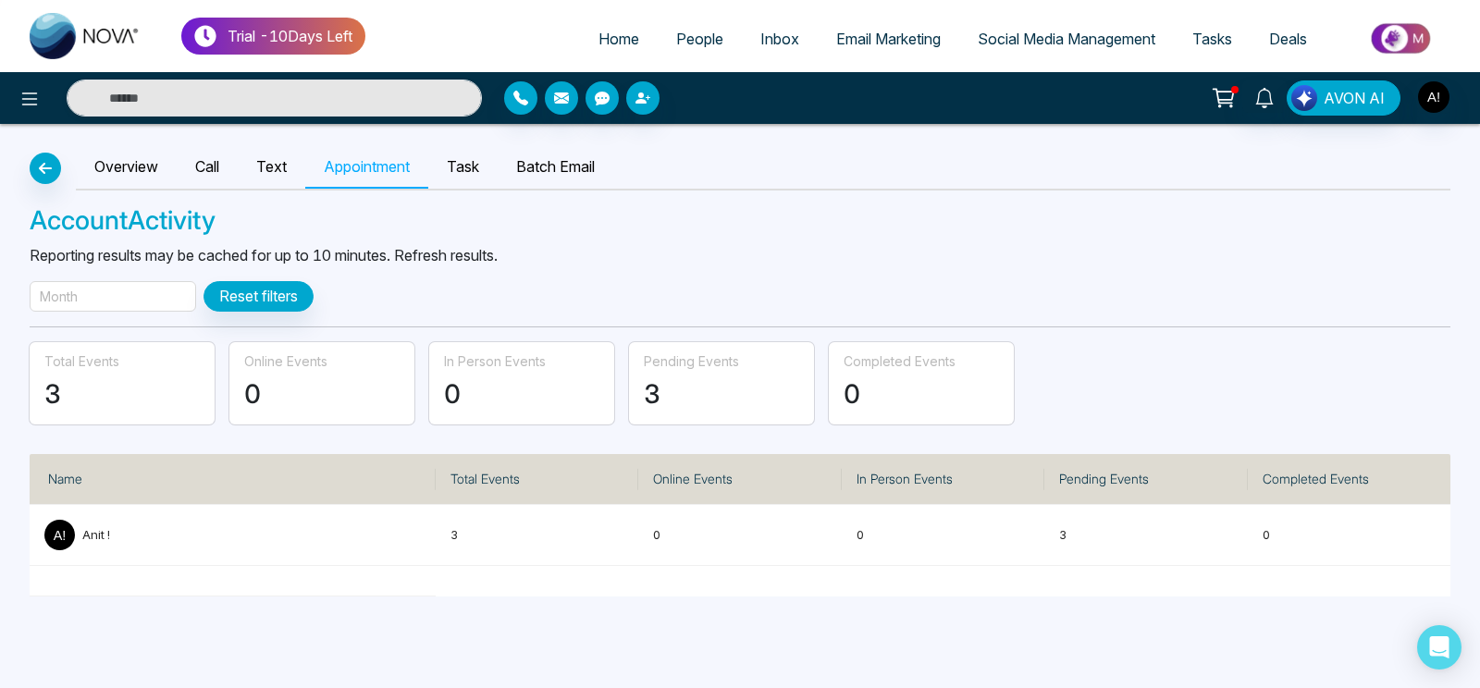
click at [171, 291] on div "Month" at bounding box center [113, 296] width 167 height 31
click at [49, 183] on div "Overview Call Text Appointment Task Batch Email" at bounding box center [740, 168] width 1421 height 44
click at [49, 175] on icon "button" at bounding box center [45, 168] width 22 height 15
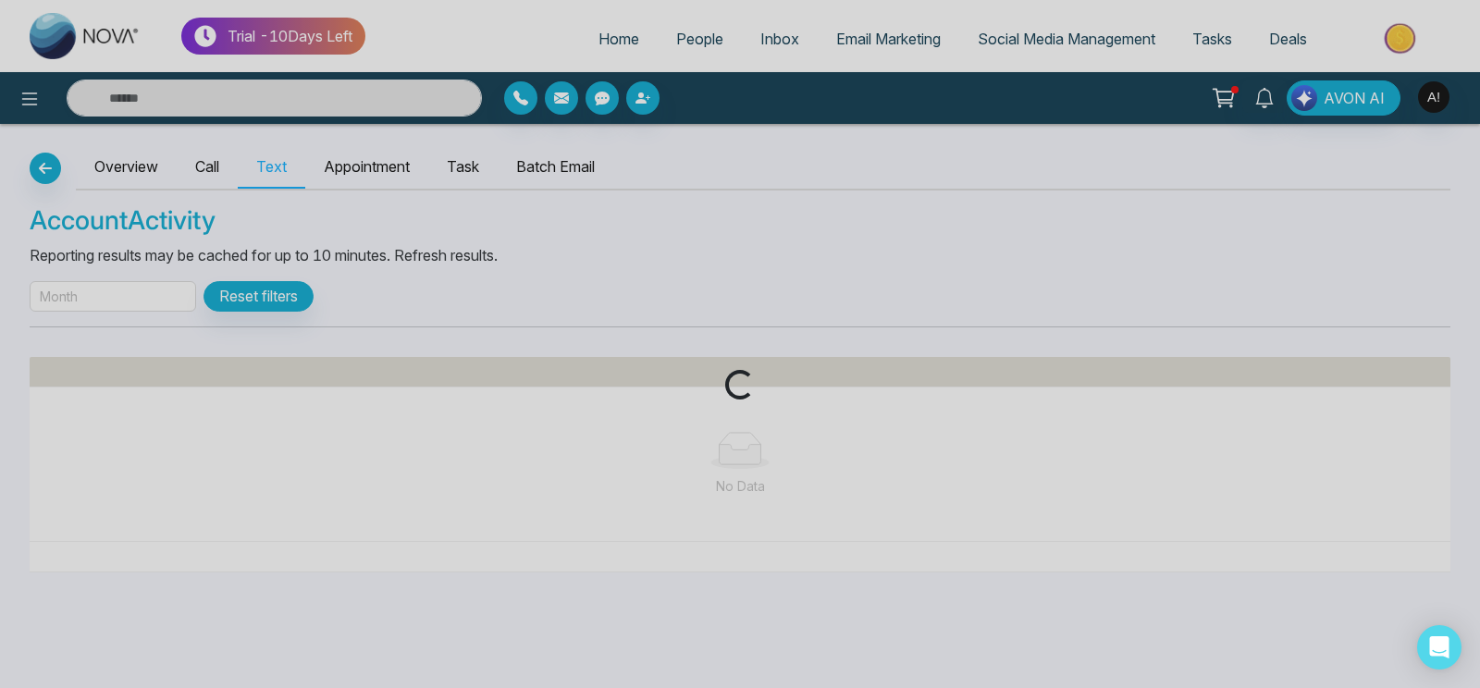
click at [49, 175] on div "Loading..." at bounding box center [740, 344] width 1480 height 688
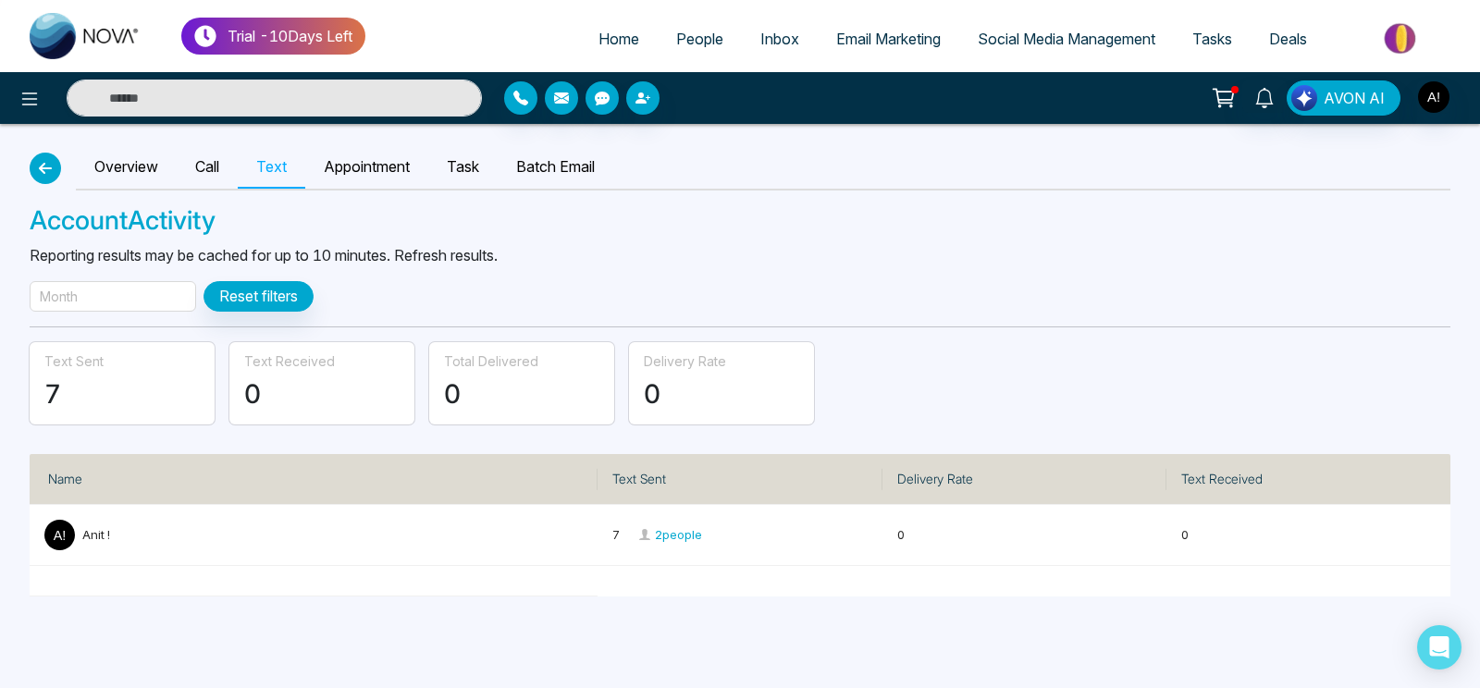
click at [49, 175] on icon "button" at bounding box center [45, 168] width 22 height 15
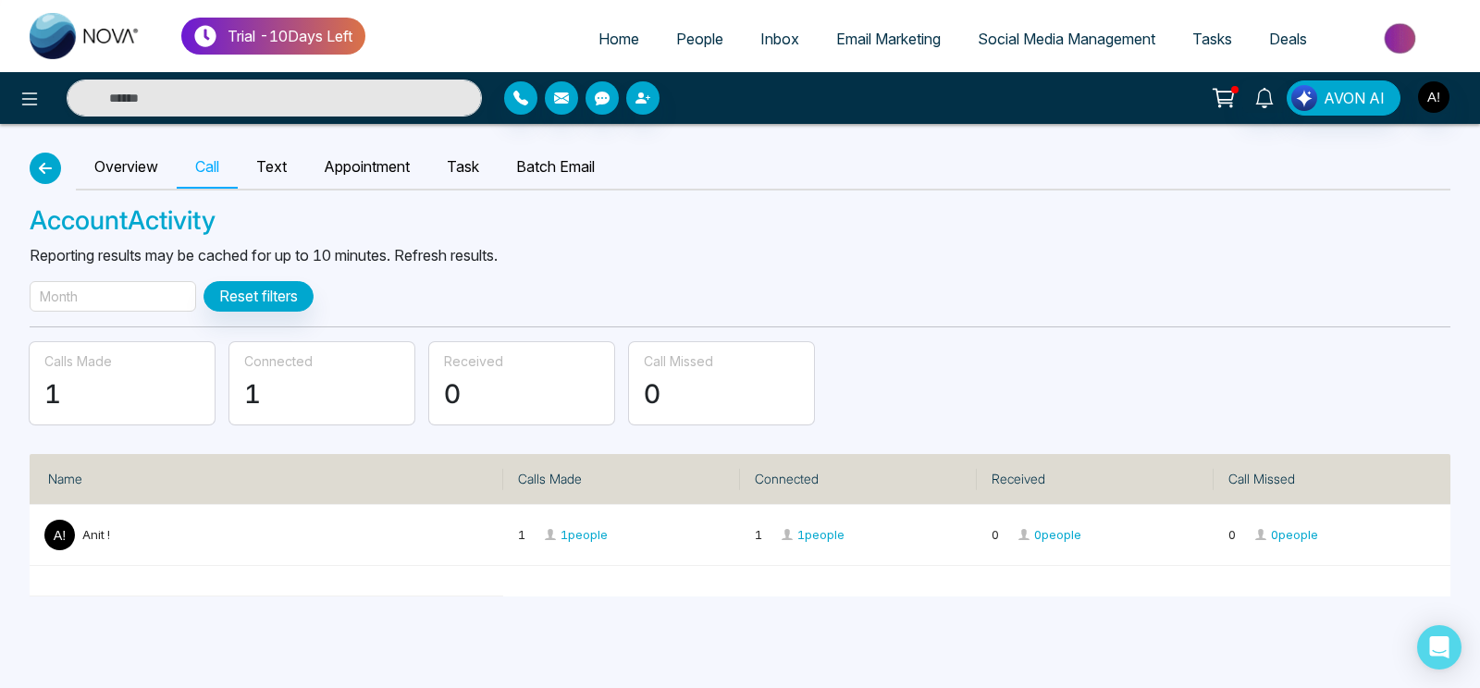
click at [49, 175] on icon "button" at bounding box center [45, 168] width 22 height 15
select select "***"
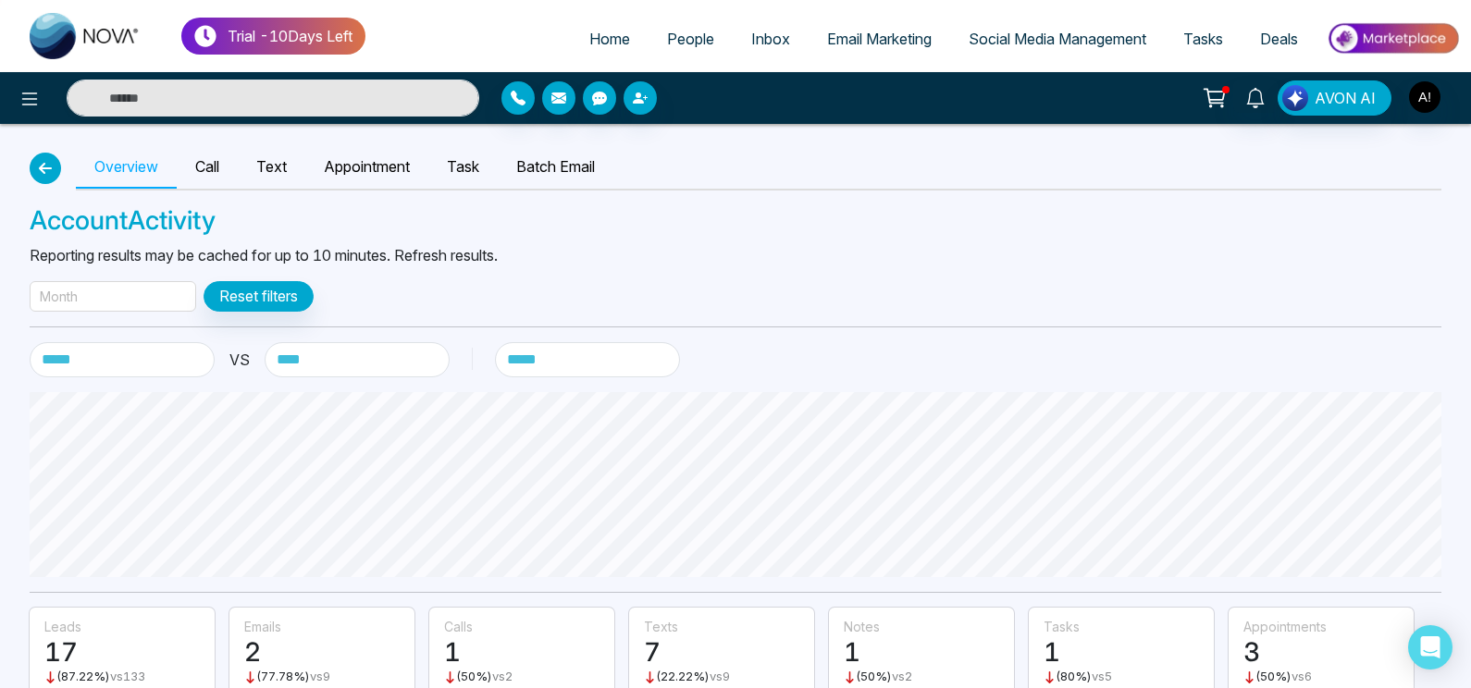
click at [49, 175] on icon "button" at bounding box center [45, 168] width 22 height 15
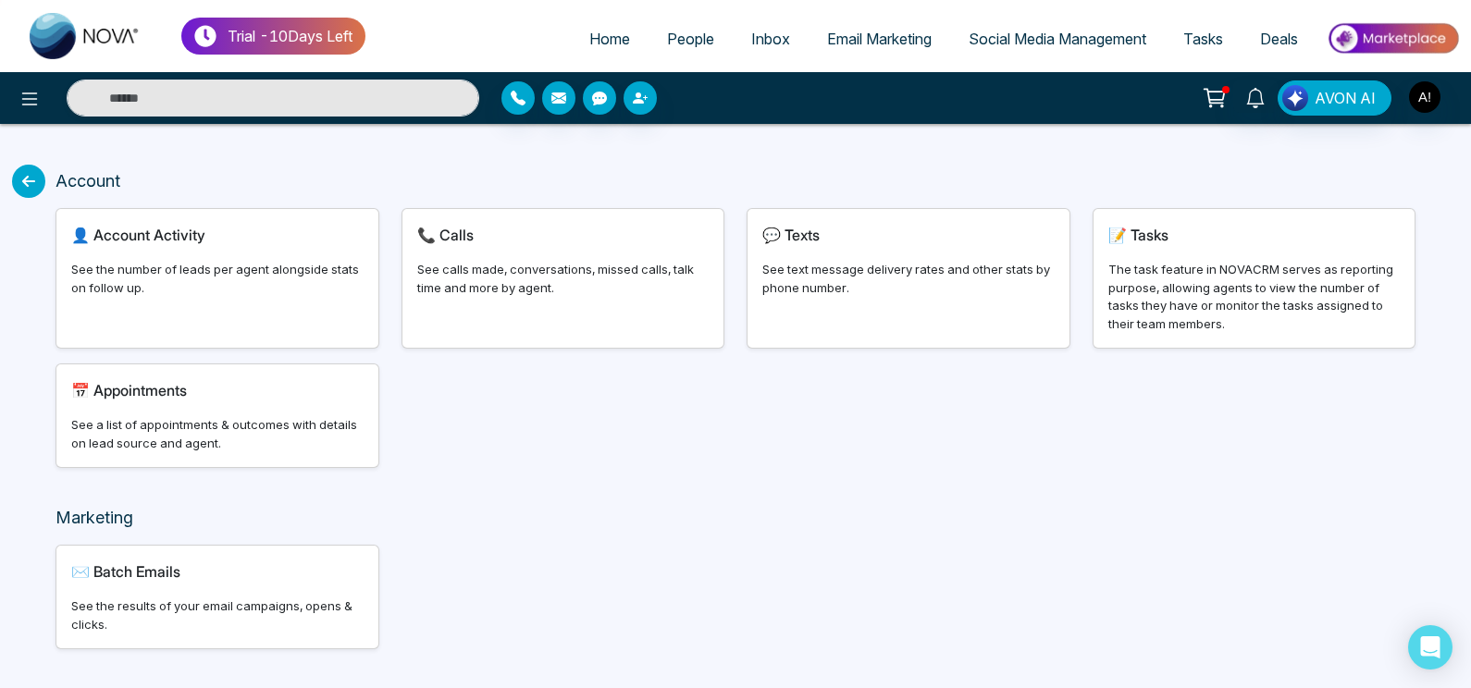
click at [31, 187] on icon at bounding box center [28, 181] width 33 height 33
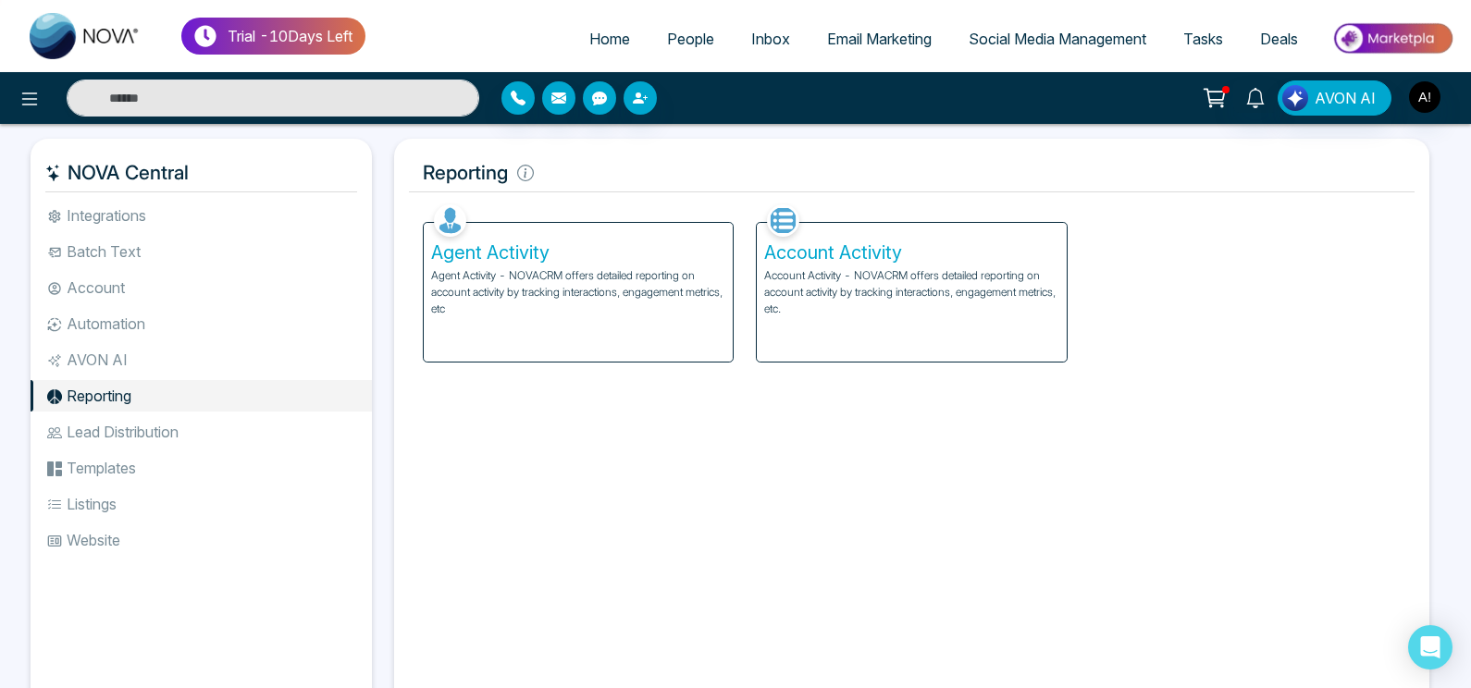
click at [85, 443] on li "Lead Distribution" at bounding box center [201, 431] width 341 height 31
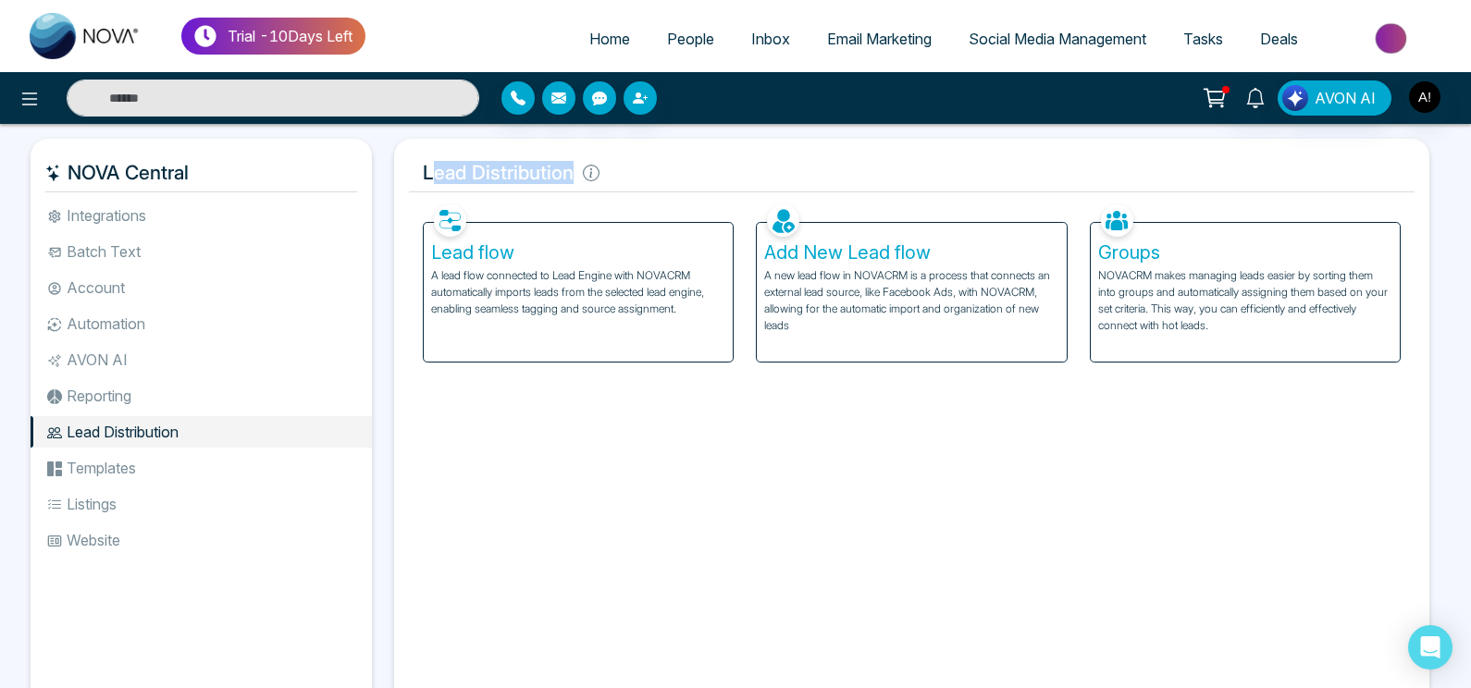
drag, startPoint x: 435, startPoint y: 176, endPoint x: 660, endPoint y: 195, distance: 225.7
click at [660, 195] on div "Lead Distribution Facebook NOVACRM enables users to connect to Facebook to sche…" at bounding box center [911, 428] width 1035 height 578
drag, startPoint x: 401, startPoint y: 172, endPoint x: 721, endPoint y: 165, distance: 320.2
click at [721, 165] on div "Lead Distribution Facebook NOVACRM enables users to connect to Facebook to sche…" at bounding box center [911, 428] width 1035 height 578
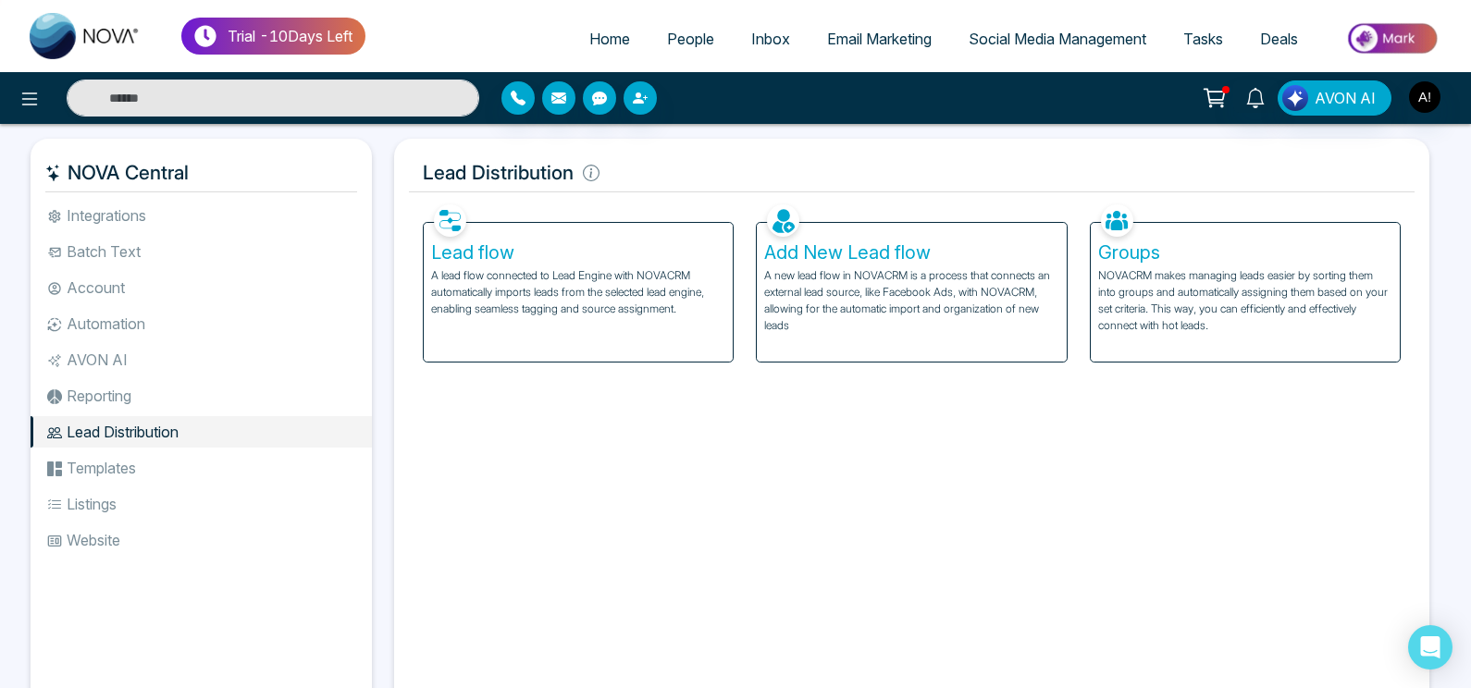
click at [721, 165] on h5 "Lead Distribution" at bounding box center [912, 173] width 1006 height 39
click at [572, 50] on link "Home" at bounding box center [610, 38] width 78 height 35
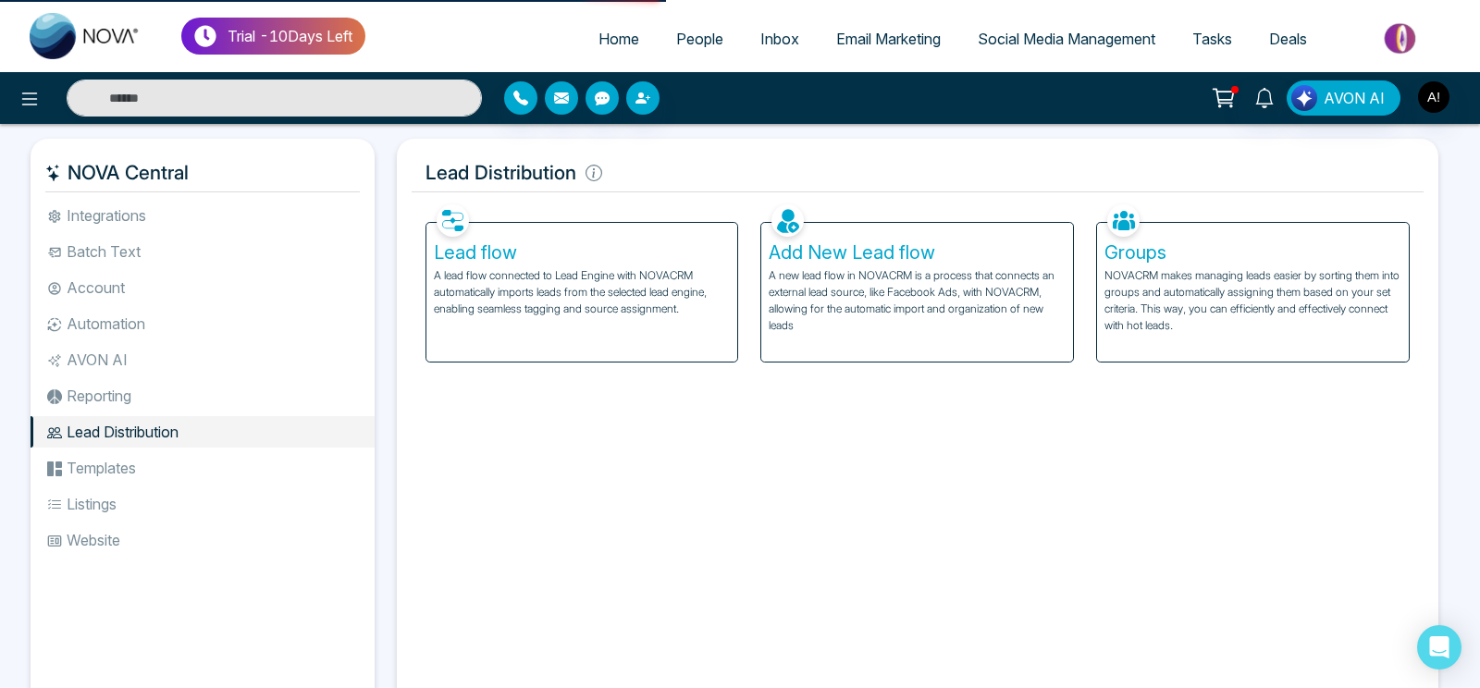
select select "*"
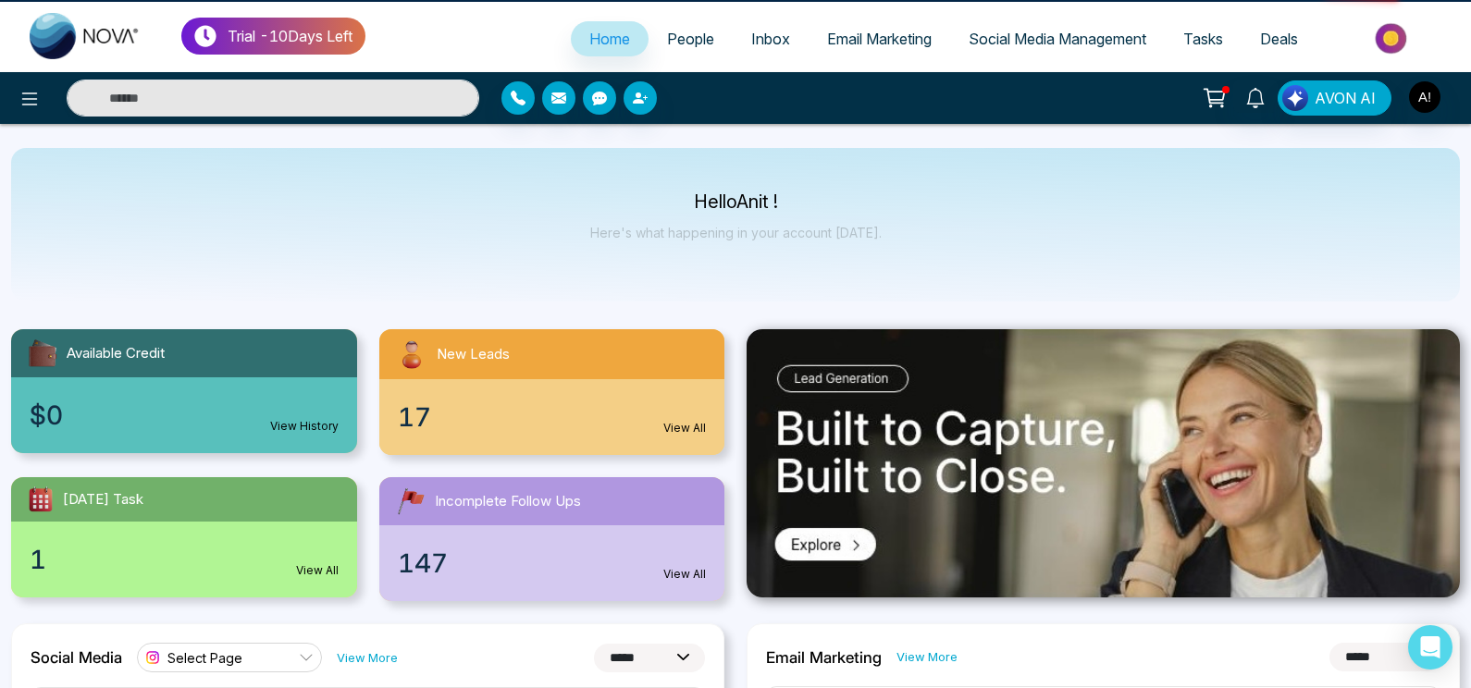
click at [592, 48] on span "Home" at bounding box center [609, 39] width 41 height 19
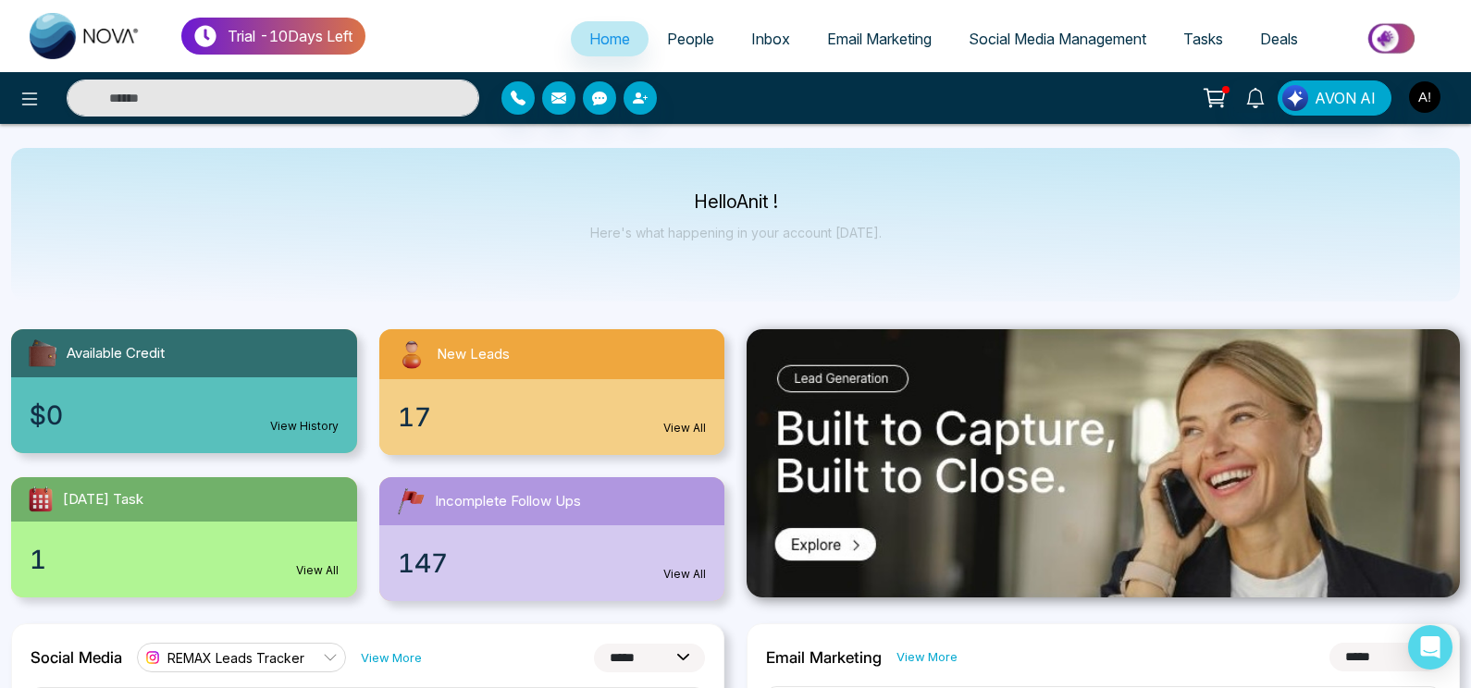
click at [706, 36] on link "People" at bounding box center [691, 38] width 84 height 35
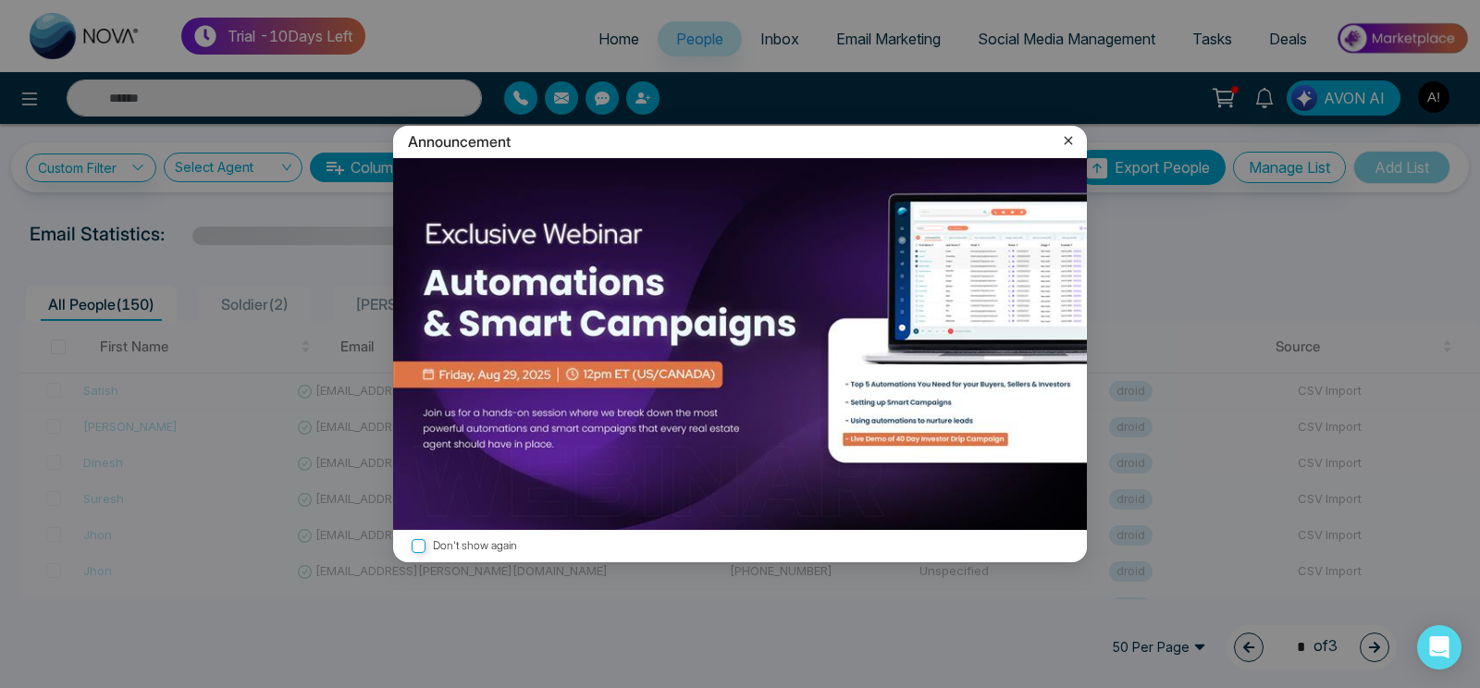
click at [1067, 134] on icon at bounding box center [1068, 140] width 19 height 19
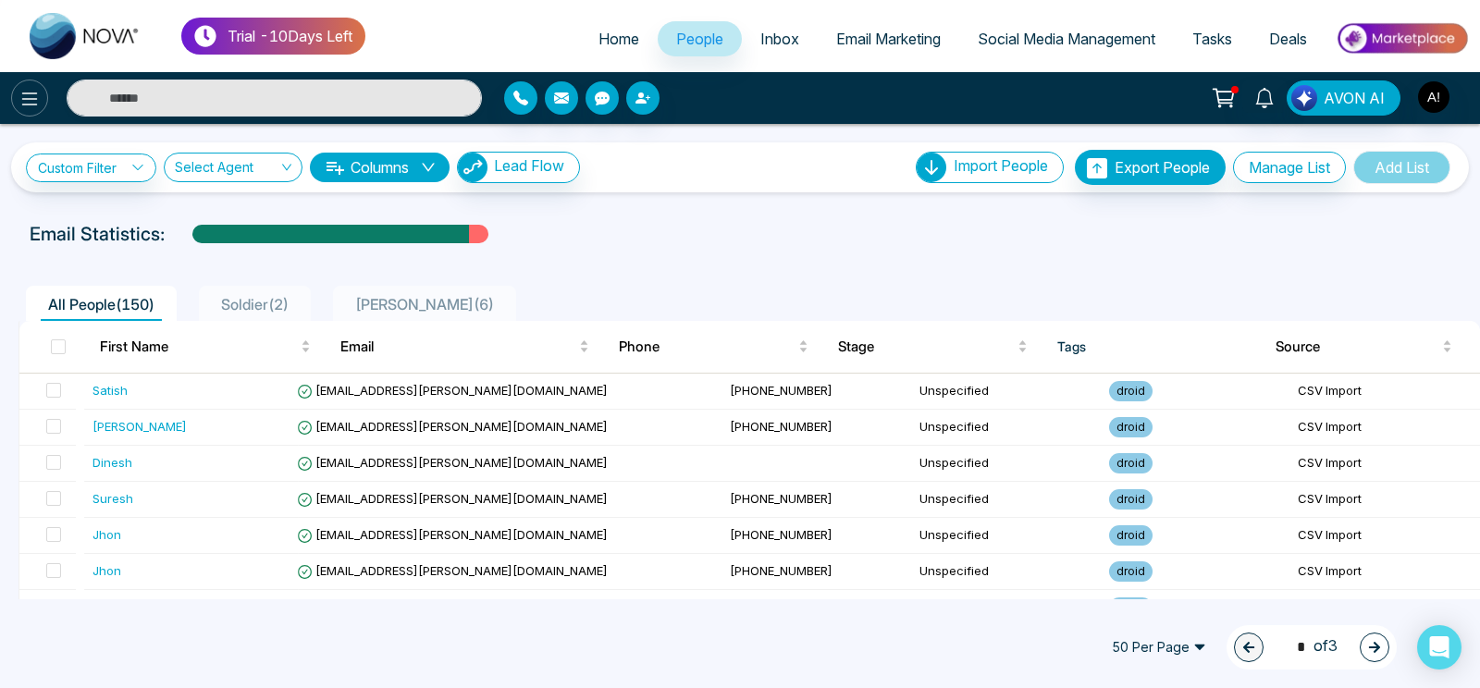
click at [40, 95] on icon at bounding box center [30, 99] width 22 height 22
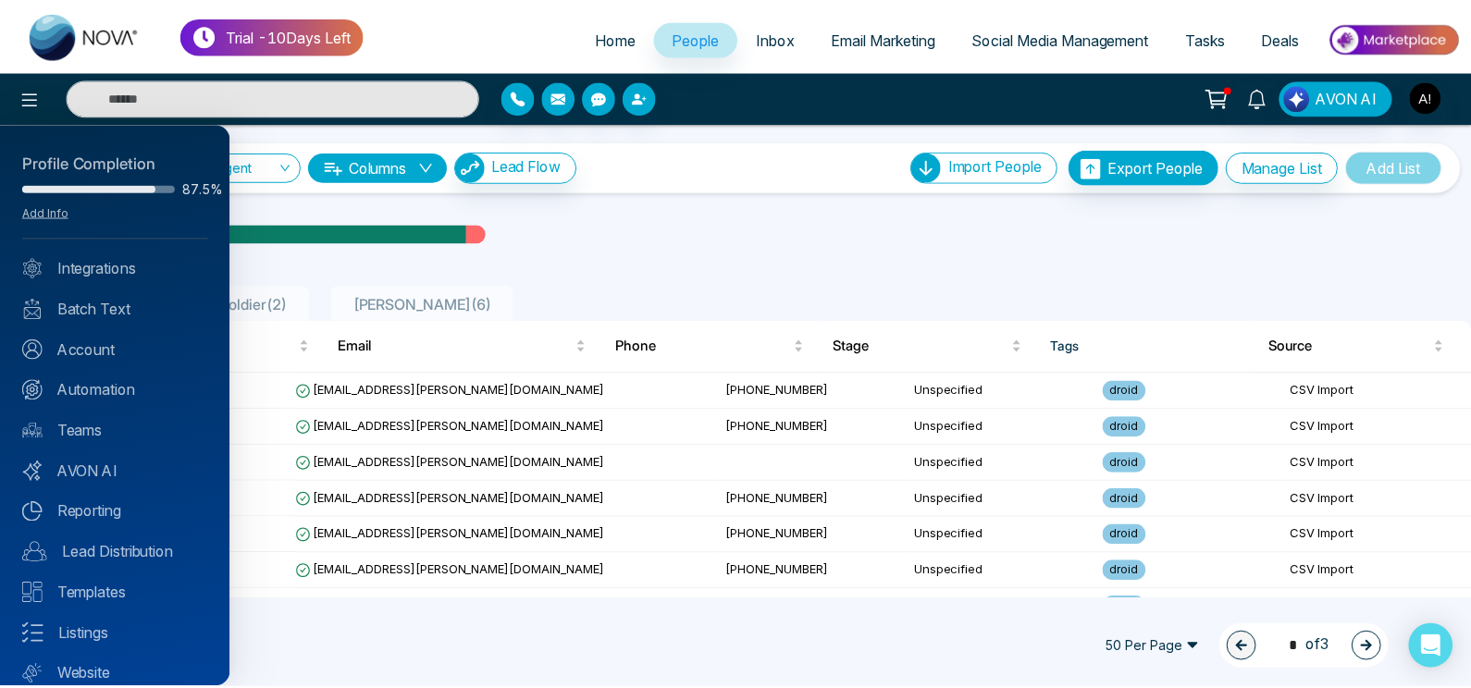
scroll to position [60, 0]
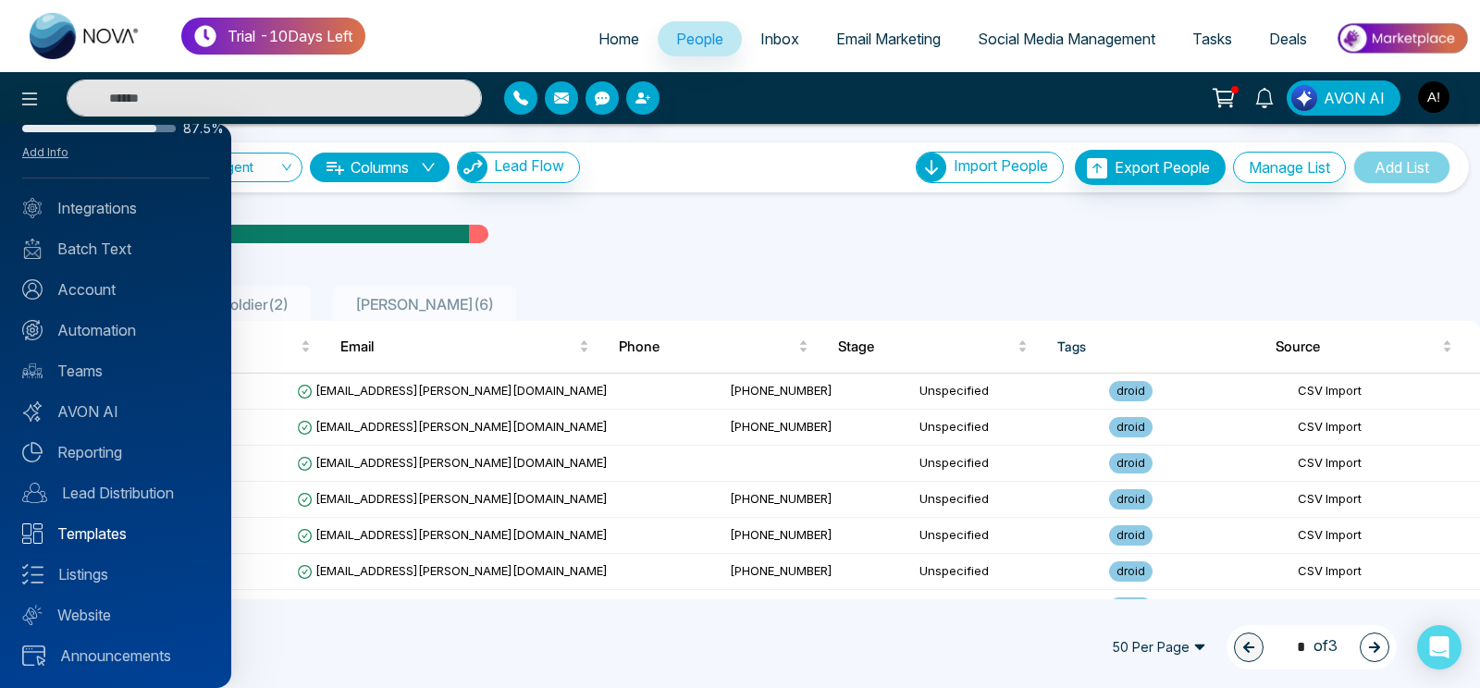
click at [140, 527] on link "Templates" at bounding box center [115, 534] width 187 height 22
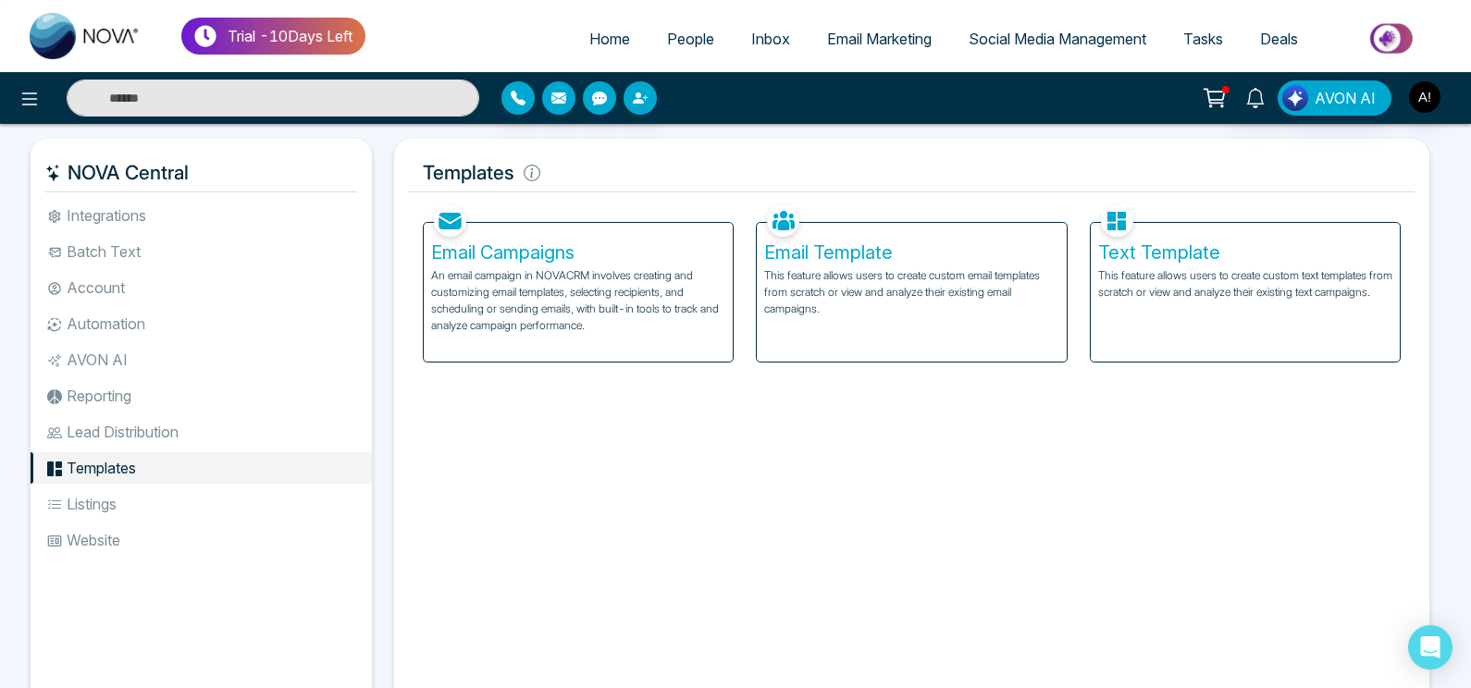
click at [553, 289] on p "An email campaign in NOVACRM involves creating and customizing email templates,…" at bounding box center [578, 300] width 294 height 67
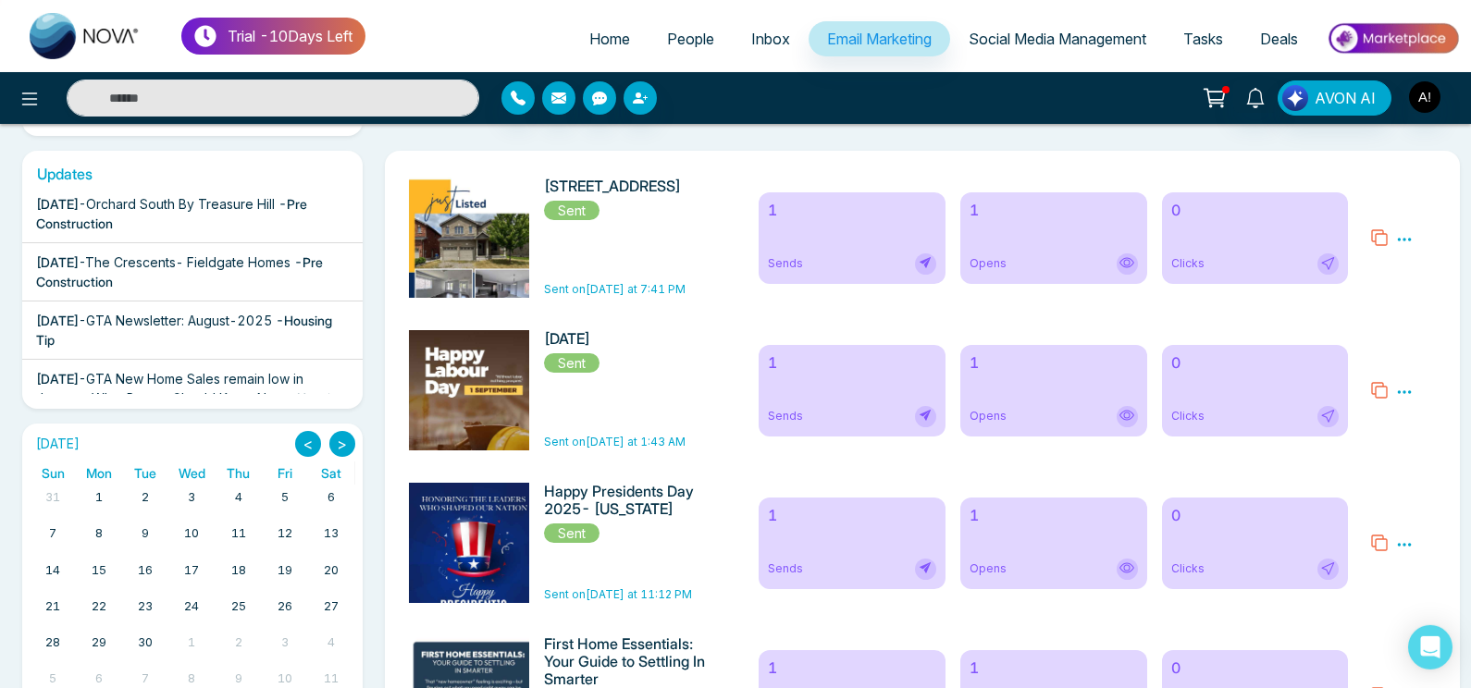
scroll to position [736, 0]
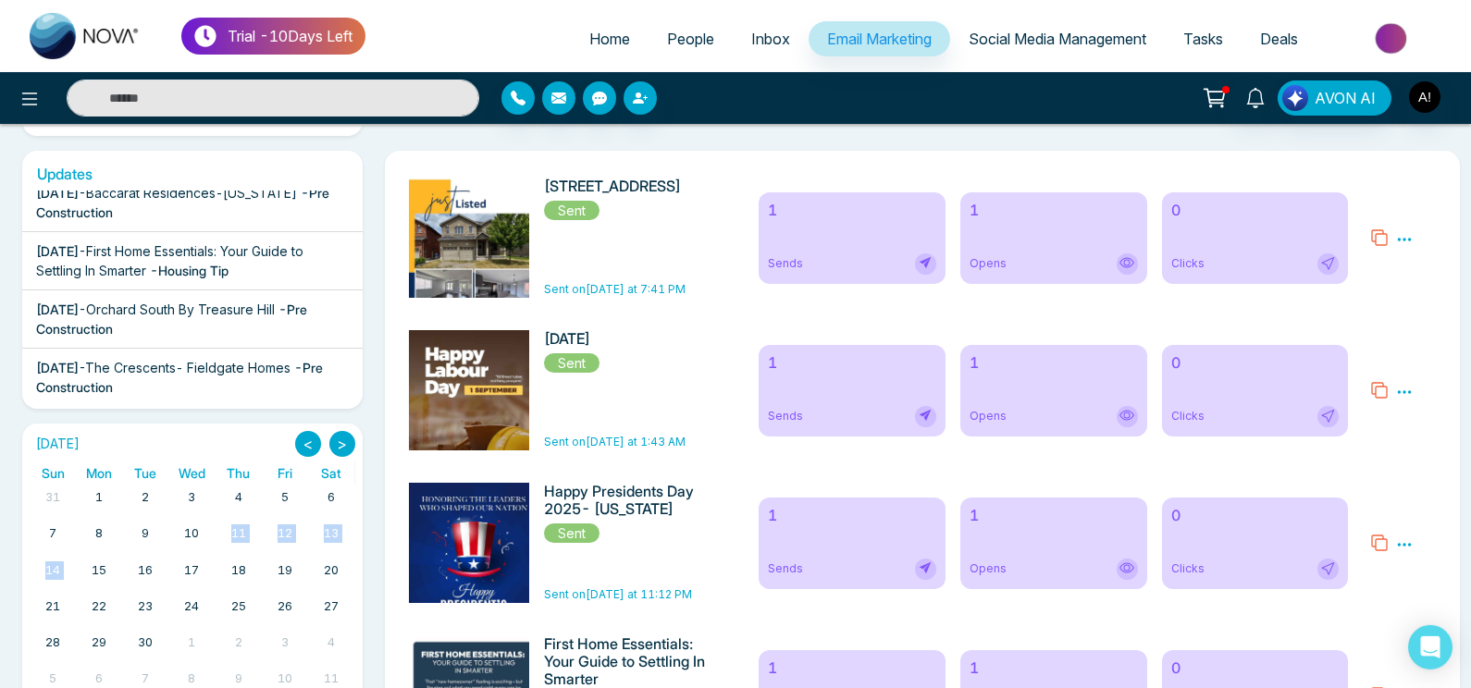
drag, startPoint x: 95, startPoint y: 559, endPoint x: 198, endPoint y: 531, distance: 106.4
click at [122, 558] on div "15" at bounding box center [99, 576] width 46 height 36
click at [182, 526] on link "10" at bounding box center [191, 534] width 22 height 26
click at [94, 499] on link "1" at bounding box center [99, 498] width 15 height 26
click at [332, 439] on button ">" at bounding box center [342, 444] width 26 height 26
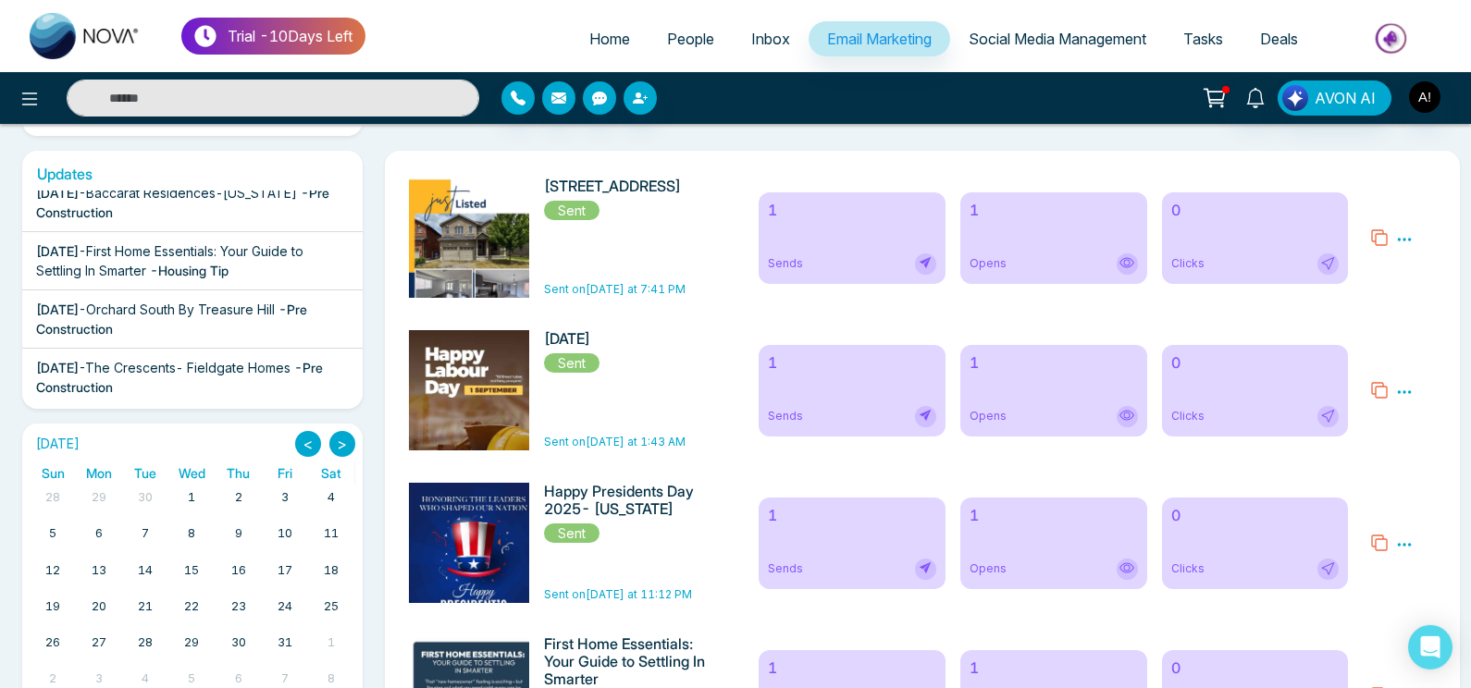
click at [313, 439] on button "<" at bounding box center [308, 444] width 26 height 26
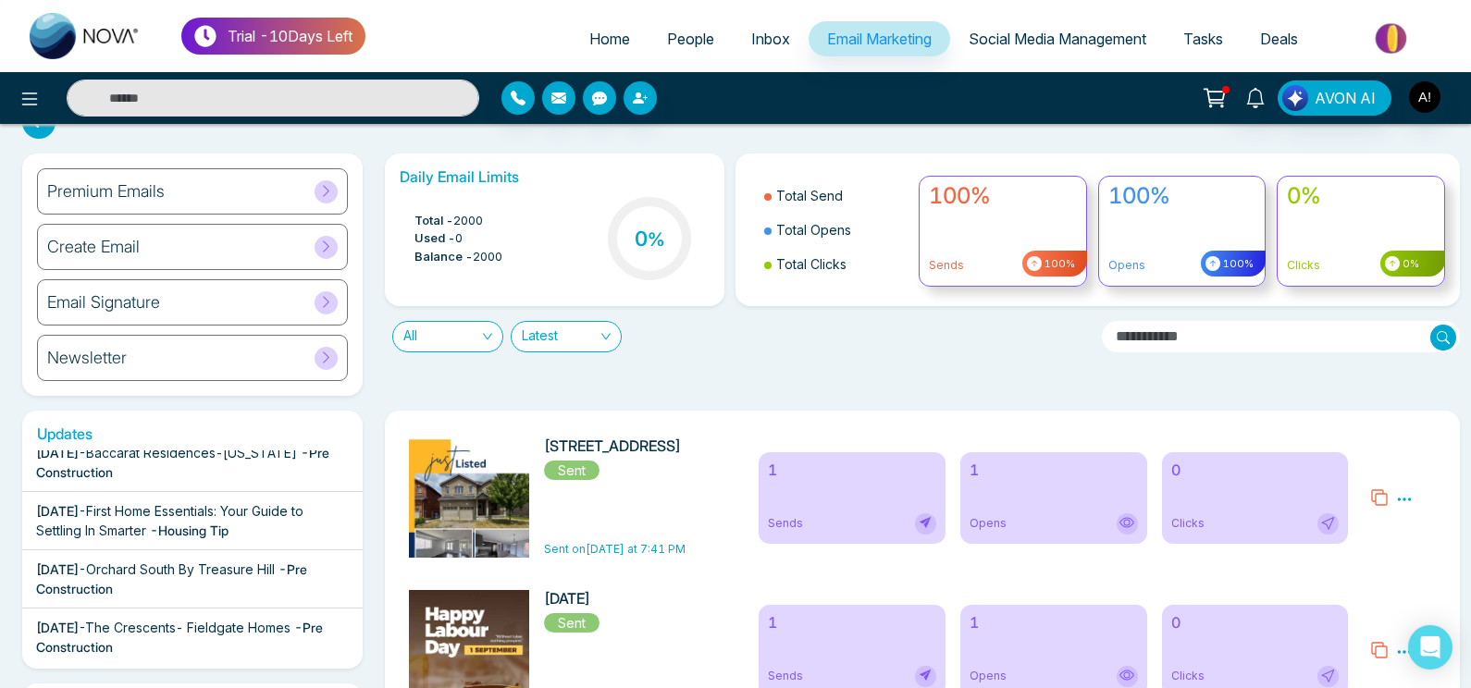
scroll to position [0, 0]
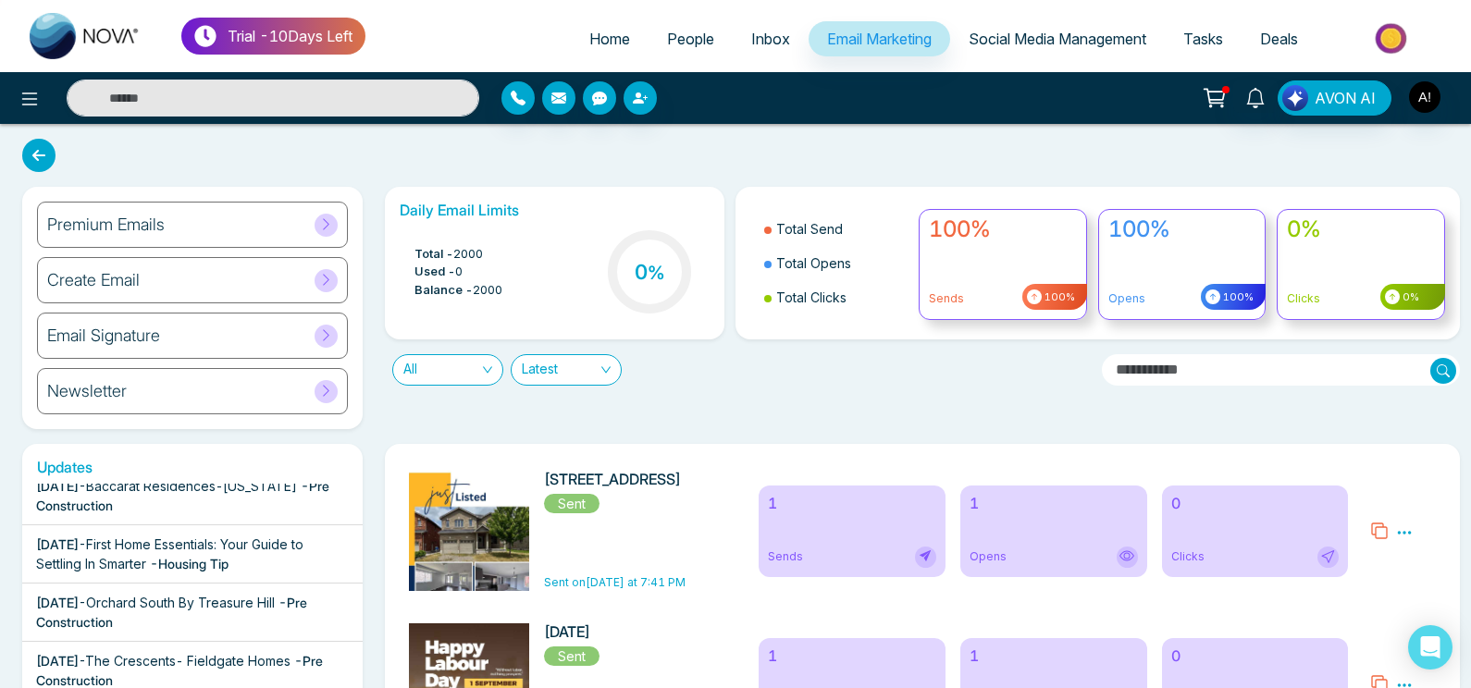
click at [287, 215] on div "Premium Emails" at bounding box center [192, 225] width 311 height 46
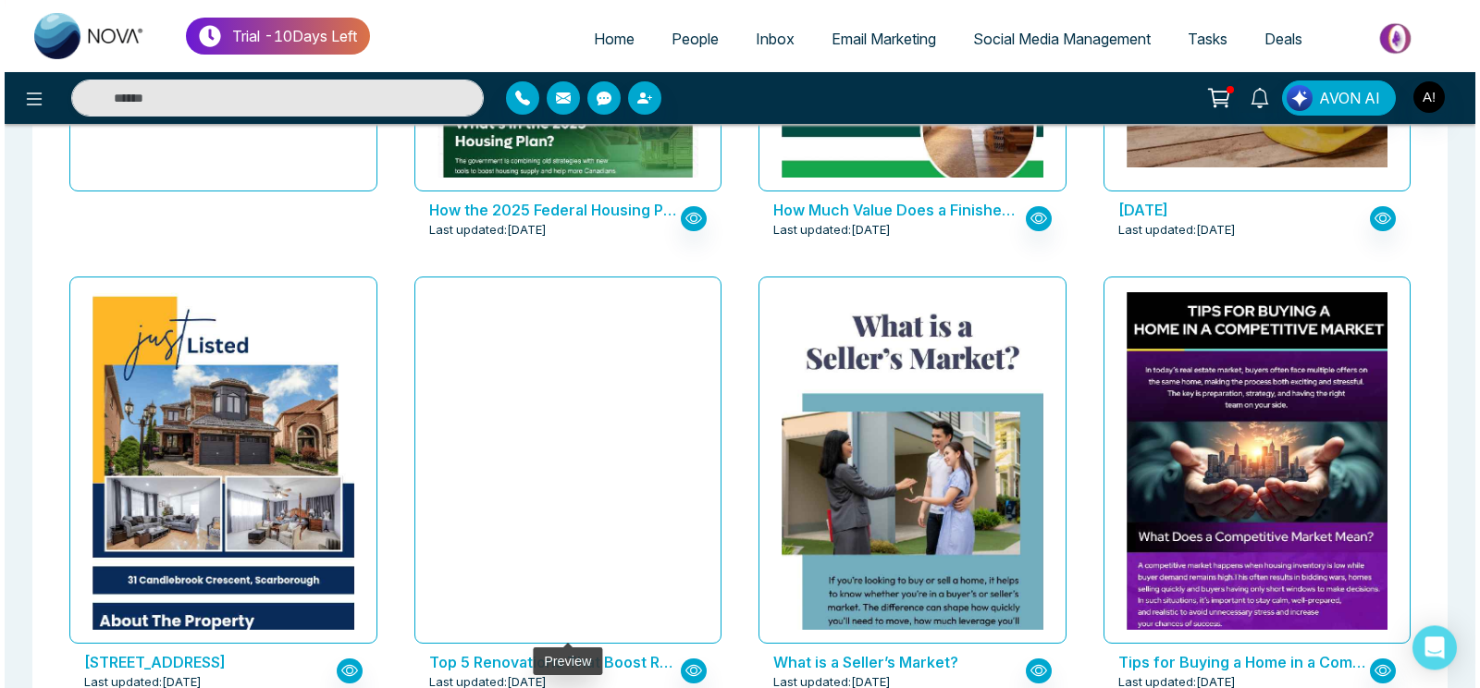
scroll to position [436, 0]
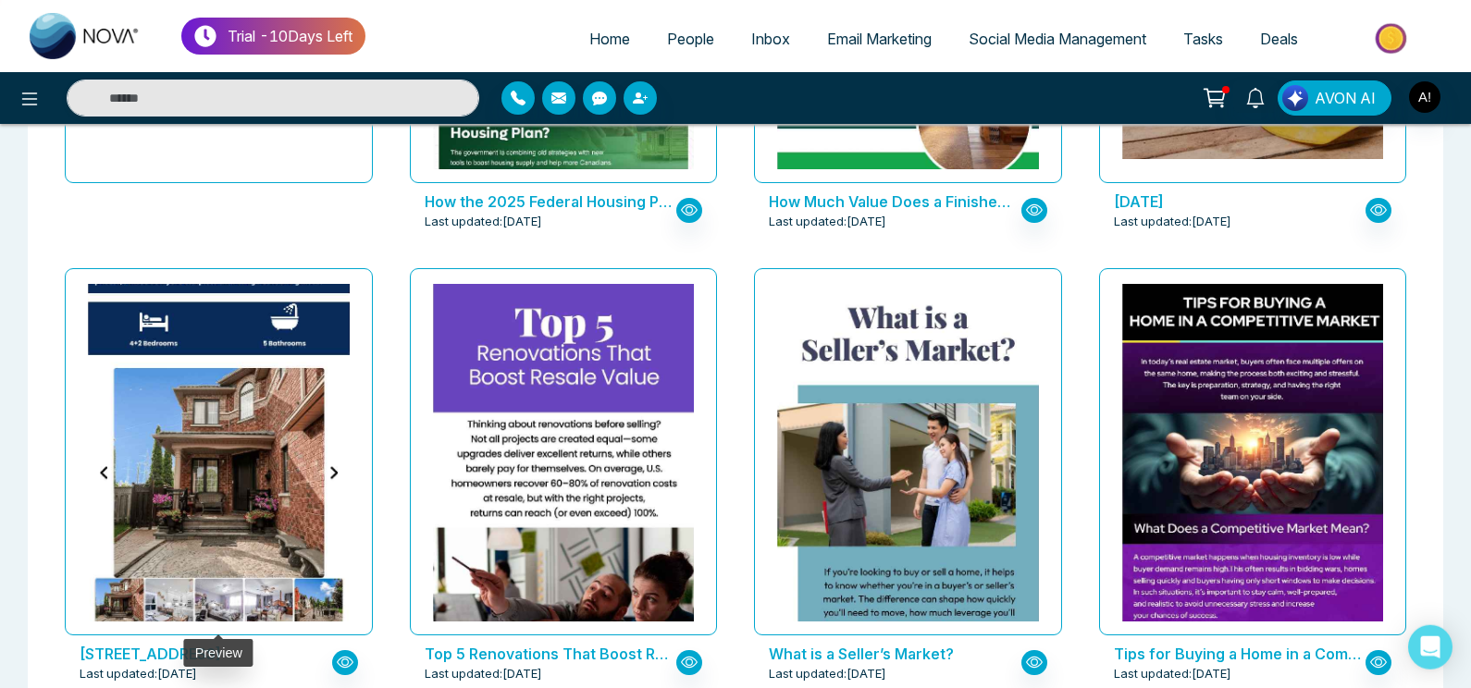
click at [266, 609] on img at bounding box center [218, 230] width 523 height 811
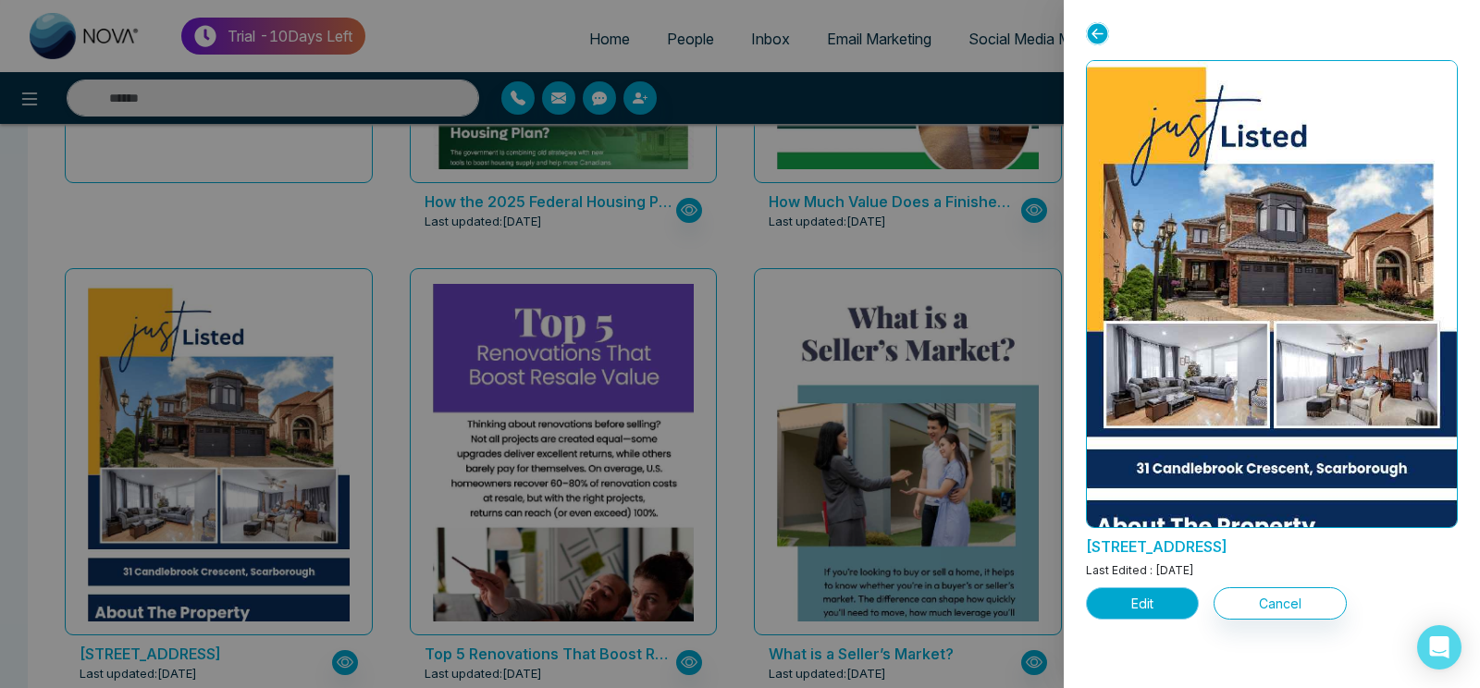
click at [1185, 594] on button "Edit" at bounding box center [1142, 604] width 113 height 32
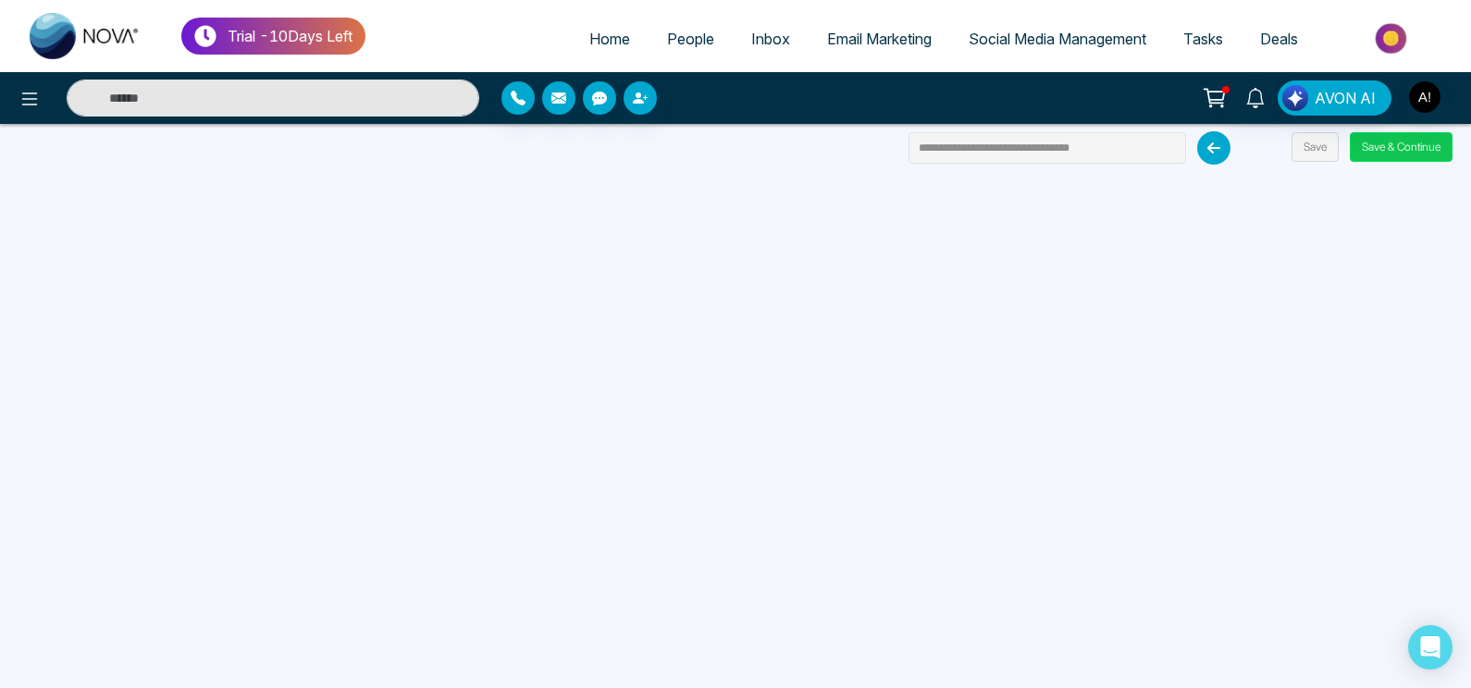
click at [1410, 134] on button "Save & Continue" at bounding box center [1401, 147] width 103 height 30
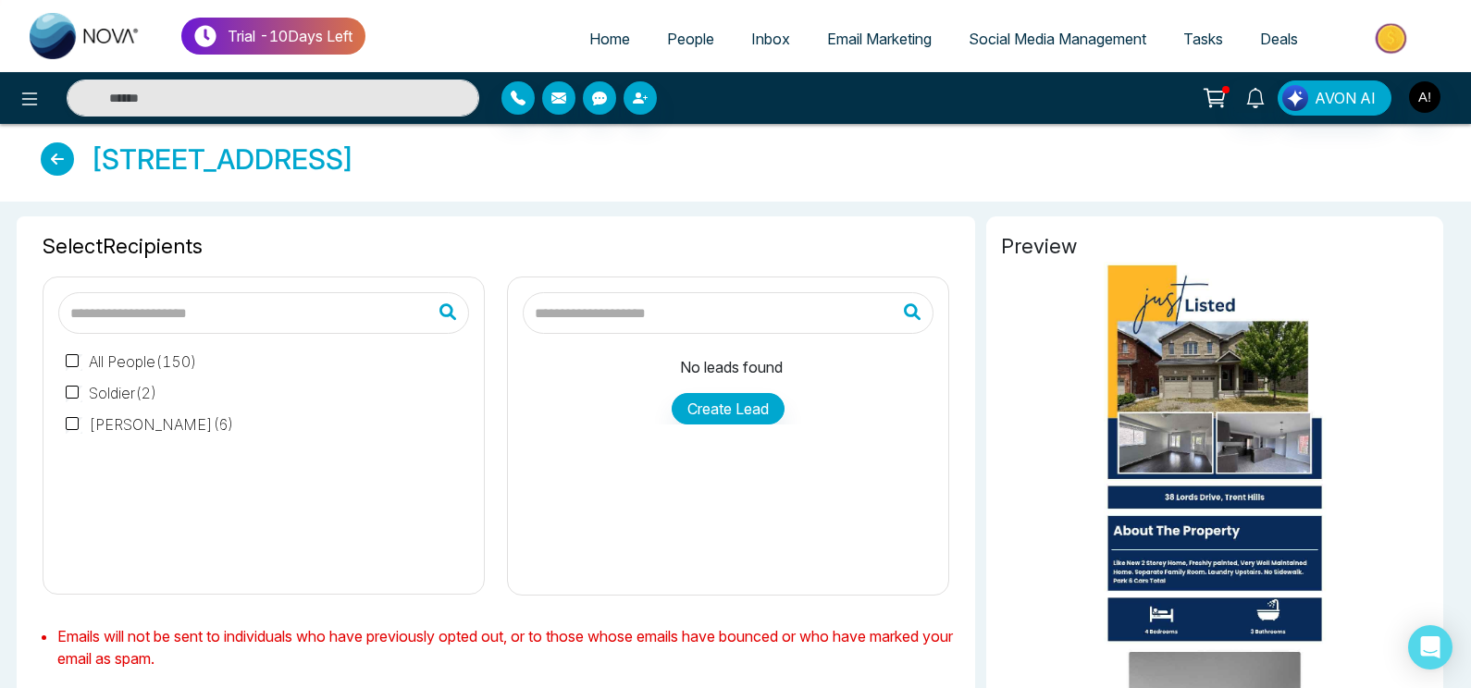
type input "**********"
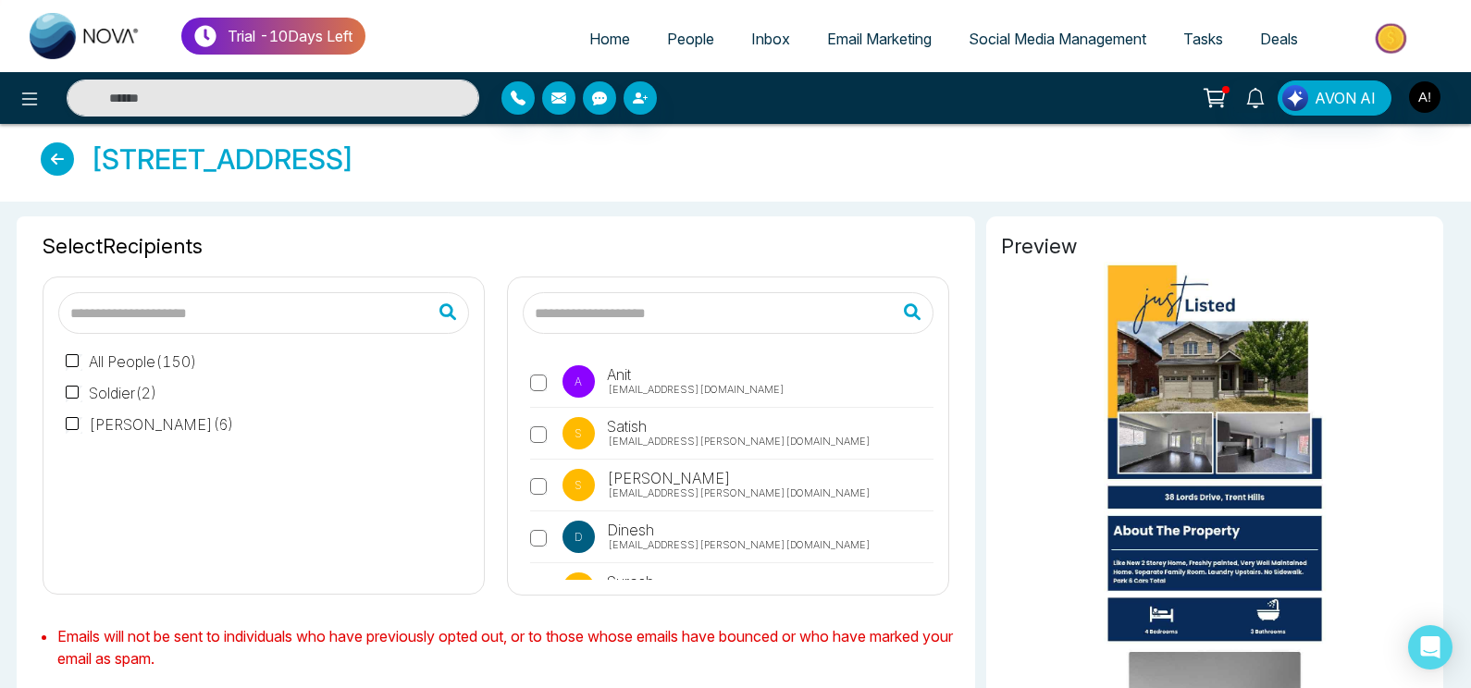
click at [551, 374] on label "A Anit [EMAIL_ADDRESS][DOMAIN_NAME]" at bounding box center [731, 386] width 403 height 43
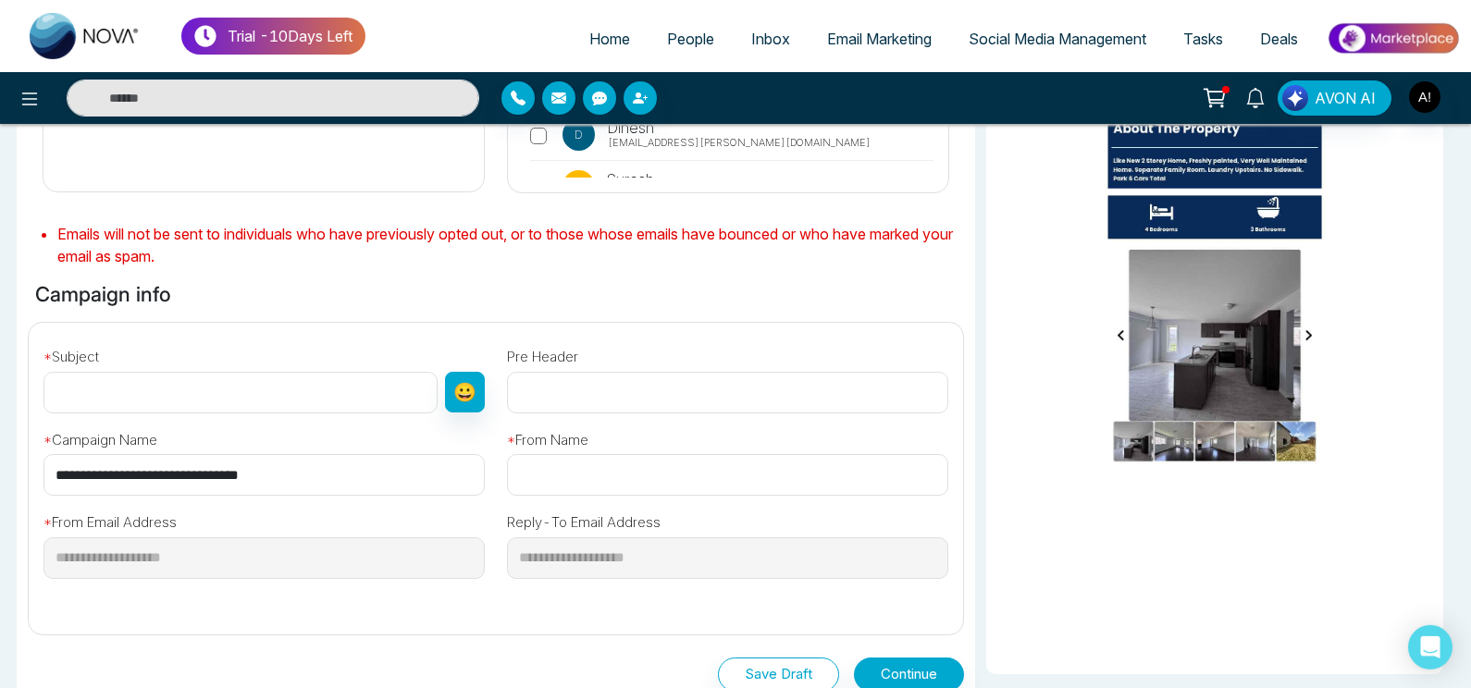
scroll to position [402, 0]
drag, startPoint x: 331, startPoint y: 514, endPoint x: 347, endPoint y: 475, distance: 41.9
click at [347, 475] on div "**********" at bounding box center [496, 472] width 957 height 297
drag, startPoint x: 347, startPoint y: 475, endPoint x: 13, endPoint y: 465, distance: 334.1
click at [43, 465] on input "**********" at bounding box center [263, 476] width 441 height 42
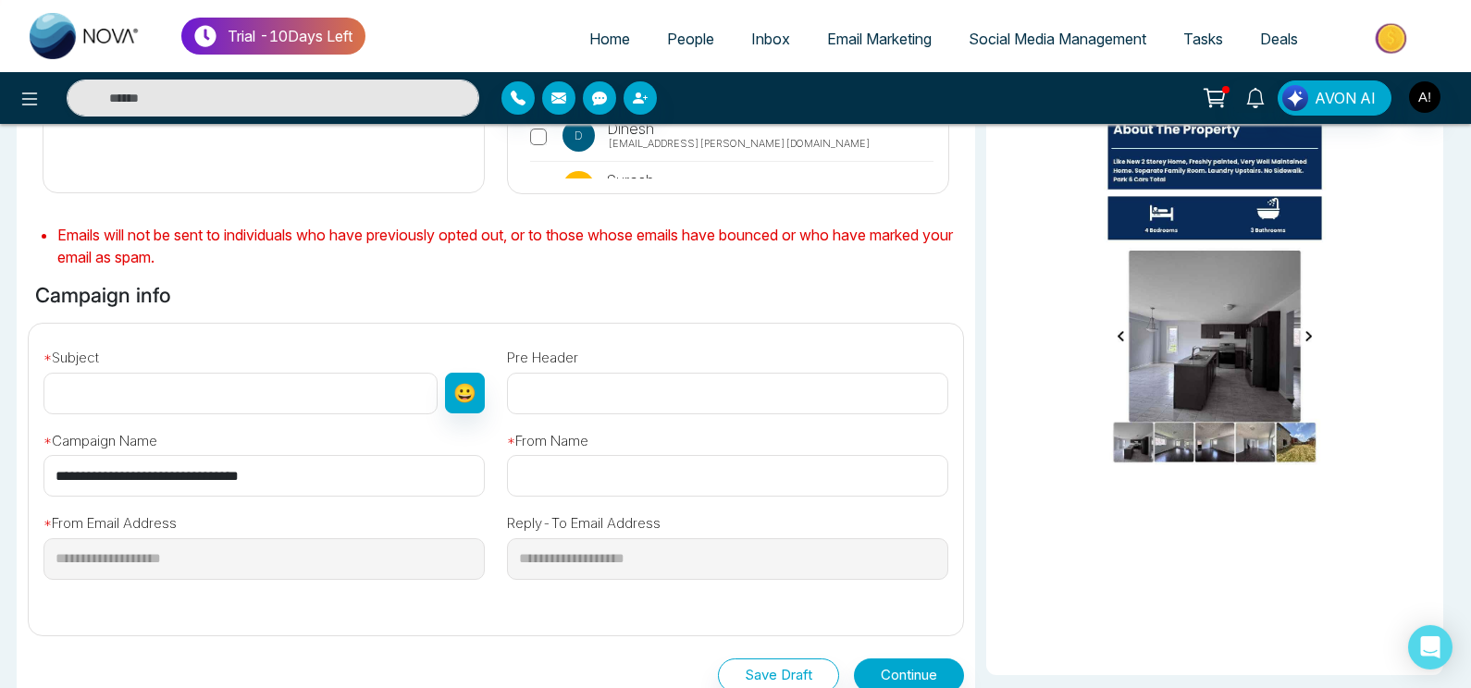
click at [178, 402] on input "text" at bounding box center [240, 394] width 394 height 42
paste input "**********"
type input "**********"
click at [655, 469] on input "text" at bounding box center [727, 476] width 441 height 42
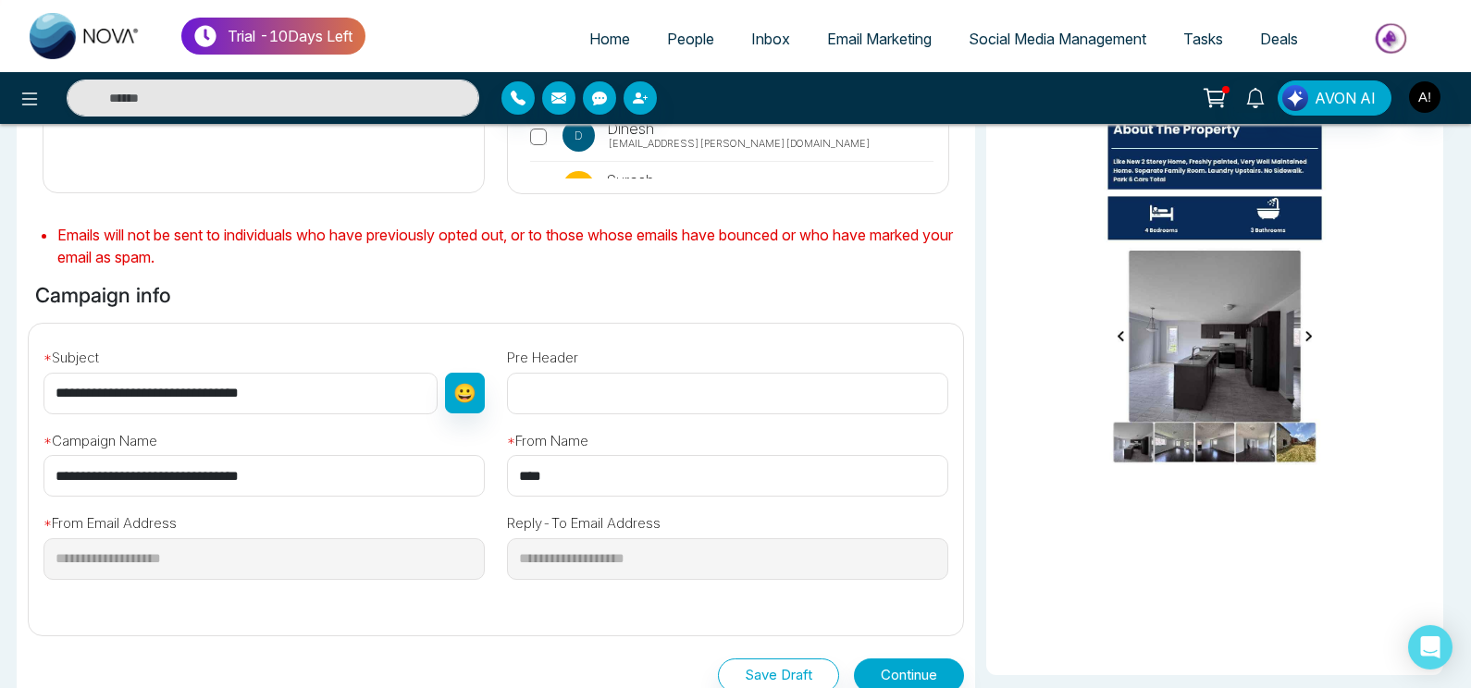
scroll to position [513, 0]
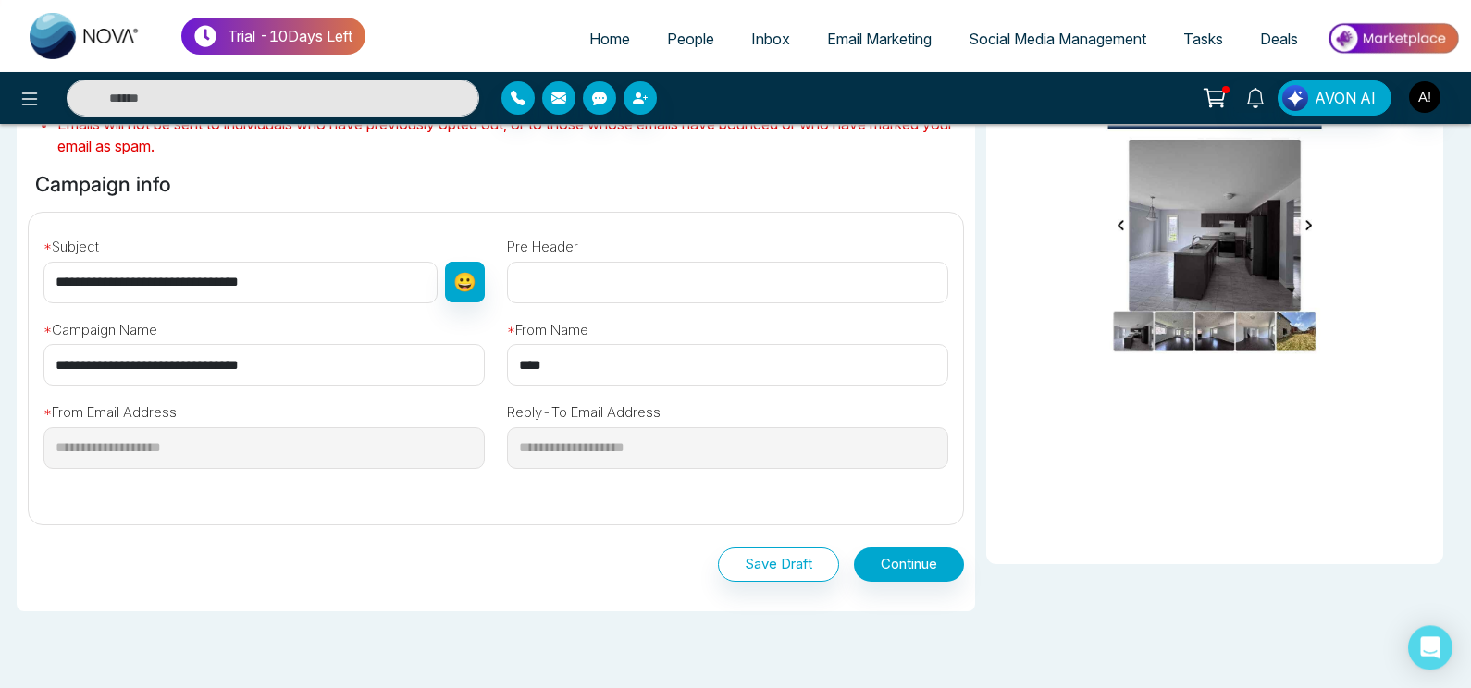
type input "****"
drag, startPoint x: 886, startPoint y: 547, endPoint x: 902, endPoint y: 563, distance: 22.9
click at [902, 563] on div "Save Draft Continue" at bounding box center [496, 561] width 936 height 71
click at [902, 563] on button "Continue" at bounding box center [909, 565] width 110 height 34
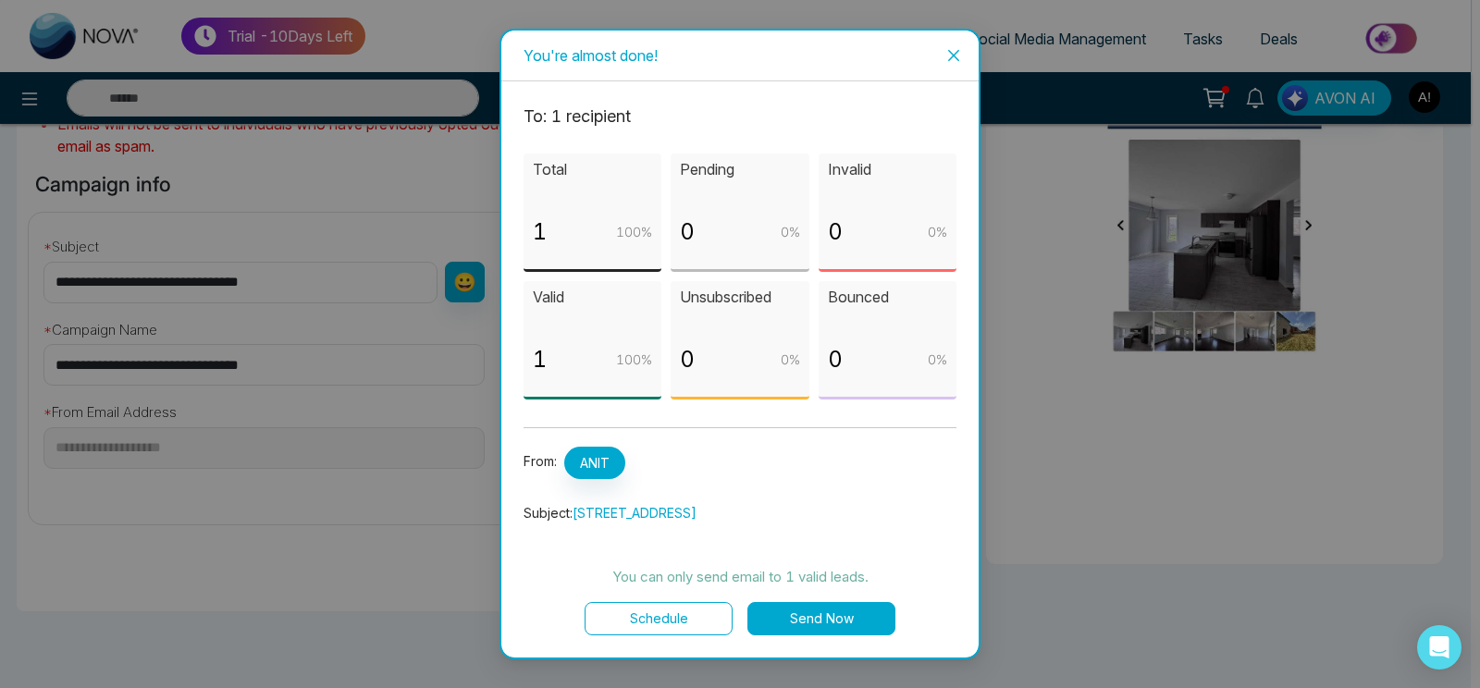
click at [686, 611] on button "Schedule" at bounding box center [659, 618] width 148 height 33
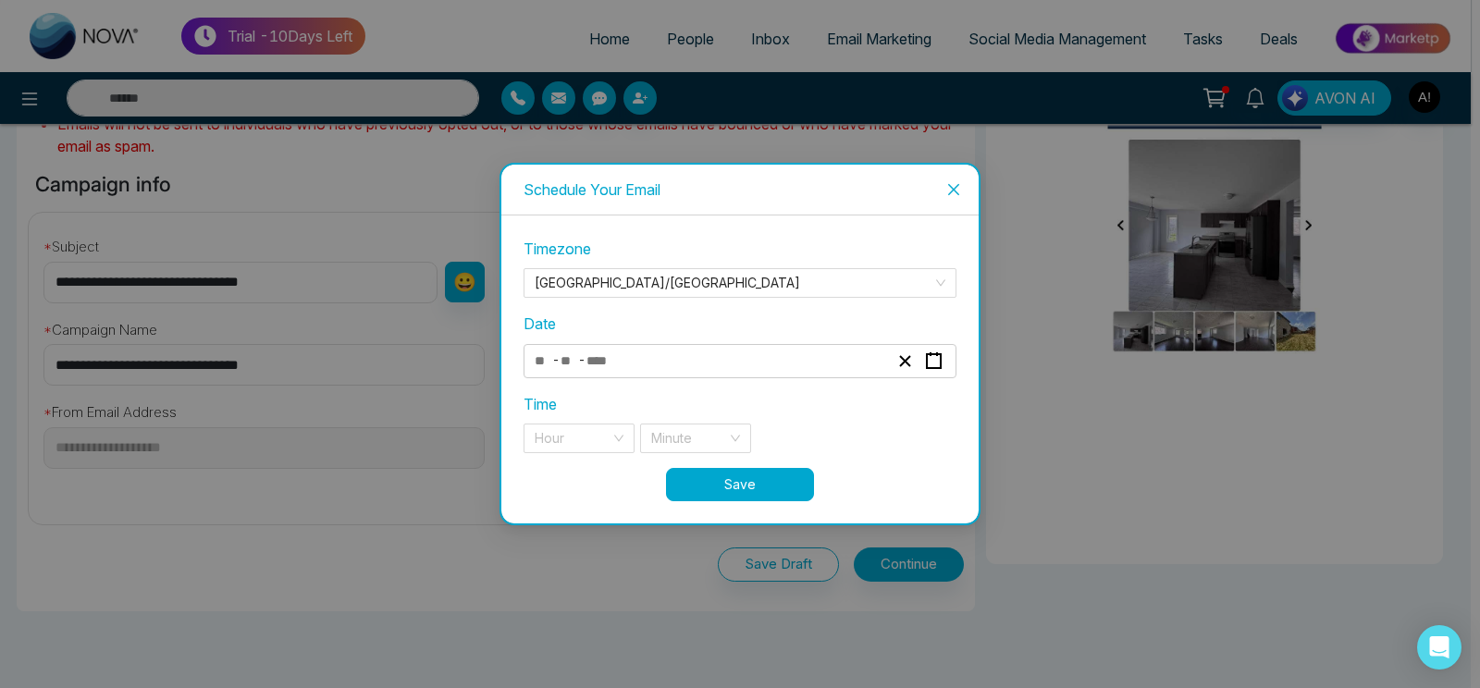
click at [678, 361] on div "- -" at bounding box center [711, 361] width 359 height 25
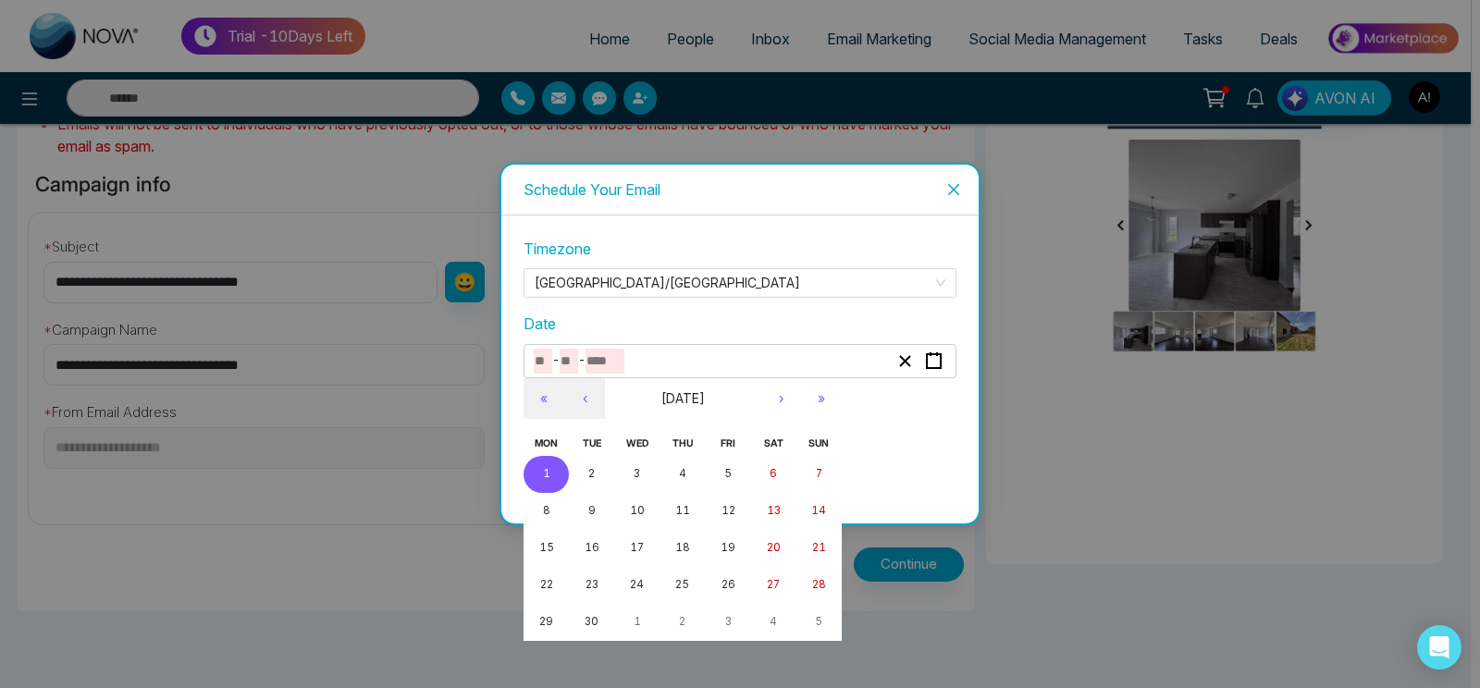
click at [553, 467] on button "1" at bounding box center [546, 474] width 45 height 37
type input "*"
type input "****"
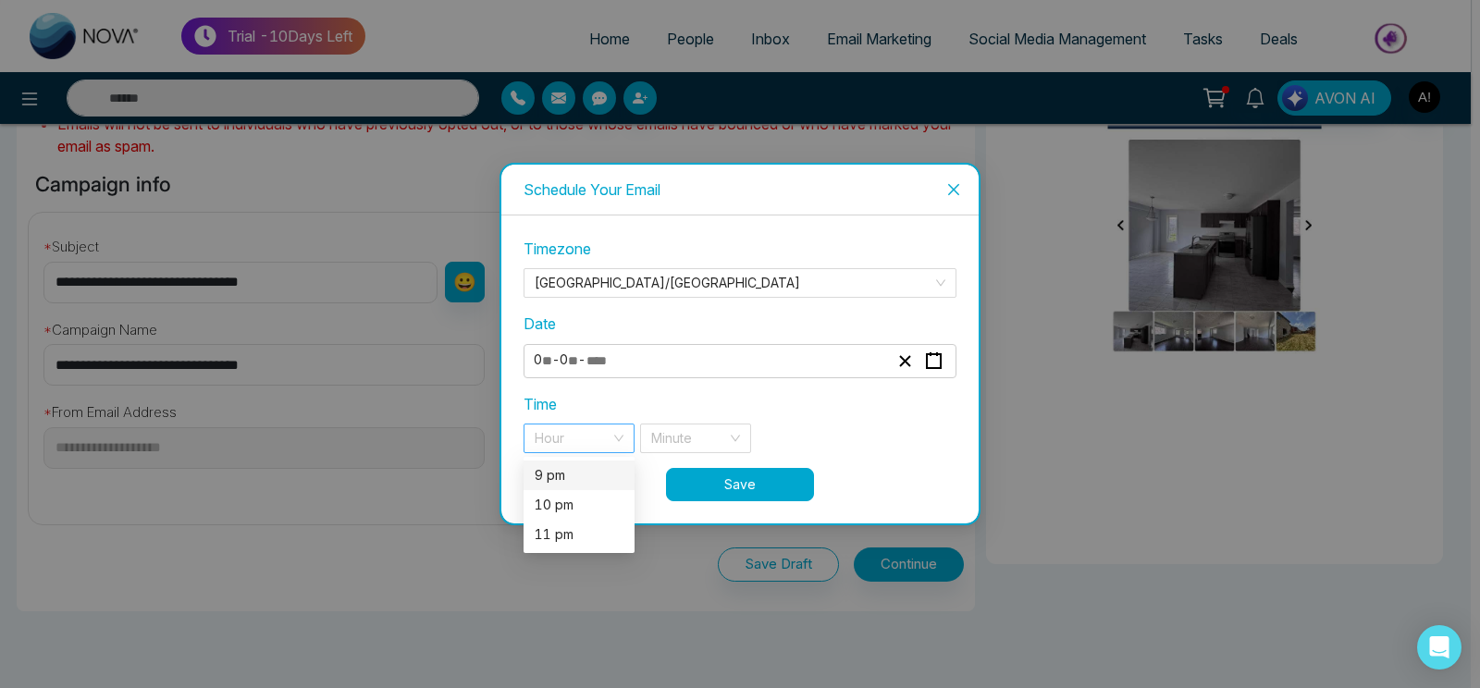
click at [626, 446] on div "Hour" at bounding box center [579, 439] width 111 height 30
click at [576, 476] on div "9 pm" at bounding box center [579, 475] width 89 height 20
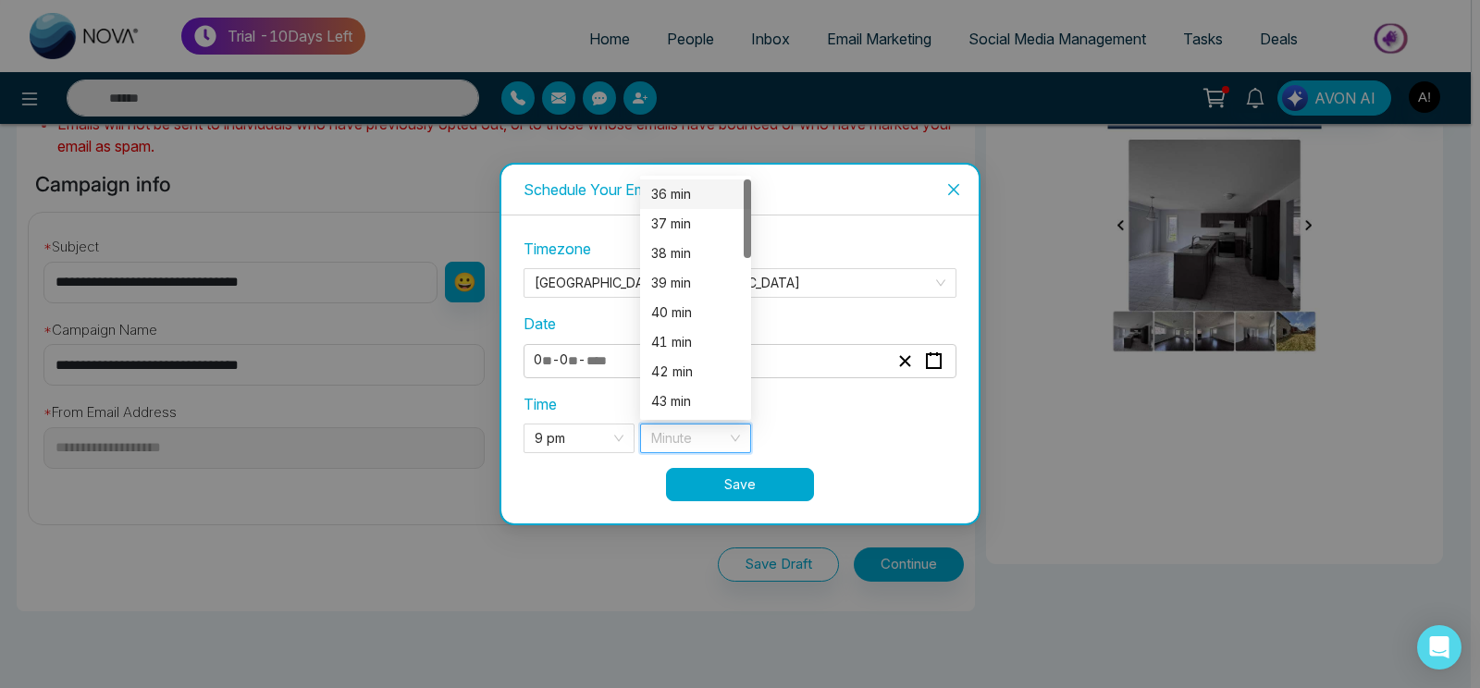
click at [686, 452] on input "search" at bounding box center [689, 439] width 76 height 28
click at [693, 204] on div "36 min" at bounding box center [695, 194] width 89 height 20
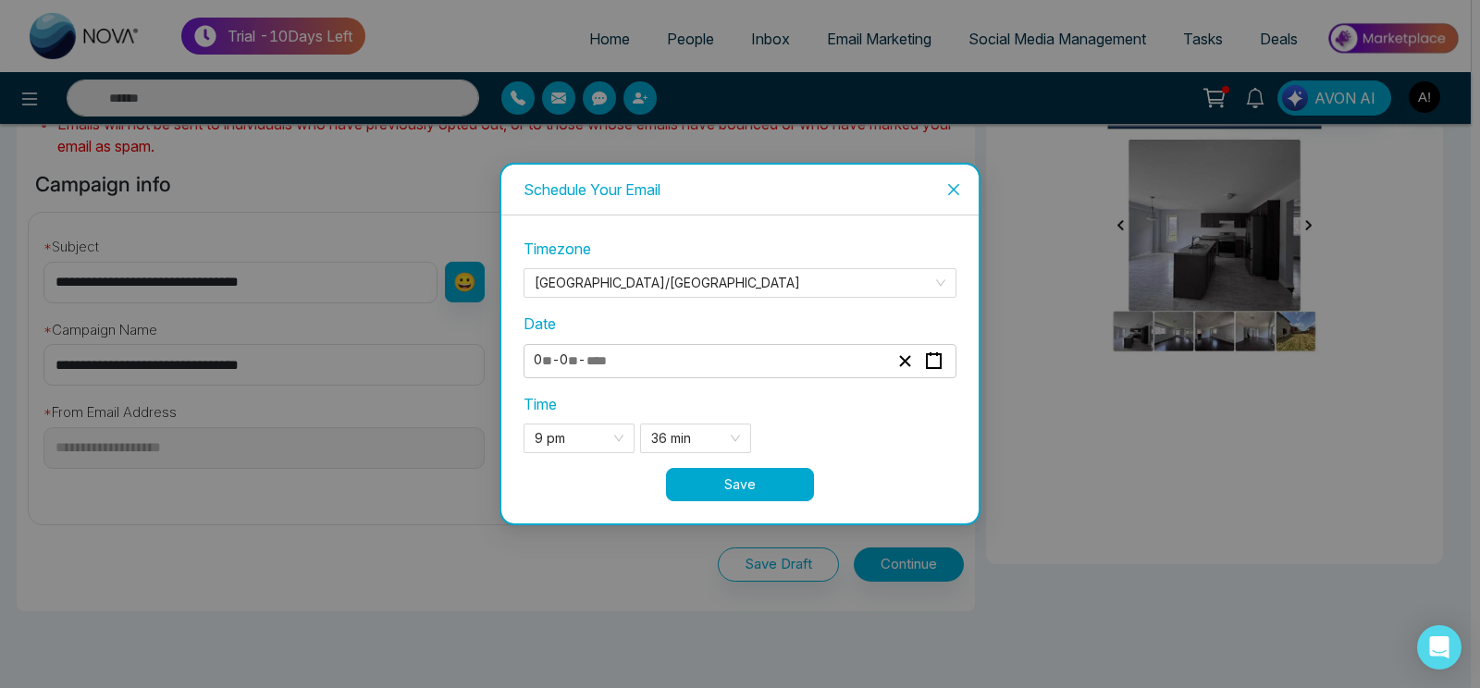
click at [779, 478] on button "Save" at bounding box center [740, 484] width 148 height 33
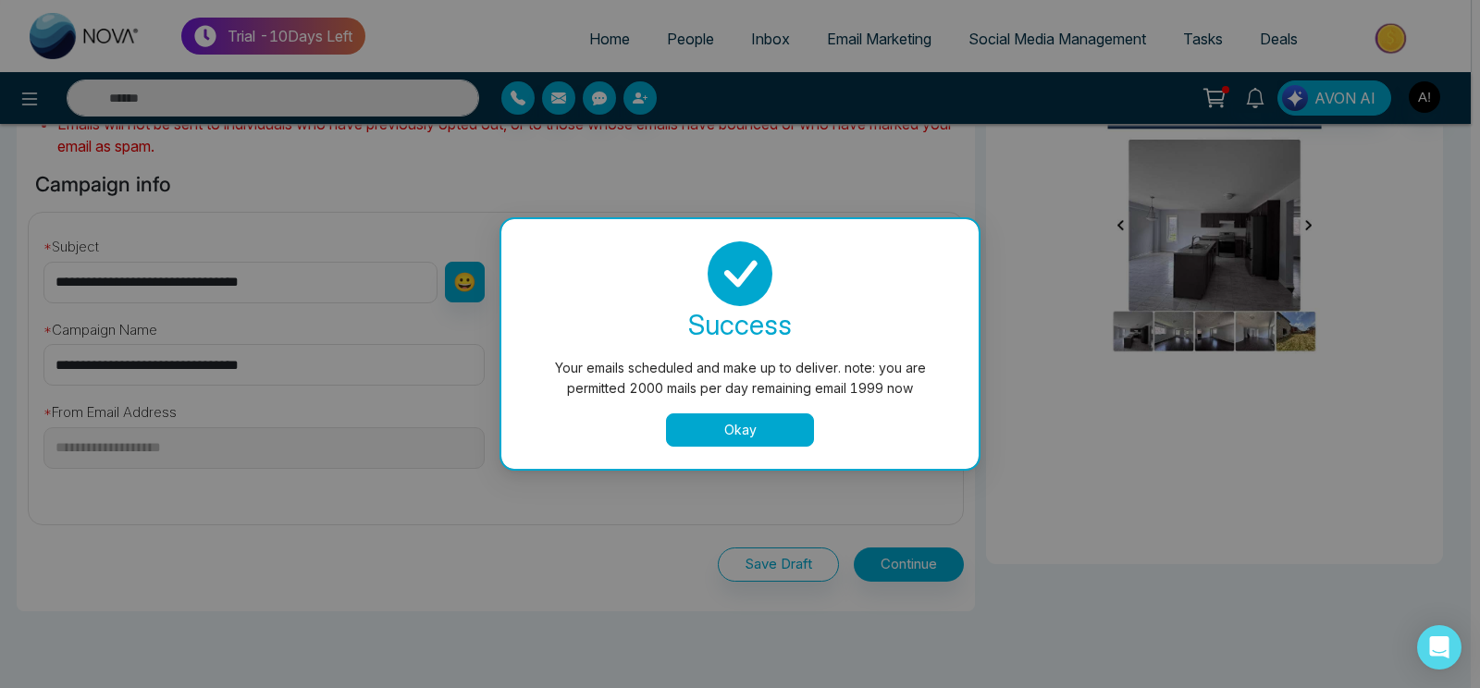
click at [738, 424] on button "Okay" at bounding box center [740, 430] width 148 height 33
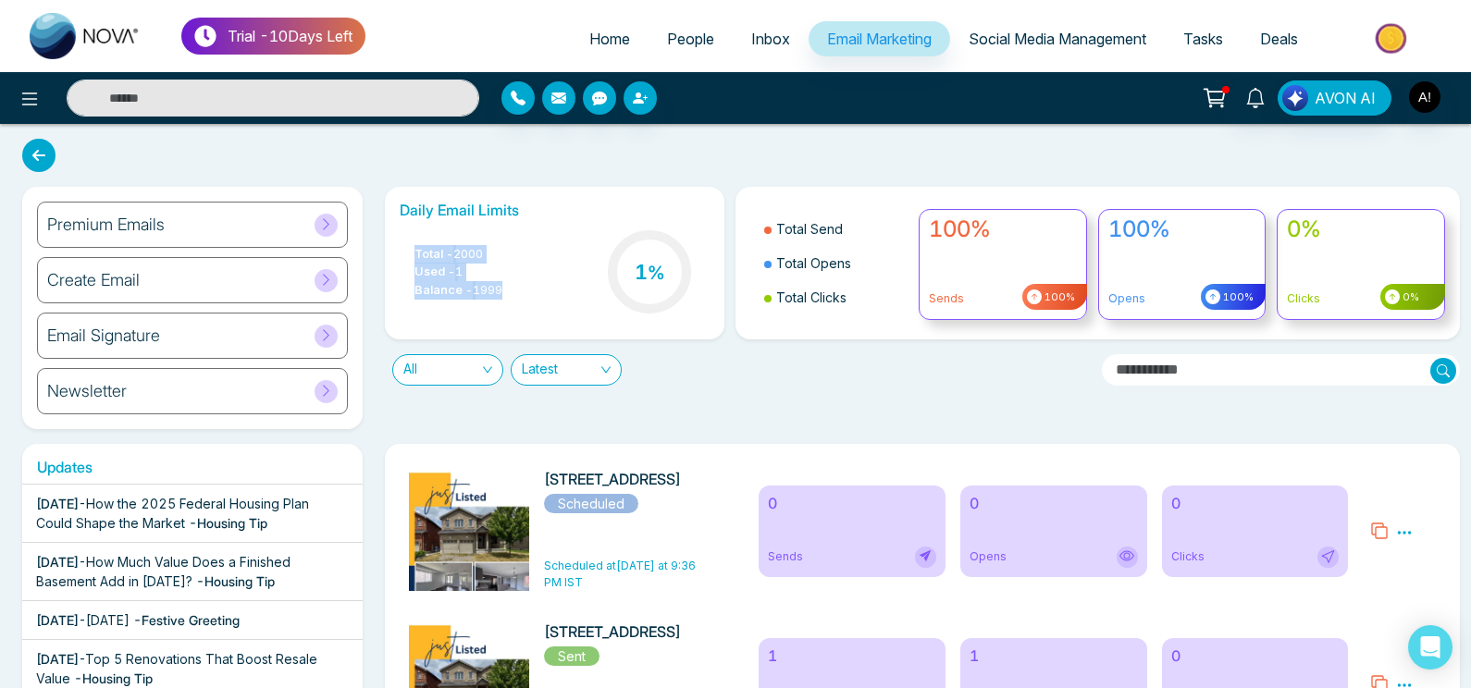
drag, startPoint x: 403, startPoint y: 253, endPoint x: 525, endPoint y: 303, distance: 131.5
click at [525, 303] on div "Total - 2000 Used - 1 Balance - 1999 1 %" at bounding box center [555, 274] width 311 height 94
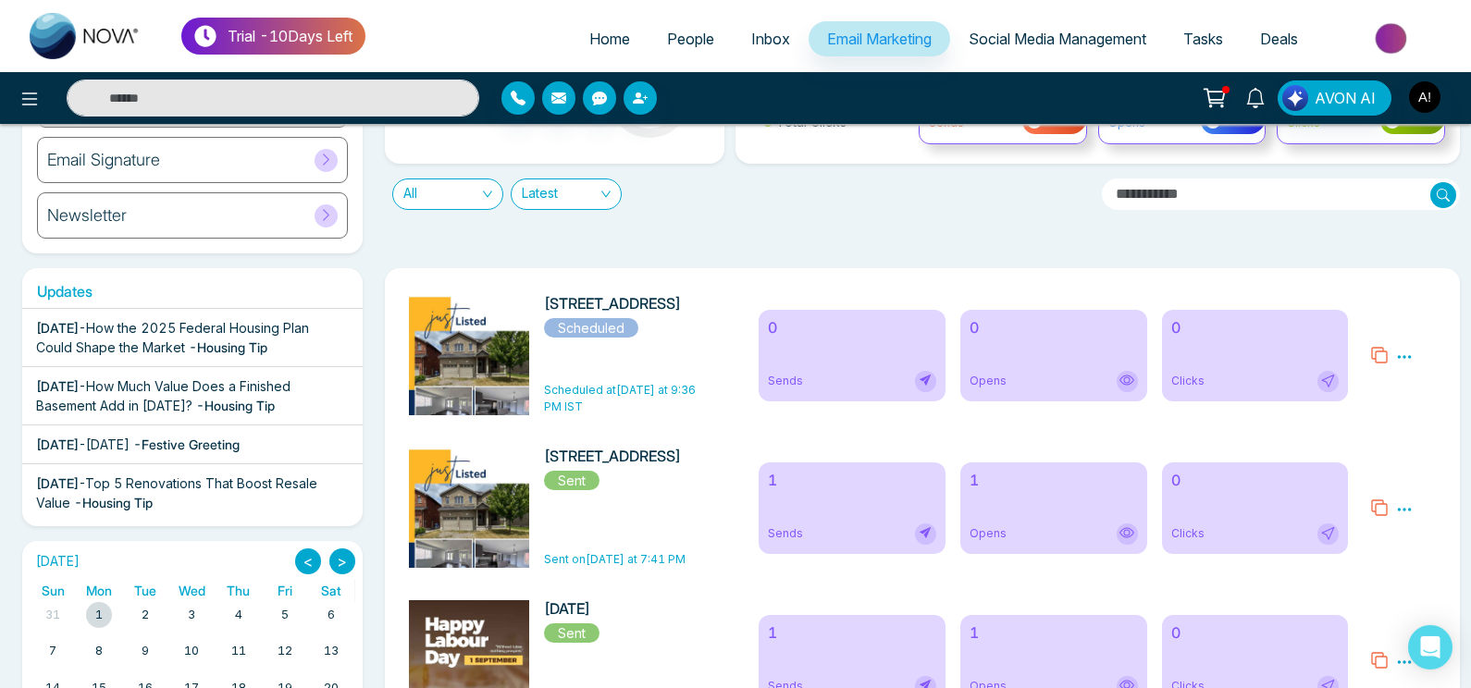
scroll to position [179, 0]
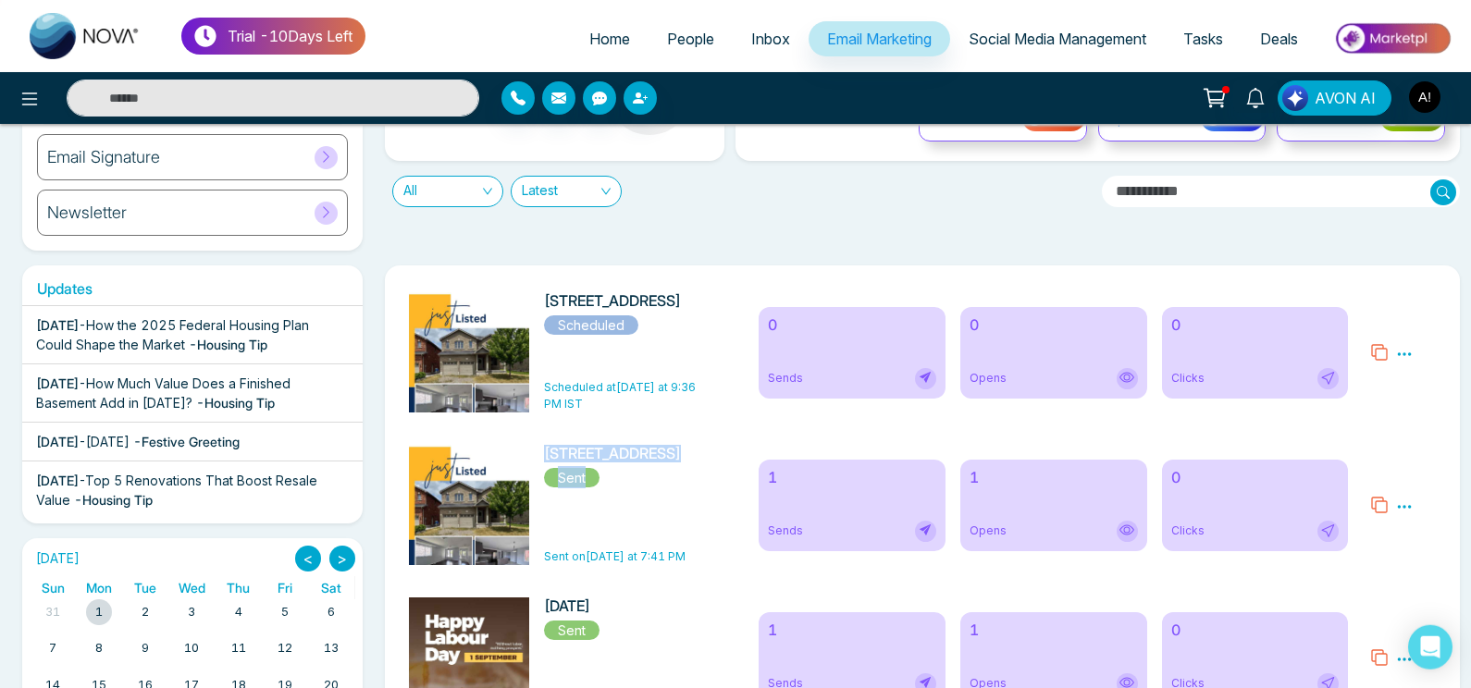
drag, startPoint x: 544, startPoint y: 452, endPoint x: 689, endPoint y: 486, distance: 149.0
click at [689, 486] on div "[STREET_ADDRESS] - Taha Sent Sent on [DATE] at 7:41 PM" at bounding box center [573, 505] width 350 height 120
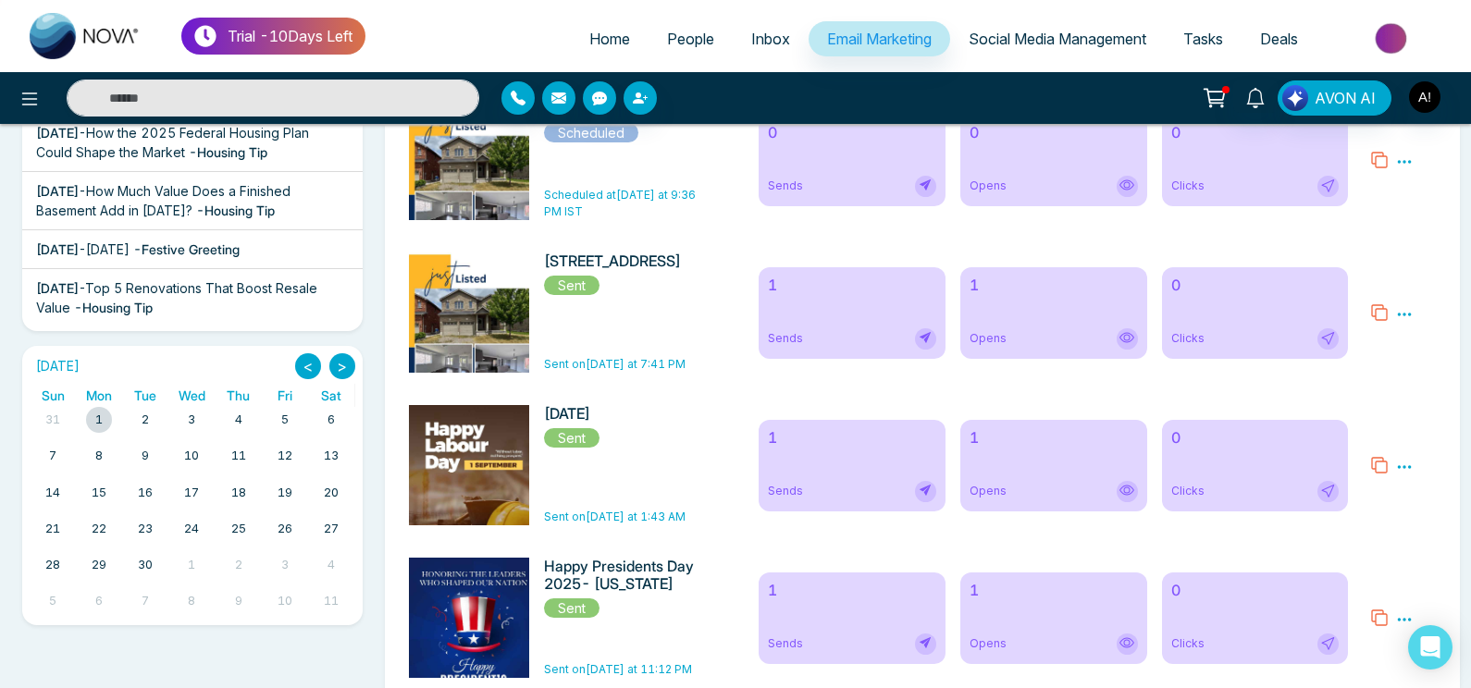
scroll to position [417, 0]
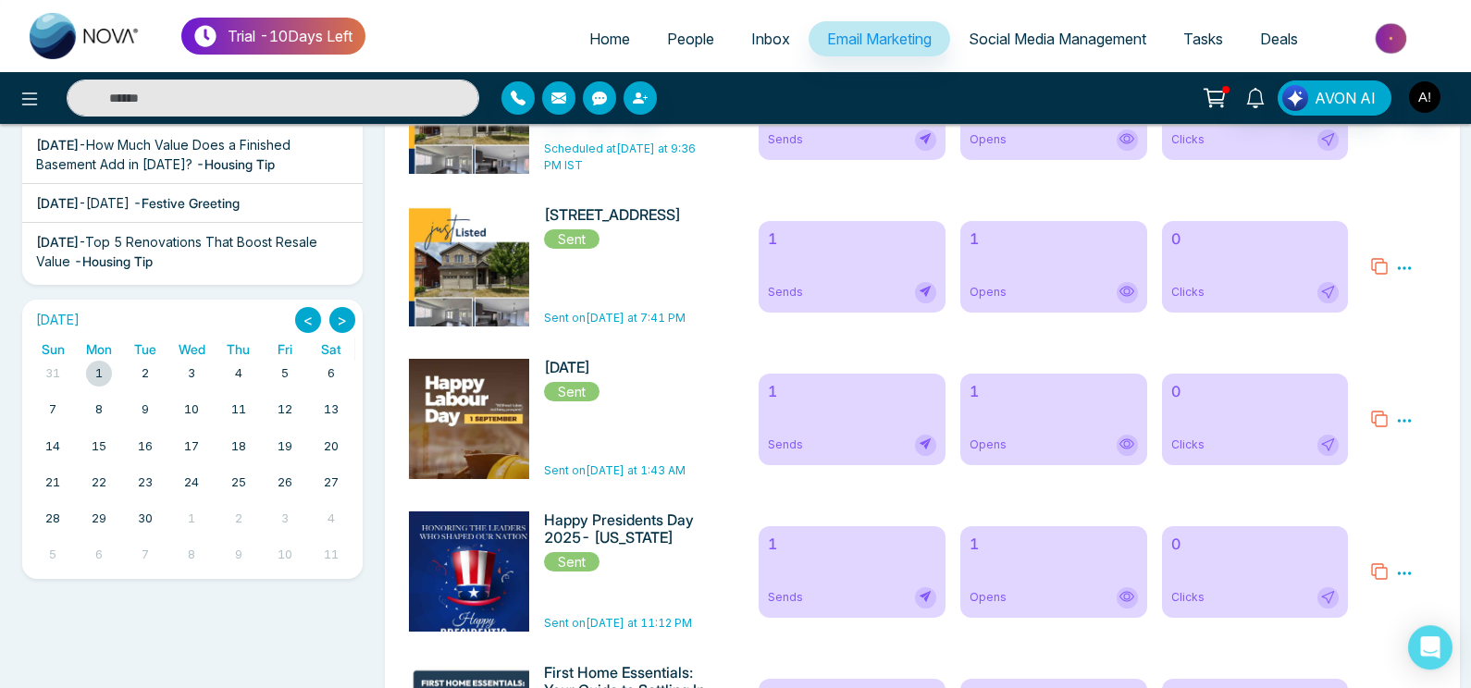
click at [101, 377] on div at bounding box center [99, 374] width 26 height 26
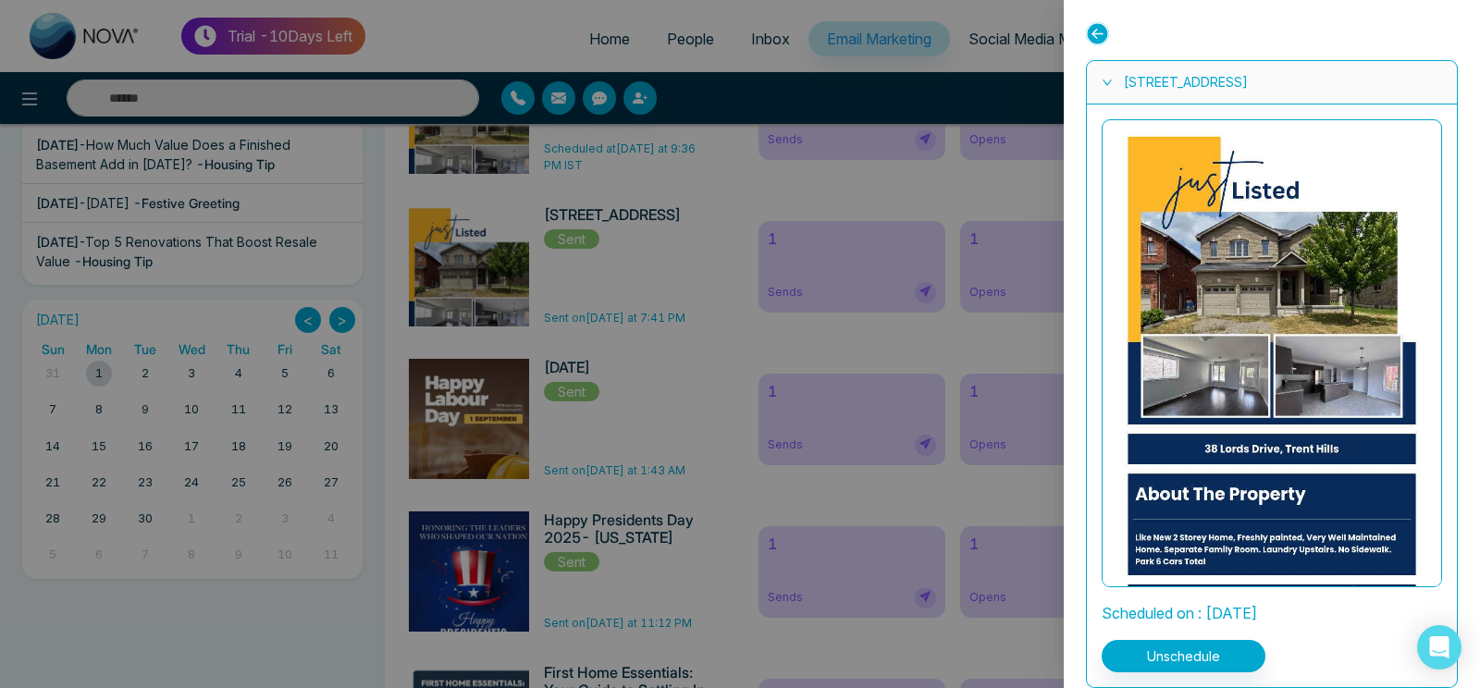
click at [1098, 34] on icon at bounding box center [1097, 33] width 23 height 23
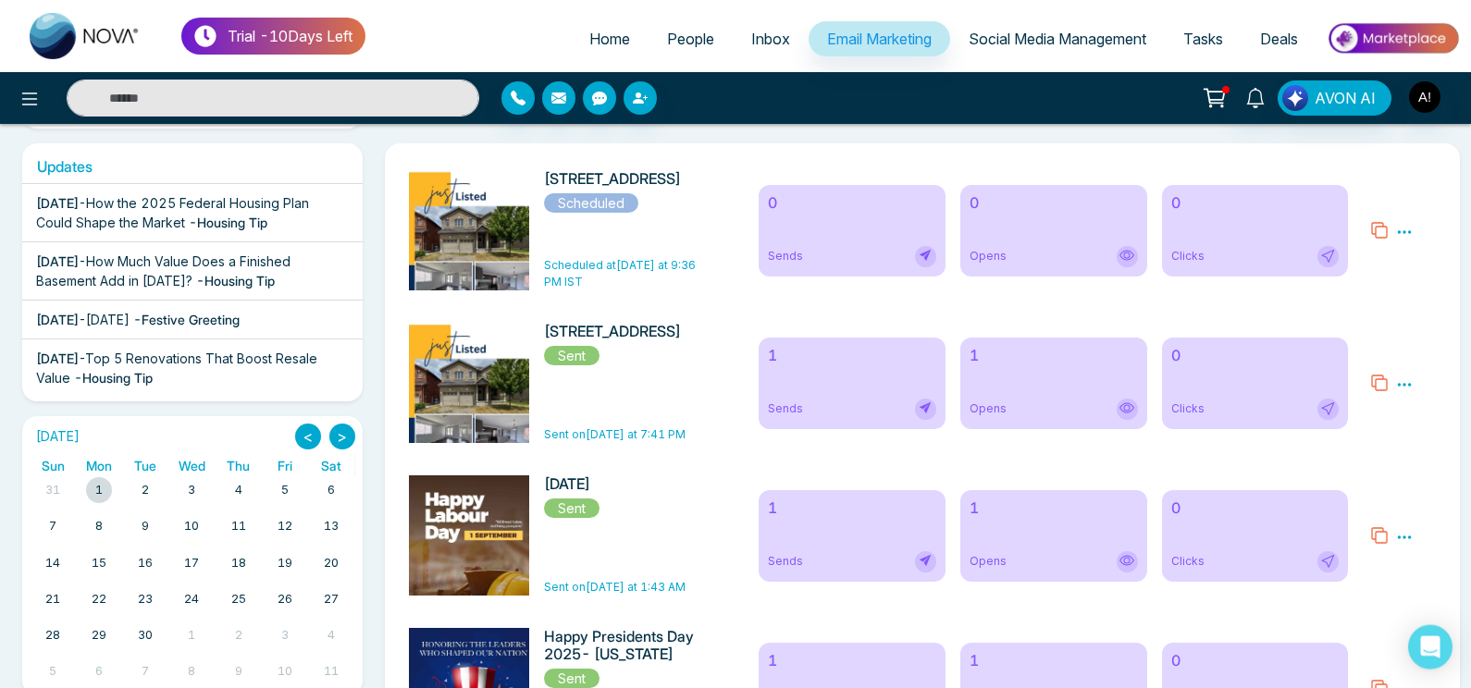
scroll to position [0, 0]
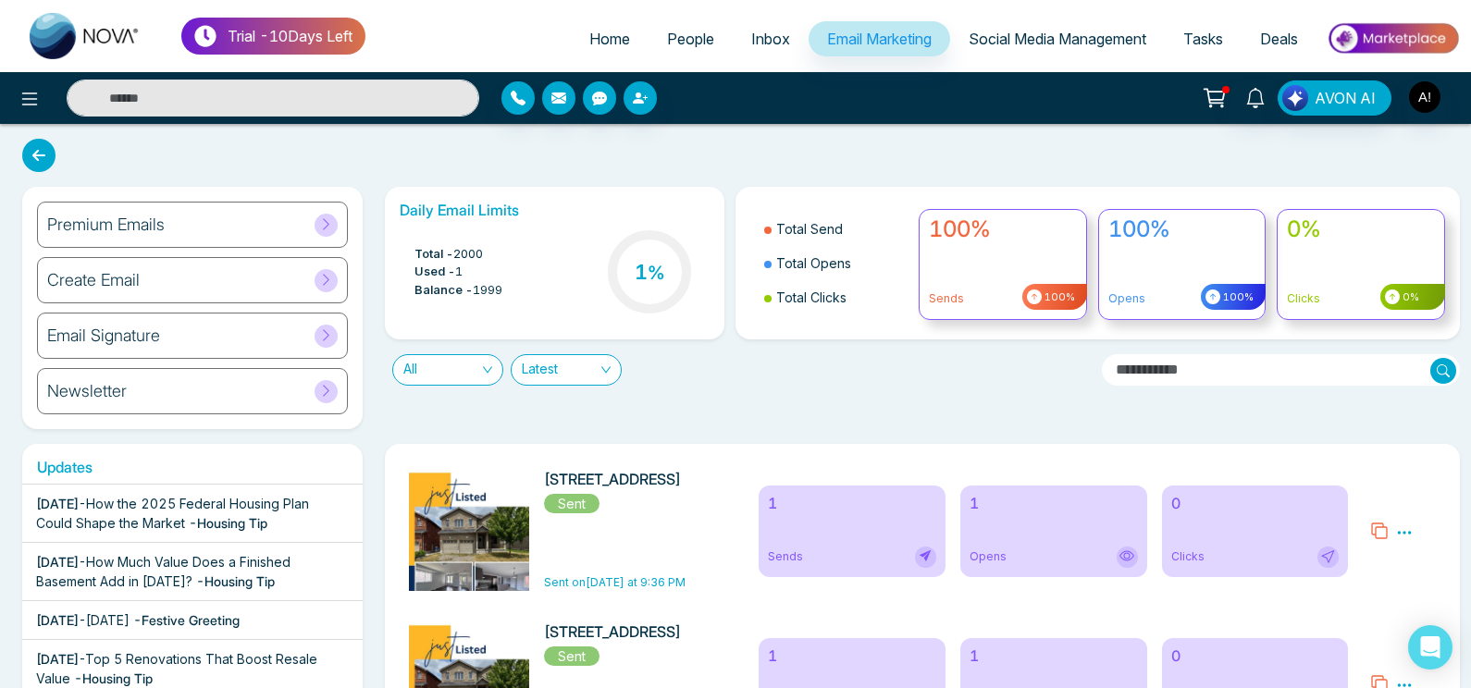
click at [29, 152] on icon at bounding box center [38, 155] width 33 height 33
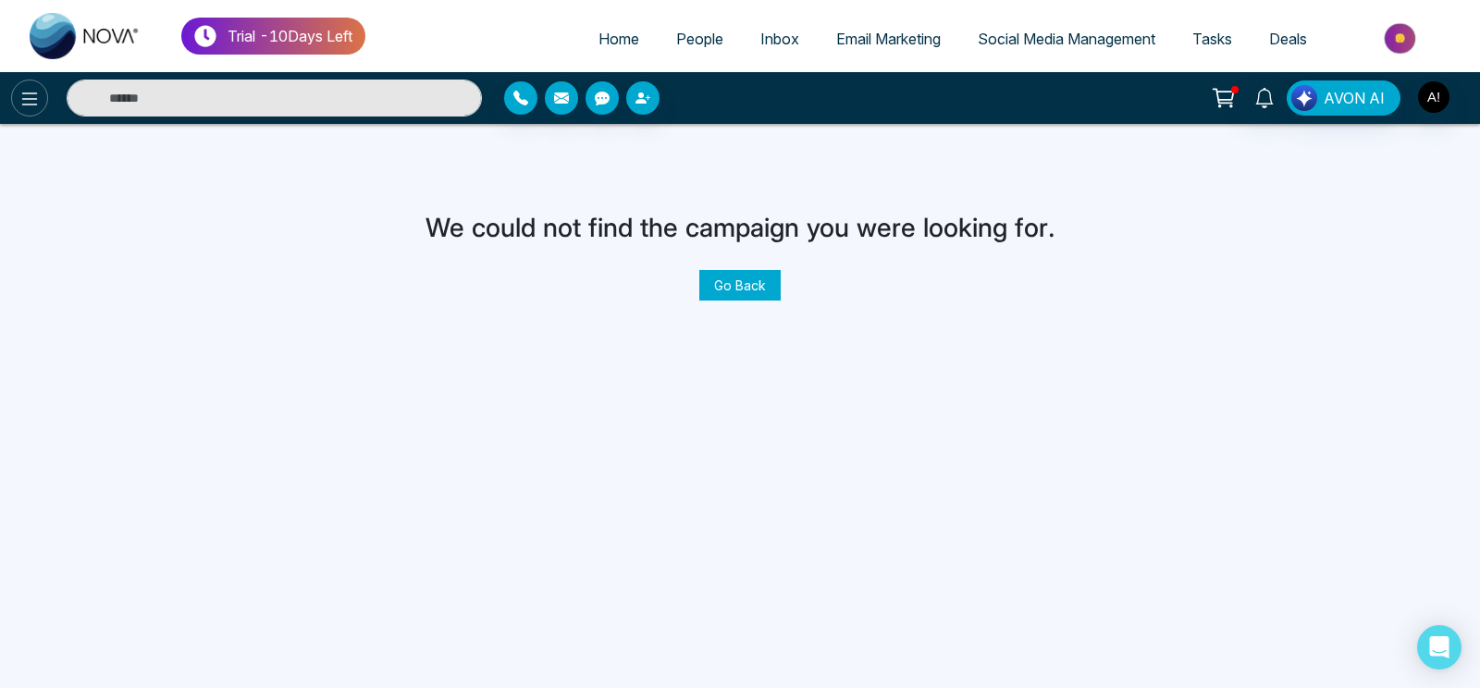
click at [28, 83] on button at bounding box center [29, 98] width 37 height 37
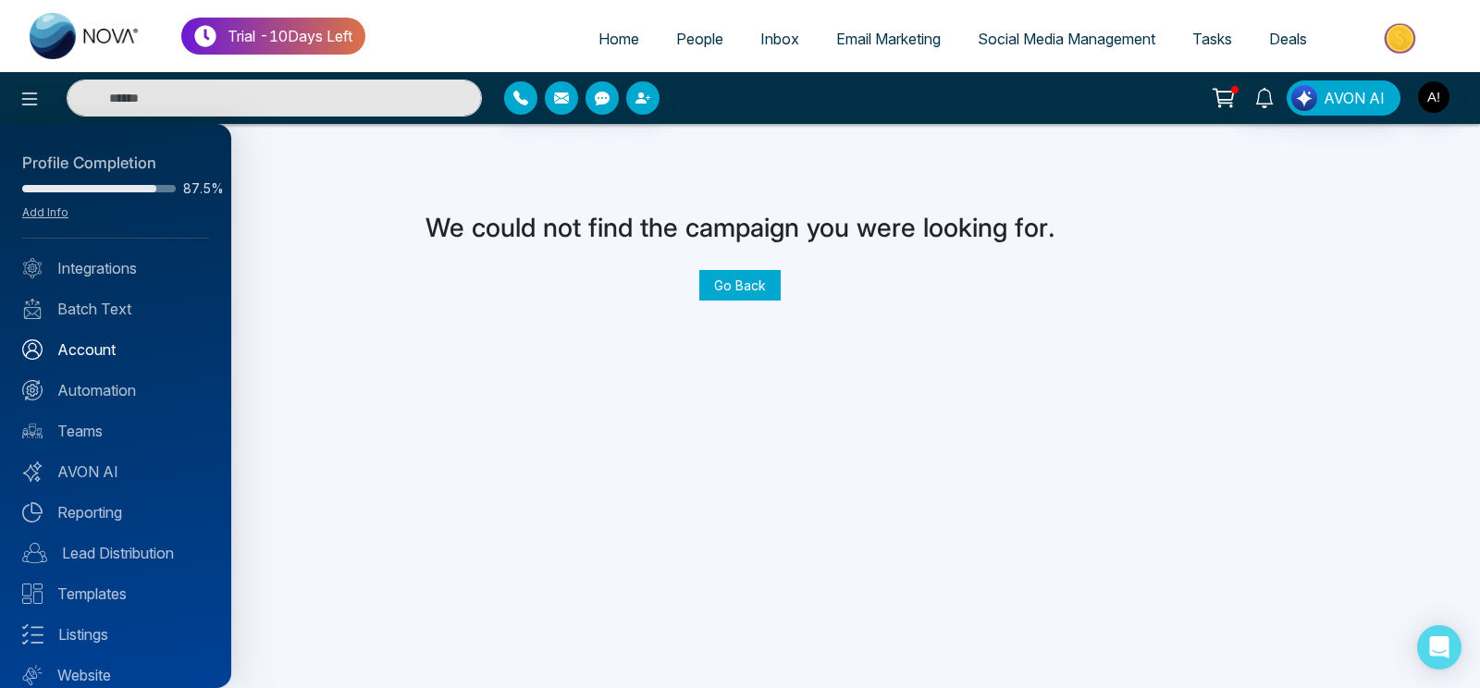
click at [108, 346] on link "Account" at bounding box center [115, 350] width 187 height 22
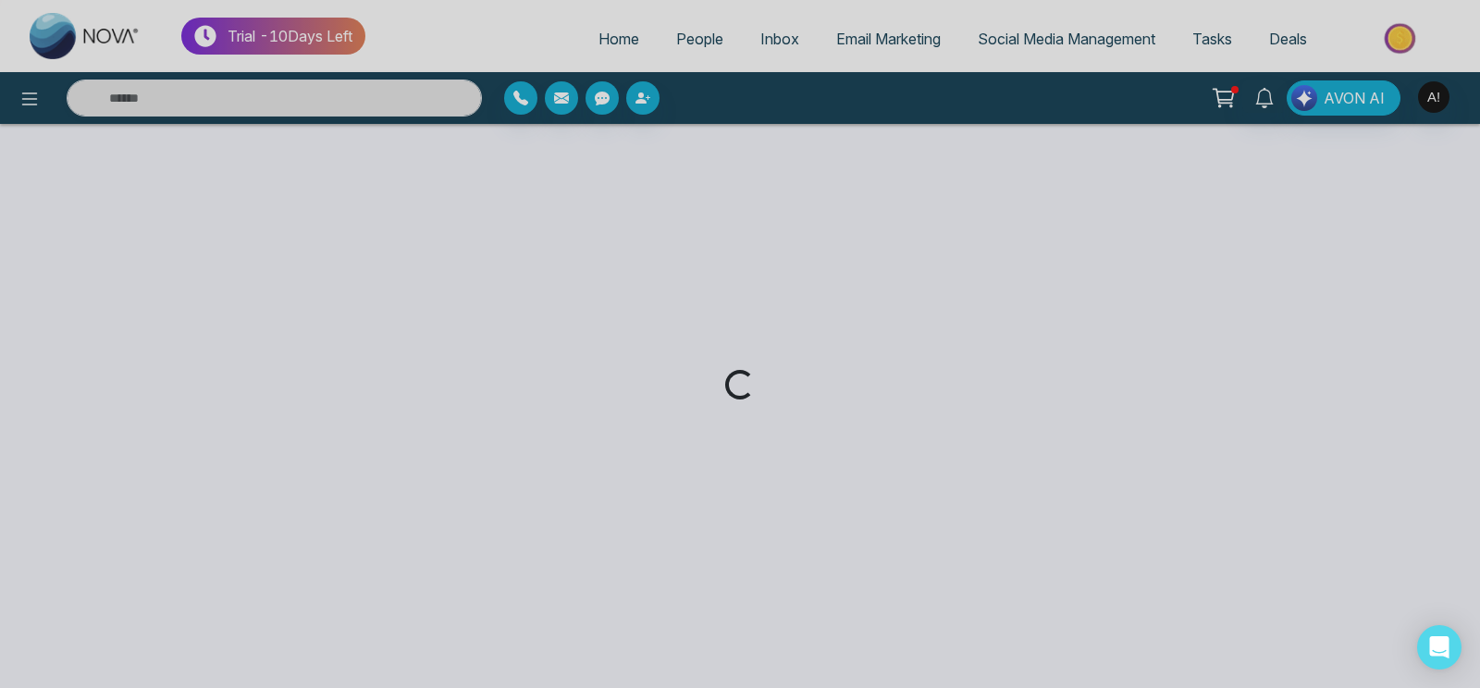
click at [27, 94] on div "Loading..." at bounding box center [740, 344] width 1480 height 688
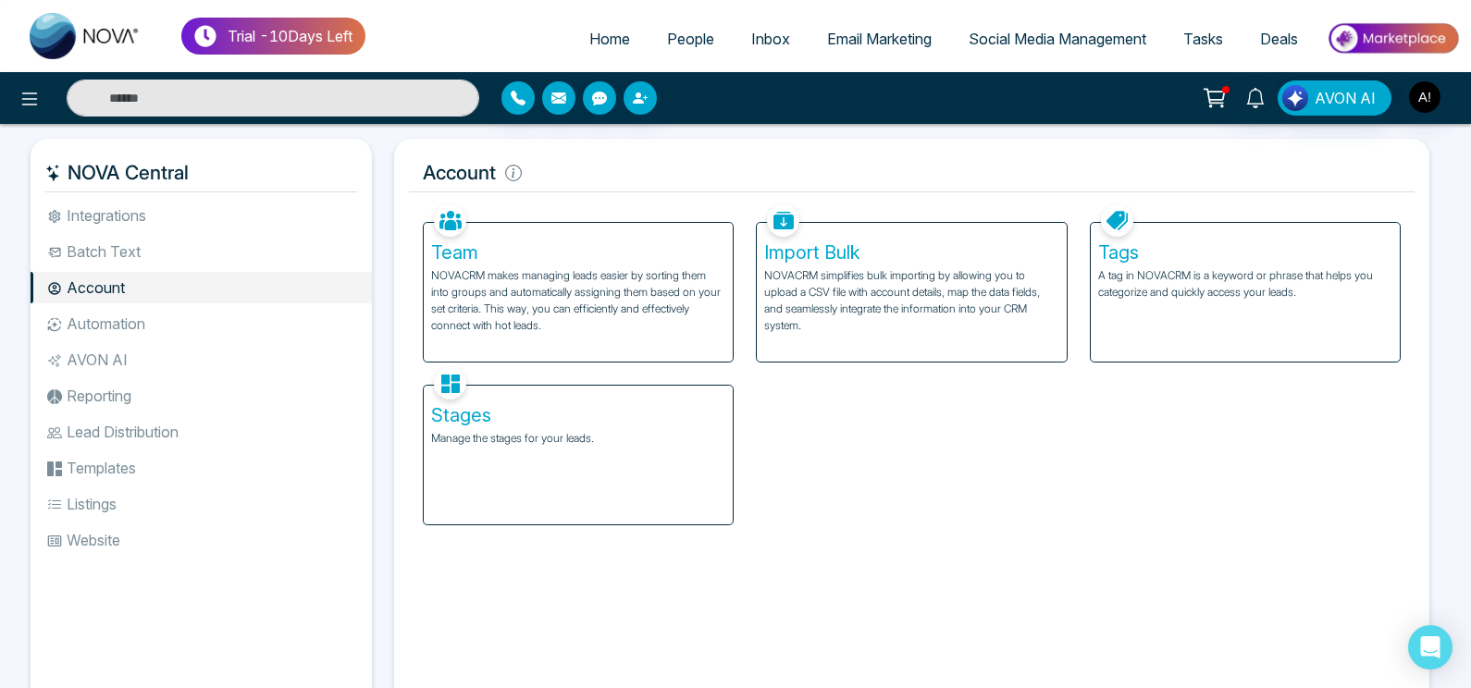
click at [27, 94] on icon at bounding box center [30, 99] width 16 height 13
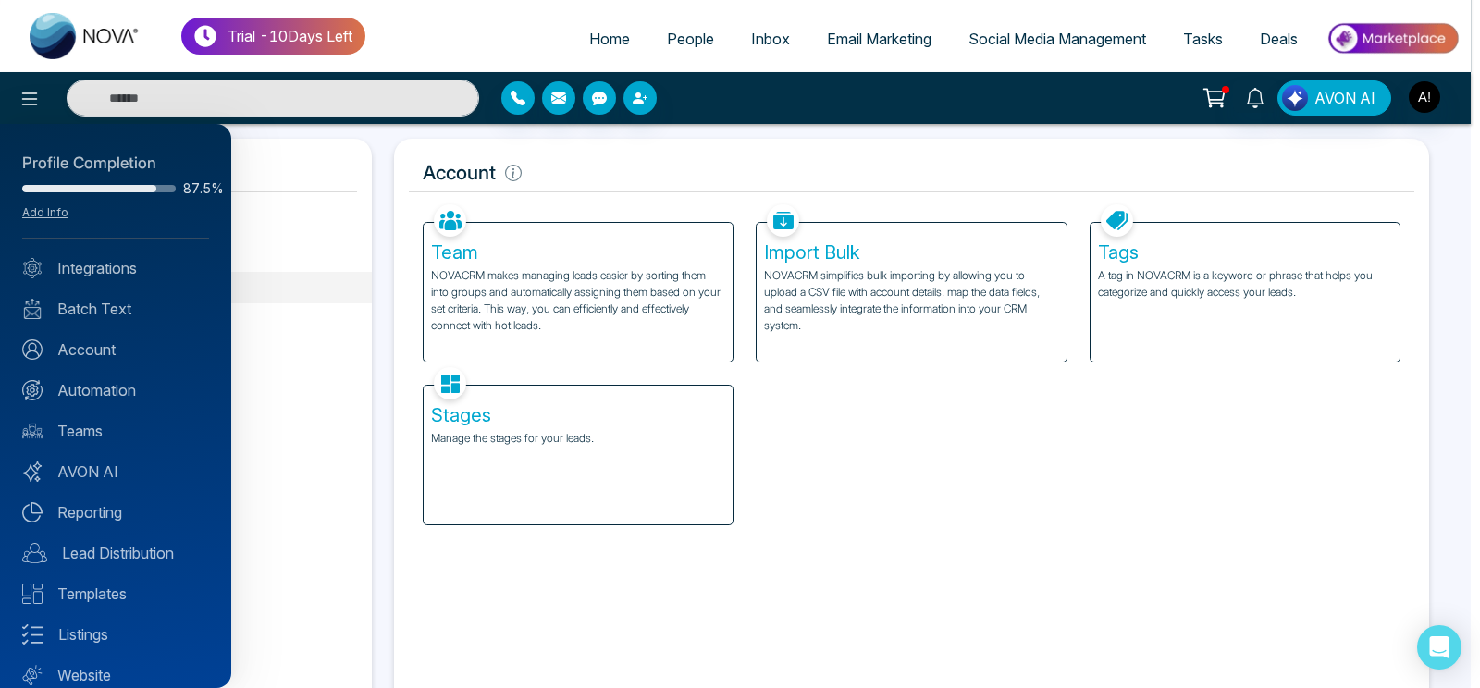
click at [27, 94] on div at bounding box center [740, 344] width 1480 height 688
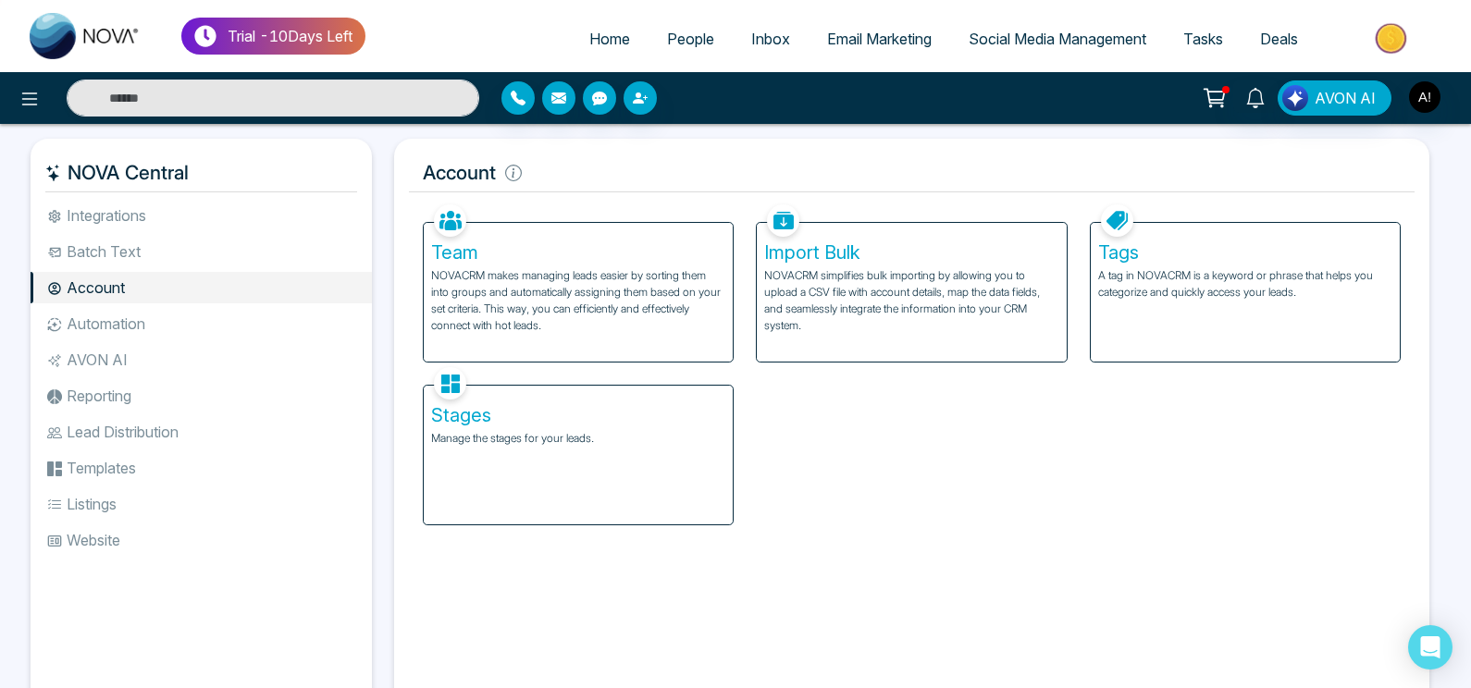
click at [148, 506] on li "Listings" at bounding box center [201, 504] width 341 height 31
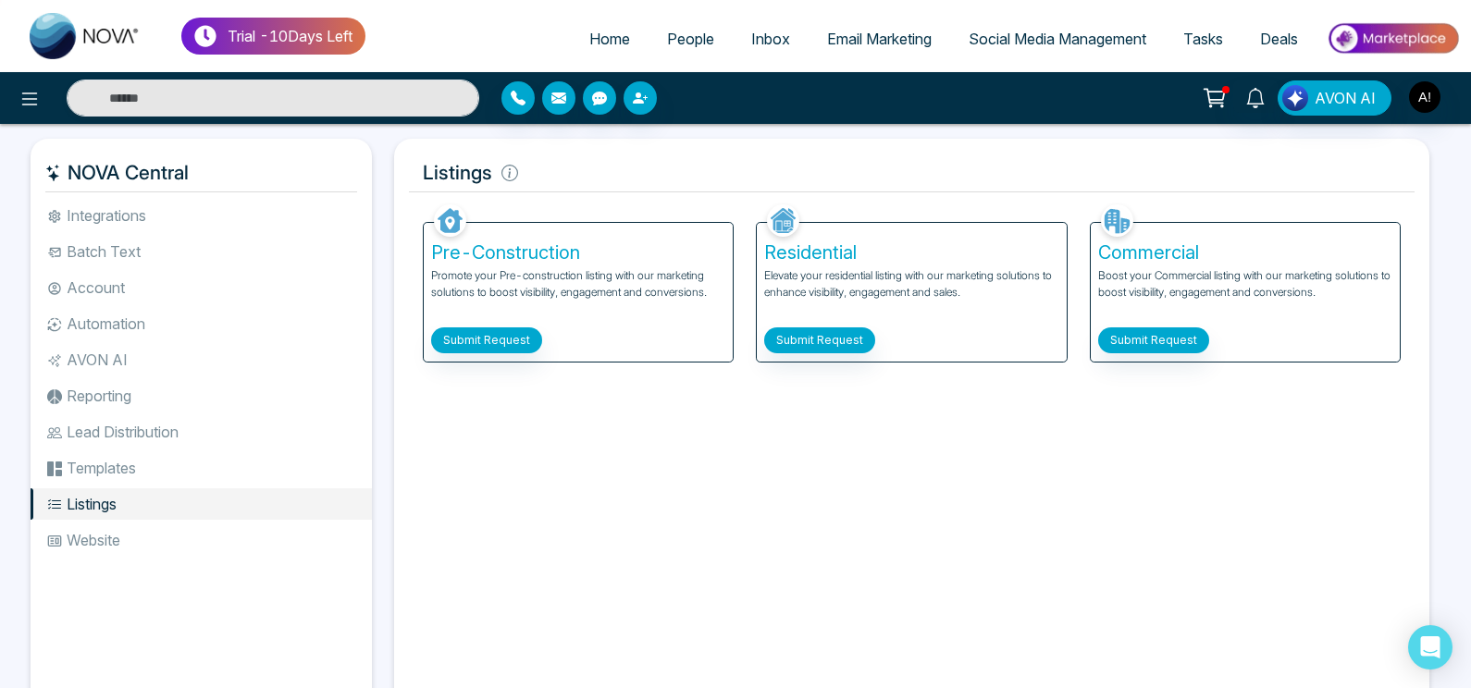
click at [146, 551] on li "Website" at bounding box center [201, 540] width 341 height 31
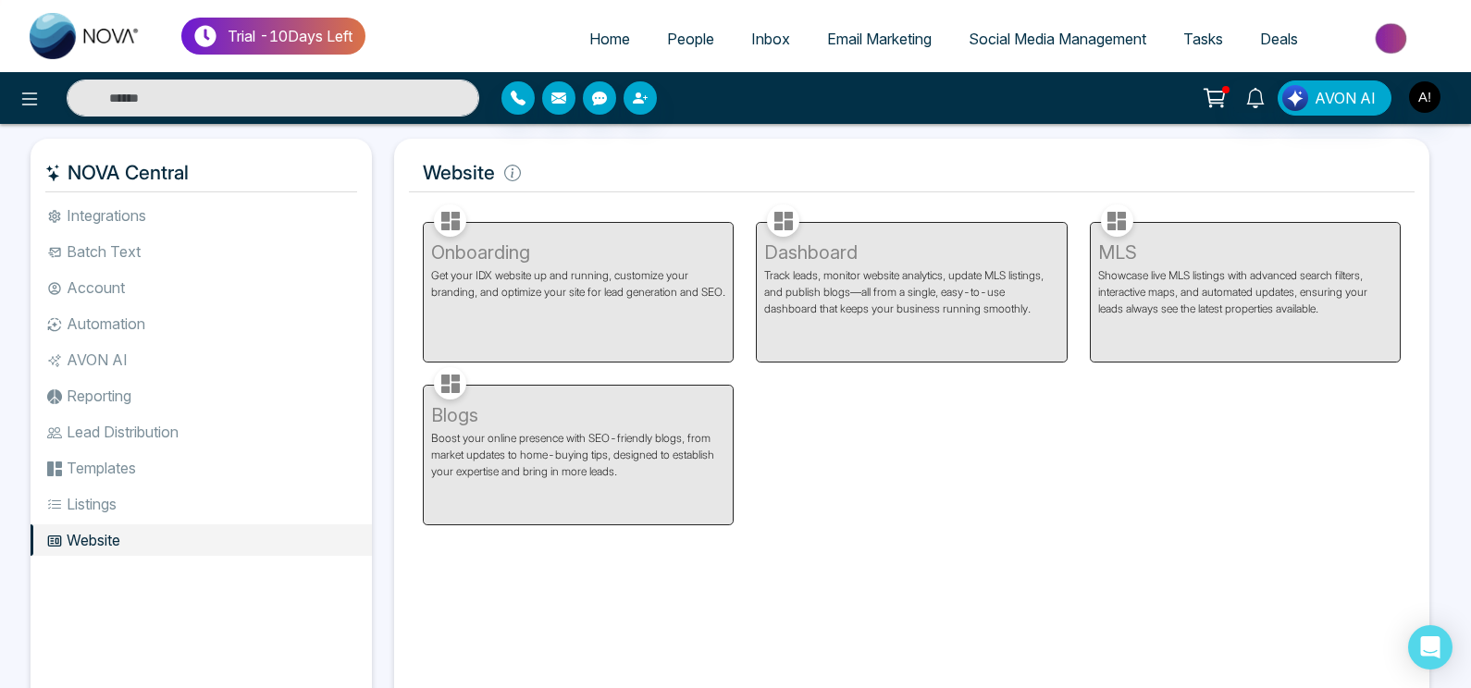
click at [211, 204] on li "Integrations" at bounding box center [201, 215] width 341 height 31
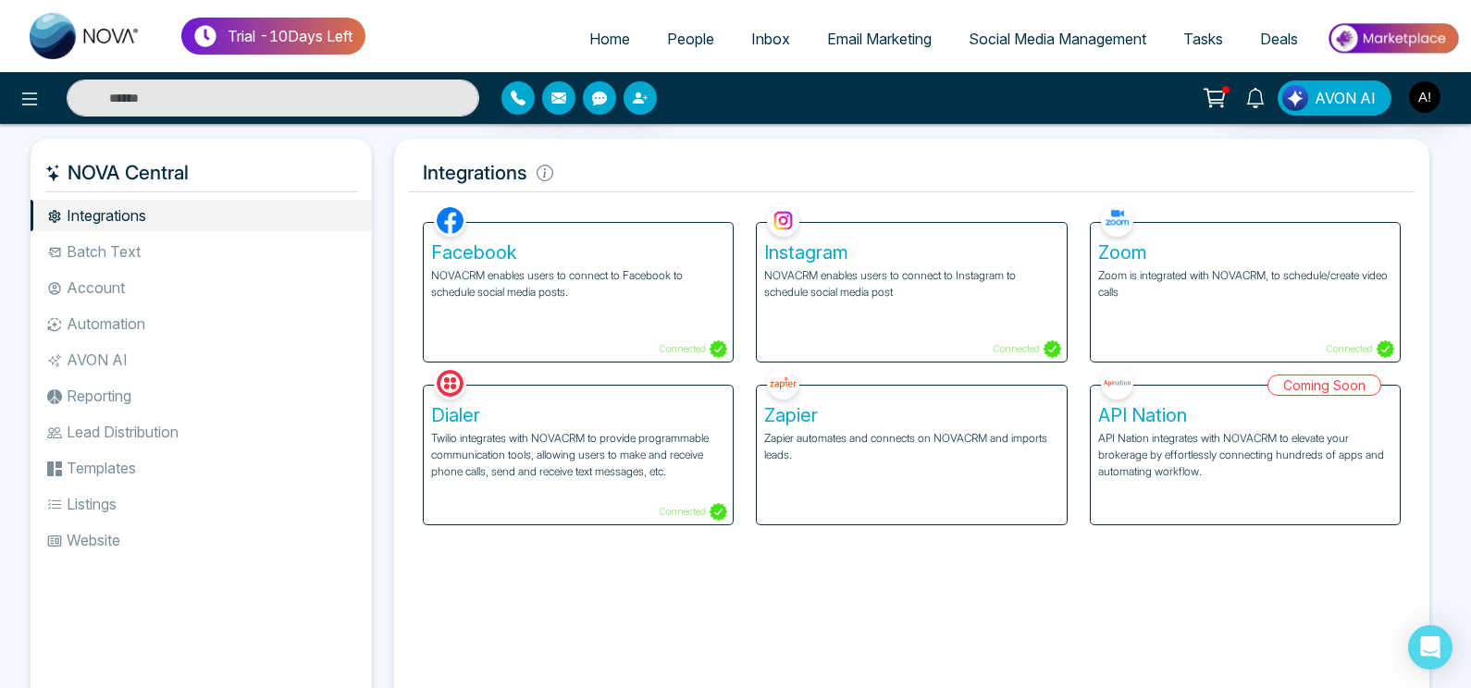
click at [589, 31] on span "Home" at bounding box center [609, 39] width 41 height 19
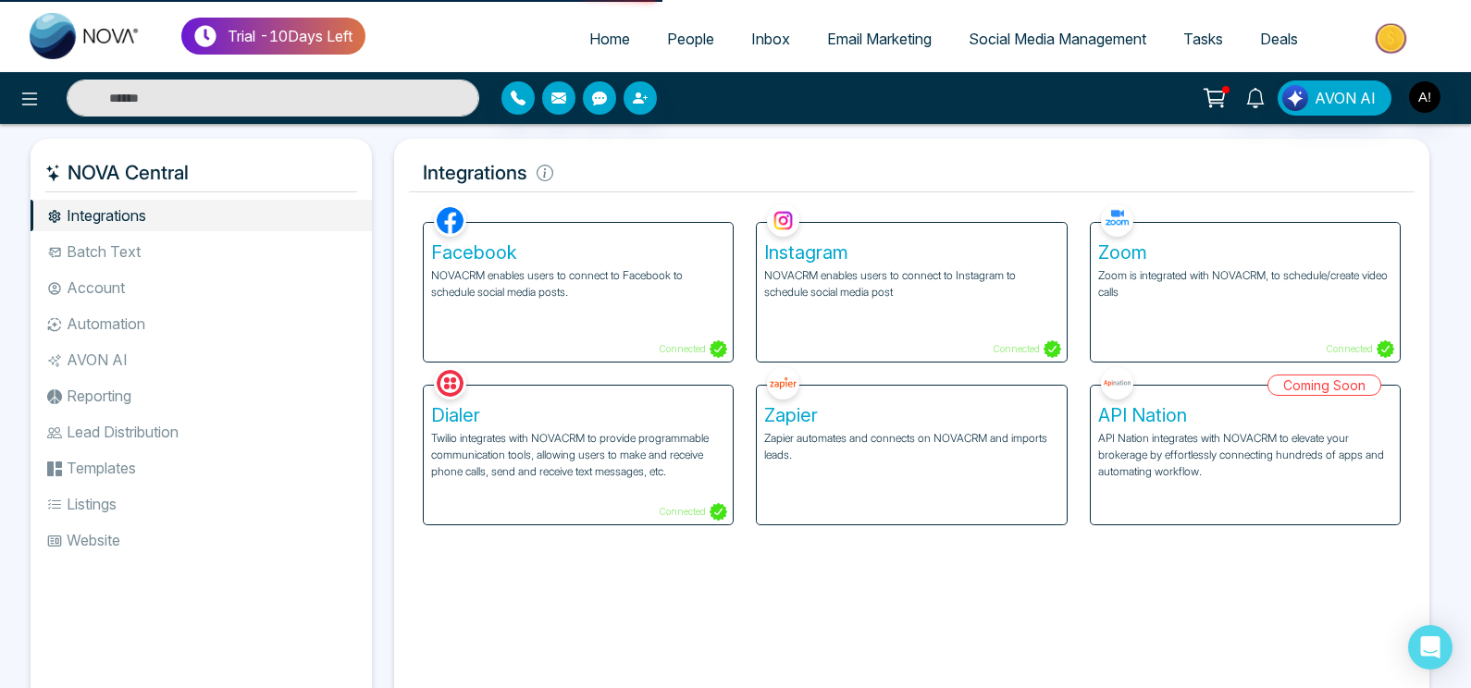
select select "*"
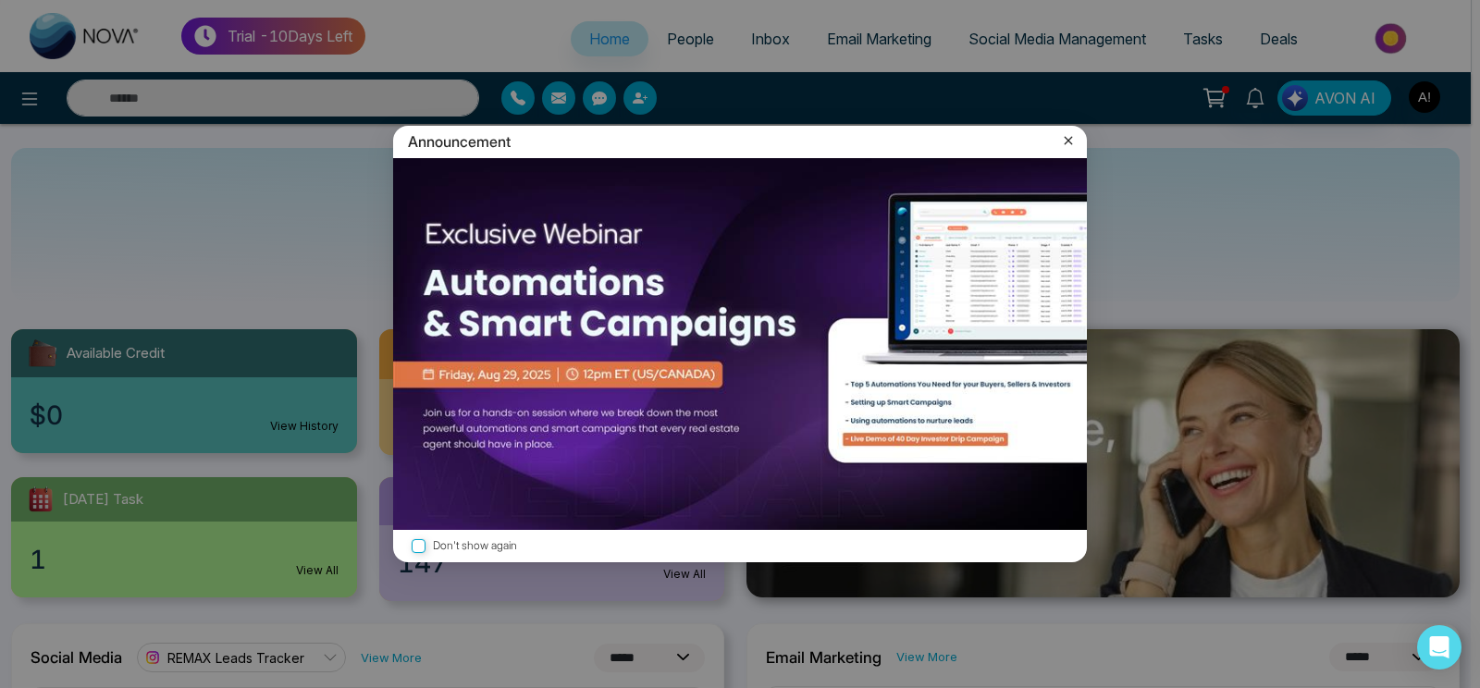
click at [1068, 139] on icon at bounding box center [1068, 140] width 19 height 19
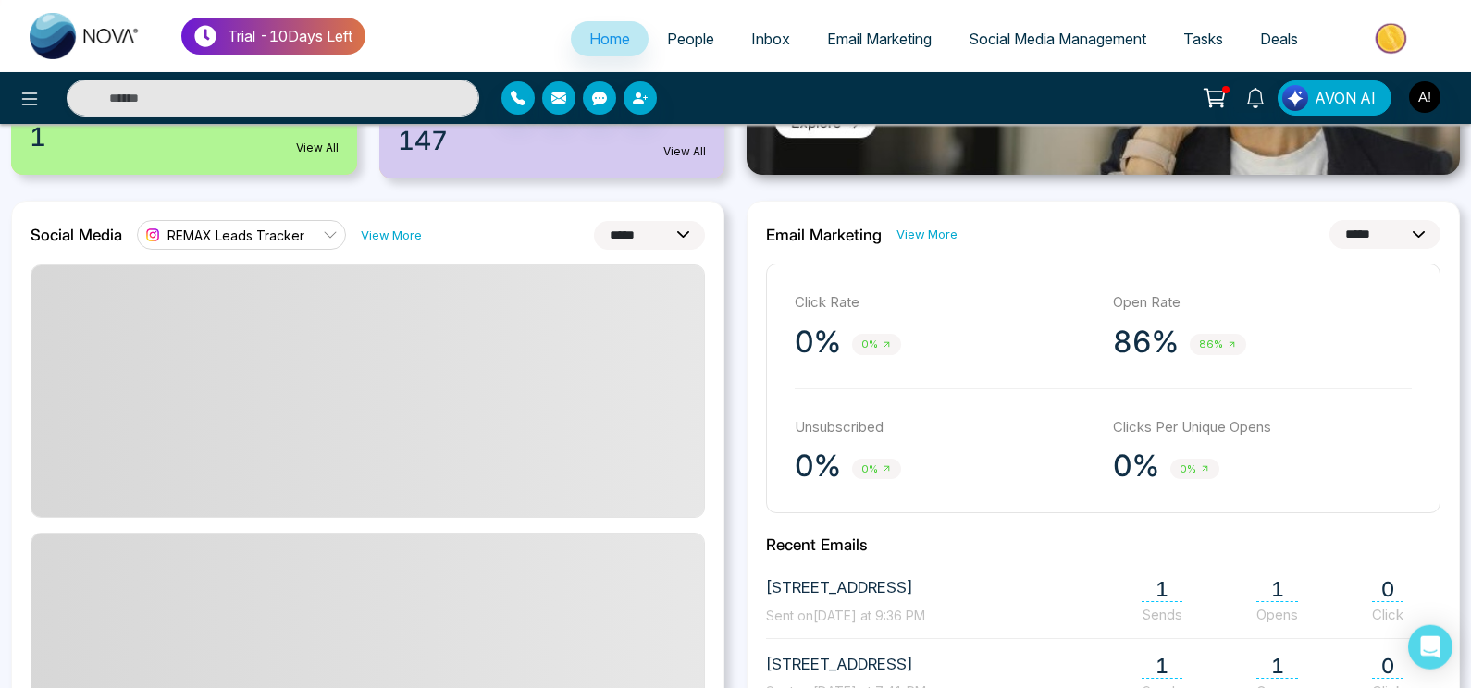
scroll to position [426, 0]
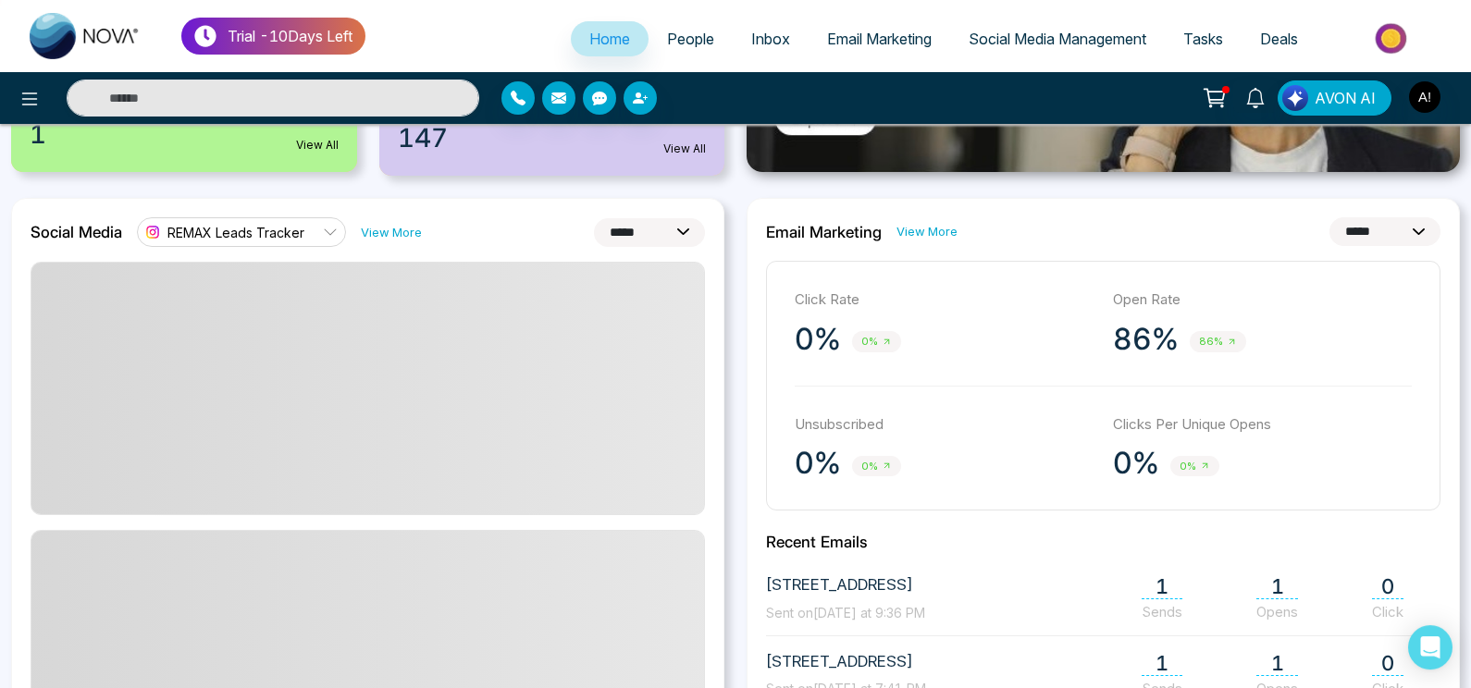
click at [594, 218] on select "**********" at bounding box center [649, 232] width 111 height 29
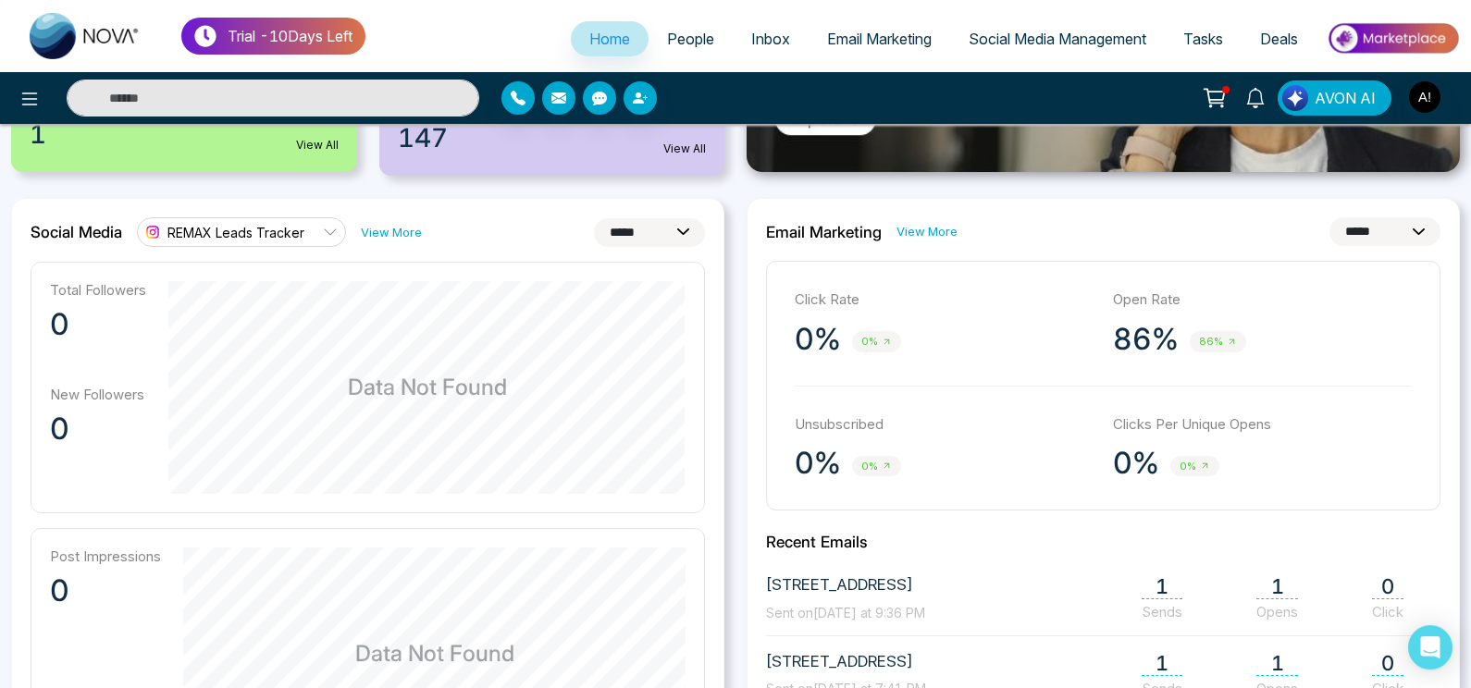
click at [280, 220] on link "REMAX Leads Tracker" at bounding box center [241, 232] width 209 height 30
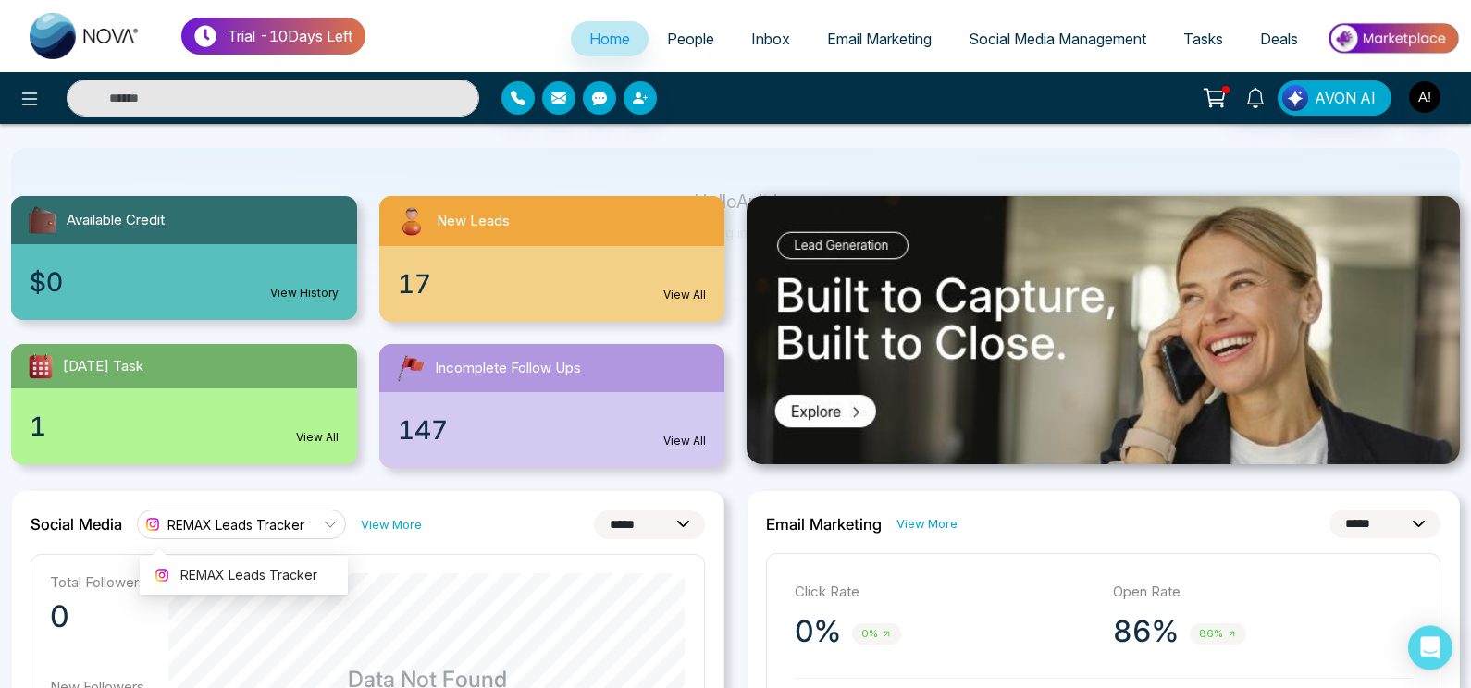
scroll to position [131, 0]
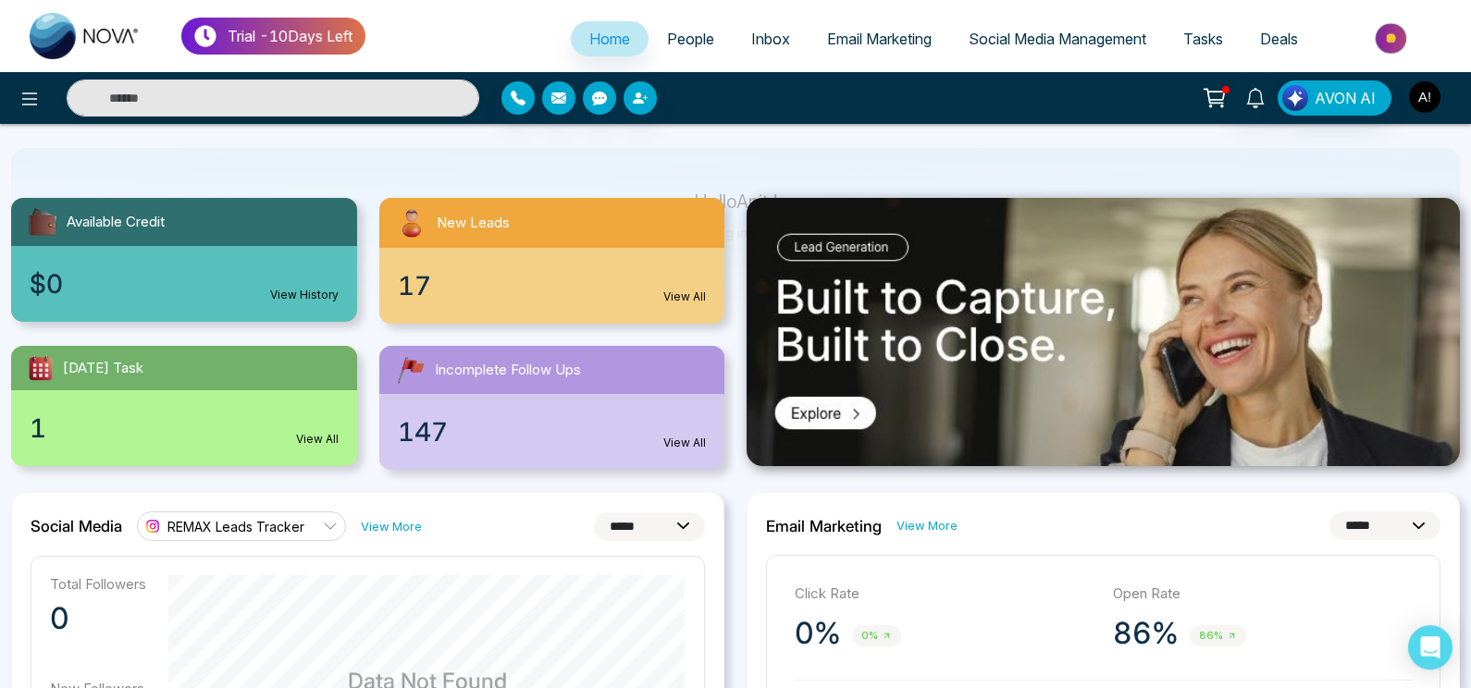
click at [1433, 84] on img "button" at bounding box center [1424, 96] width 31 height 31
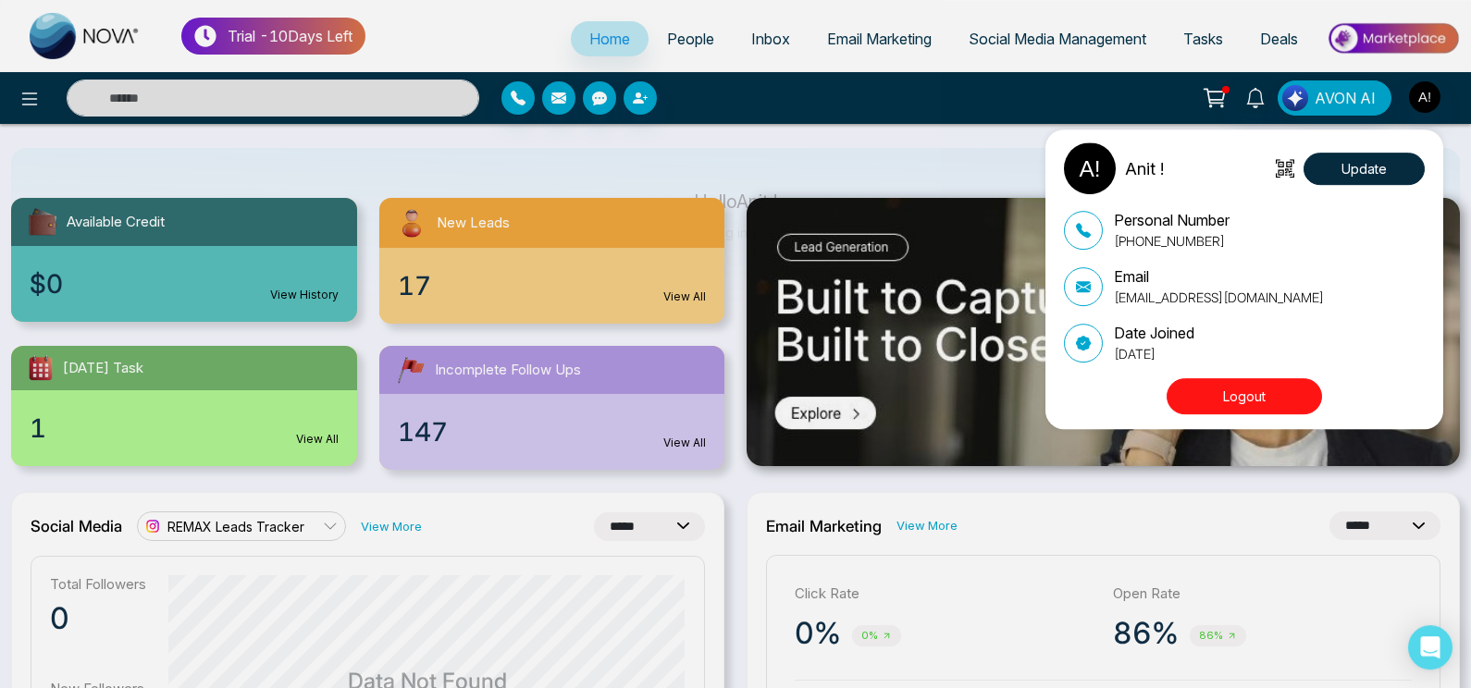
drag, startPoint x: 1284, startPoint y: 377, endPoint x: 1244, endPoint y: 391, distance: 42.5
click at [1244, 391] on div "Anit ! Update Personal Number [PHONE_NUMBER] Email [EMAIL_ADDRESS][DOMAIN_NAME]…" at bounding box center [1249, 279] width 370 height 274
click at [1244, 391] on button "Logout" at bounding box center [1244, 396] width 155 height 36
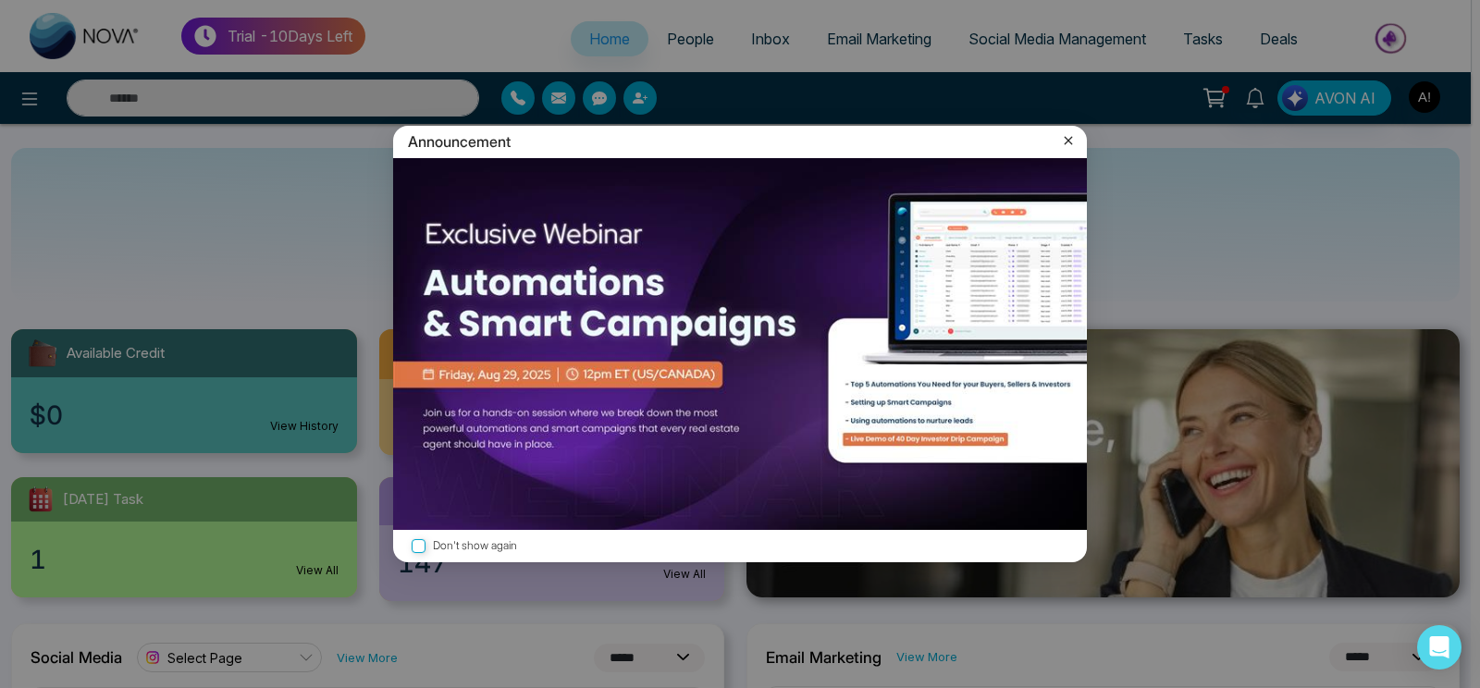
select select "*"
click at [1058, 137] on div "Announcement" at bounding box center [740, 142] width 694 height 32
click at [1064, 142] on icon at bounding box center [1068, 140] width 19 height 19
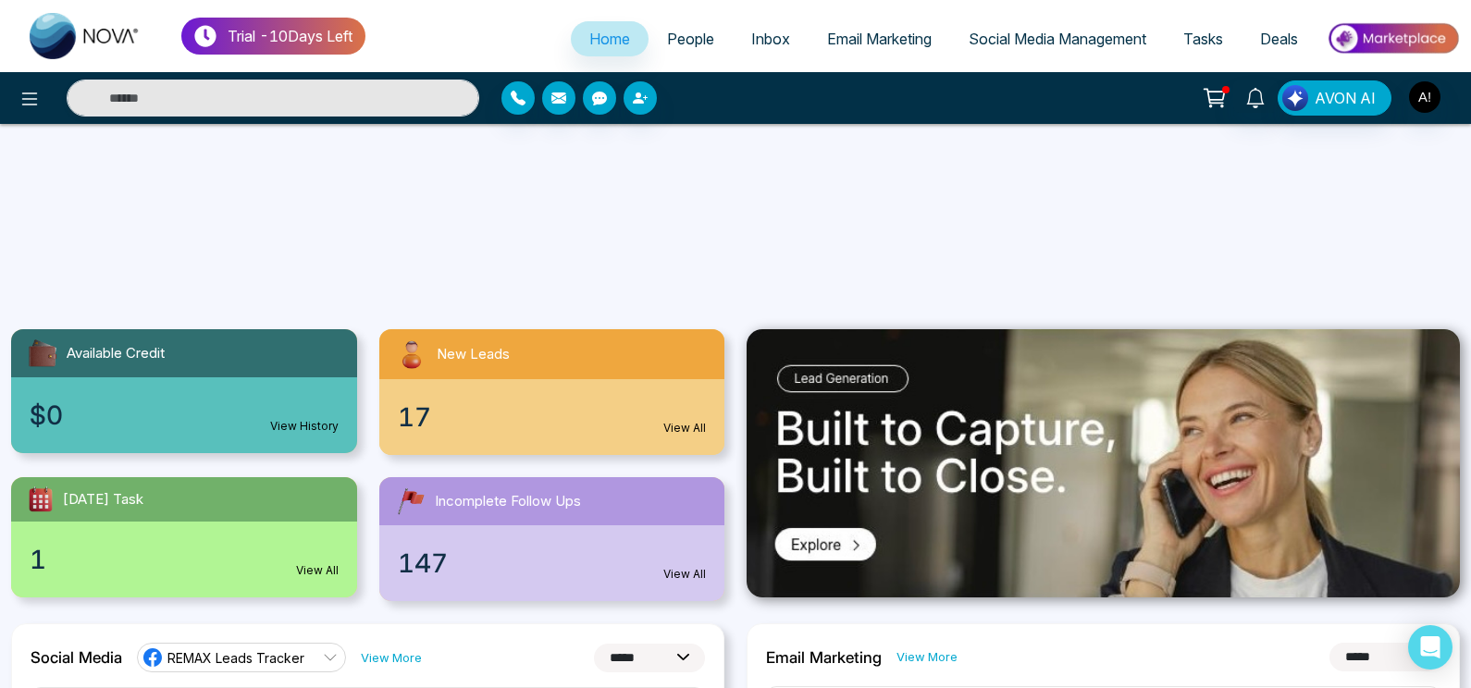
scroll to position [204, 0]
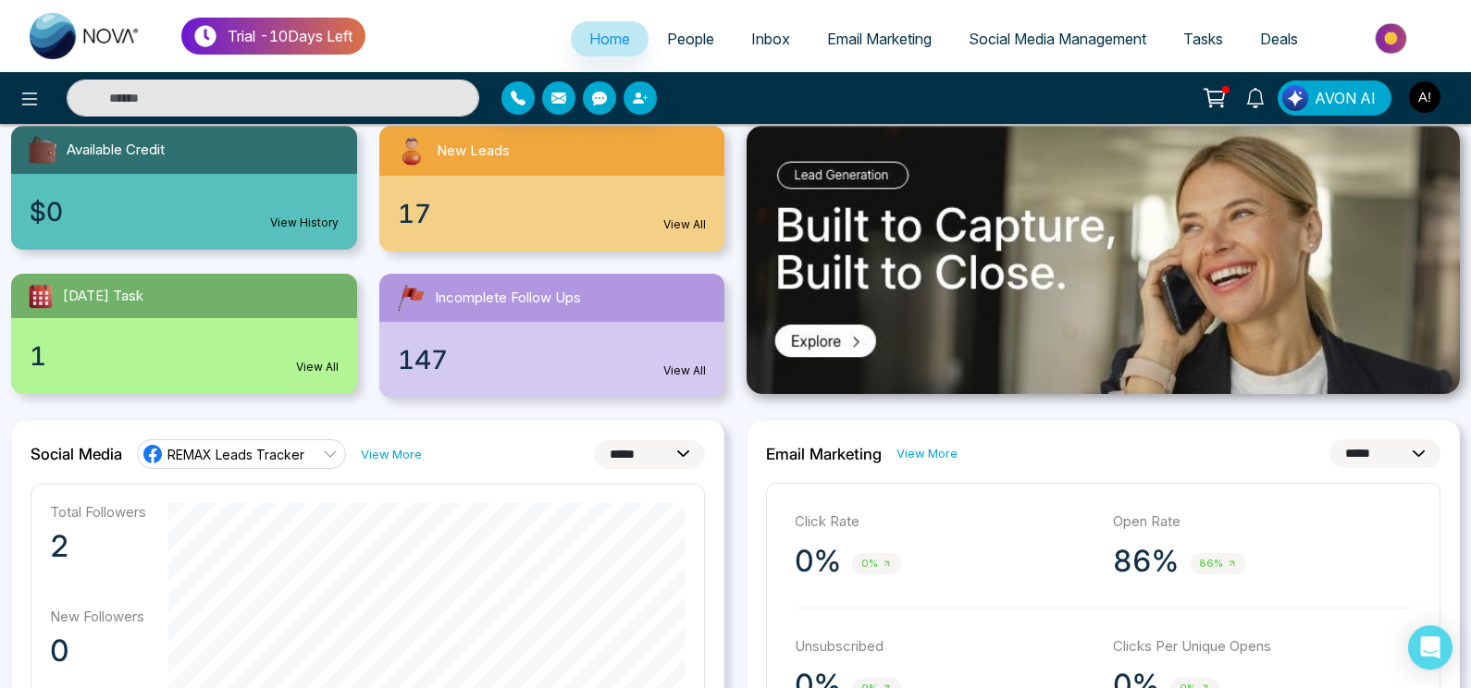
click at [327, 452] on icon at bounding box center [330, 454] width 15 height 15
